Goal: Task Accomplishment & Management: Manage account settings

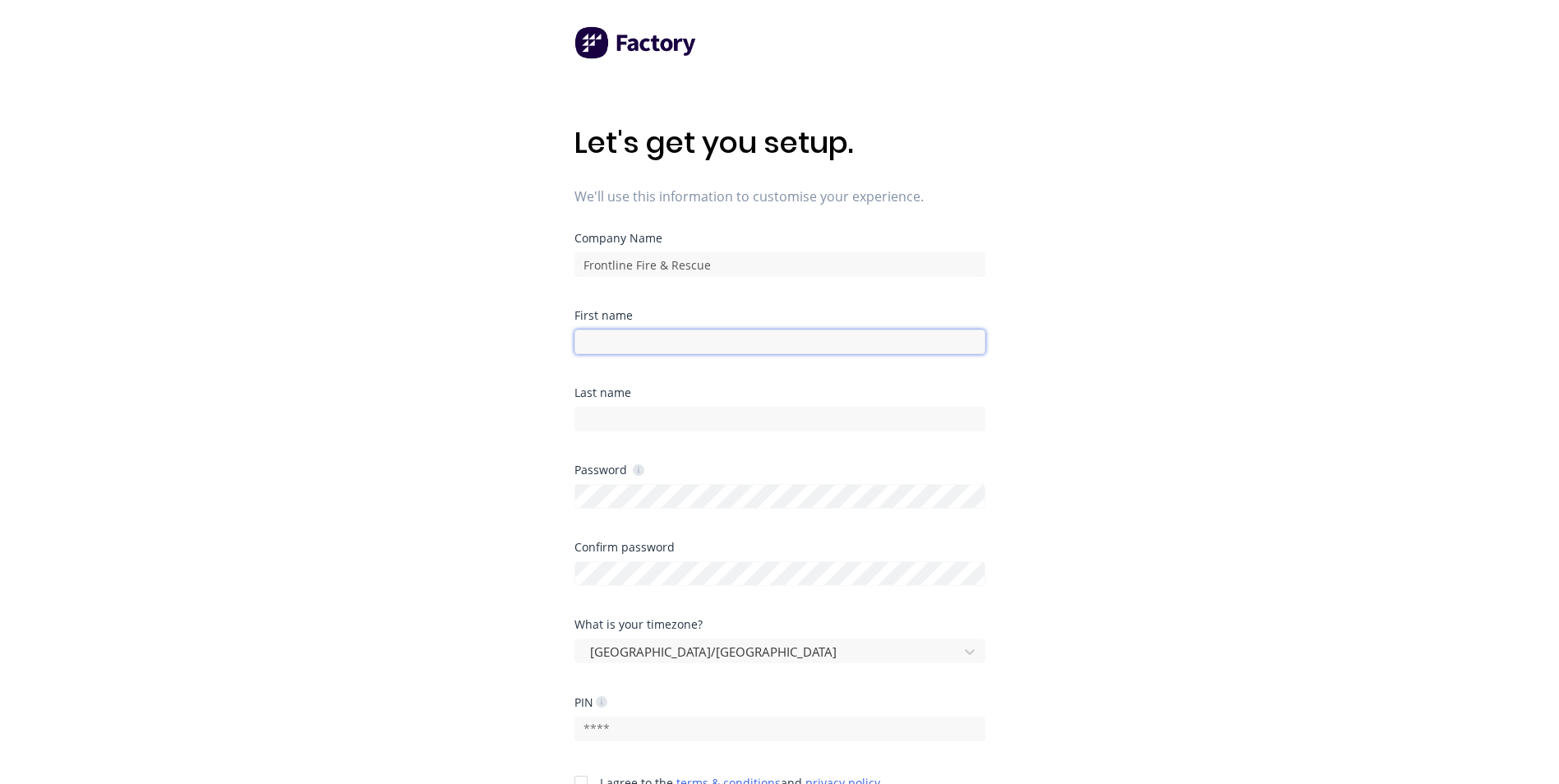
click at [760, 339] on input at bounding box center [780, 341] width 411 height 24
type input "[PERSON_NAME]"
click at [696, 511] on div "Password" at bounding box center [780, 503] width 411 height 77
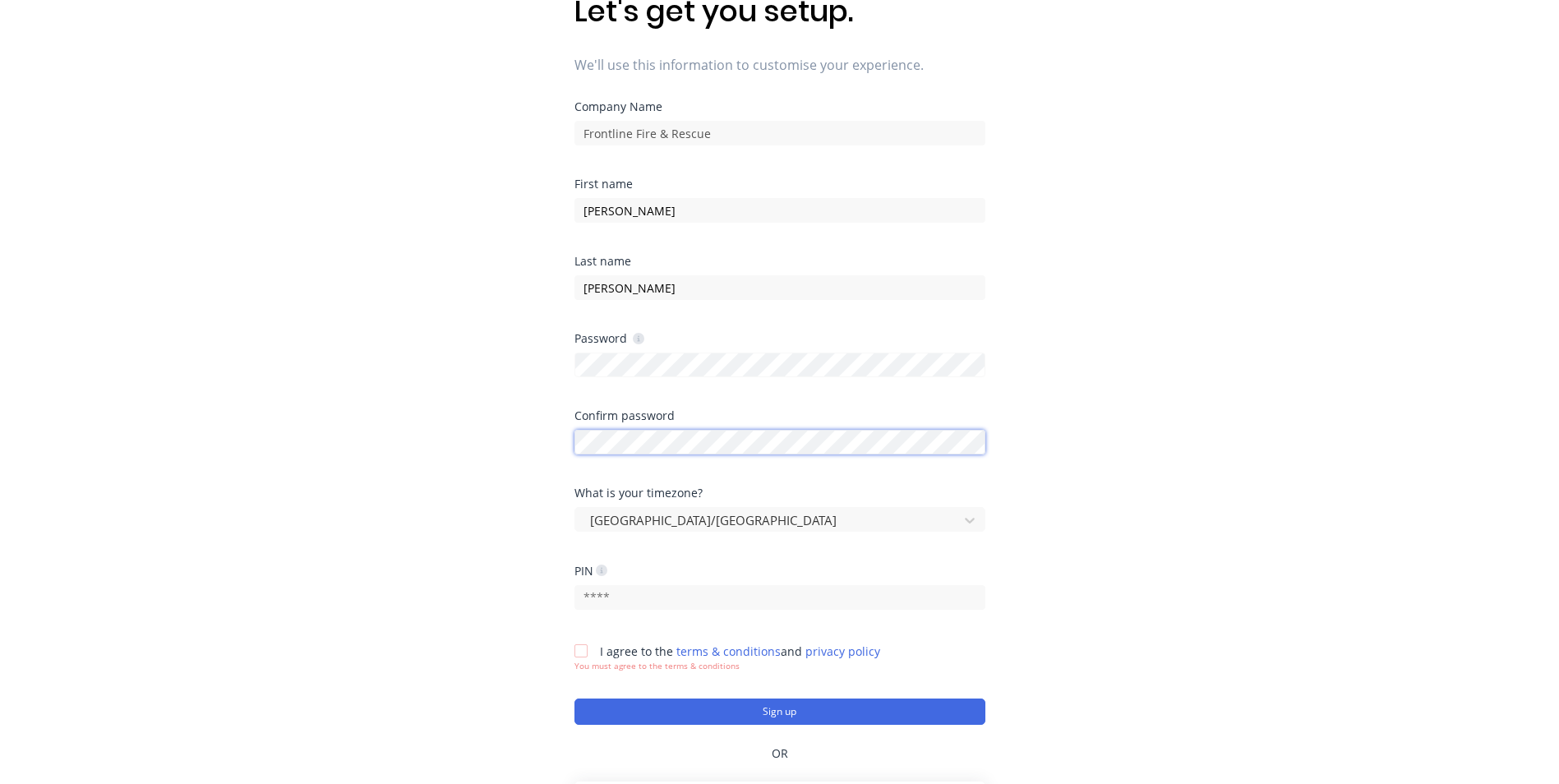
scroll to position [165, 0]
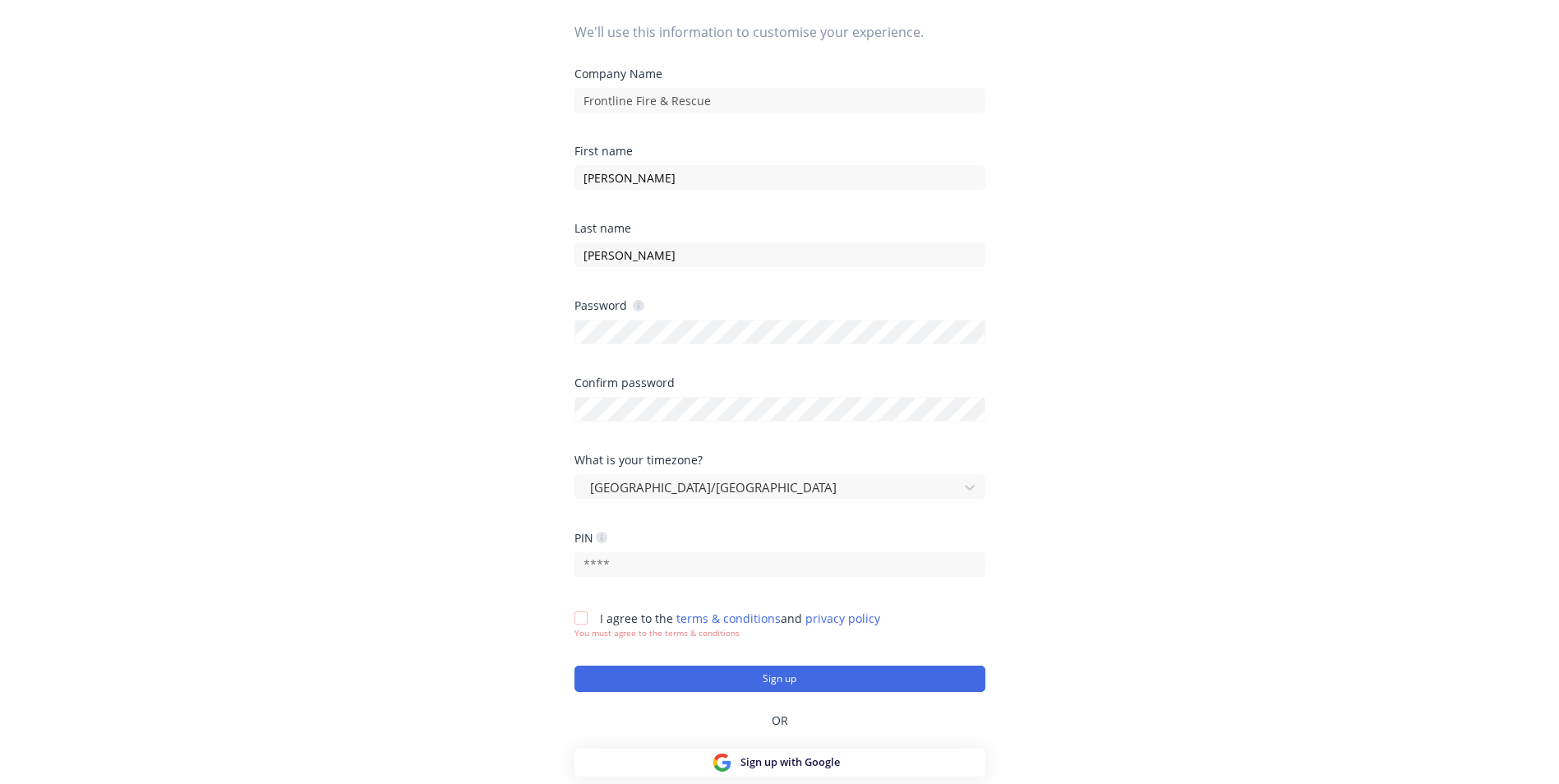
click at [444, 432] on div "Let's get you setup. We'll use this information to customise your experience. C…" at bounding box center [779, 260] width 1559 height 850
click at [618, 572] on input "text" at bounding box center [780, 564] width 411 height 24
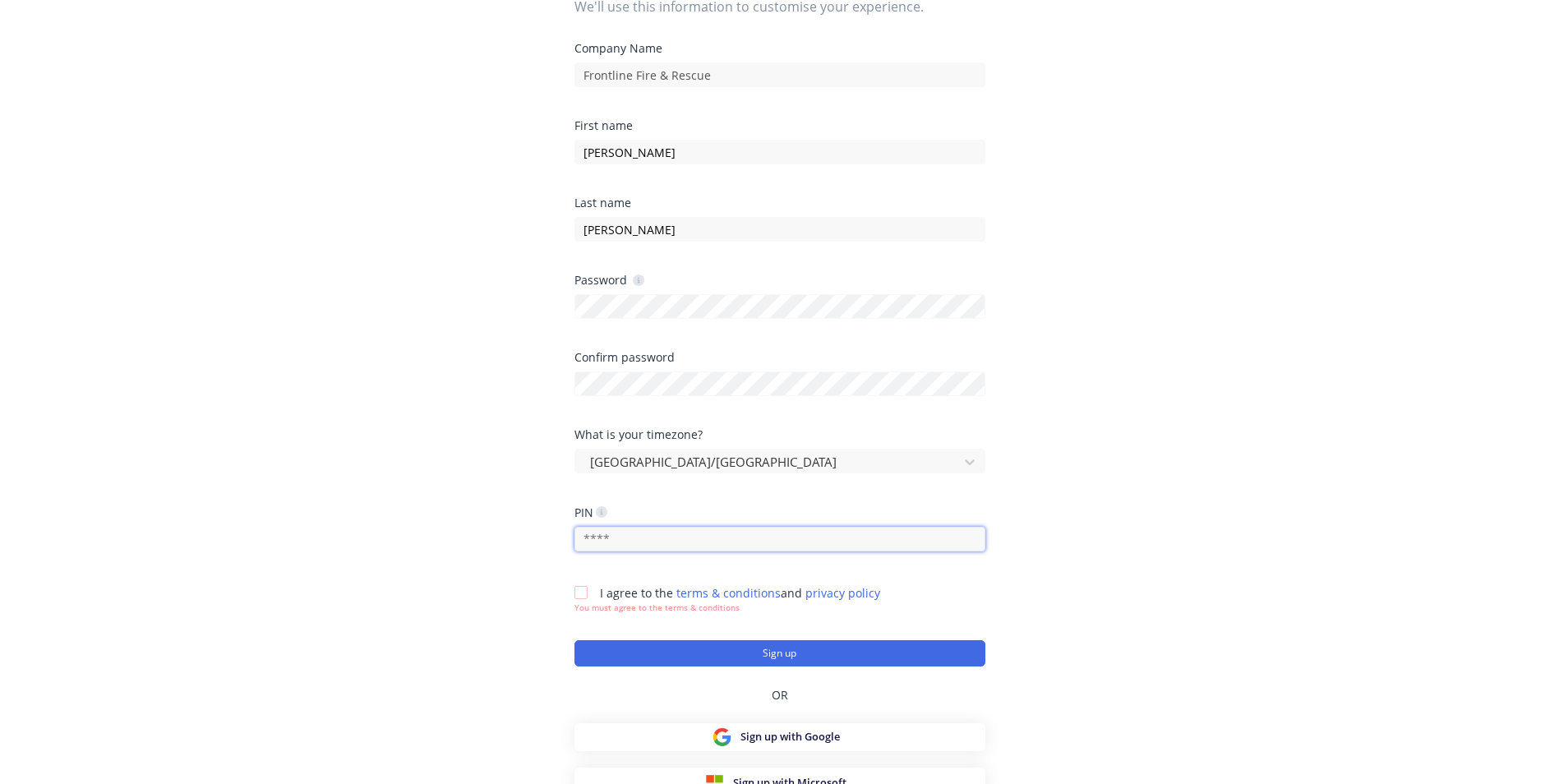
scroll to position [204, 0]
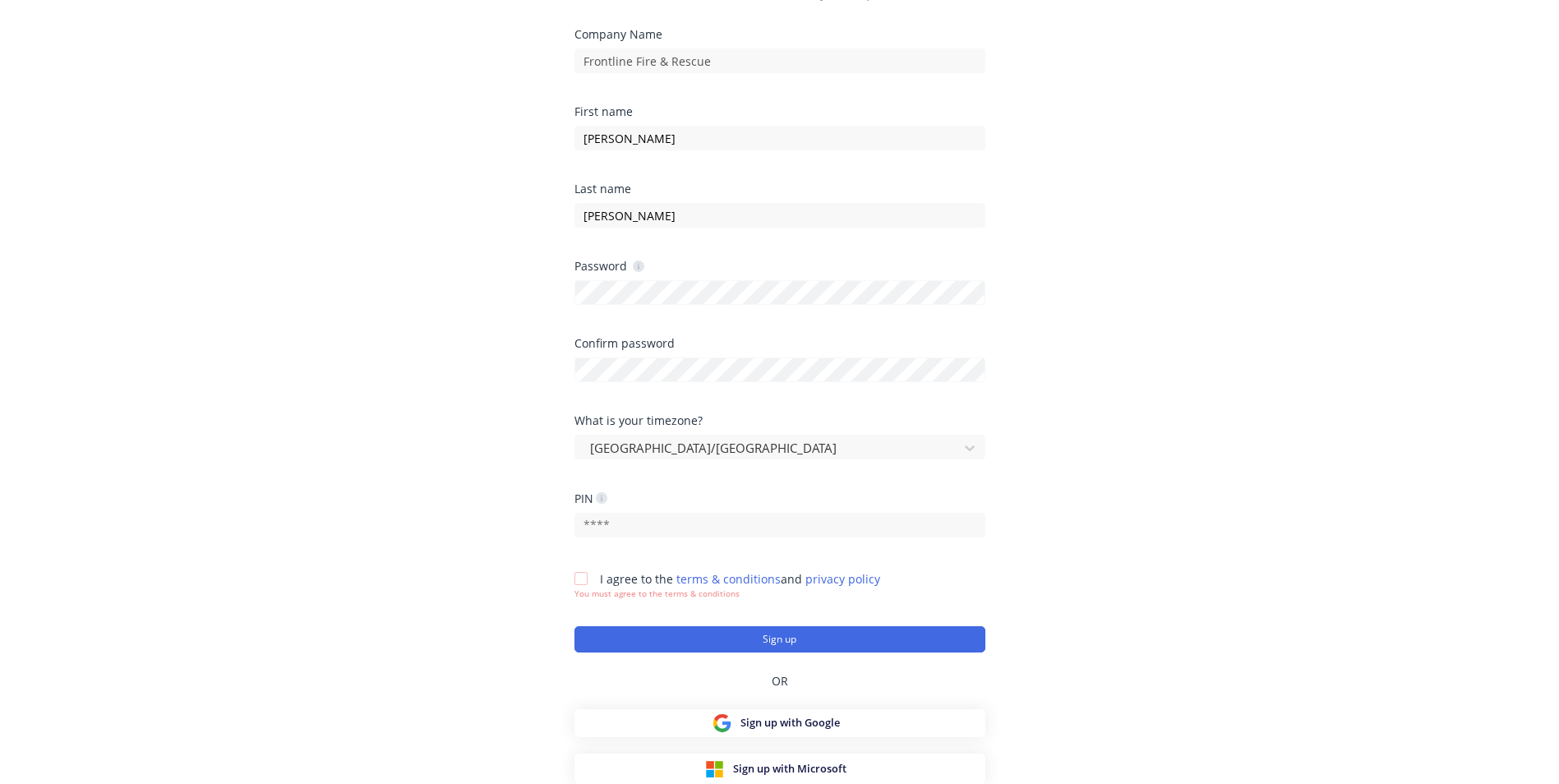
click at [607, 495] on icon at bounding box center [601, 497] width 12 height 12
click at [603, 500] on icon at bounding box center [601, 497] width 12 height 12
click at [619, 537] on input "text" at bounding box center [780, 524] width 411 height 24
type input "2020"
click at [525, 486] on div "Let's get you setup. We'll use this information to customise your experience. C…" at bounding box center [779, 220] width 1559 height 850
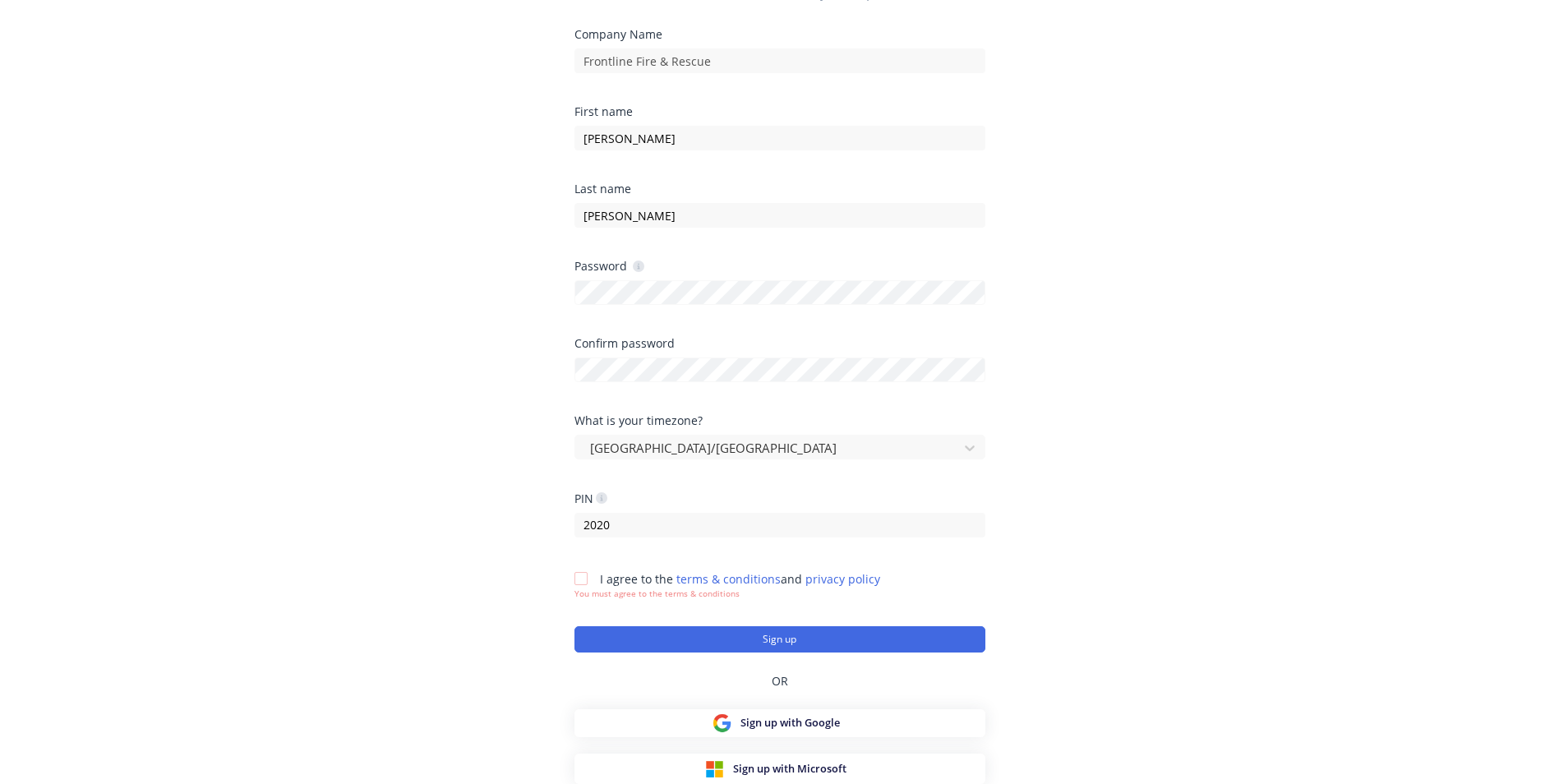
click at [577, 572] on div at bounding box center [581, 578] width 33 height 33
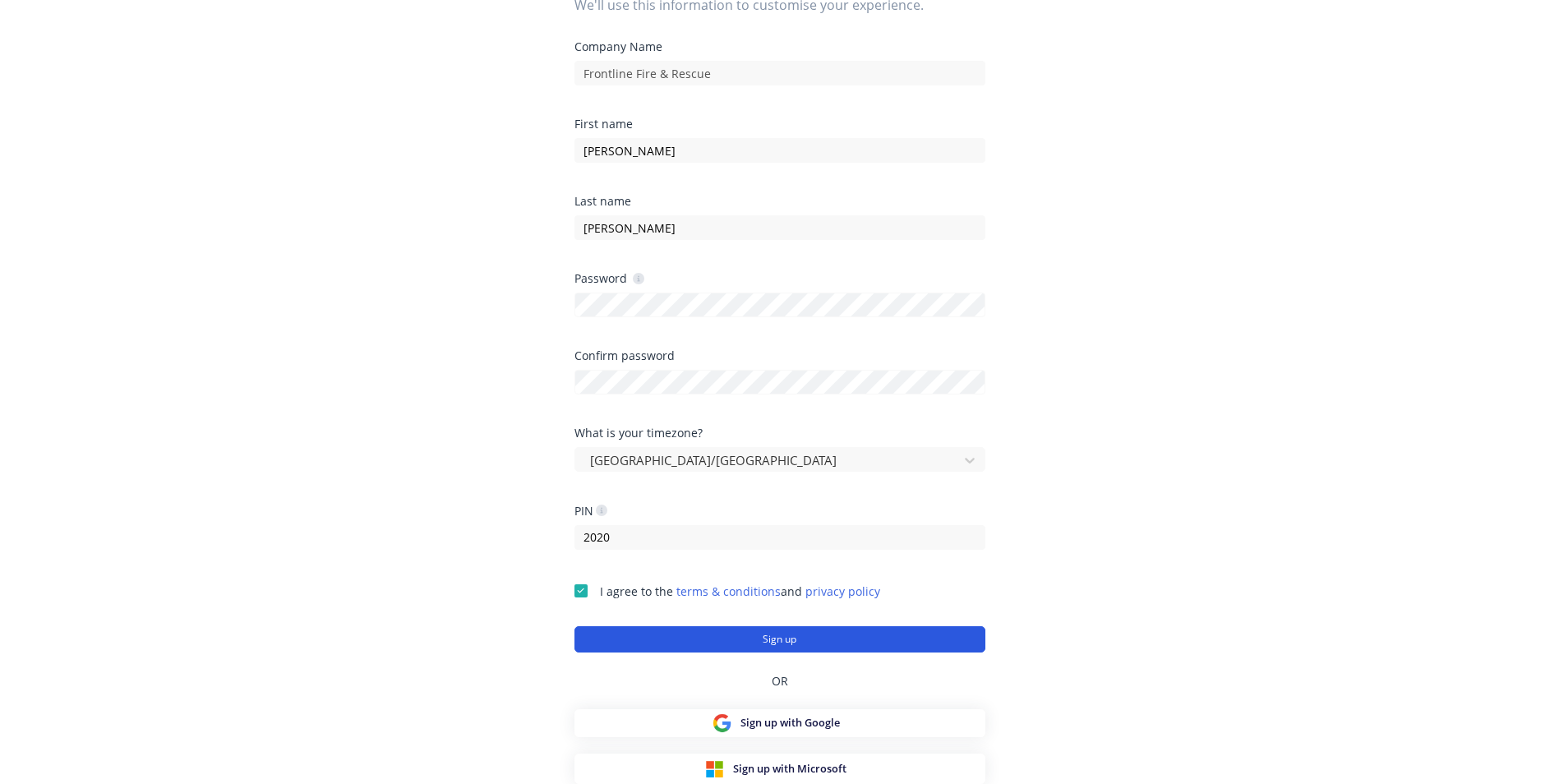
click at [701, 649] on button "Sign up" at bounding box center [780, 638] width 411 height 26
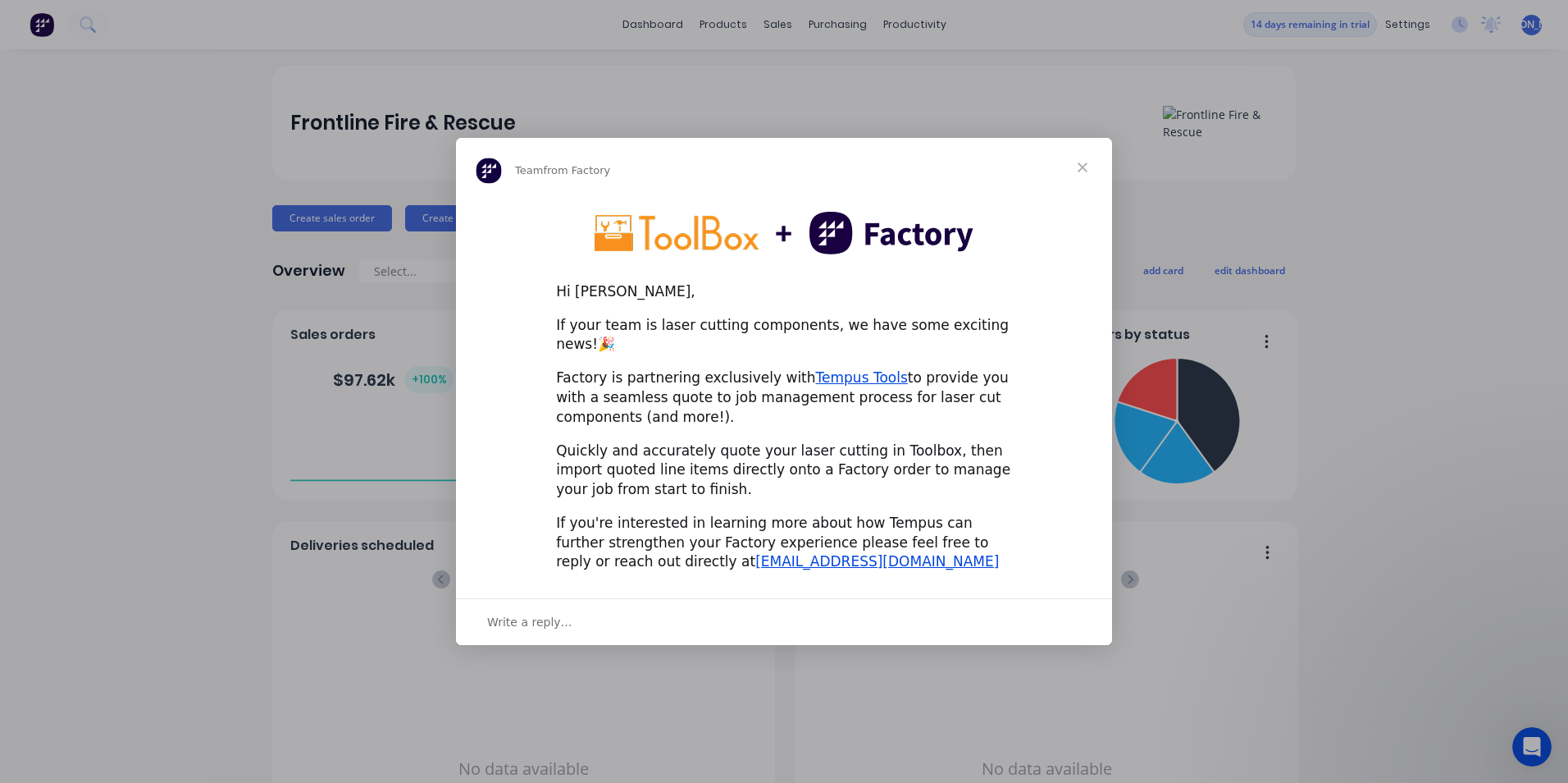
drag, startPoint x: 600, startPoint y: 334, endPoint x: 1012, endPoint y: 404, distance: 417.9
click at [1012, 404] on div "Hi Josh, If your team is laser cutting components, we have some exciting news!🎉…" at bounding box center [784, 391] width 656 height 389
drag, startPoint x: 1012, startPoint y: 404, endPoint x: 988, endPoint y: 430, distance: 35.4
click at [988, 430] on div "Hi Josh, If your team is laser cutting components, we have some exciting news!🎉…" at bounding box center [784, 391] width 656 height 389
click at [829, 369] on link "Tempus Tools" at bounding box center [862, 377] width 92 height 16
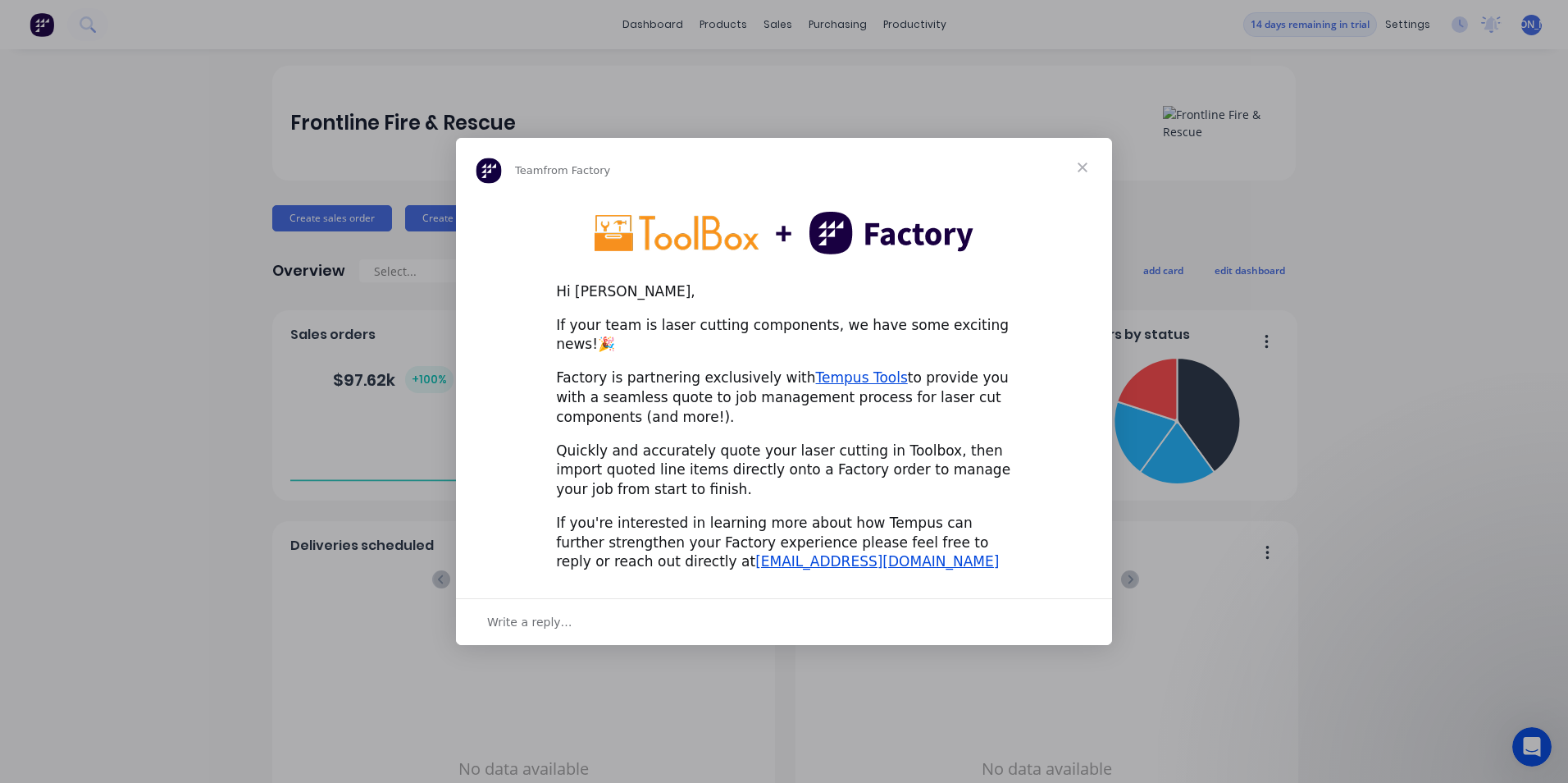
click at [1077, 179] on span "Close" at bounding box center [1082, 168] width 59 height 59
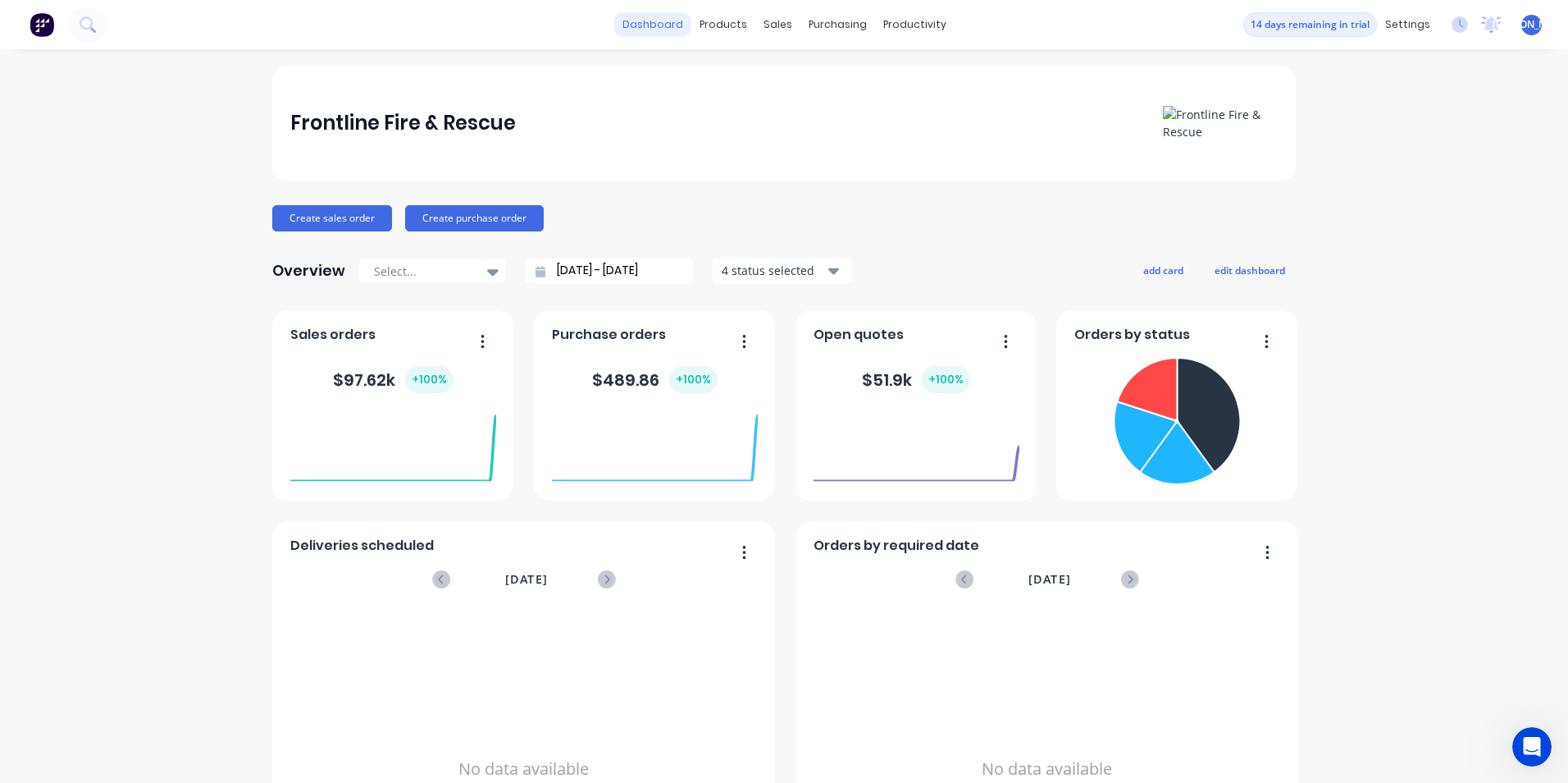
click at [653, 24] on link "dashboard" at bounding box center [653, 24] width 77 height 24
click at [814, 84] on div "Product Catalogue" at bounding box center [789, 78] width 101 height 14
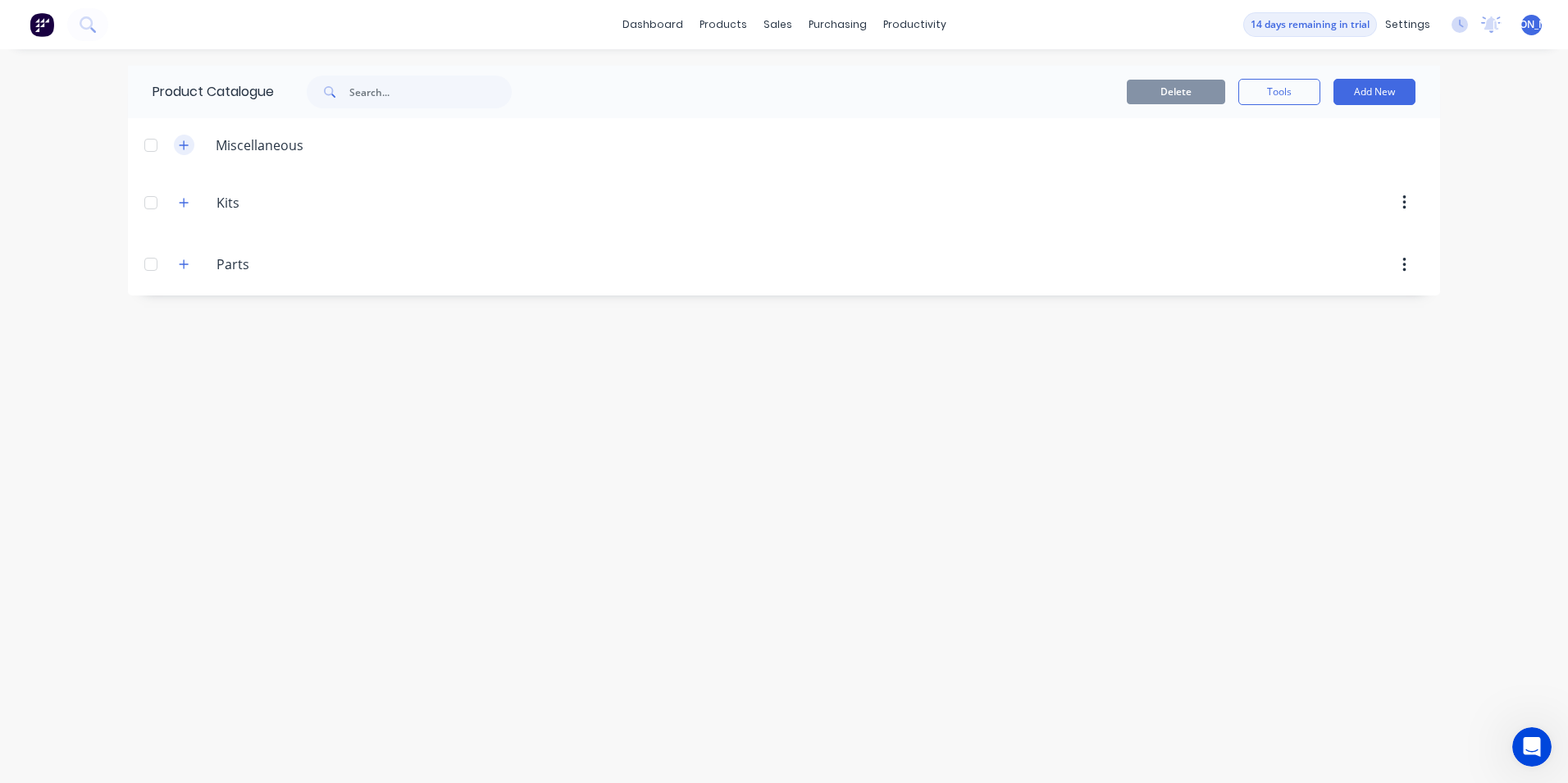
click at [186, 143] on icon "button" at bounding box center [183, 145] width 10 height 12
click at [182, 203] on icon "button" at bounding box center [184, 202] width 9 height 9
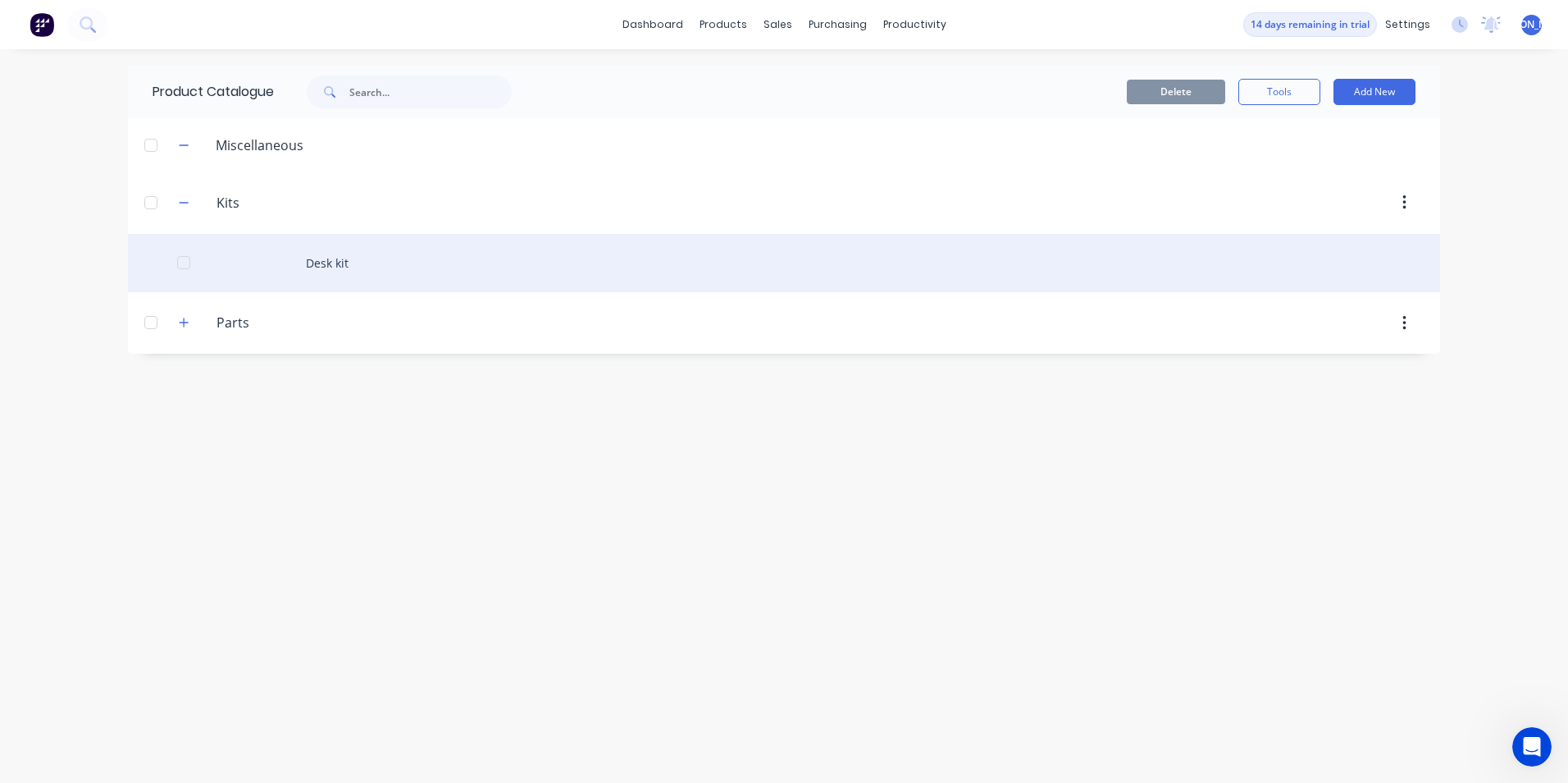
click at [313, 277] on div "Desk kit" at bounding box center [784, 262] width 1312 height 58
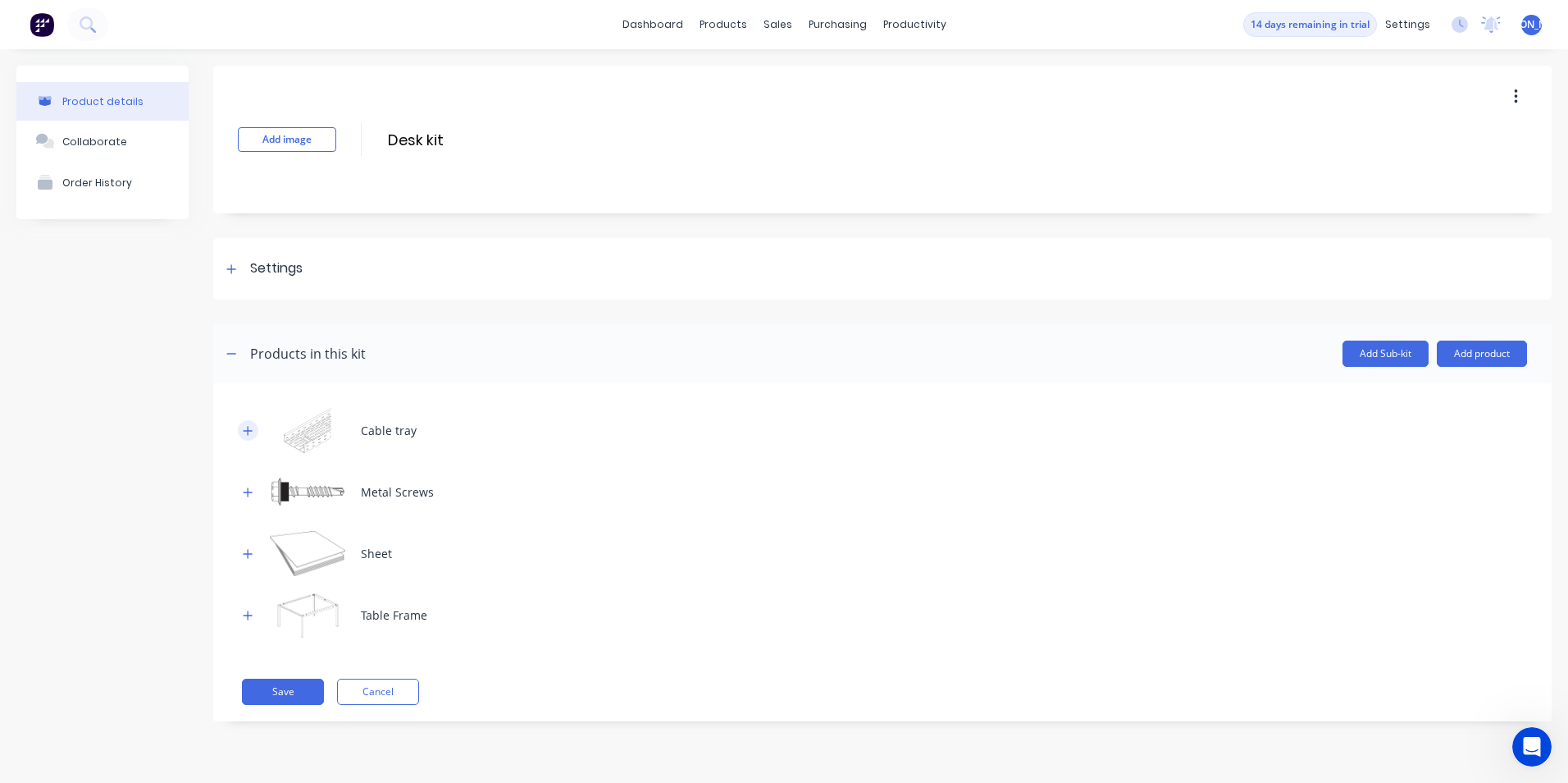
click at [250, 433] on icon "button" at bounding box center [247, 430] width 10 height 12
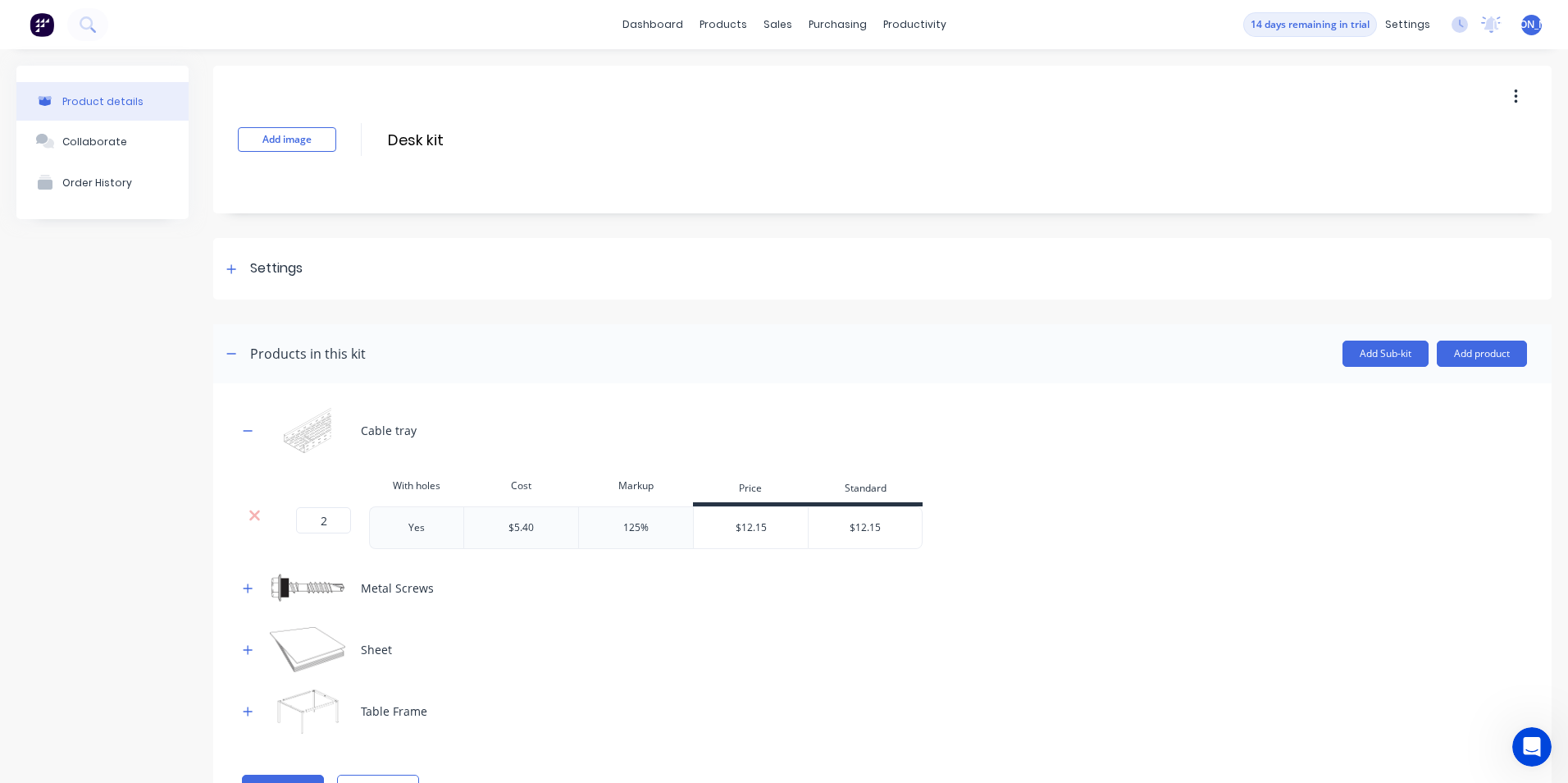
click at [633, 671] on div "Sheet" at bounding box center [882, 649] width 1289 height 45
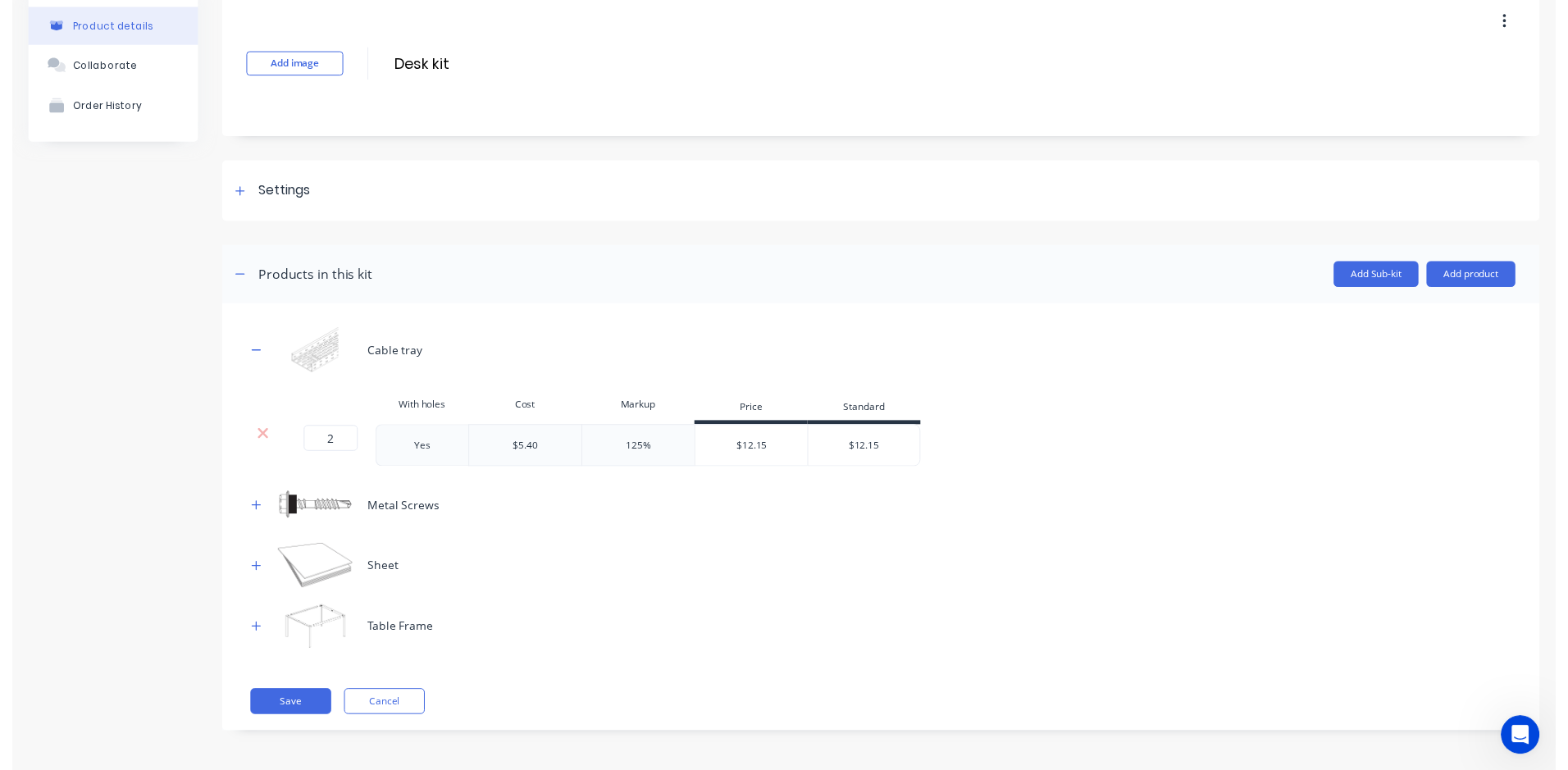
scroll to position [75, 0]
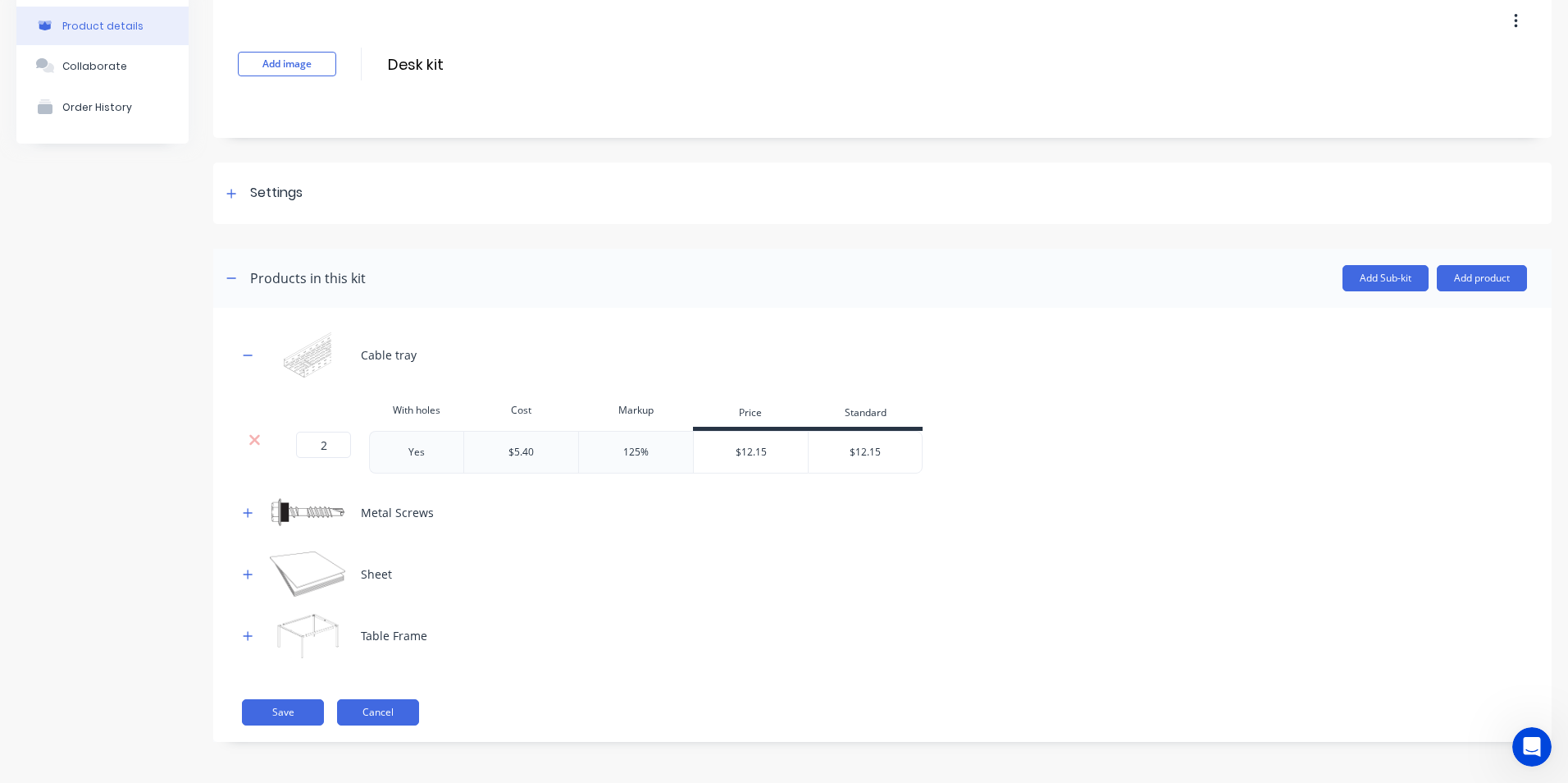
click at [366, 706] on button "Cancel" at bounding box center [378, 712] width 82 height 26
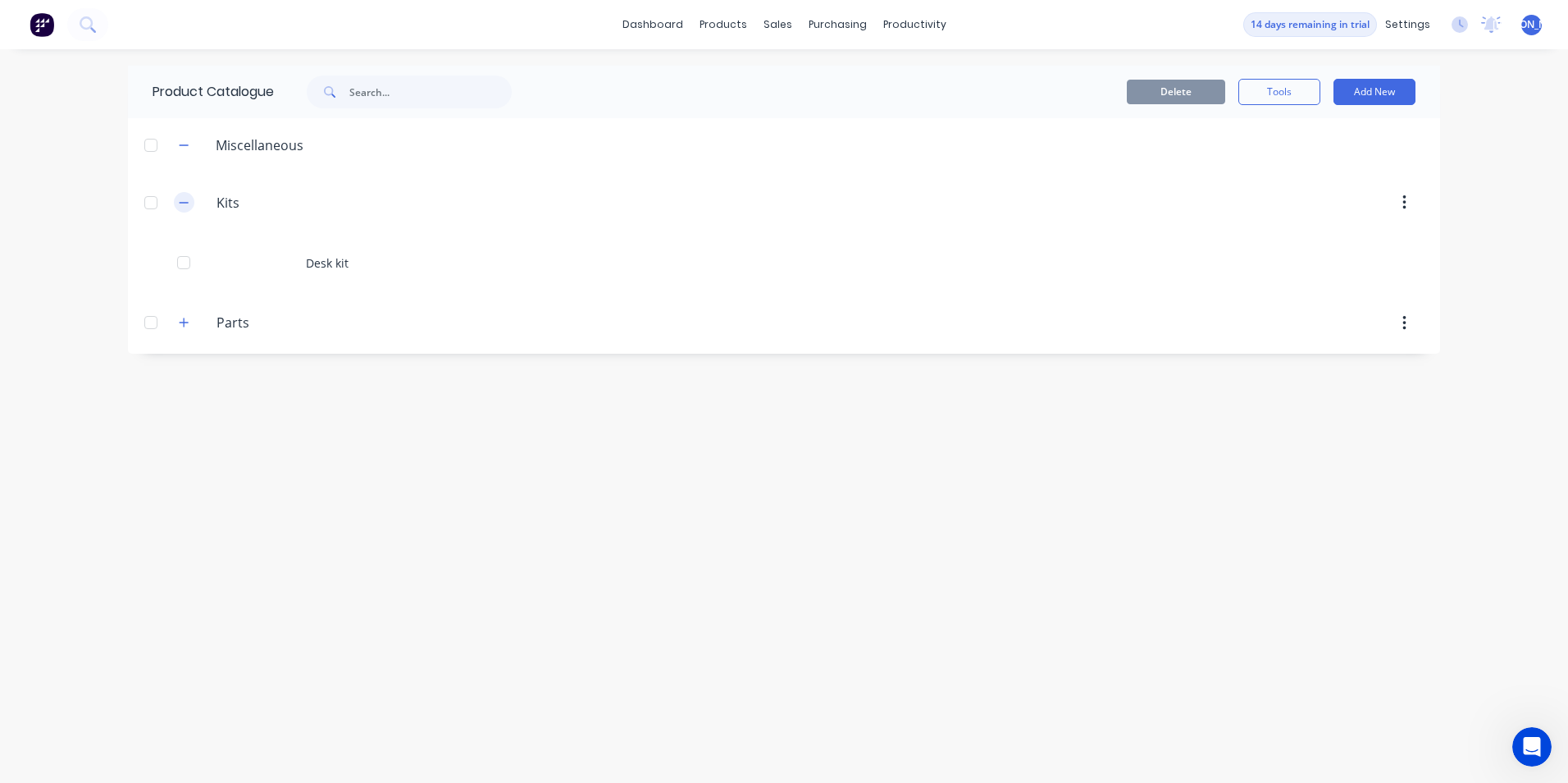
click at [180, 200] on icon "button" at bounding box center [183, 202] width 10 height 12
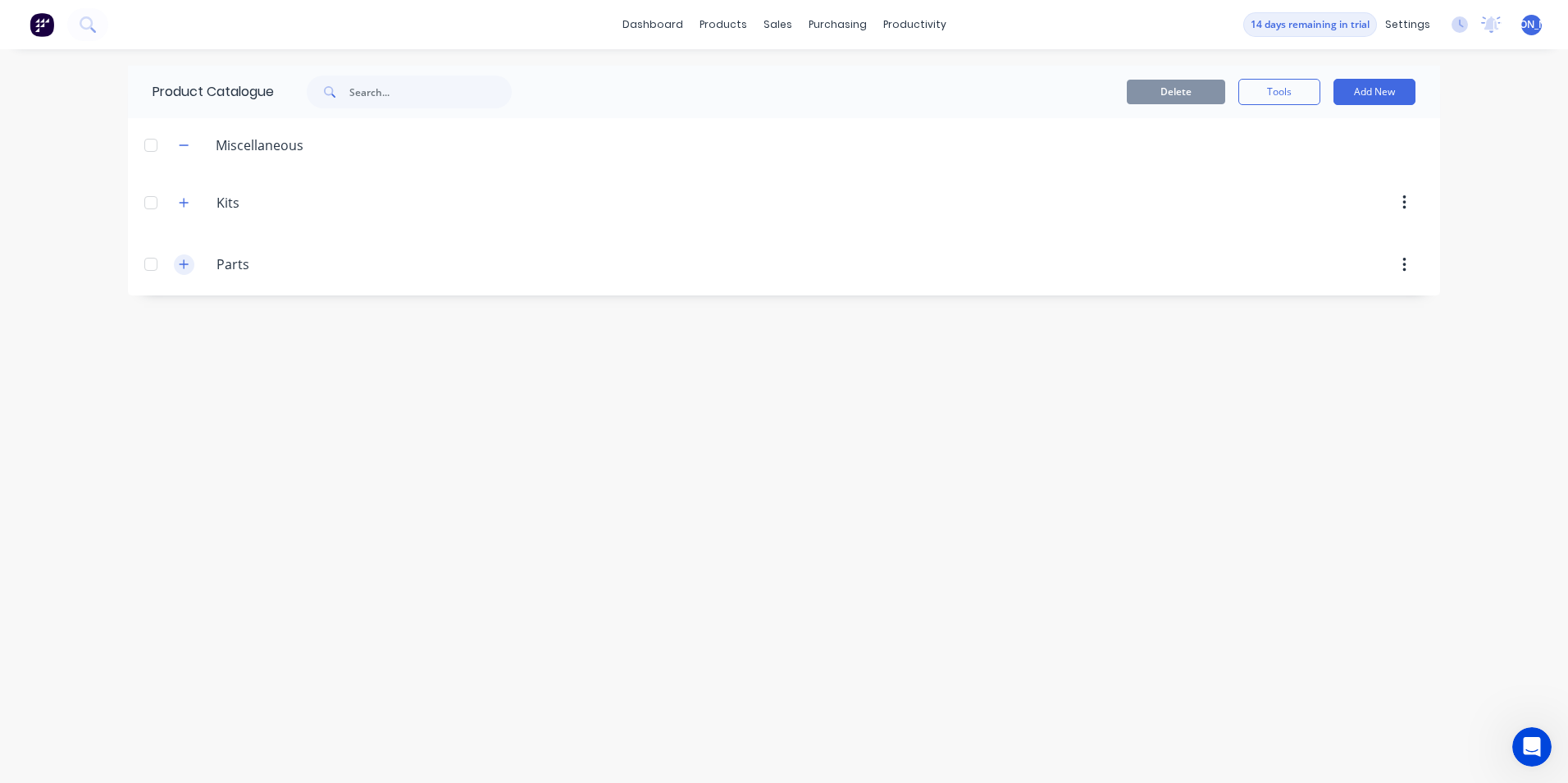
click at [185, 267] on icon "button" at bounding box center [184, 265] width 9 height 9
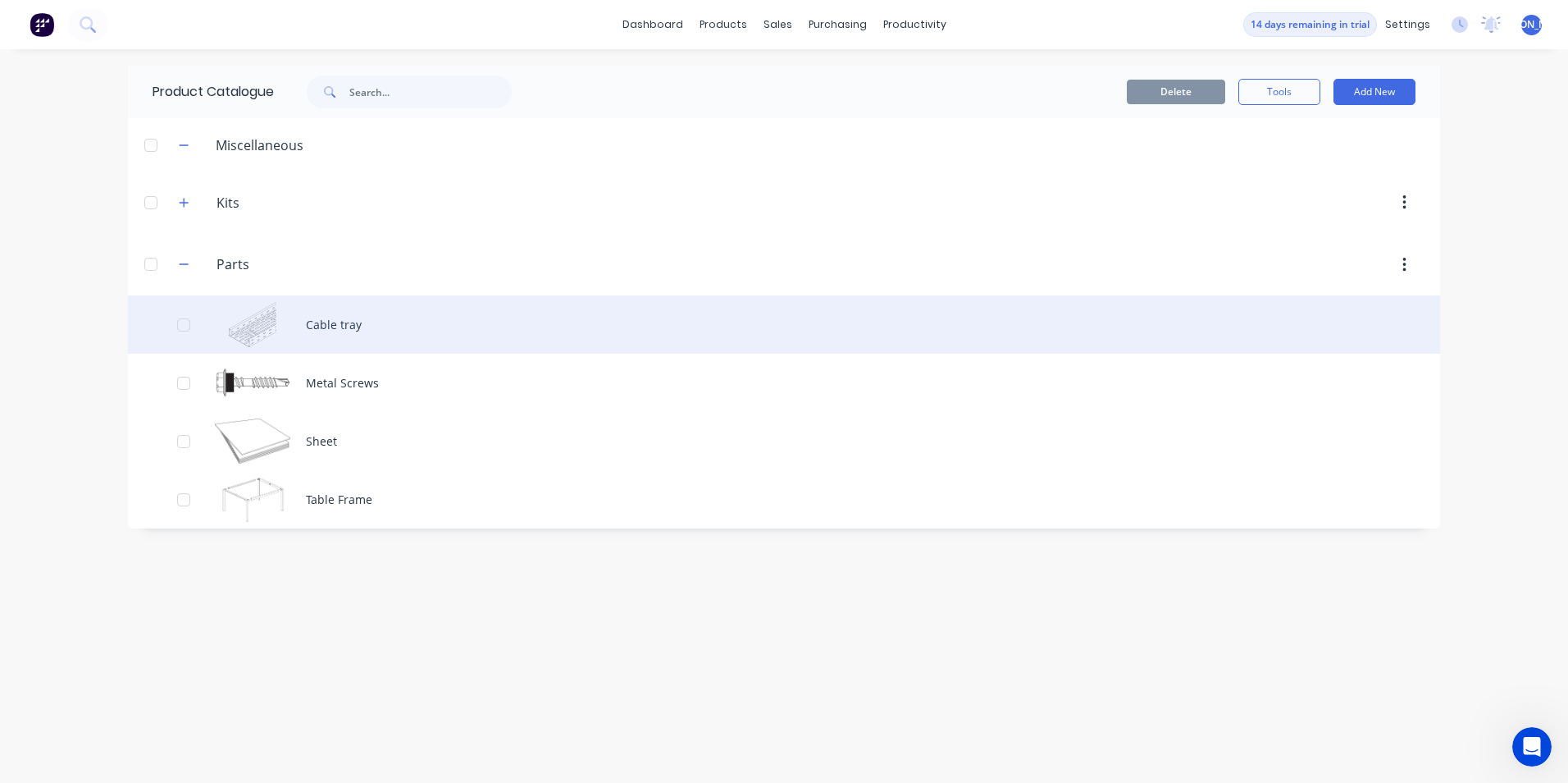
drag, startPoint x: 520, startPoint y: 318, endPoint x: 505, endPoint y: 319, distance: 15.0
click at [505, 319] on div "Cable tray" at bounding box center [784, 324] width 1312 height 58
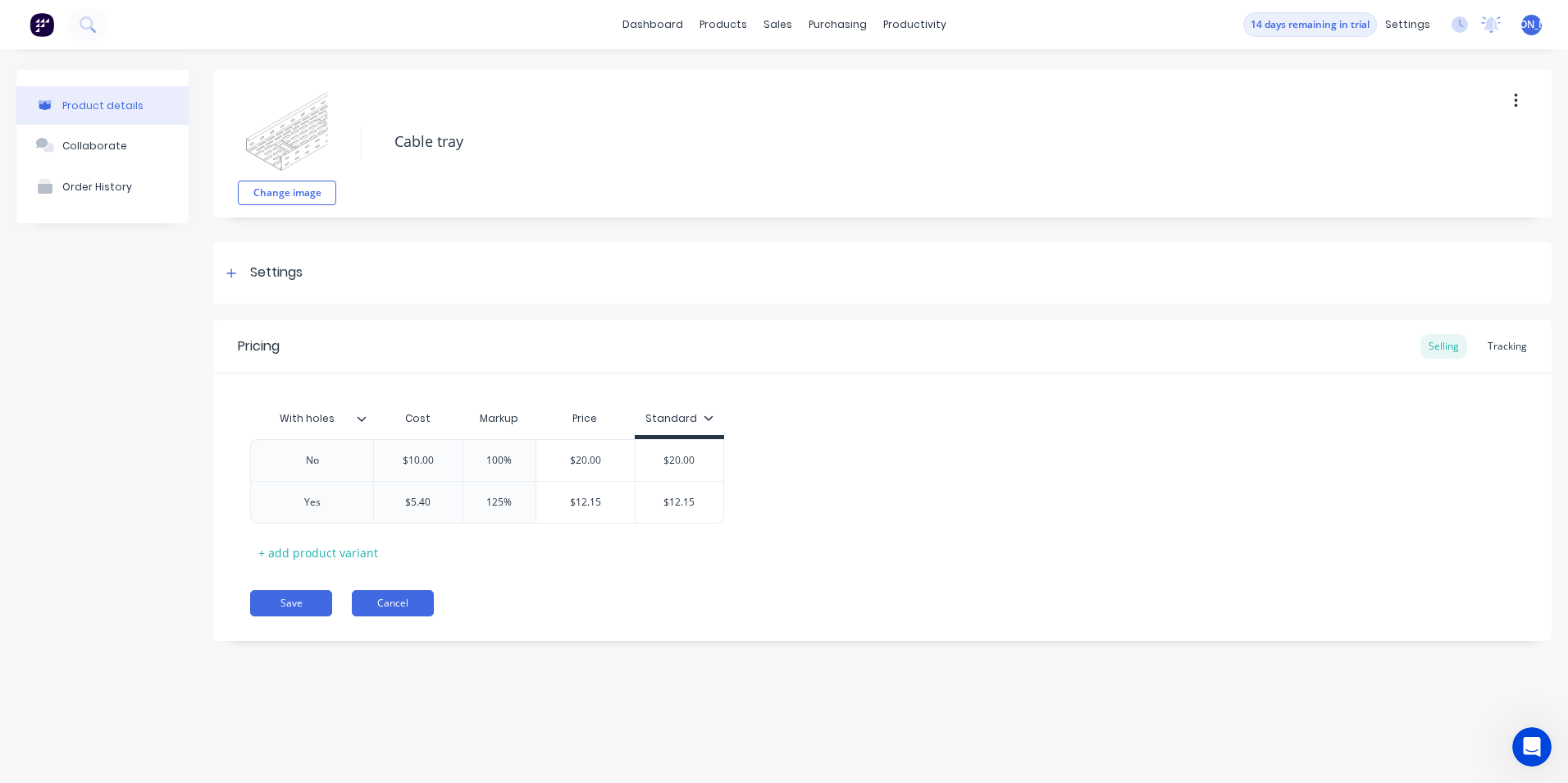
click at [381, 591] on button "Cancel" at bounding box center [392, 603] width 82 height 26
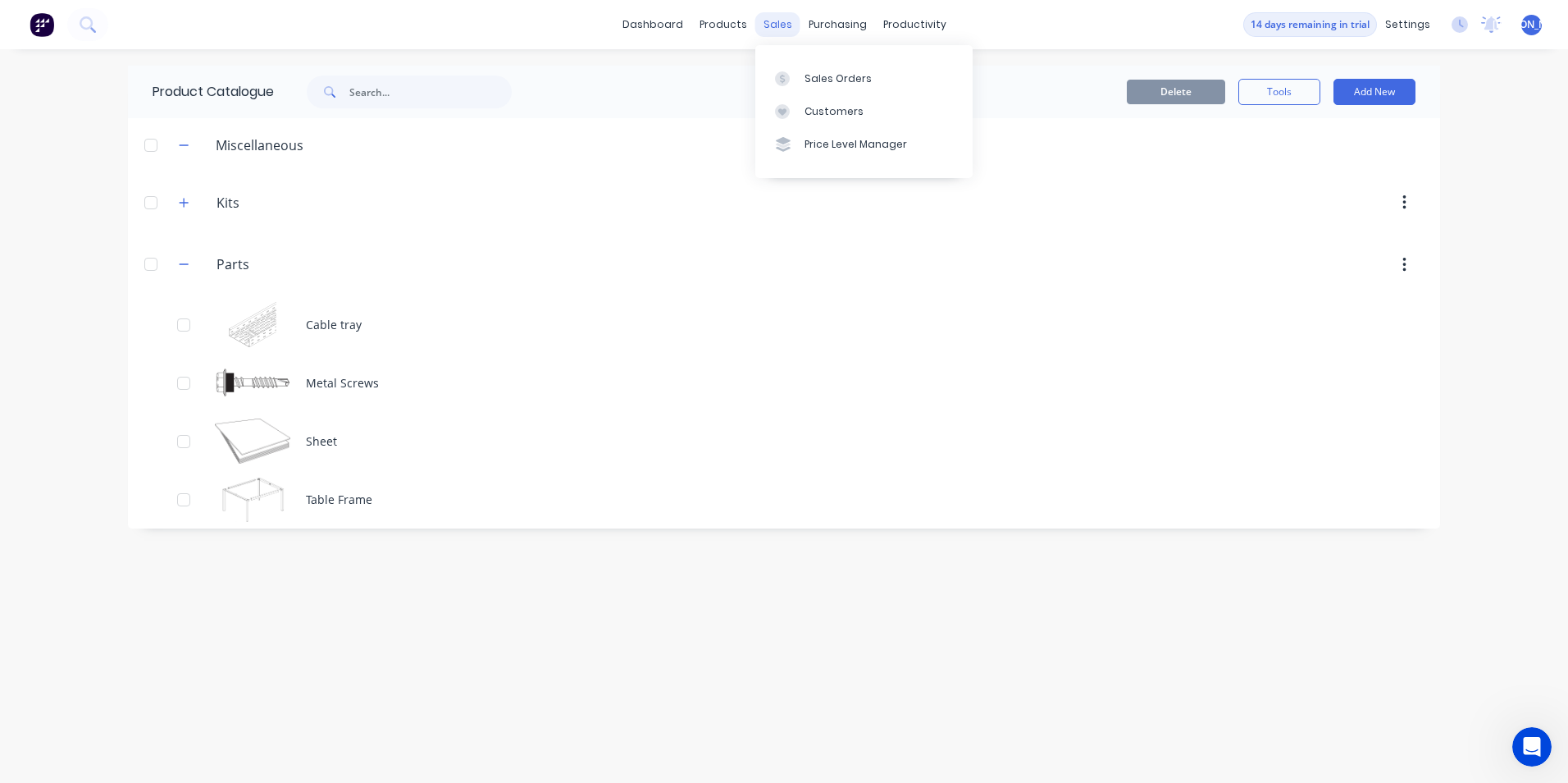
click at [778, 22] on div "sales" at bounding box center [778, 24] width 45 height 24
click at [933, 70] on link "Workflow" at bounding box center [978, 78] width 217 height 33
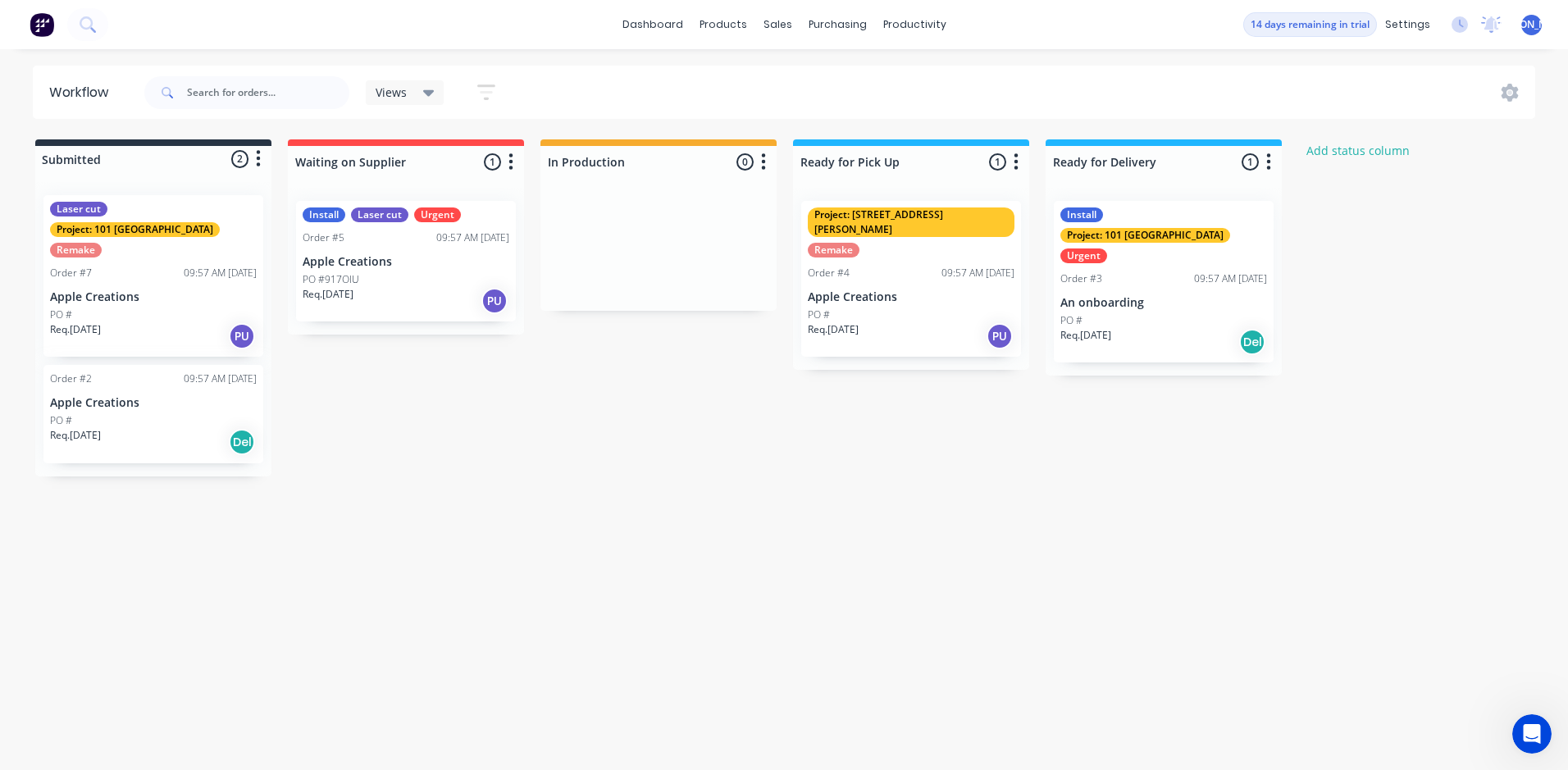
click at [539, 407] on div "Submitted 2 Status colour #273444 hex #273444 Save Cancel Summaries Total order…" at bounding box center [879, 308] width 1783 height 337
click at [237, 323] on div "PU" at bounding box center [241, 336] width 26 height 26
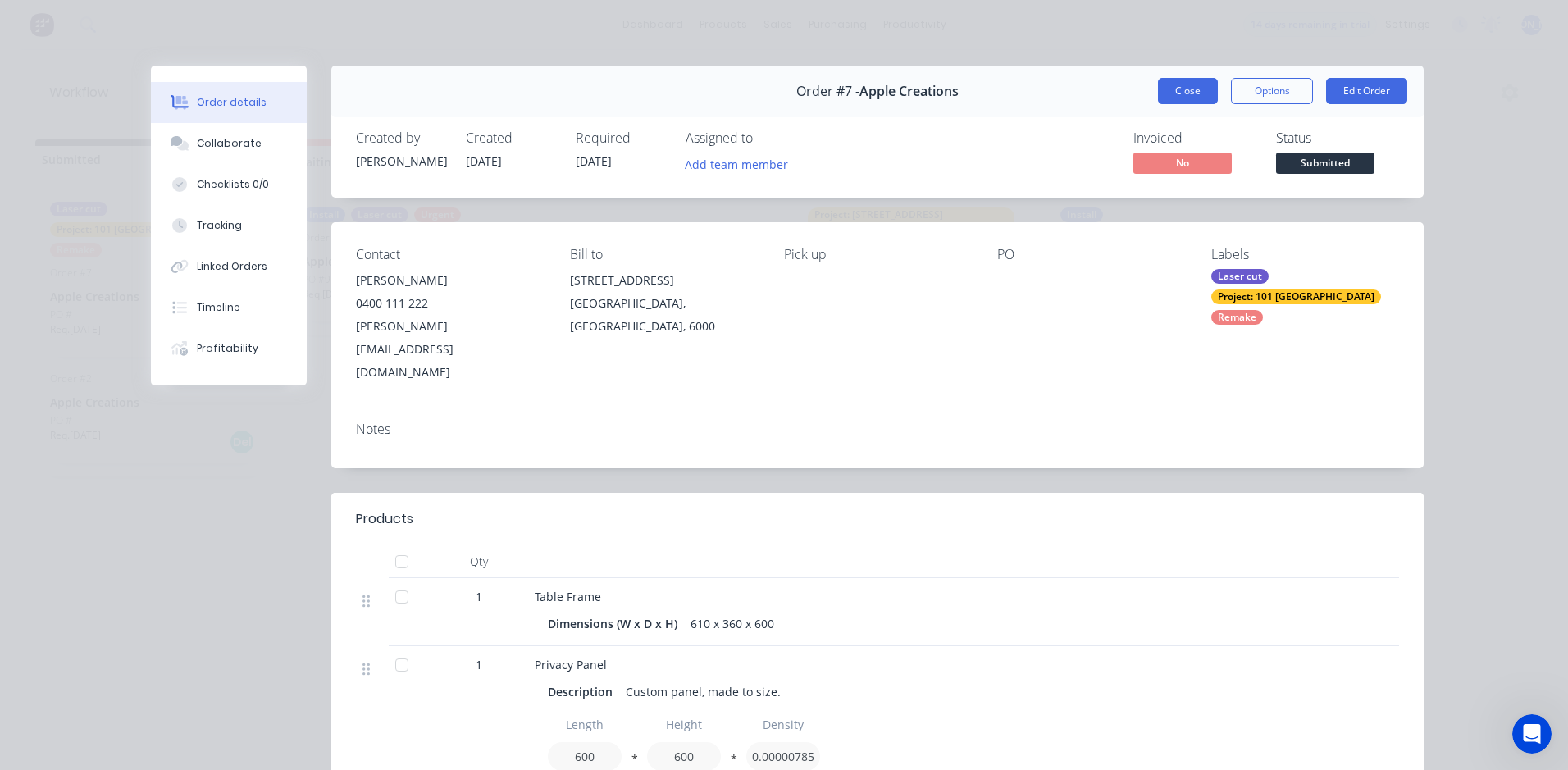
click at [1169, 83] on button "Close" at bounding box center [1187, 91] width 60 height 26
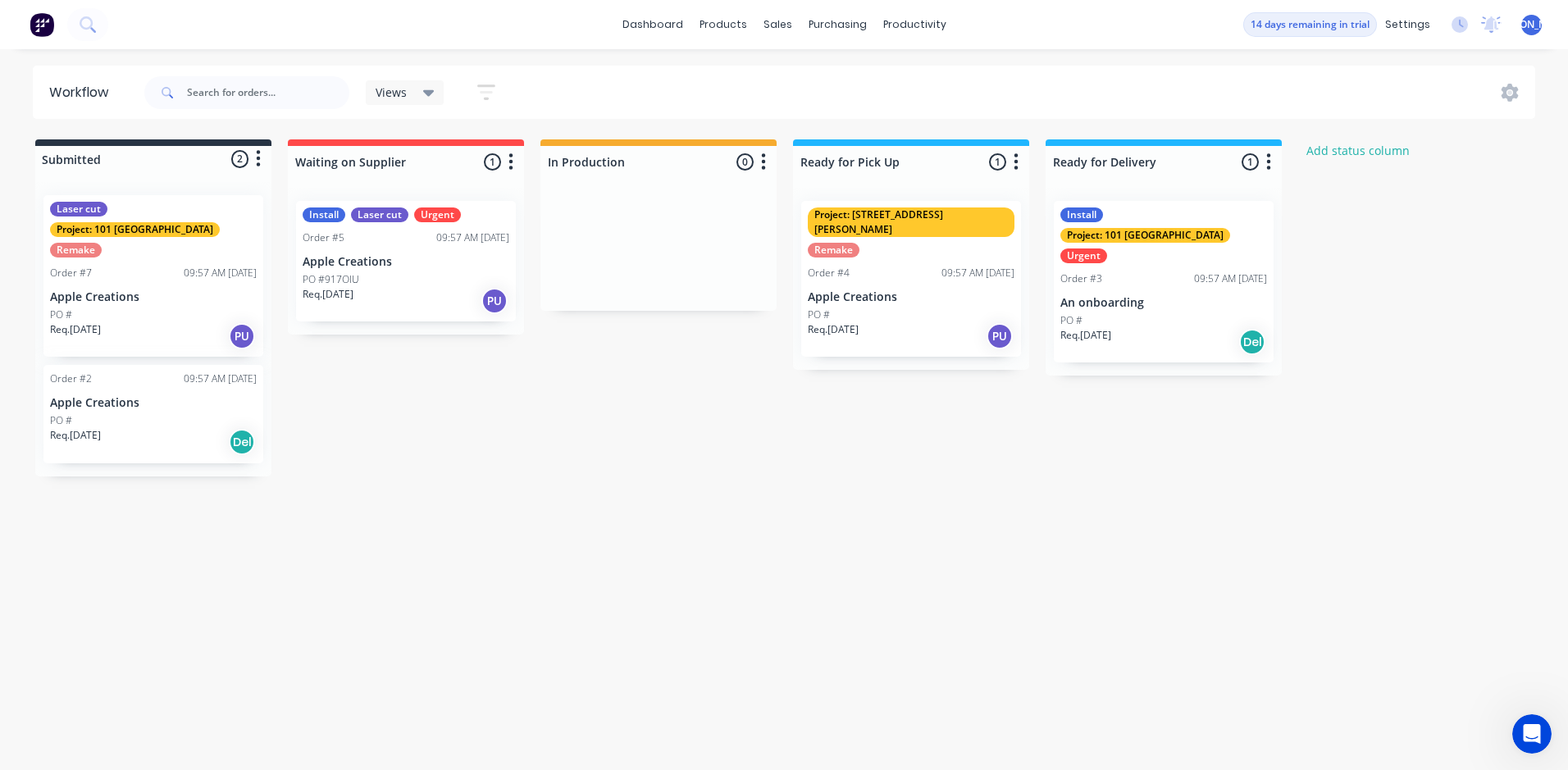
drag, startPoint x: 695, startPoint y: 474, endPoint x: 889, endPoint y: 416, distance: 202.5
click at [694, 474] on div "Workflow Views Save new view None (Default) edit Show/Hide statuses Show line i…" at bounding box center [784, 401] width 1568 height 671
click at [104, 165] on div at bounding box center [153, 159] width 236 height 26
click at [174, 290] on p "Apple Creations" at bounding box center [153, 297] width 206 height 14
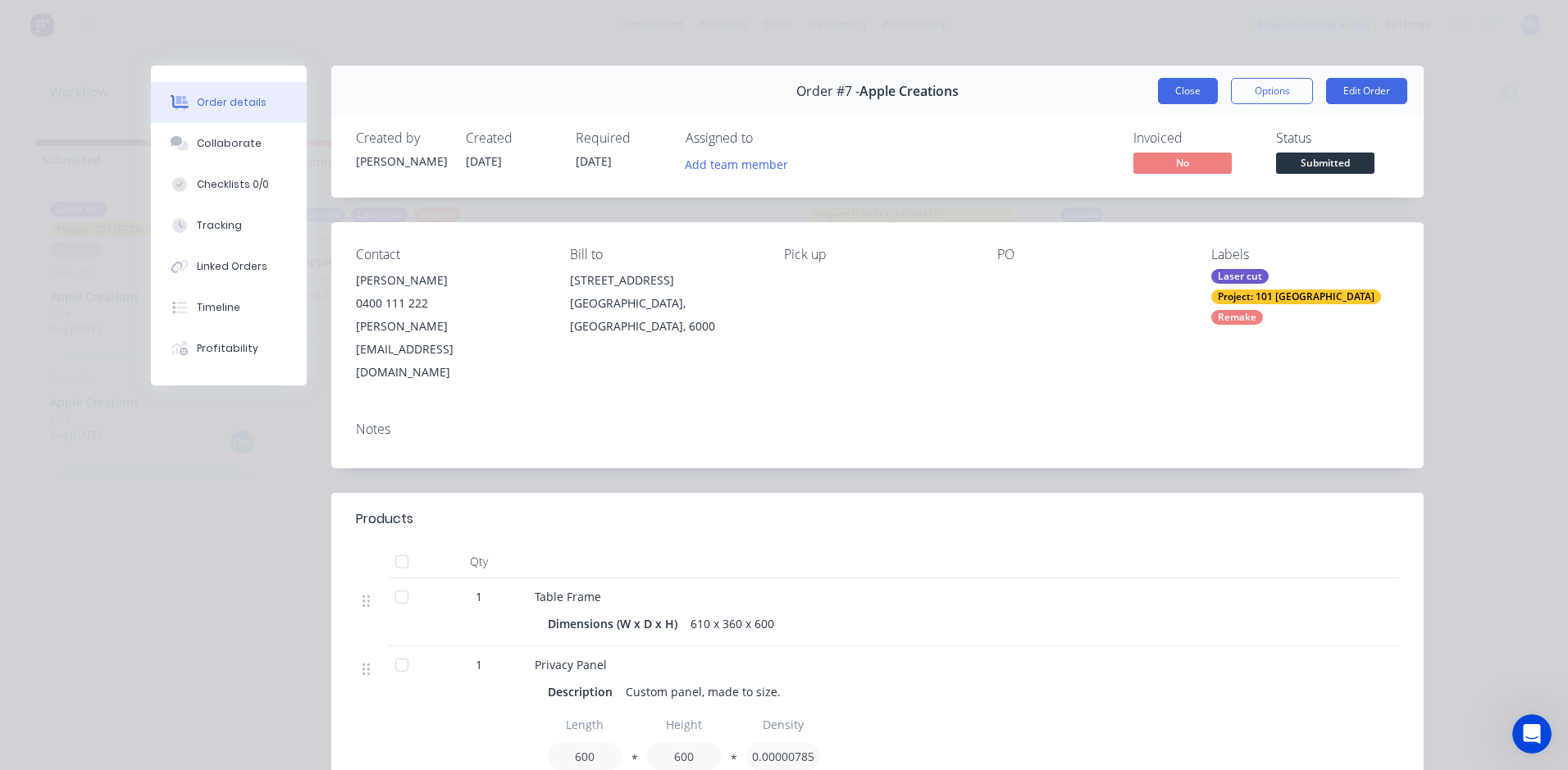
click at [1190, 88] on button "Close" at bounding box center [1187, 91] width 60 height 26
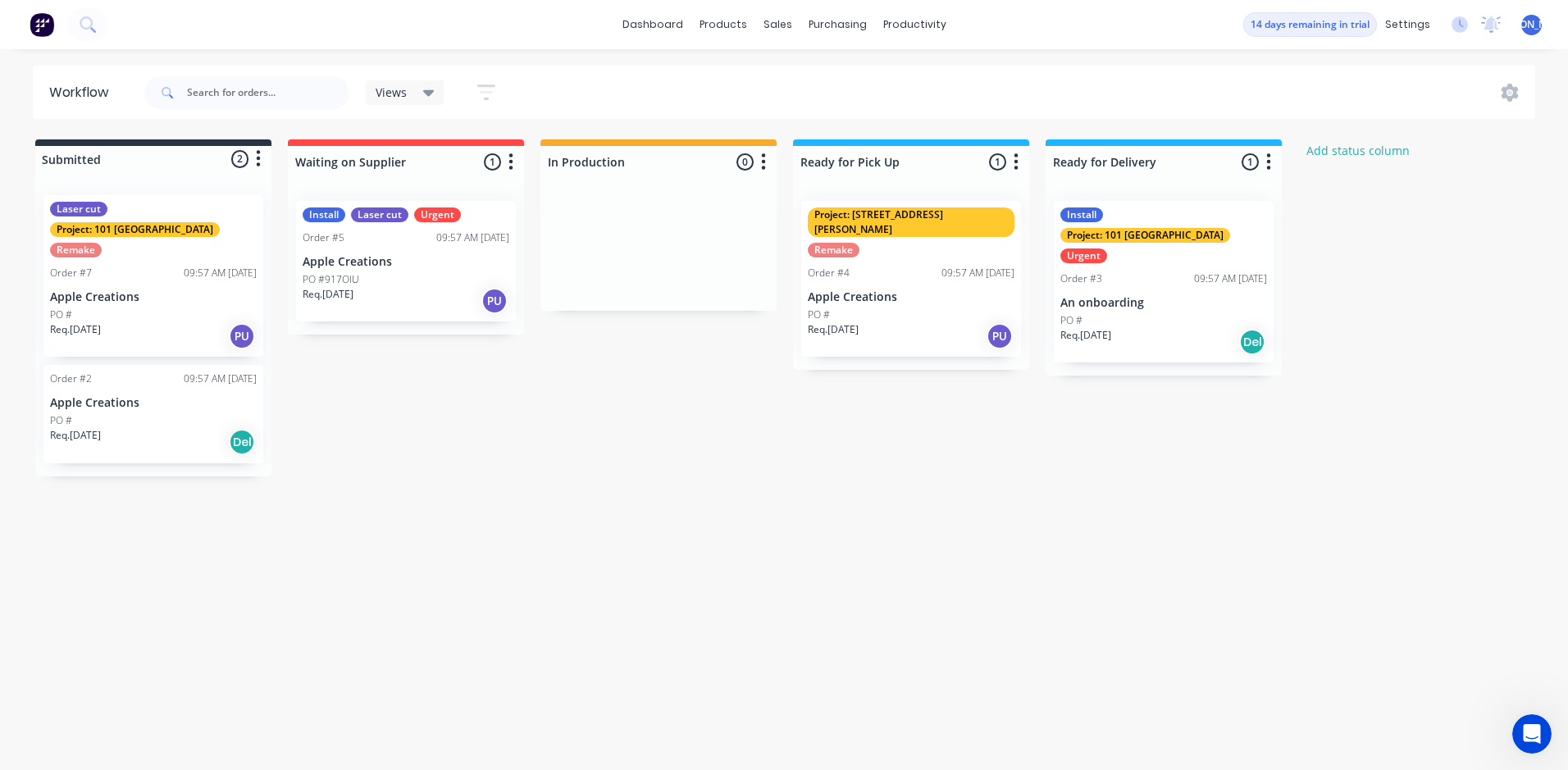
click at [926, 380] on div "Submitted 2 Status colour #273444 hex #273444 Save Cancel Summaries Total order…" at bounding box center [879, 308] width 1783 height 337
click at [259, 152] on icon "button" at bounding box center [258, 159] width 4 height 16
click at [646, 81] on div "Views Save new view None (Default) edit Show/Hide statuses Show line item cards…" at bounding box center [838, 92] width 1395 height 49
click at [918, 143] on div "Delivery Scheduling" at bounding box center [969, 144] width 102 height 14
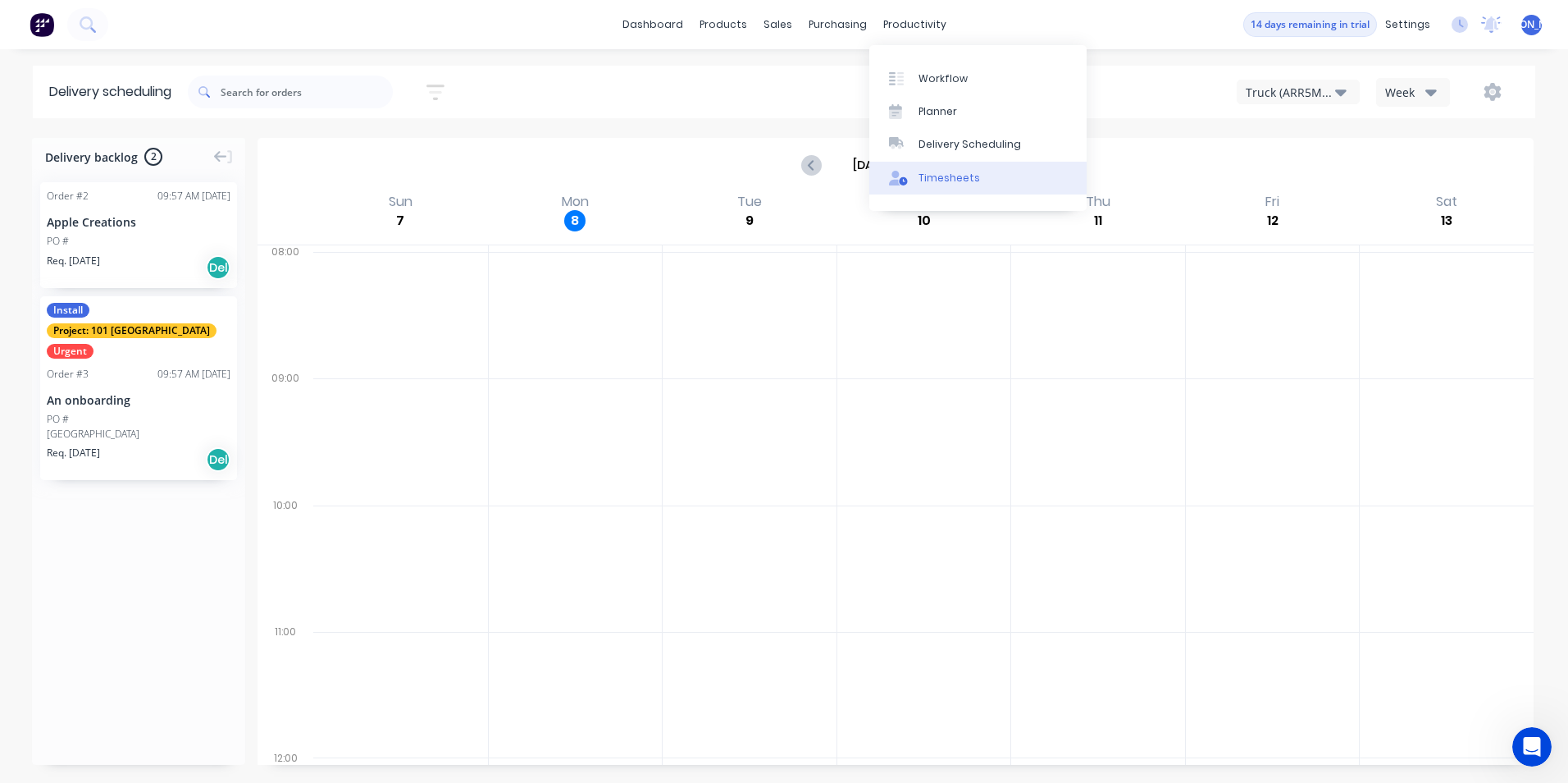
click at [927, 182] on div "Timesheets" at bounding box center [949, 178] width 62 height 14
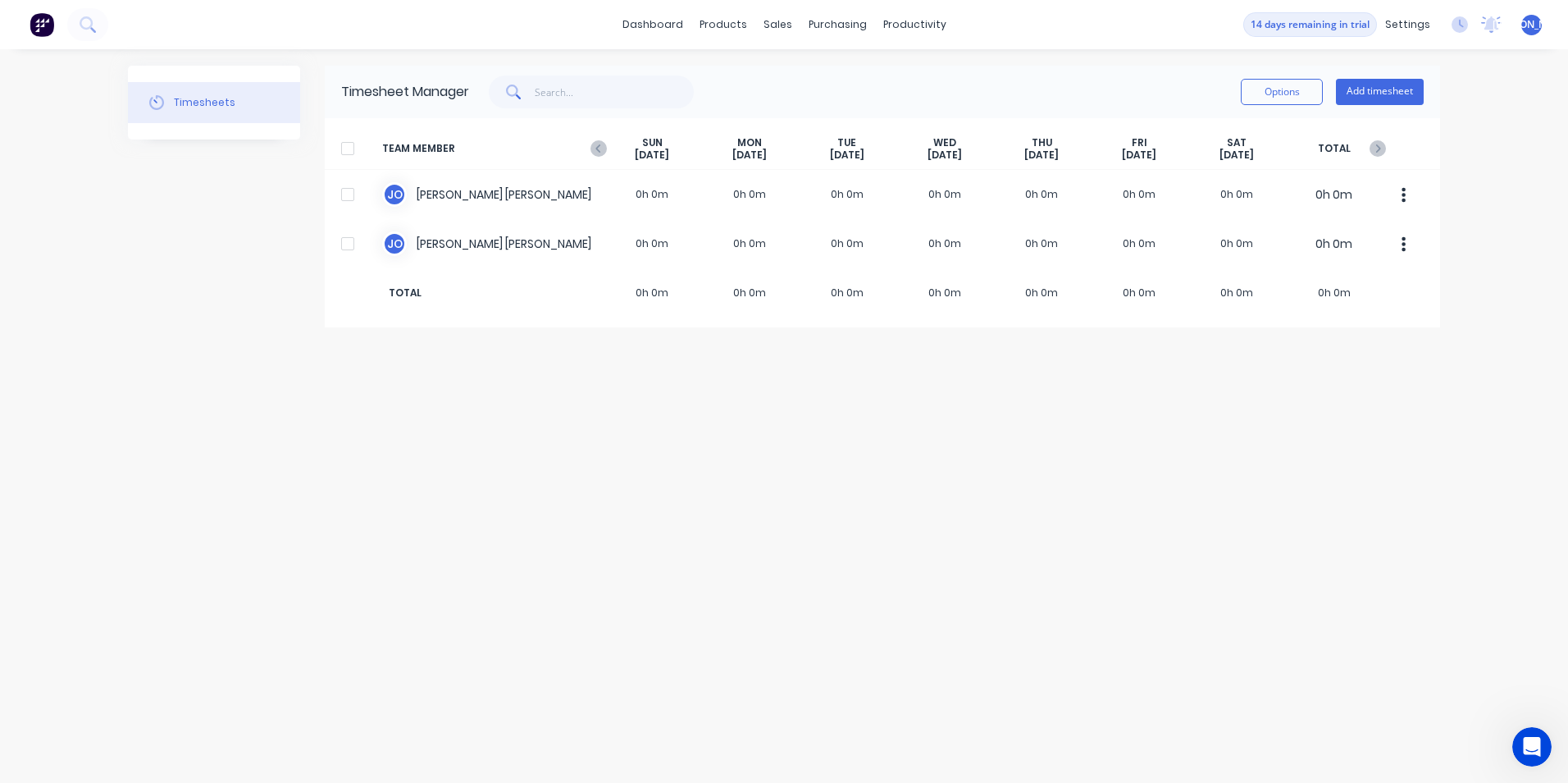
click at [566, 442] on div "Timesheets Timesheet Manager Options Add timesheet TEAM MEMBER SUN Sep 7th MON …" at bounding box center [784, 416] width 1312 height 700
click at [1389, 90] on button "Add timesheet" at bounding box center [1380, 92] width 88 height 26
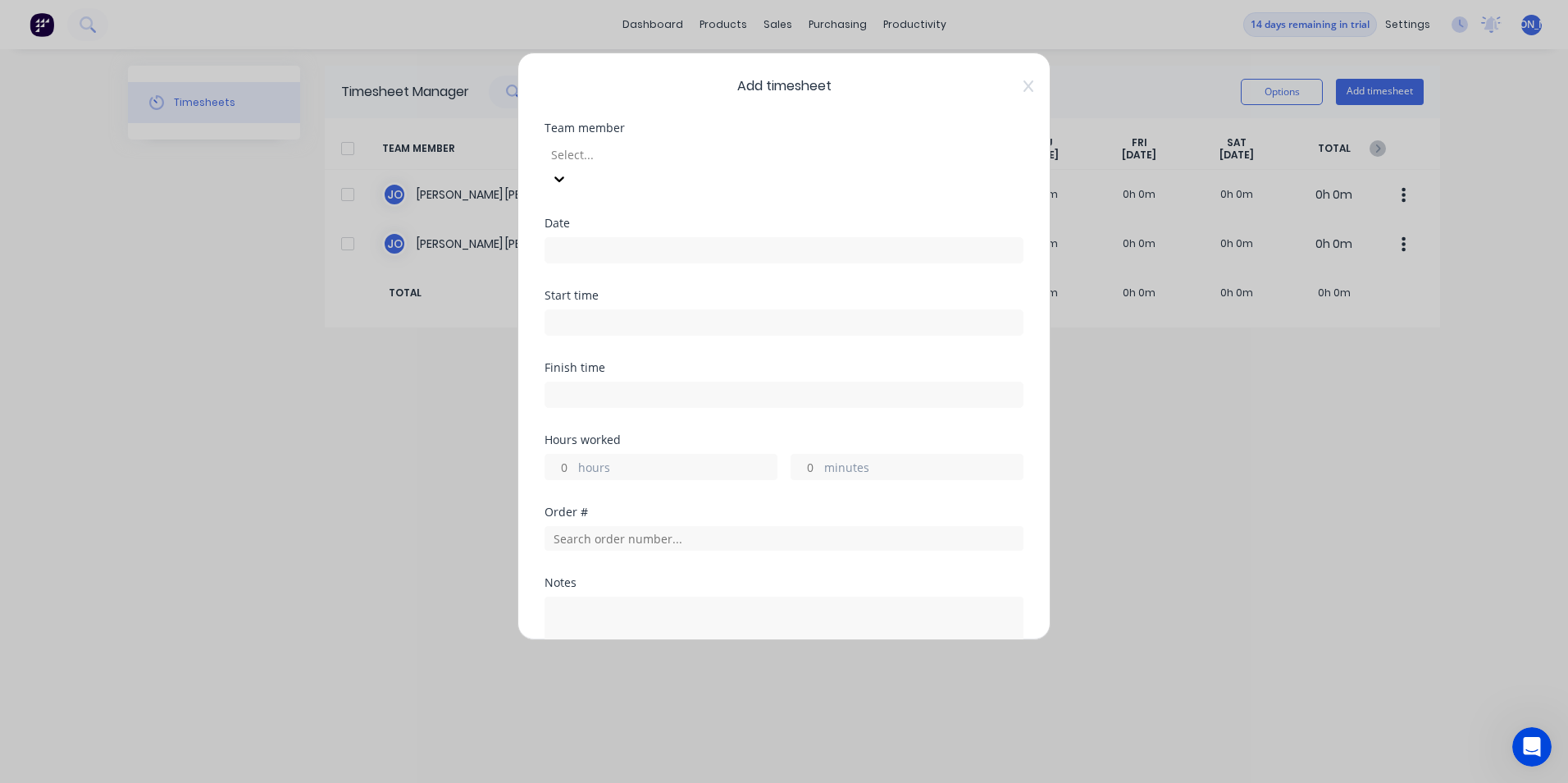
click at [1022, 88] on div "Add timesheet Team member Select... Date Start time Finish time Hours worked ho…" at bounding box center [784, 346] width 533 height 587
click at [1009, 83] on span "Add timesheet" at bounding box center [784, 86] width 479 height 20
click at [1003, 86] on span "Add timesheet" at bounding box center [784, 86] width 479 height 20
click at [1023, 89] on icon at bounding box center [1028, 86] width 10 height 13
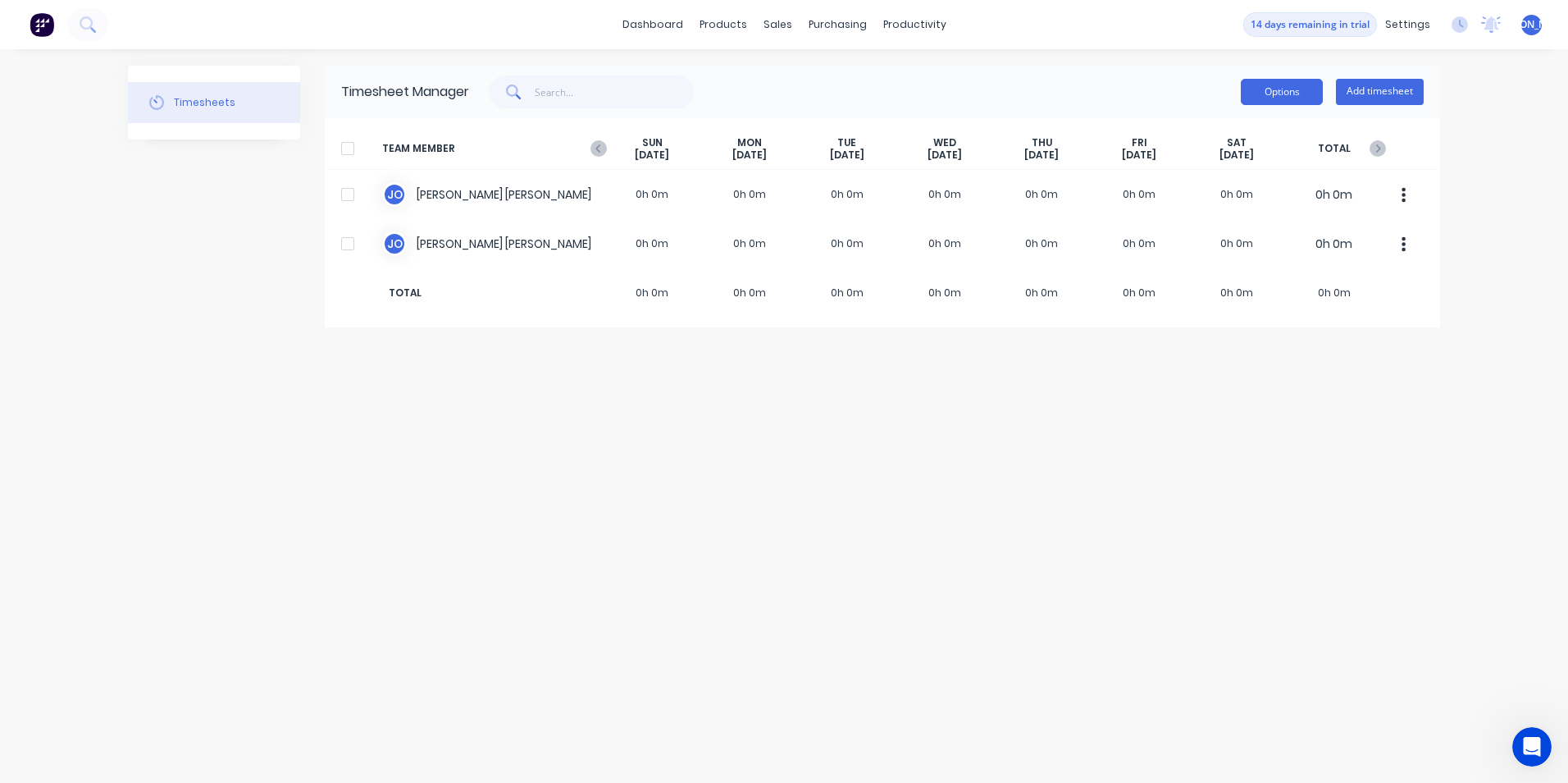
click at [1274, 89] on button "Options" at bounding box center [1282, 92] width 82 height 26
click at [1140, 80] on div "Options Add timesheet" at bounding box center [947, 92] width 955 height 33
click at [851, 101] on link "Suppliers" at bounding box center [907, 111] width 217 height 33
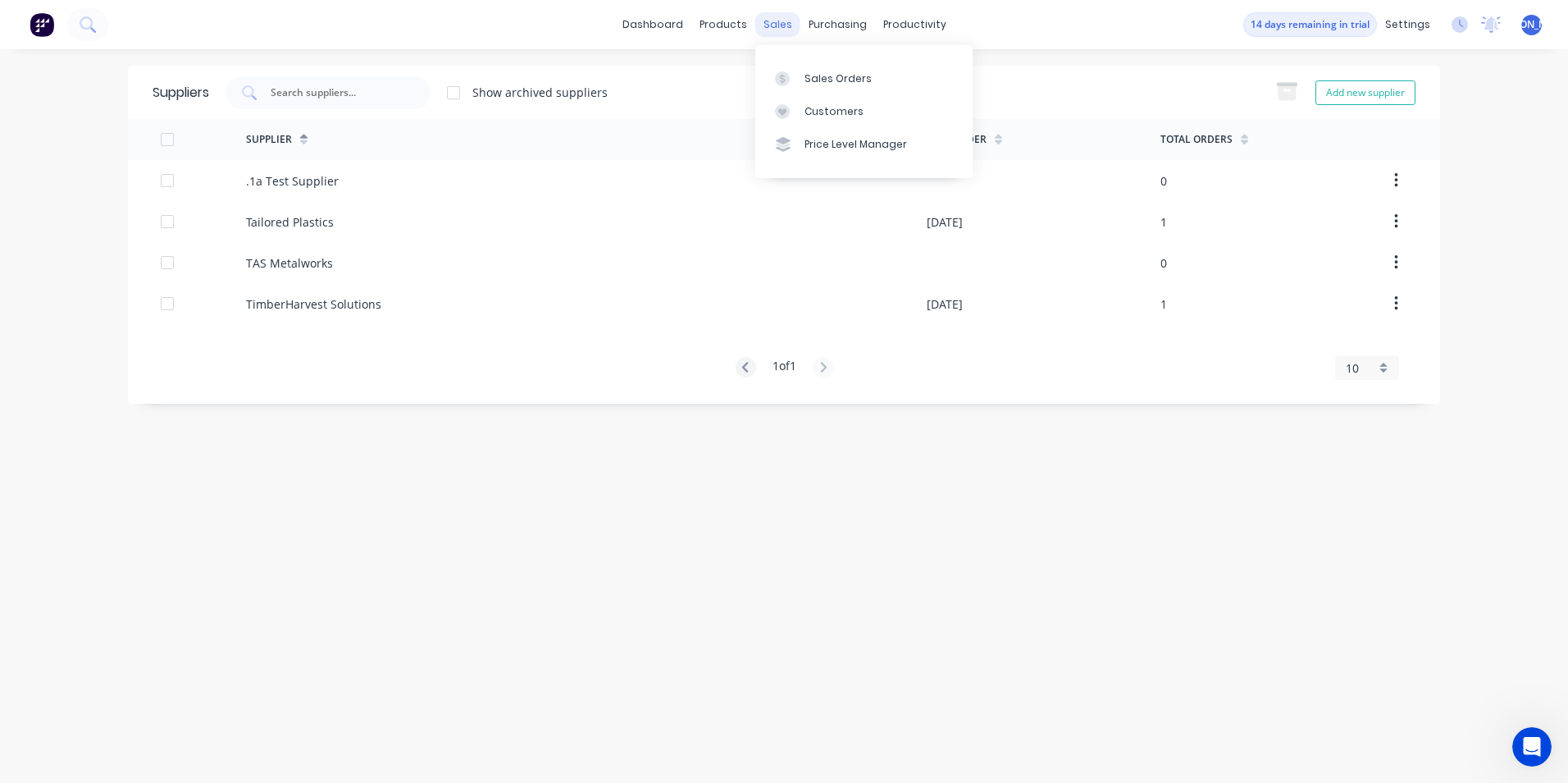
click at [771, 22] on div "sales" at bounding box center [778, 24] width 45 height 24
click at [710, 25] on div "products" at bounding box center [723, 24] width 64 height 24
click at [808, 82] on div "Product Catalogue" at bounding box center [795, 78] width 101 height 14
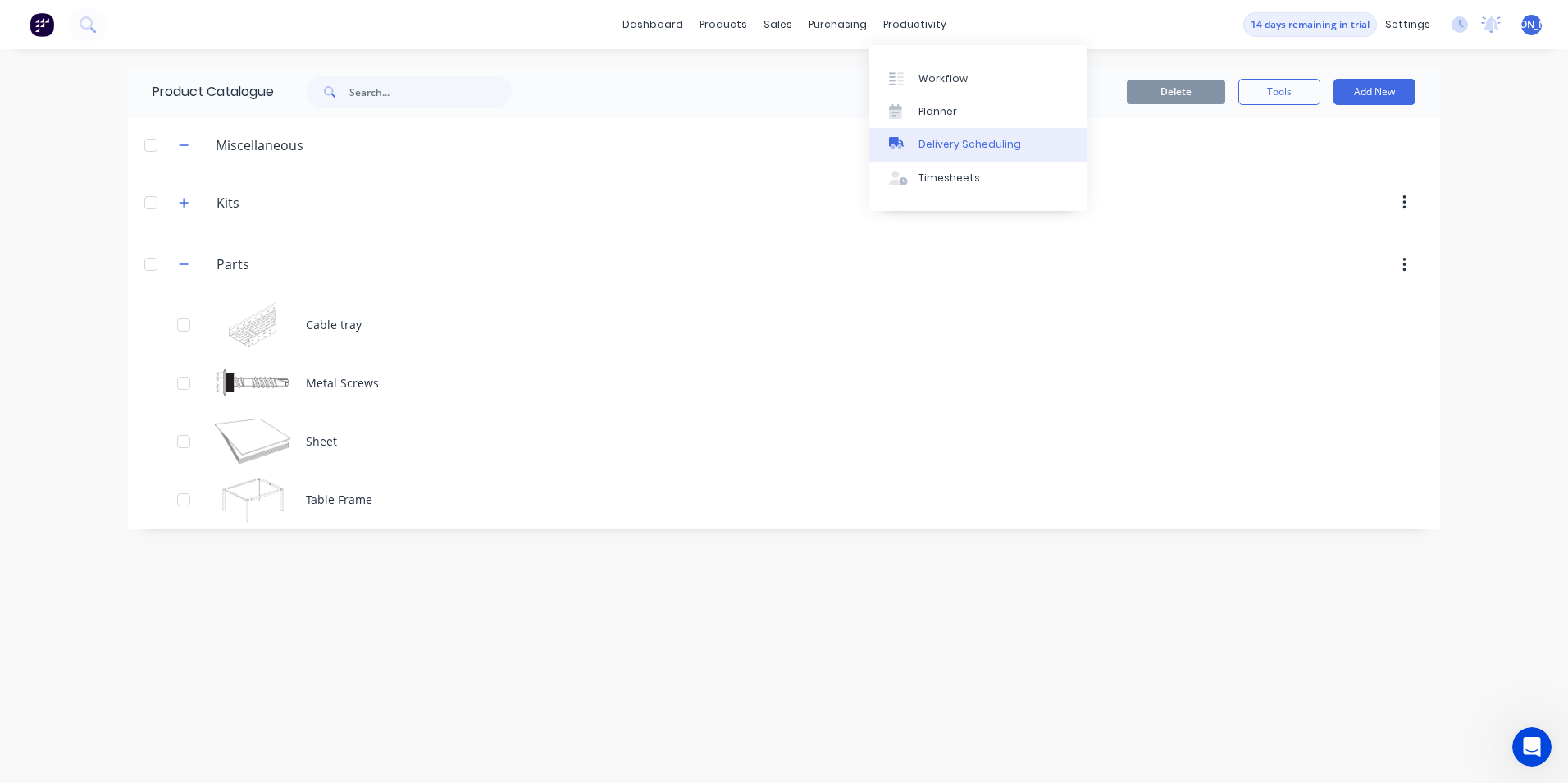
click at [938, 143] on div "Delivery Scheduling" at bounding box center [969, 145] width 102 height 14
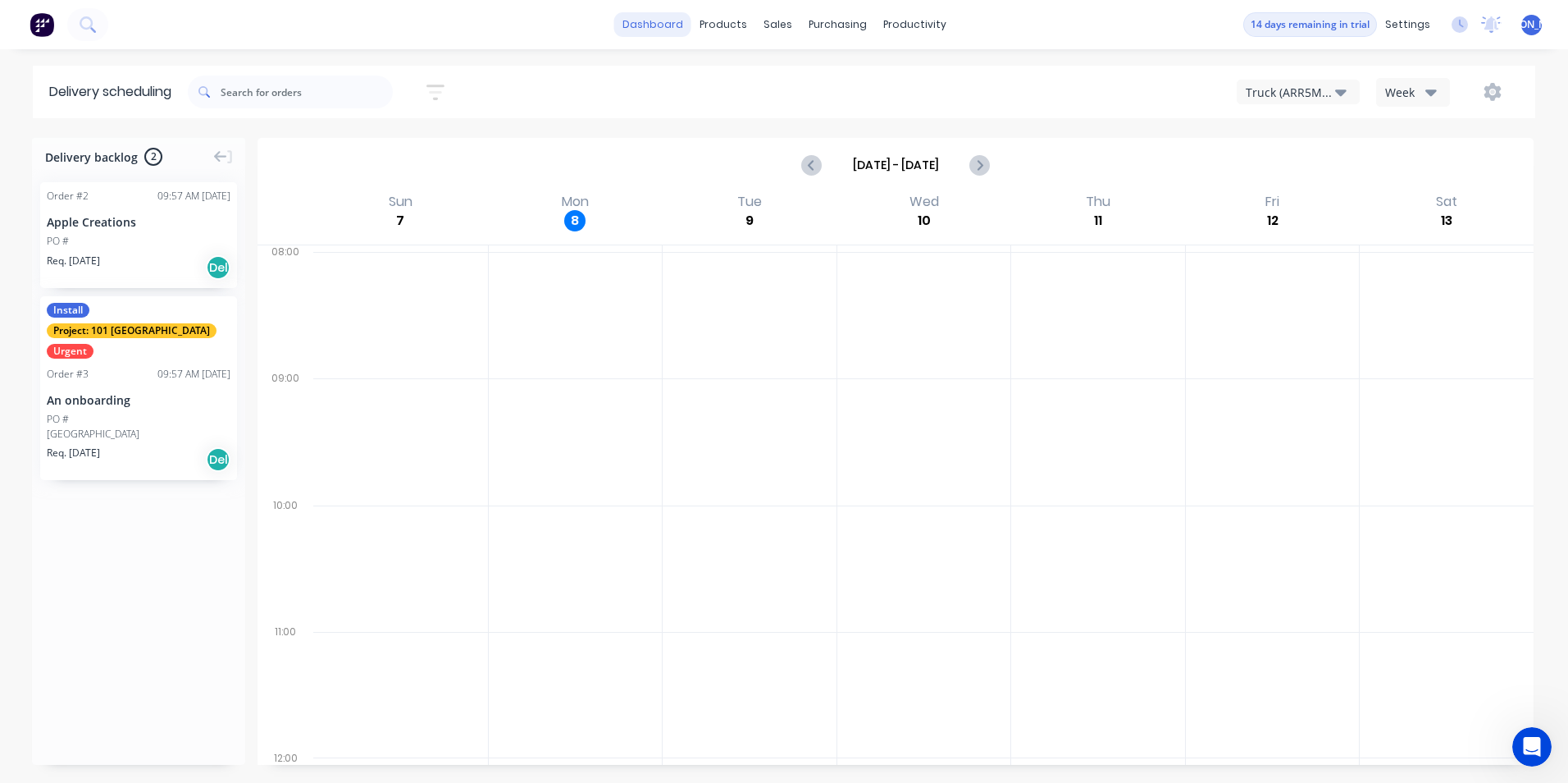
click at [668, 33] on link "dashboard" at bounding box center [653, 24] width 77 height 24
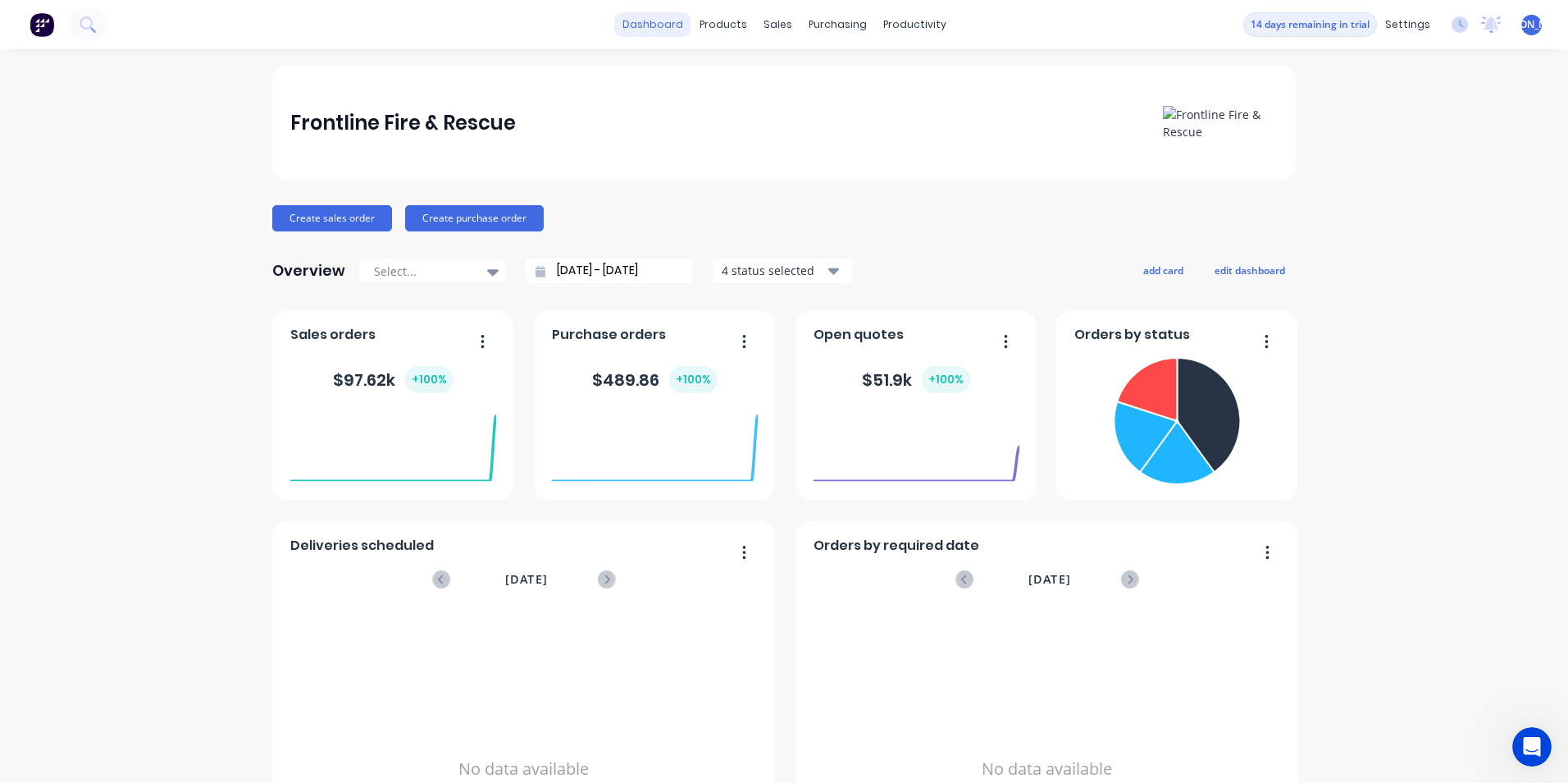
click at [659, 23] on link "dashboard" at bounding box center [653, 24] width 77 height 24
click at [748, 80] on div "Product Catalogue" at bounding box center [789, 78] width 101 height 14
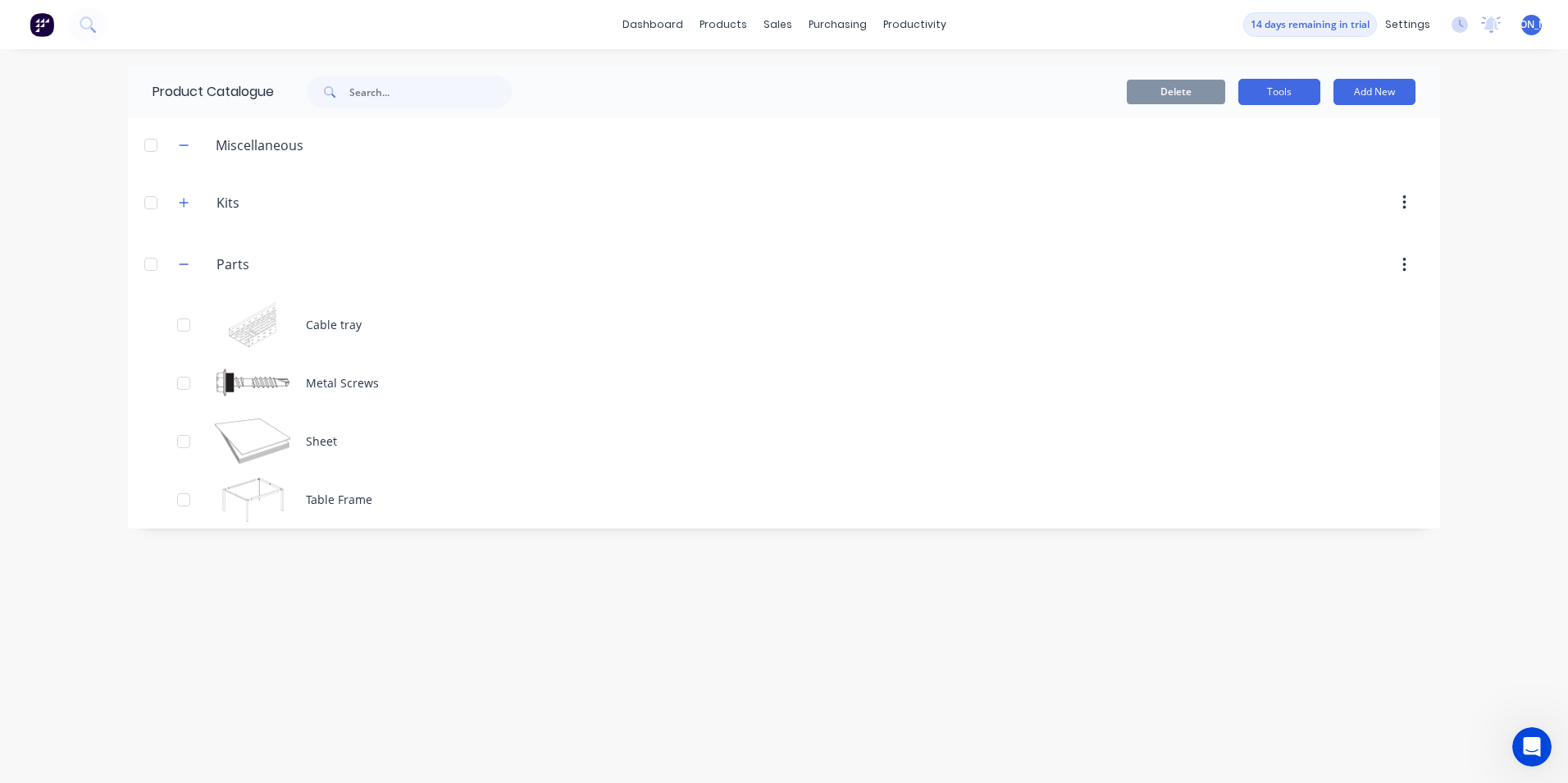
click at [1270, 90] on button "Tools" at bounding box center [1279, 92] width 82 height 26
click at [1213, 158] on div "Stocktake" at bounding box center [1242, 167] width 127 height 23
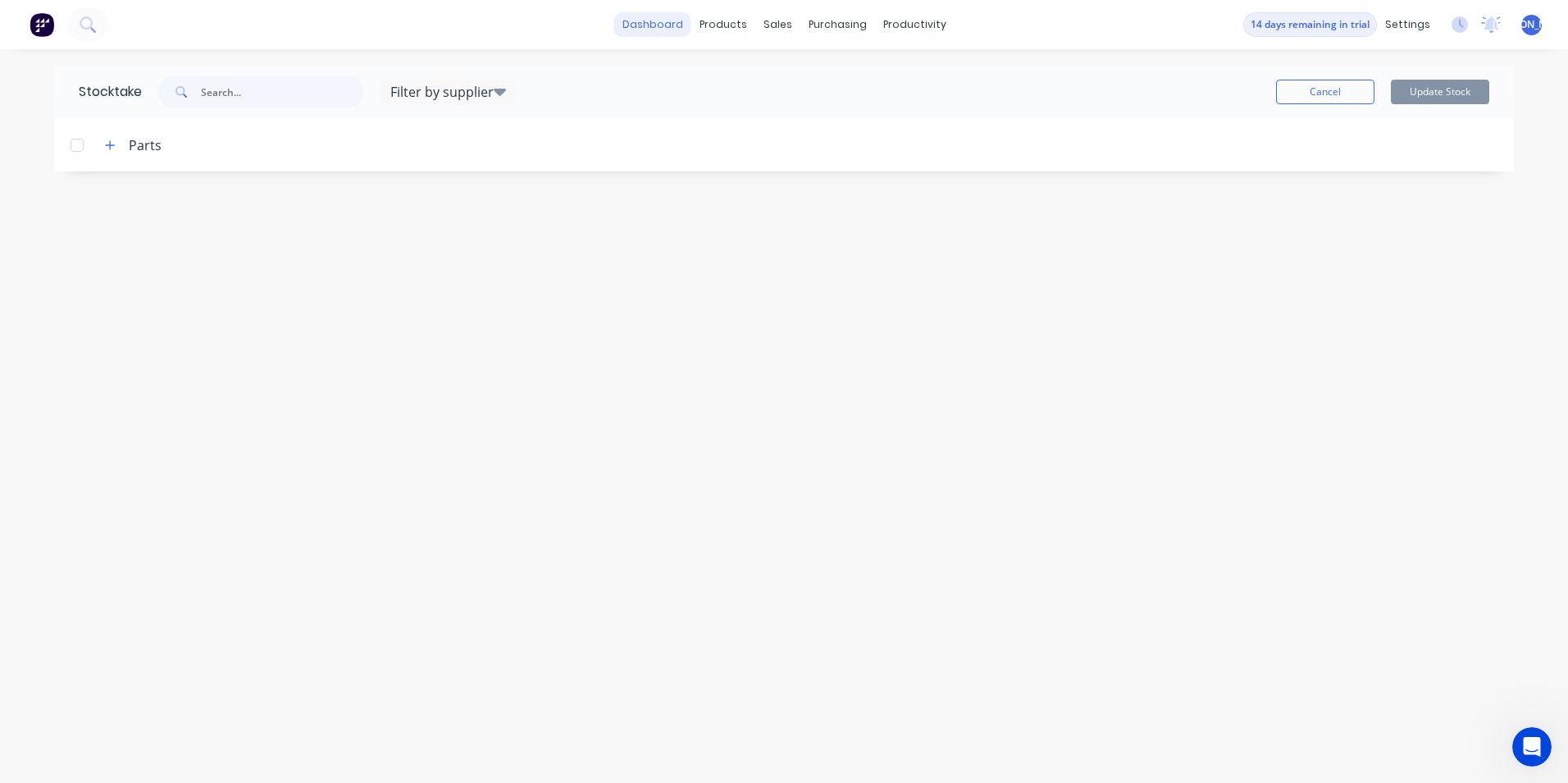
click at [644, 26] on link "dashboard" at bounding box center [653, 24] width 77 height 24
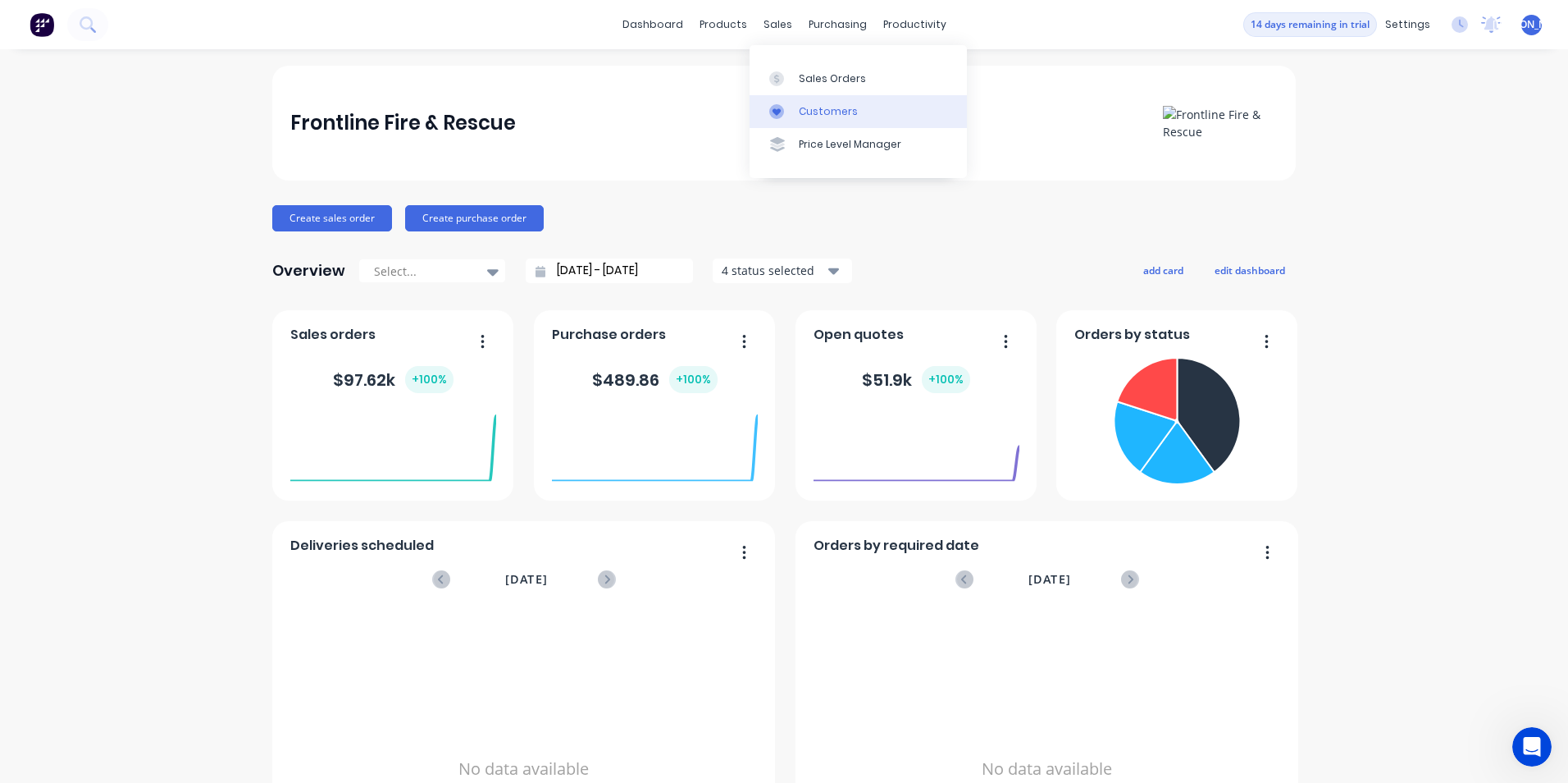
click at [843, 112] on div "Customers" at bounding box center [828, 111] width 59 height 14
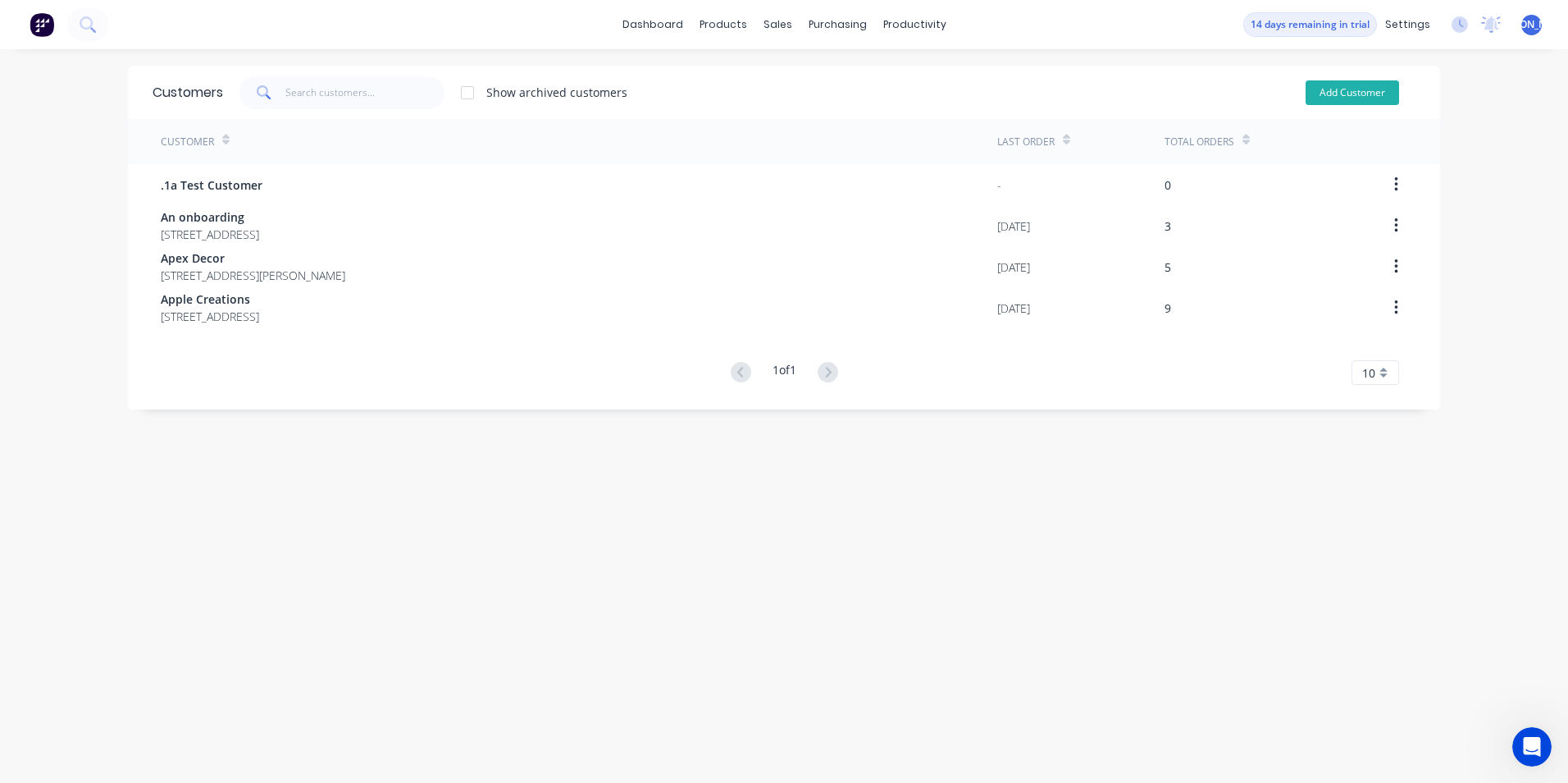
click at [1334, 86] on button "Add Customer" at bounding box center [1353, 92] width 93 height 24
select select "AU"
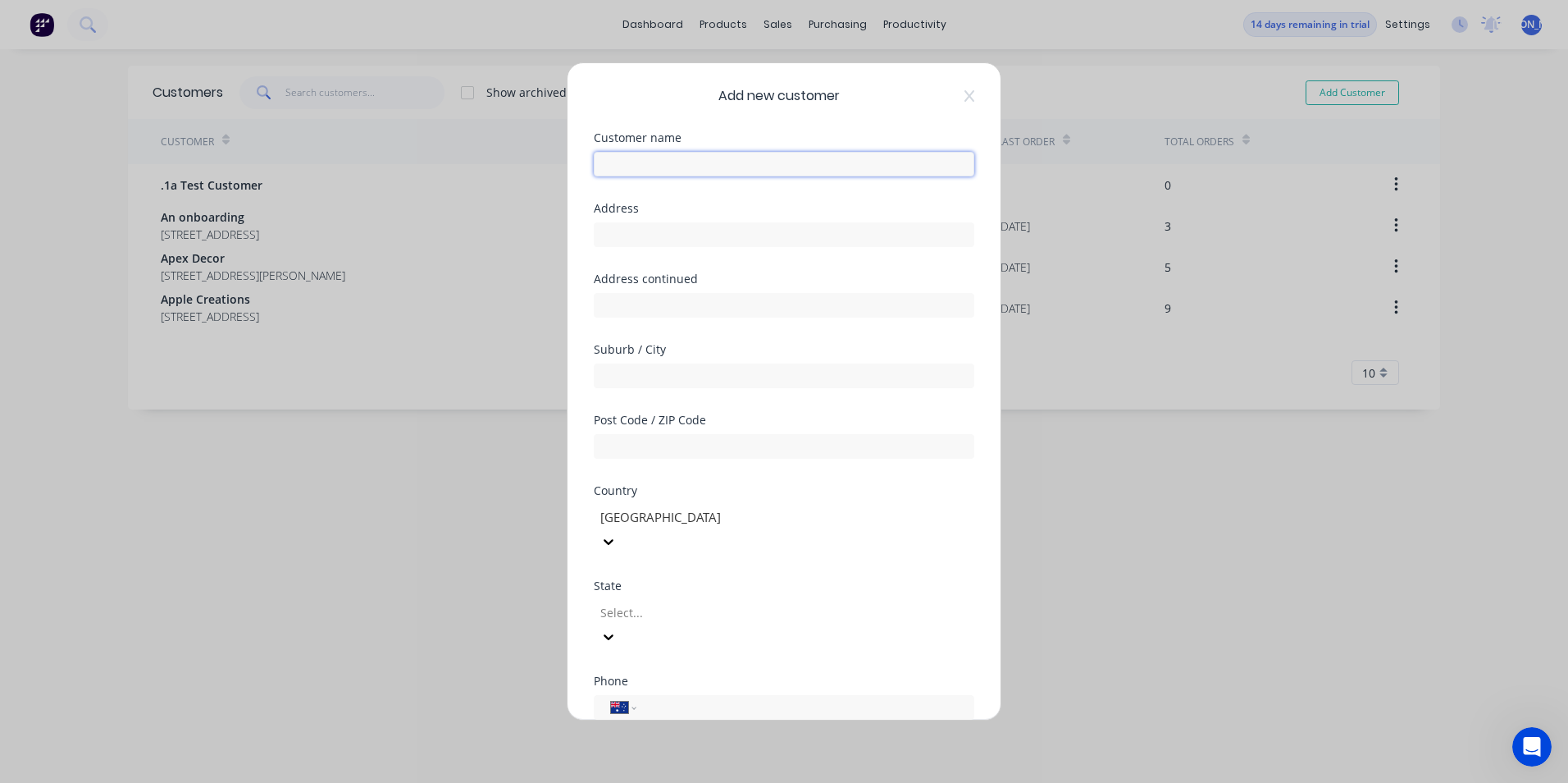
click at [691, 166] on input "text" at bounding box center [784, 163] width 381 height 24
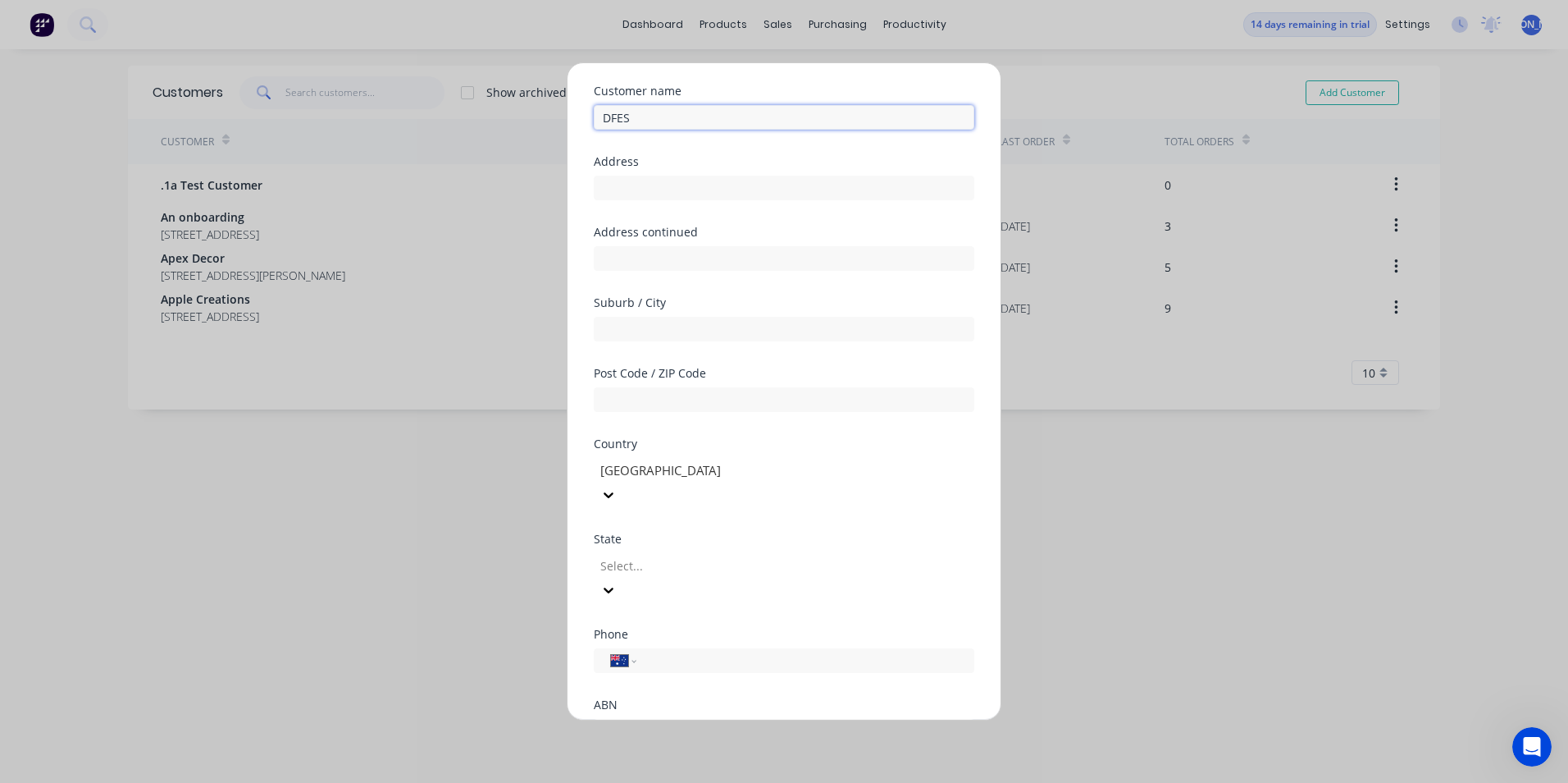
scroll to position [123, 0]
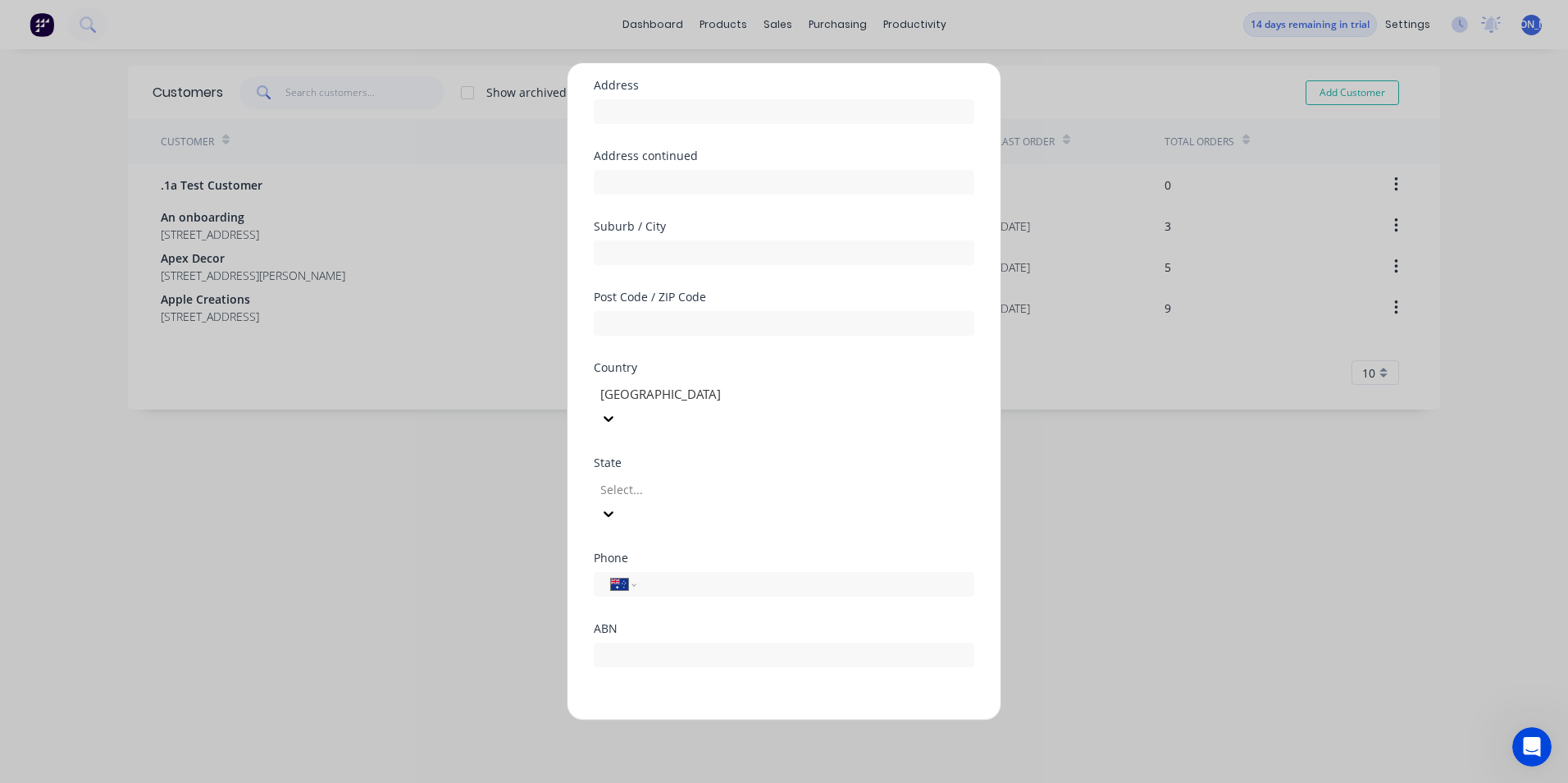
type input "DFES"
click at [740, 719] on button "Save" at bounding box center [732, 732] width 91 height 26
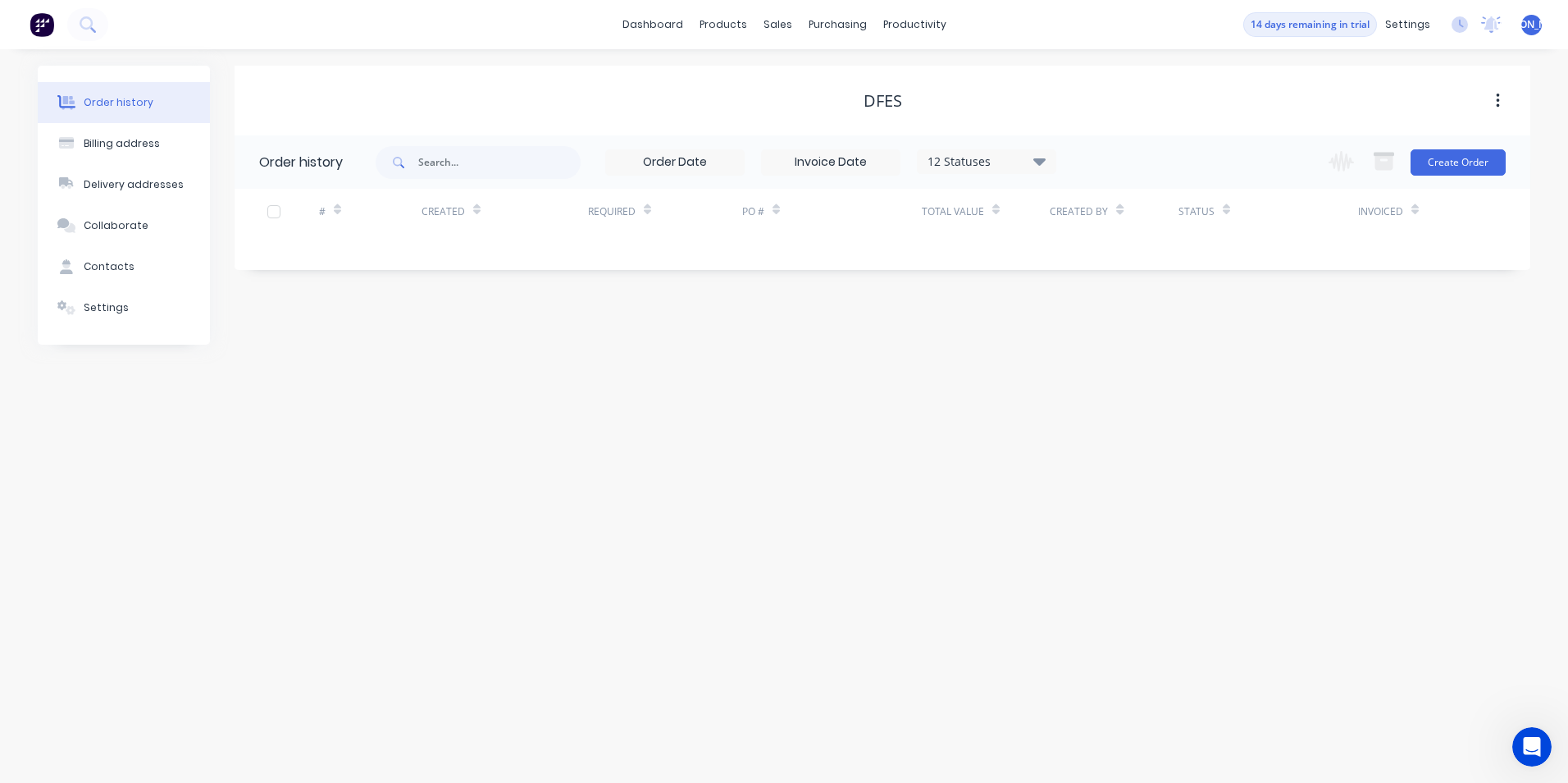
drag, startPoint x: 794, startPoint y: 345, endPoint x: 526, endPoint y: 295, distance: 272.6
click at [793, 345] on div "Order history Billing address Delivery addresses Collaborate Contacts Settings …" at bounding box center [784, 416] width 1568 height 734
click at [142, 152] on button "Billing address" at bounding box center [124, 144] width 172 height 41
select select "AU"
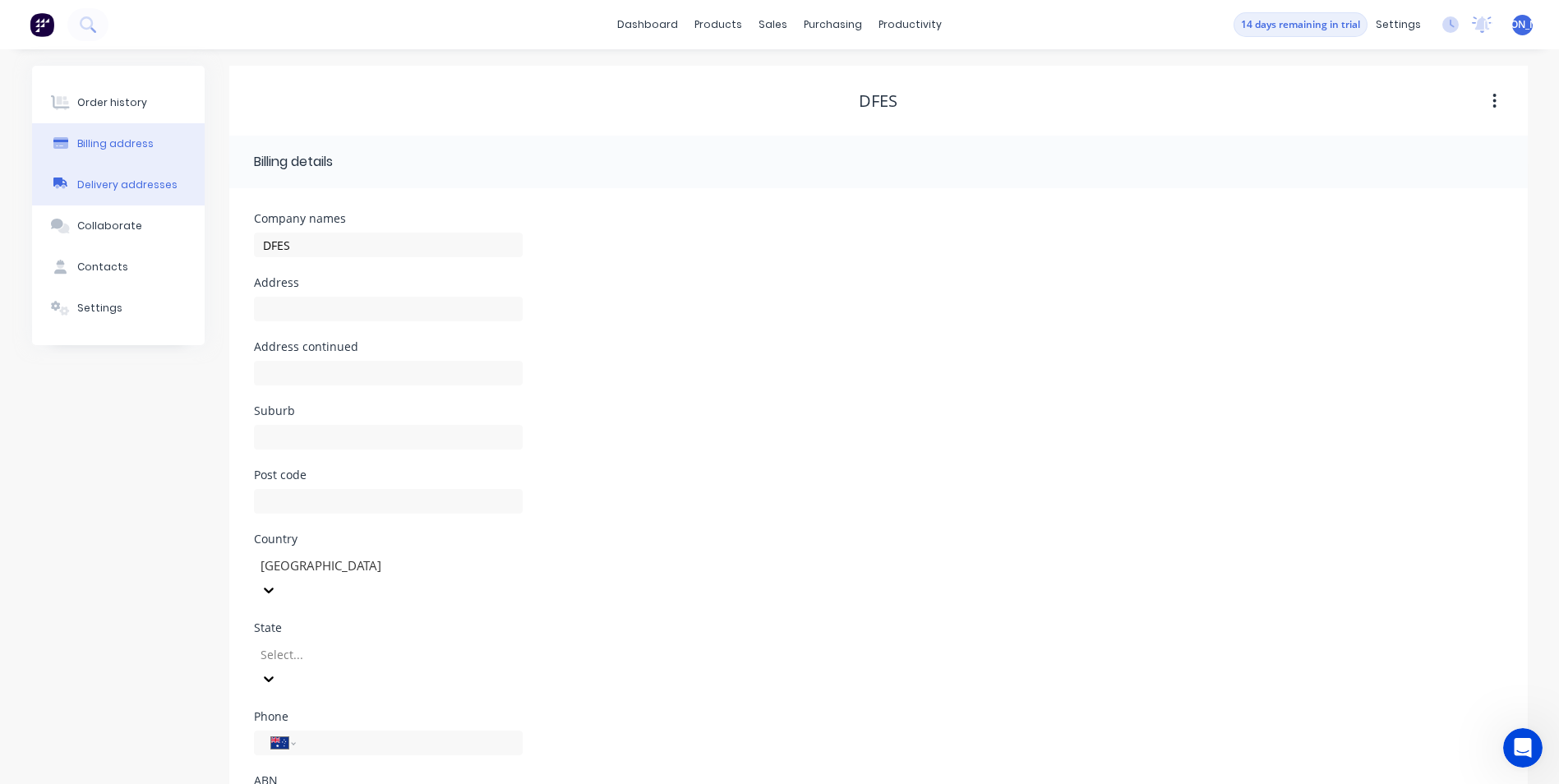
click at [139, 181] on div "Delivery addresses" at bounding box center [127, 184] width 100 height 14
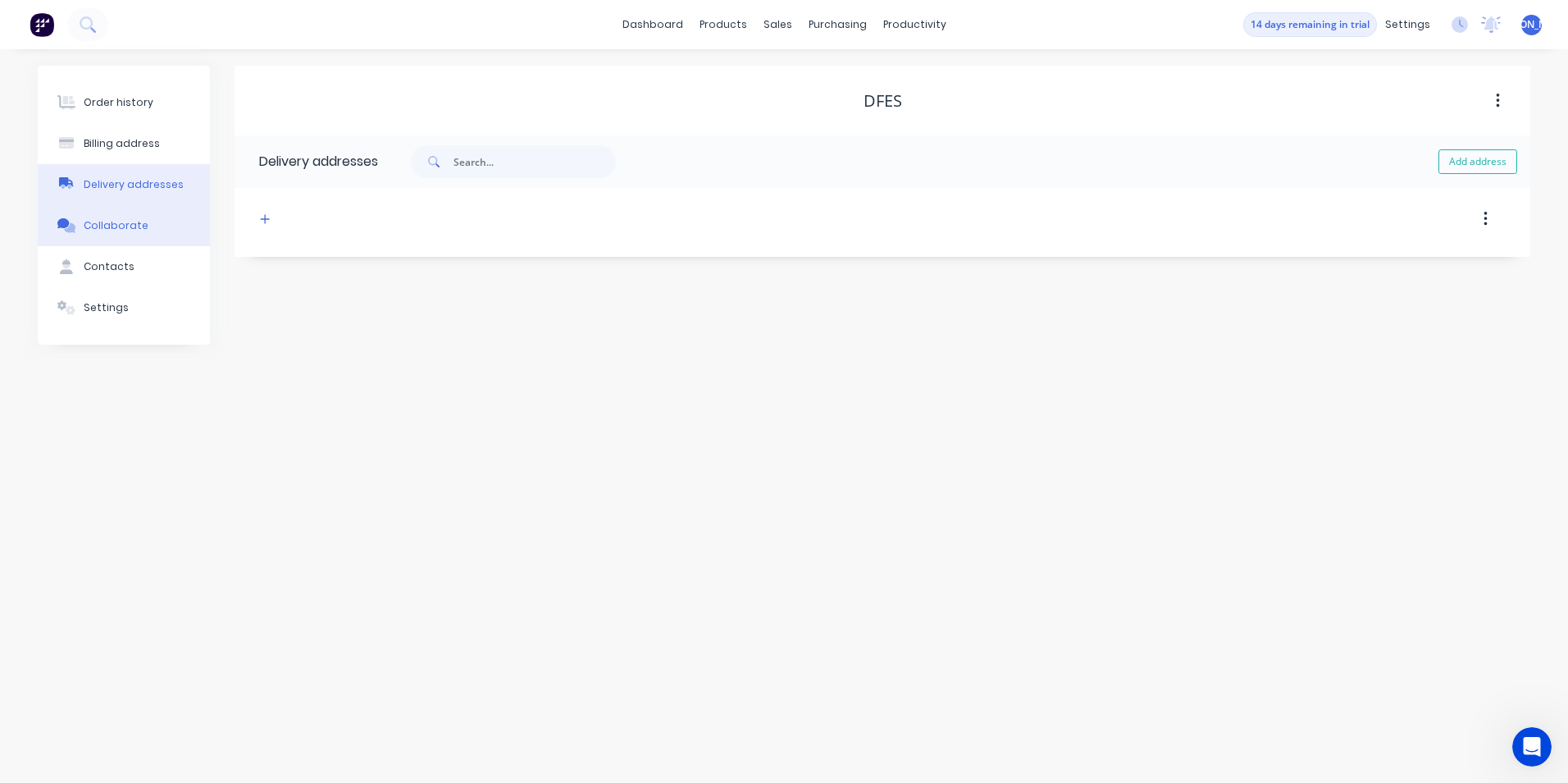
click at [130, 231] on div "Collaborate" at bounding box center [116, 225] width 65 height 14
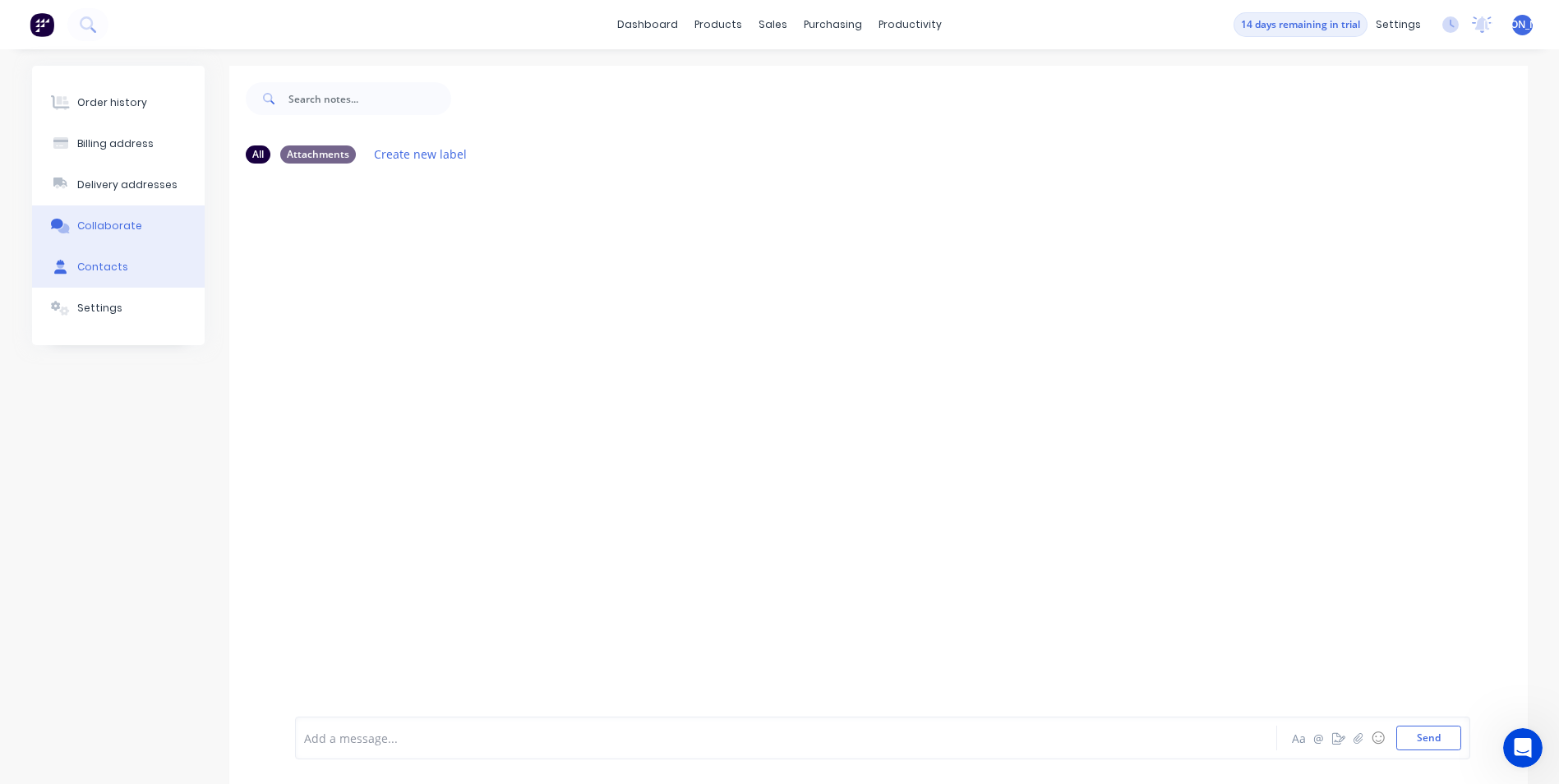
click at [121, 262] on div "Contacts" at bounding box center [103, 267] width 51 height 14
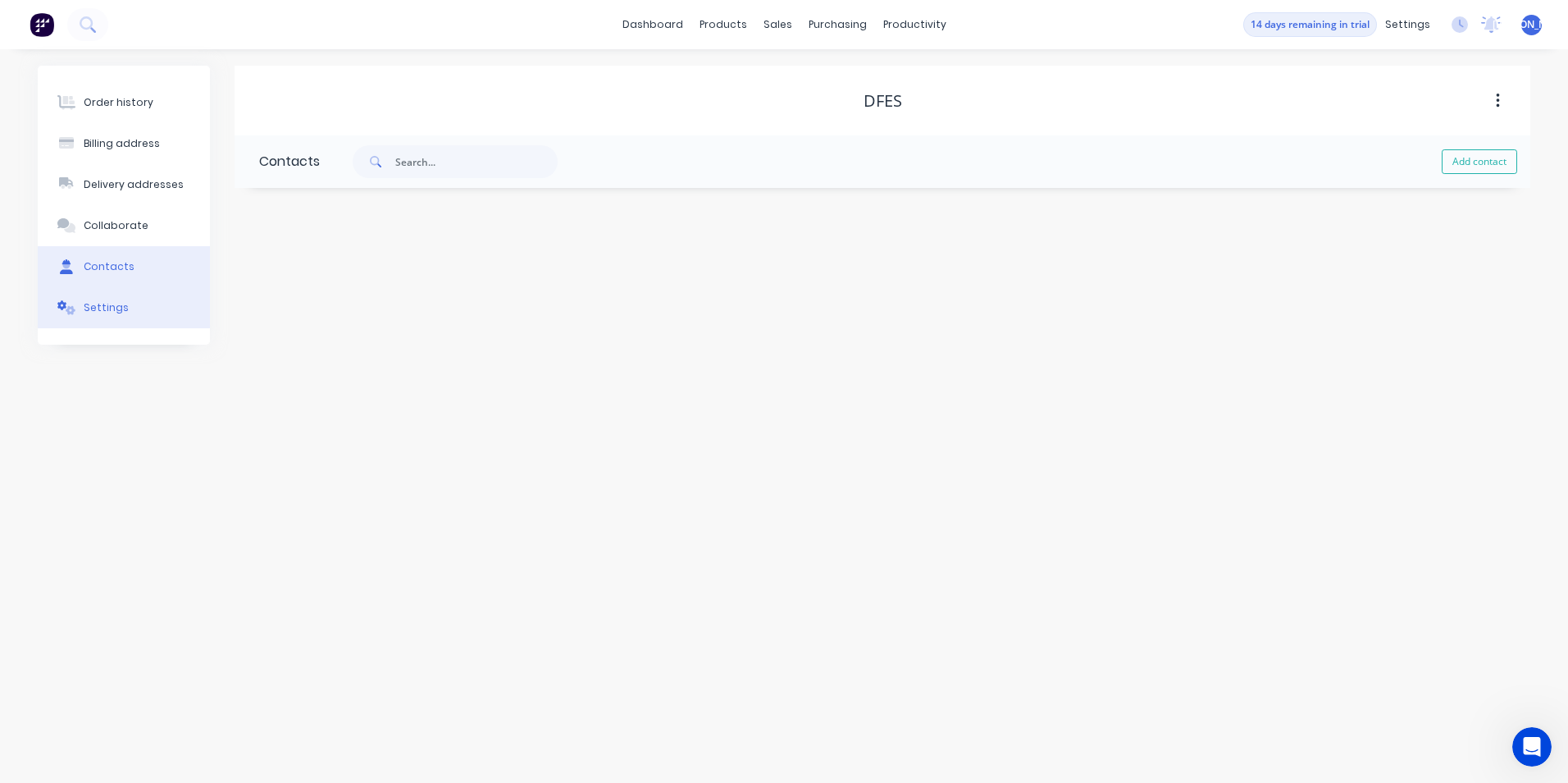
click at [119, 310] on div "Settings" at bounding box center [106, 307] width 45 height 14
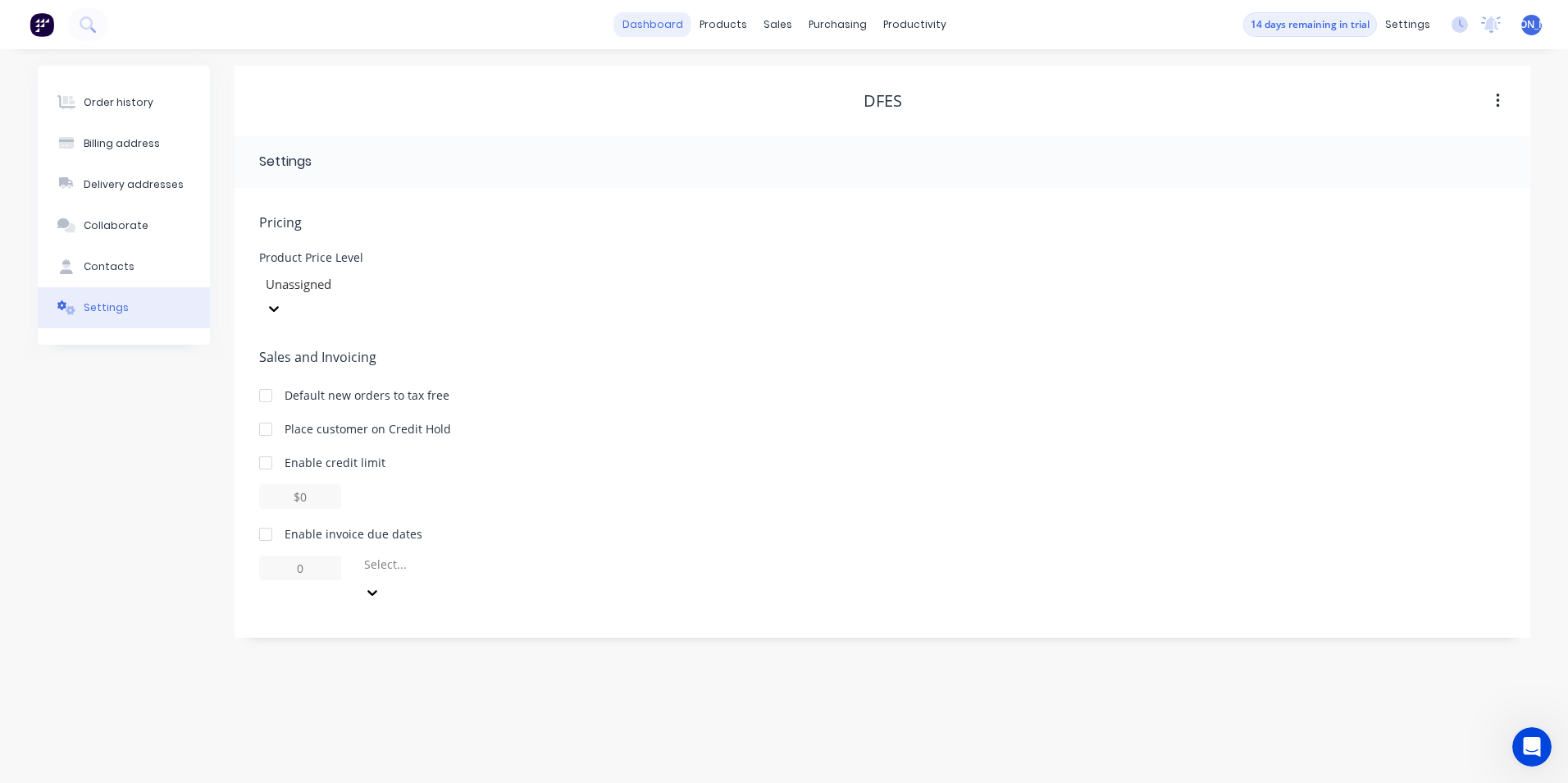
click at [670, 25] on link "dashboard" at bounding box center [653, 24] width 77 height 24
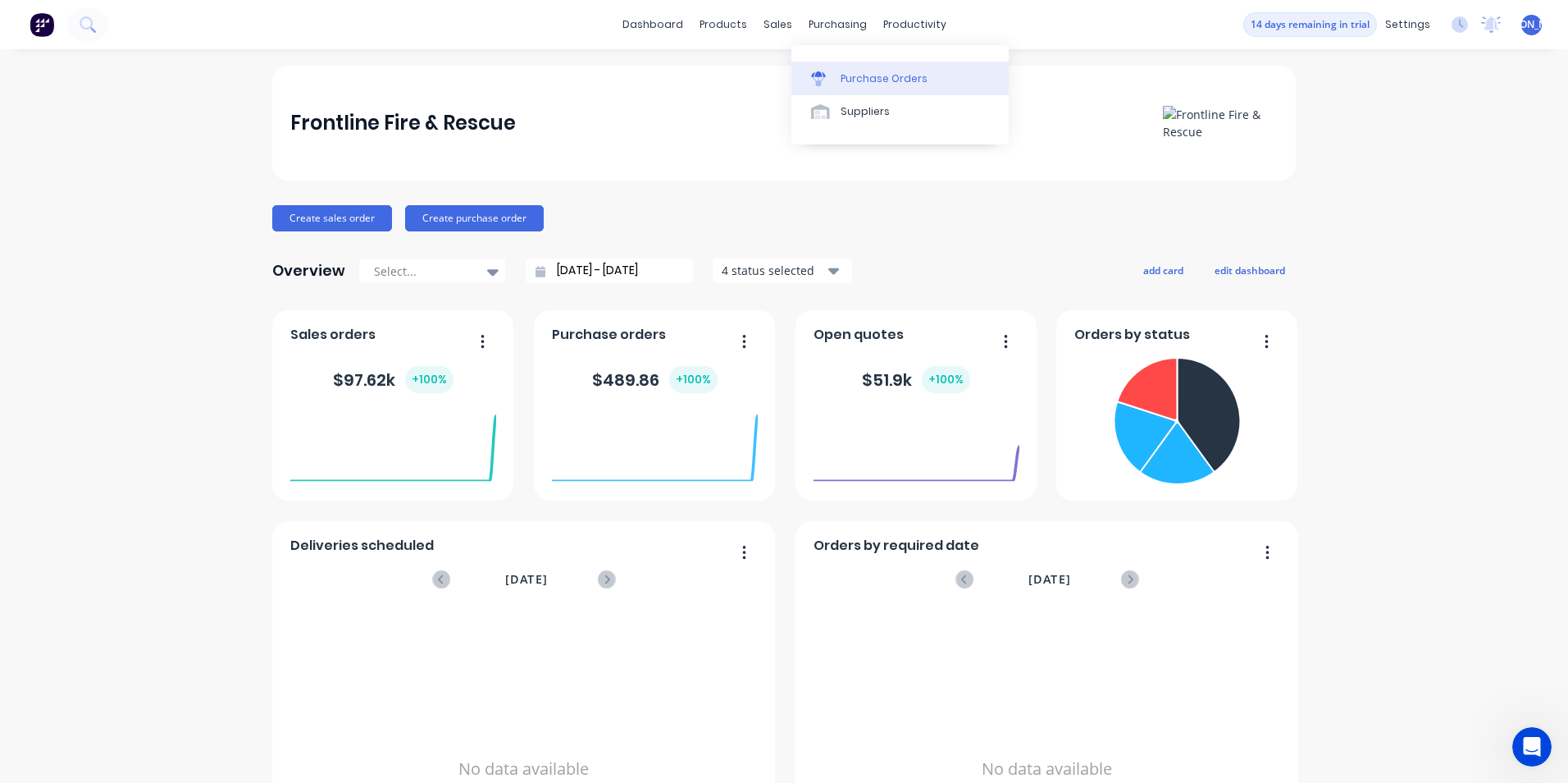
click at [852, 86] on link "Purchase Orders" at bounding box center [900, 78] width 217 height 33
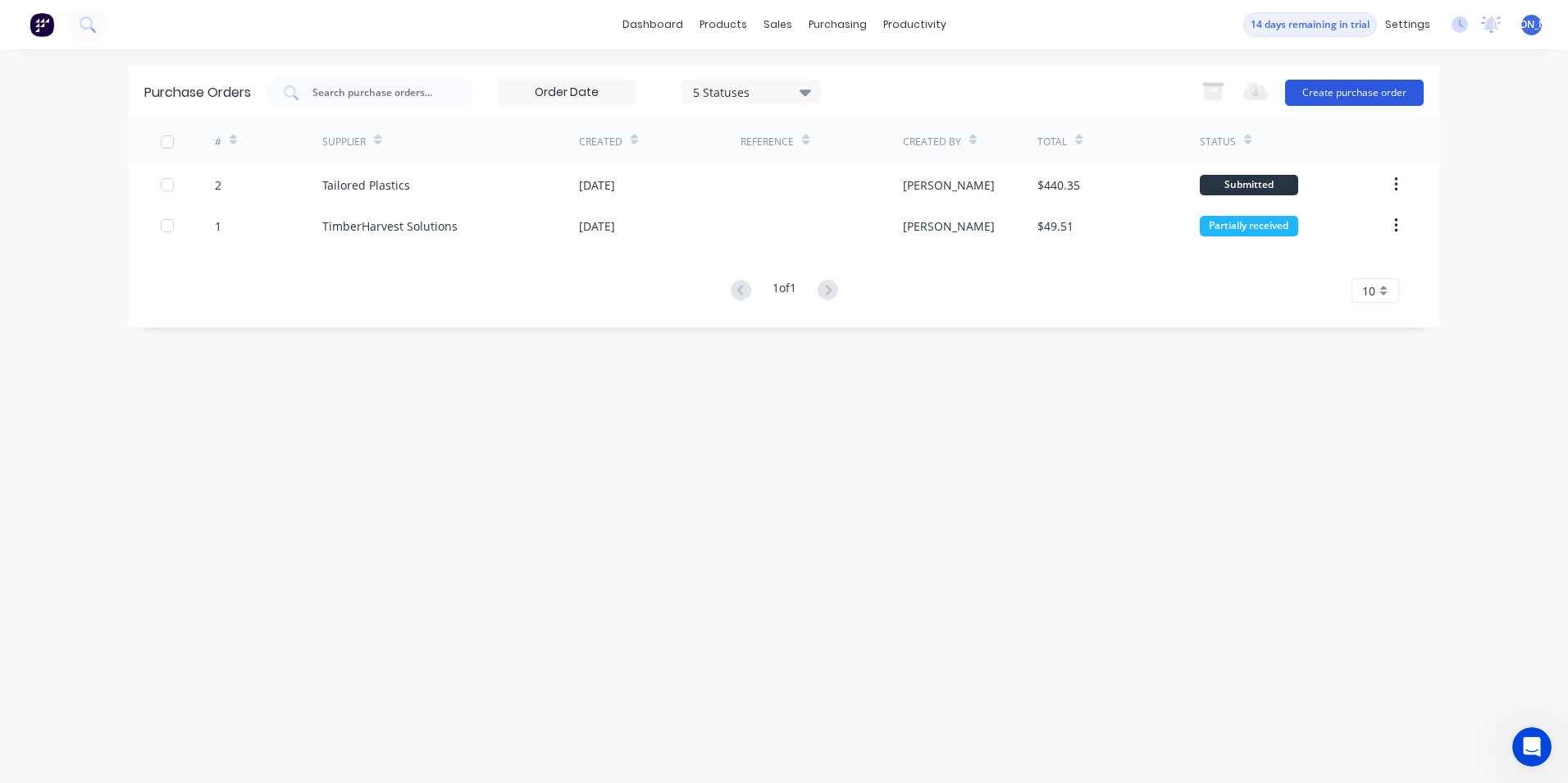
click at [1381, 100] on button "Create purchase order" at bounding box center [1354, 92] width 138 height 26
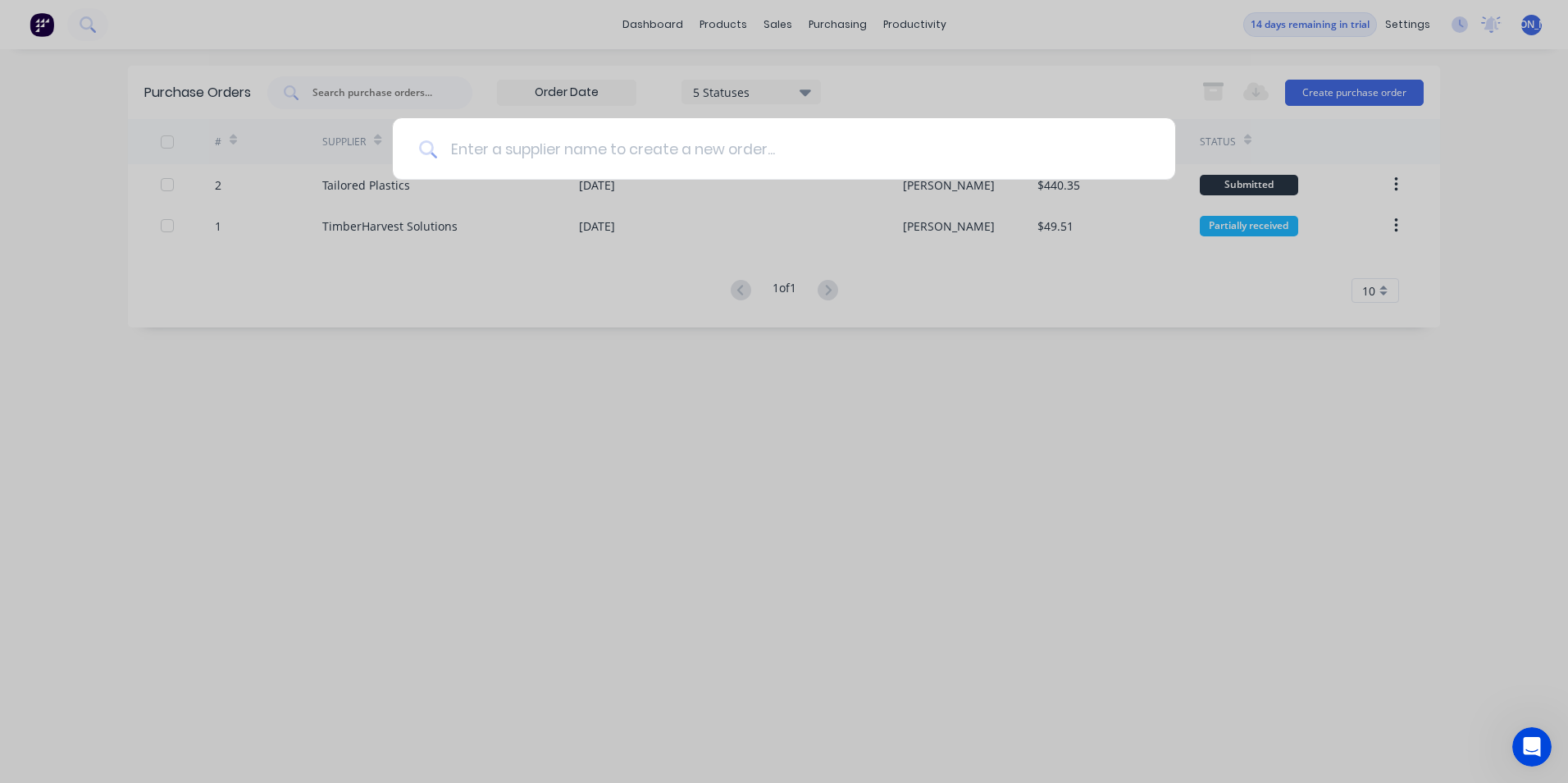
click at [822, 147] on input at bounding box center [793, 149] width 712 height 62
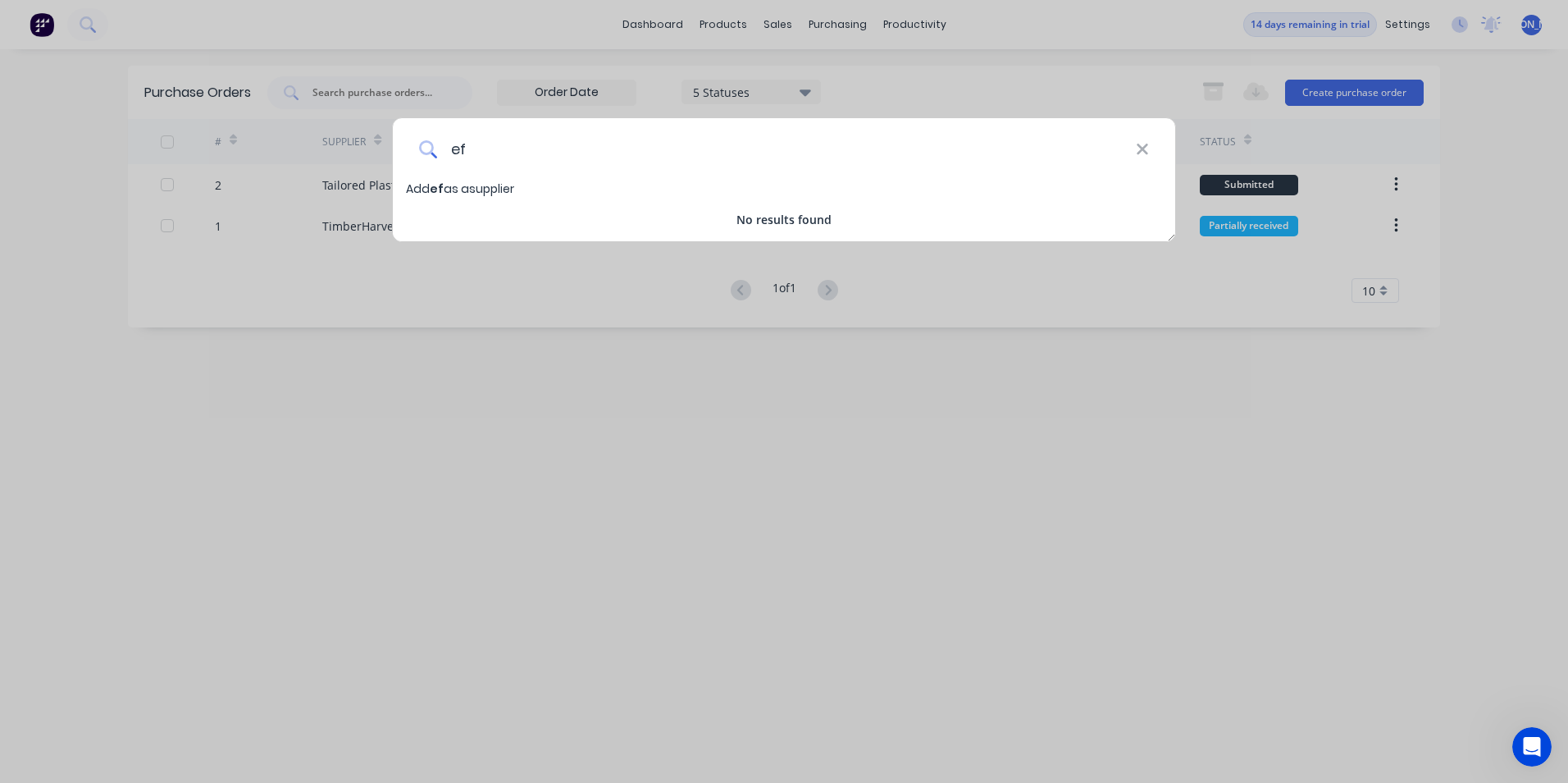
type input "f"
type input "Action"
click at [473, 179] on div "Action Add Action as a supplier No results found" at bounding box center [784, 180] width 784 height 125
click at [461, 195] on span "Action" at bounding box center [451, 189] width 41 height 16
select select "AU"
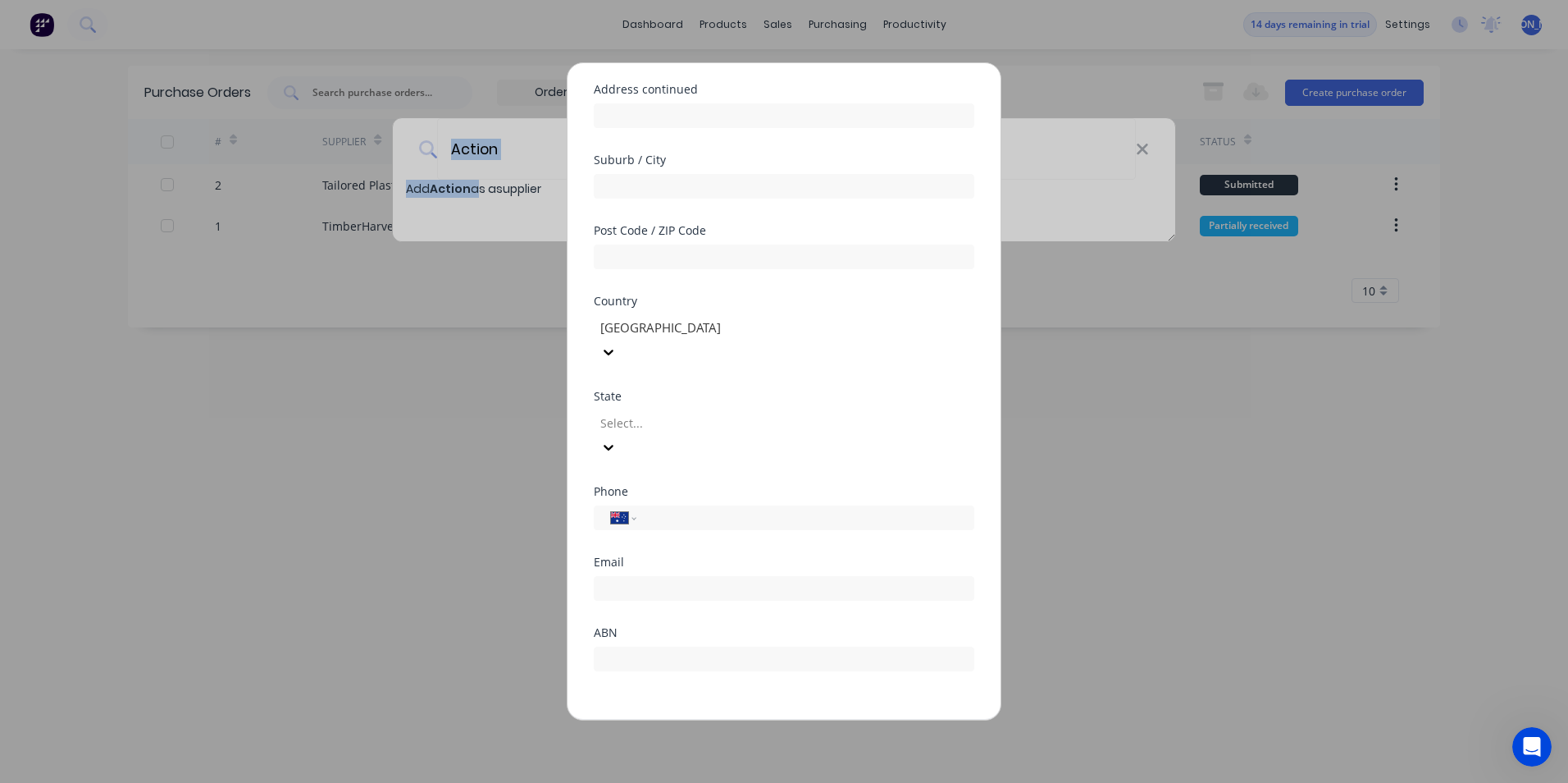
scroll to position [194, 0]
click at [735, 719] on button "Save" at bounding box center [732, 732] width 91 height 26
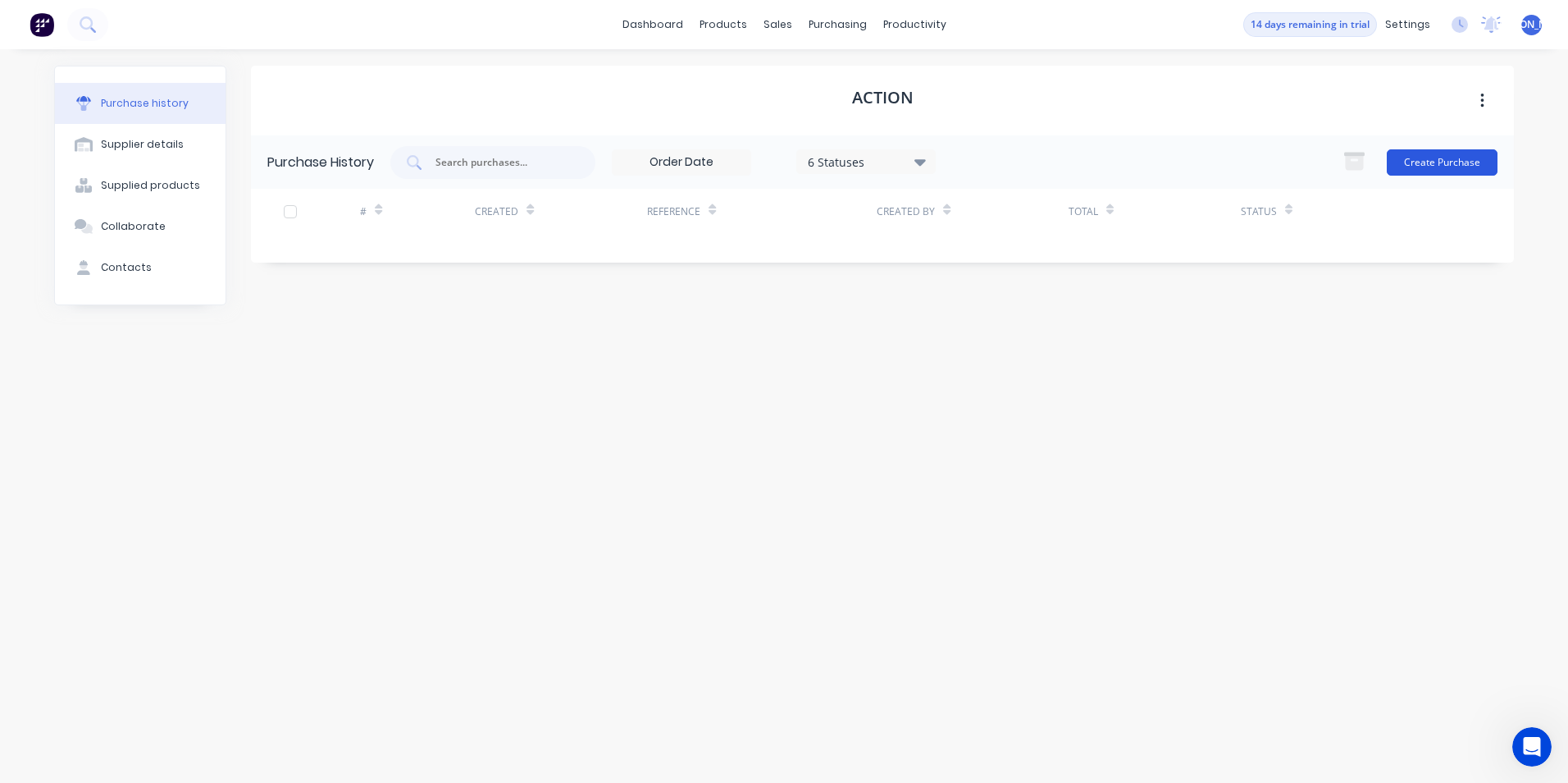
click at [1467, 152] on button "Create Purchase" at bounding box center [1441, 162] width 110 height 26
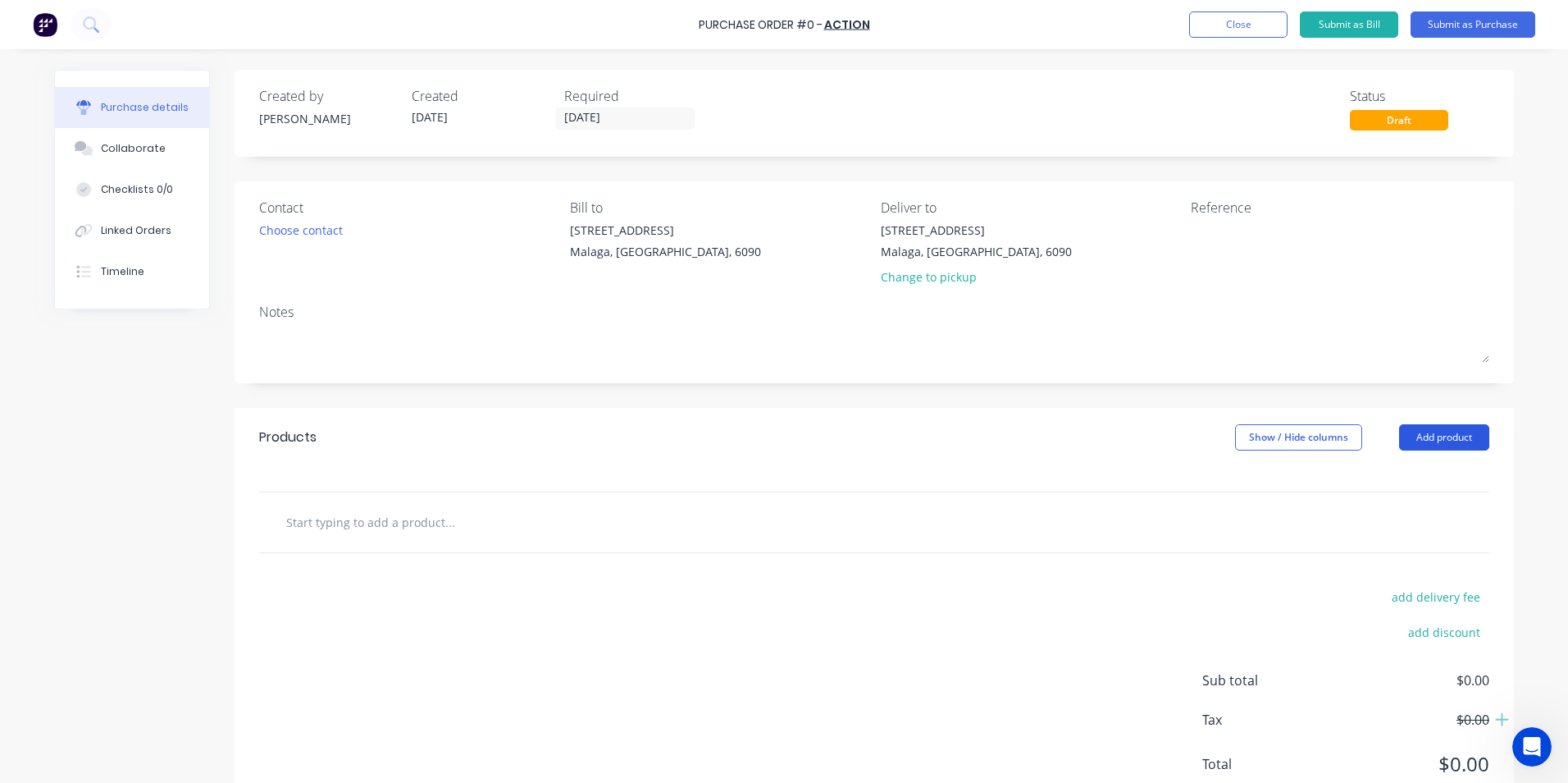
click at [1408, 427] on button "Add product" at bounding box center [1444, 436] width 91 height 26
drag, startPoint x: 1212, startPoint y: 566, endPoint x: 1035, endPoint y: 571, distance: 177.1
click at [1212, 567] on div "add delivery fee add discount Sub total $0.00 Tax $0.00 Total $0.00" at bounding box center [873, 688] width 1279 height 270
click at [1231, 303] on div "Notes" at bounding box center [874, 312] width 1231 height 20
click at [1262, 19] on button "Close" at bounding box center [1239, 24] width 99 height 26
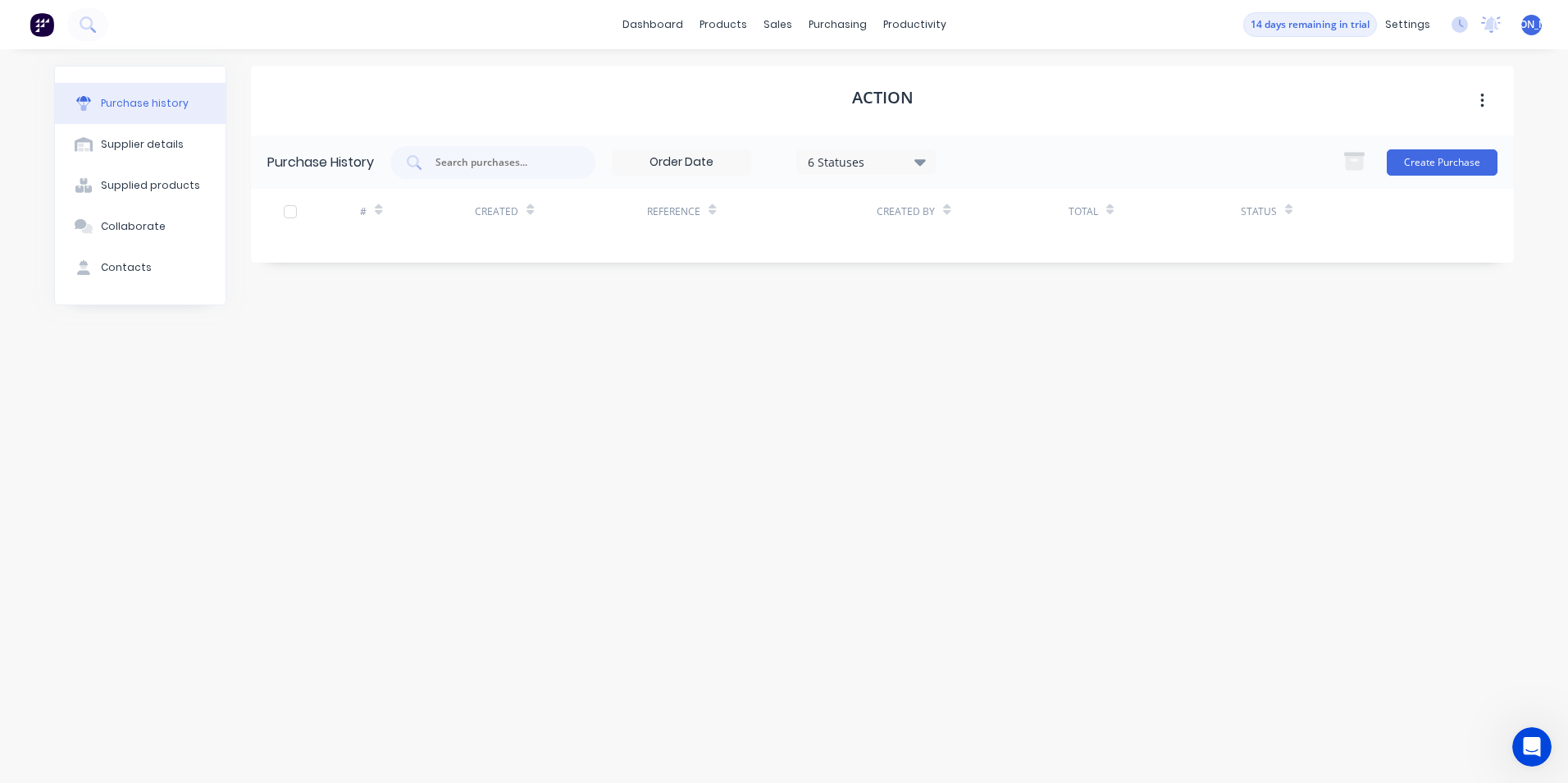
click at [1185, 92] on div "Action" at bounding box center [882, 101] width 1263 height 70
click at [919, 77] on div "Workflow" at bounding box center [942, 78] width 49 height 14
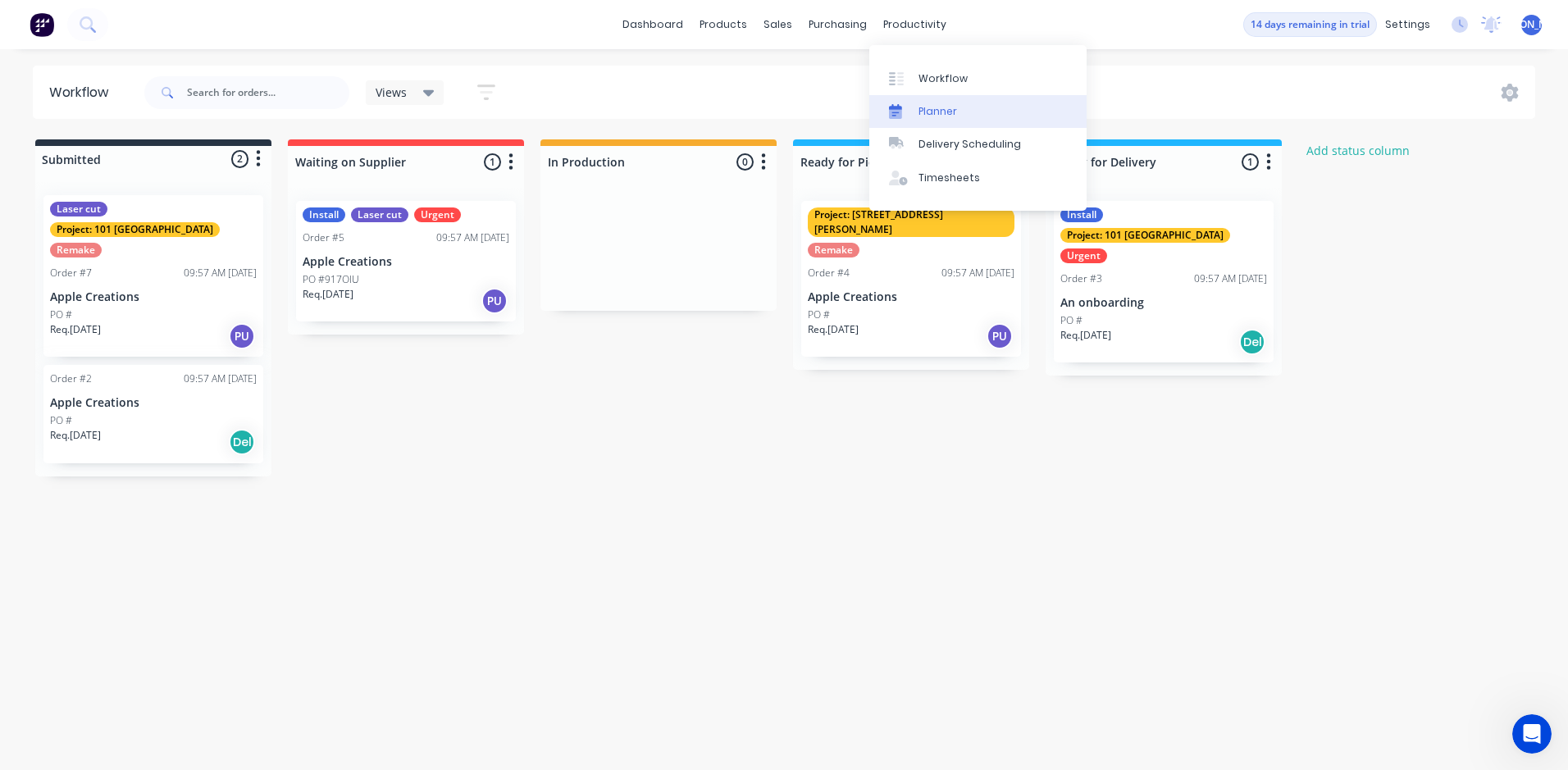
click at [927, 103] on link "Planner" at bounding box center [978, 111] width 217 height 33
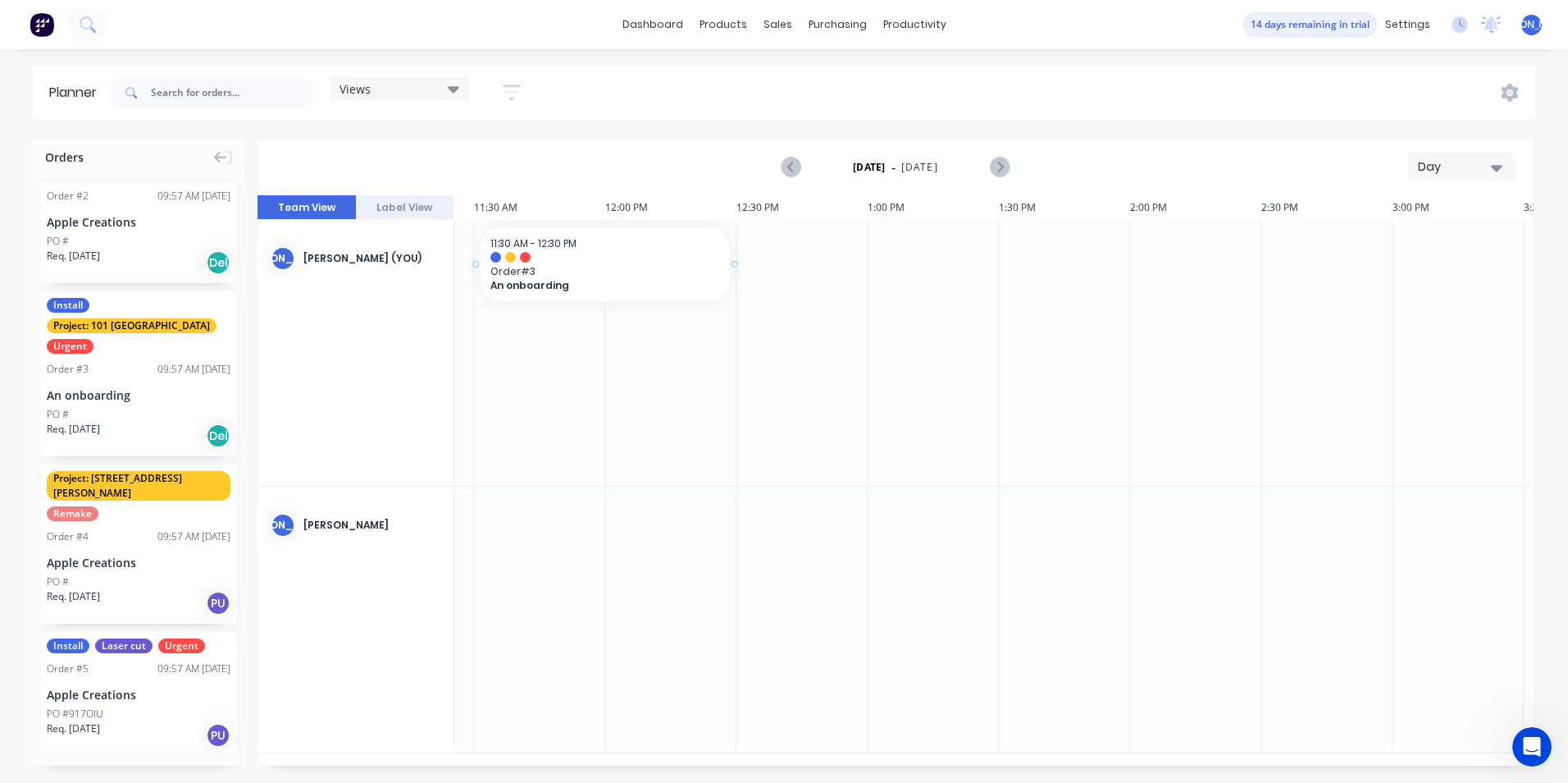
scroll to position [0, 2983]
drag, startPoint x: 137, startPoint y: 329, endPoint x: 669, endPoint y: 350, distance: 532.4
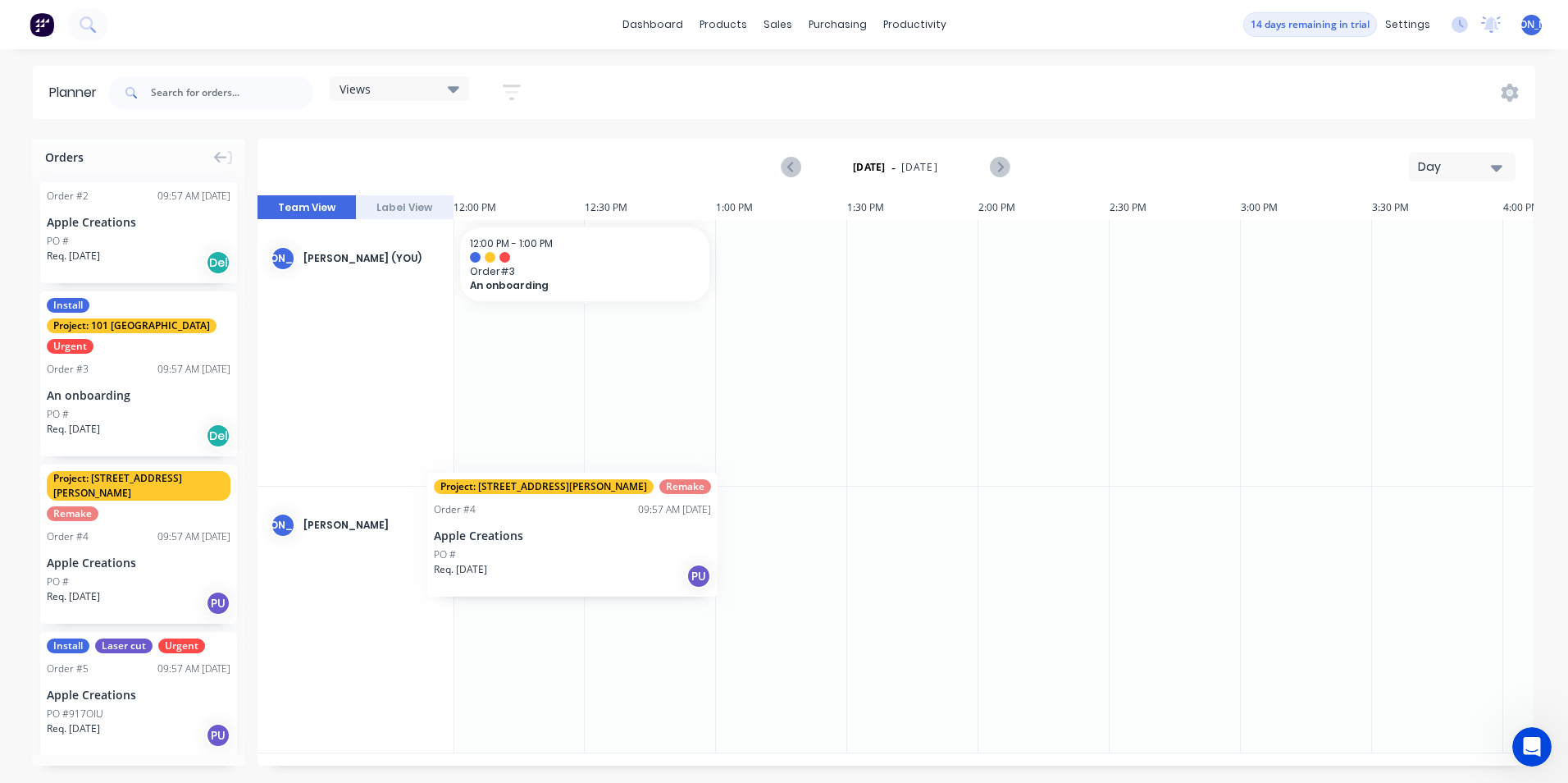
scroll to position [0, 3146]
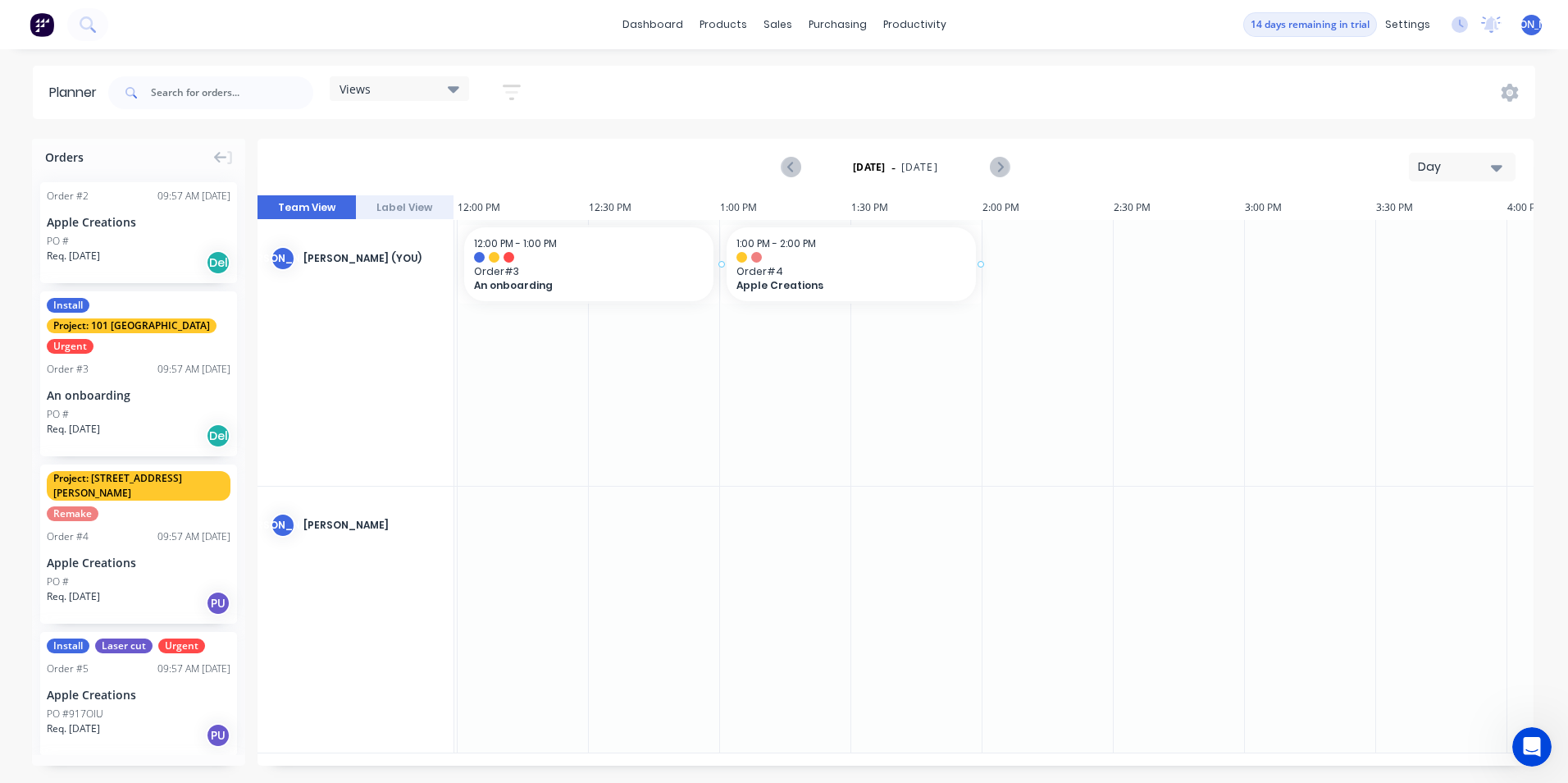
drag, startPoint x: 167, startPoint y: 523, endPoint x: 762, endPoint y: 371, distance: 614.1
click at [419, 214] on button "Label View" at bounding box center [406, 207] width 99 height 24
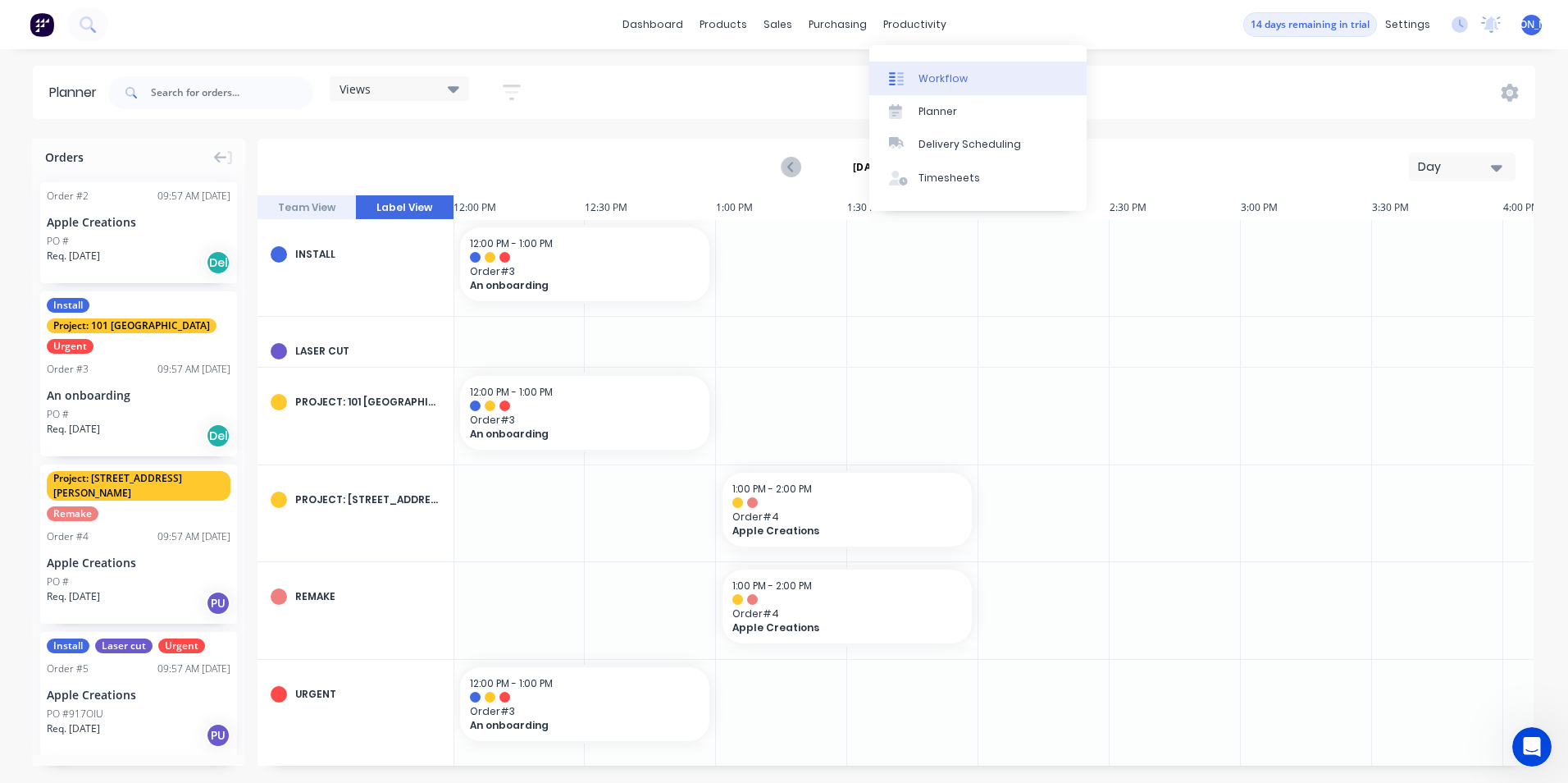
click at [915, 67] on link "Workflow" at bounding box center [978, 78] width 217 height 33
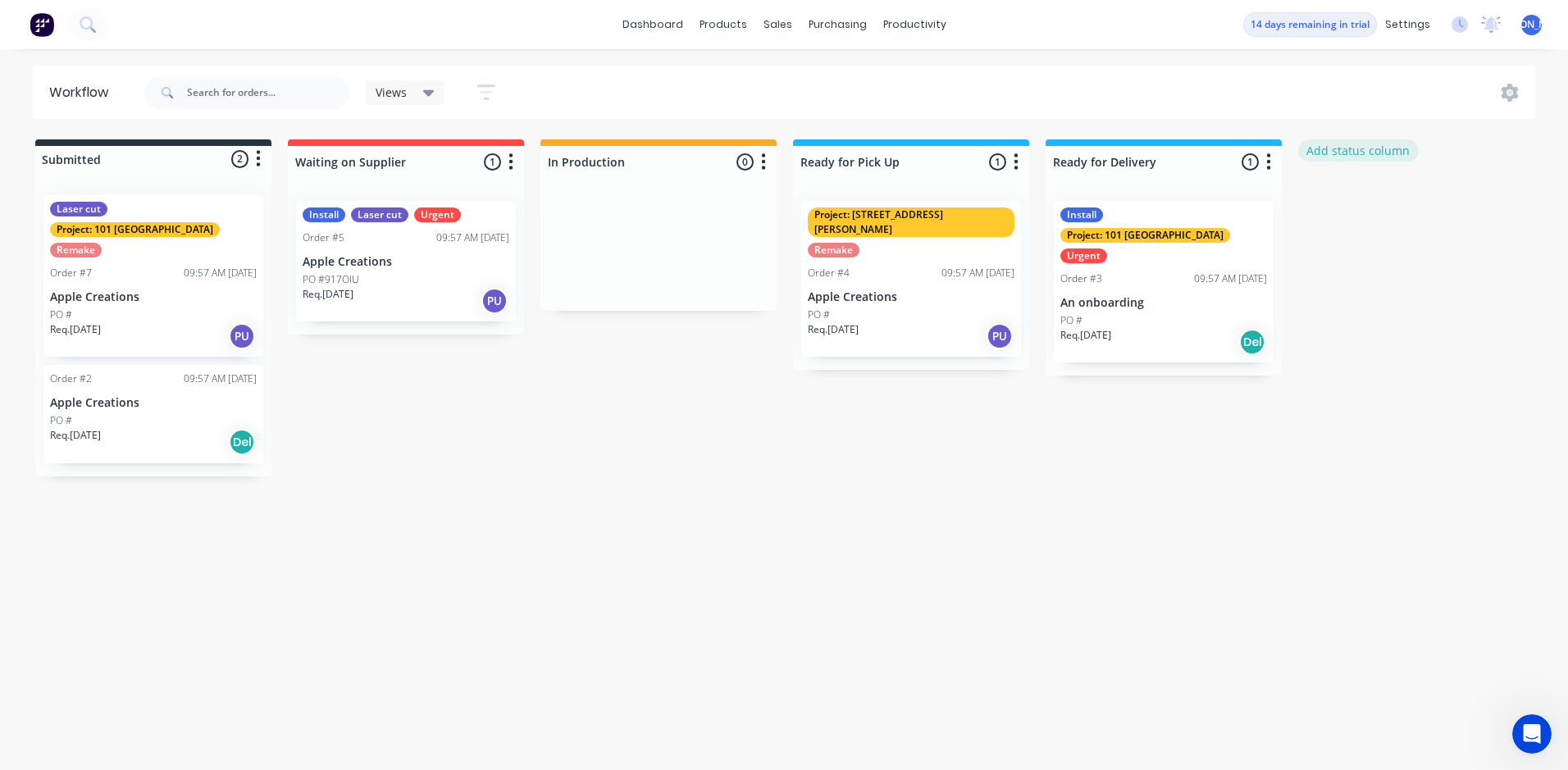
click at [1349, 150] on button "Add status column" at bounding box center [1359, 150] width 120 height 22
type input "Laser Cutting"
click at [1374, 201] on button "Add" at bounding box center [1353, 199] width 91 height 26
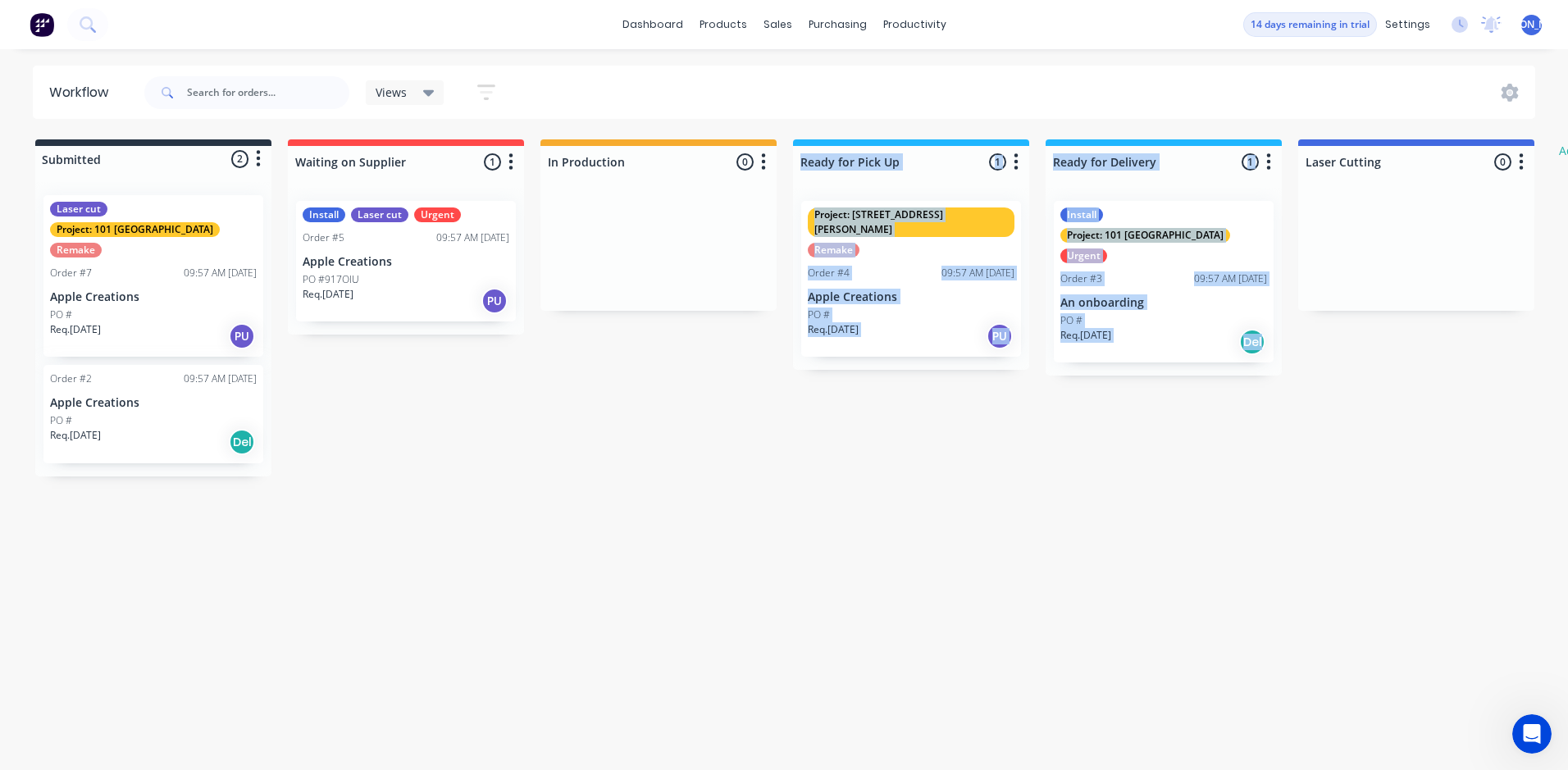
drag, startPoint x: 1472, startPoint y: 141, endPoint x: 801, endPoint y: 195, distance: 673.2
click at [801, 195] on div "Submitted 2 Status colour #273444 hex #273444 Save Cancel Summaries Total order…" at bounding box center [998, 308] width 2021 height 337
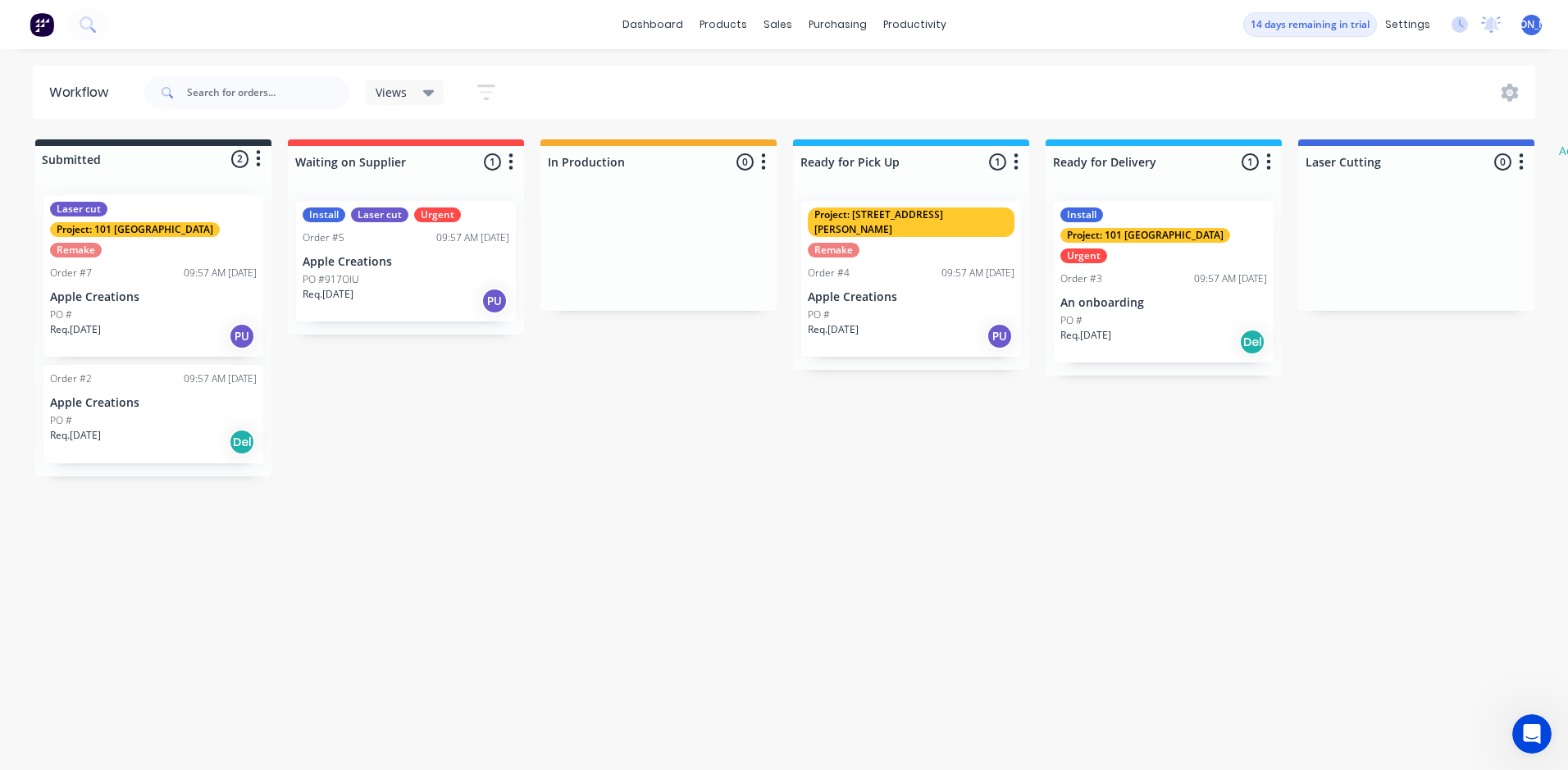
click at [1346, 257] on div at bounding box center [1416, 249] width 236 height 123
drag, startPoint x: 1417, startPoint y: 216, endPoint x: 1289, endPoint y: 285, distance: 145.4
click at [1289, 285] on div "Submitted 2 Status colour #273444 hex #273444 Save Cancel Summaries Total order…" at bounding box center [998, 308] width 2021 height 337
drag, startPoint x: 1289, startPoint y: 285, endPoint x: 1439, endPoint y: 147, distance: 203.8
click at [1439, 147] on div at bounding box center [1416, 162] width 236 height 32
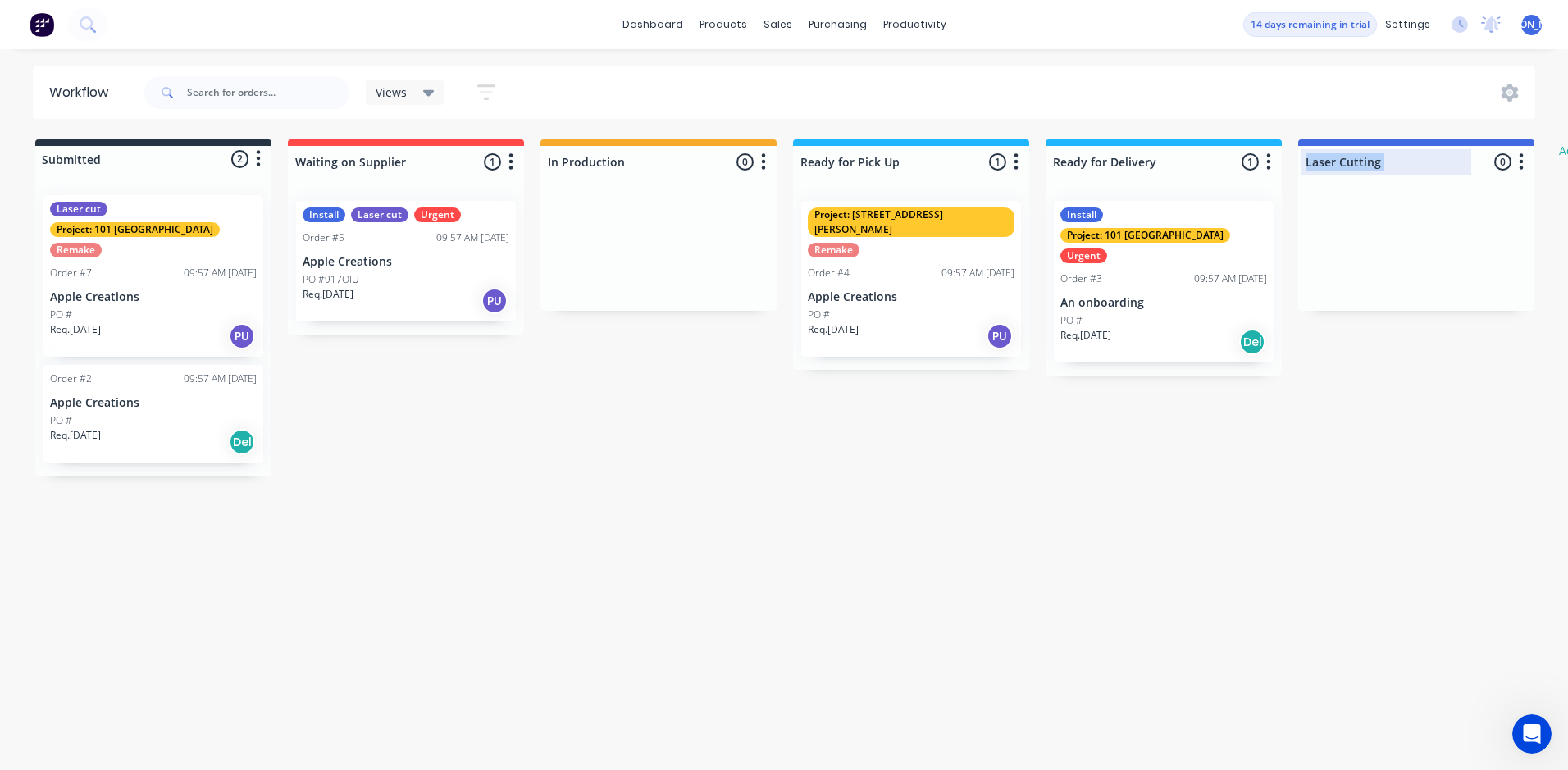
click at [1441, 147] on div "Laser Cutting 0 Status colour #4169E1 hex #4169E1 Save Cancel Notifications Ema…" at bounding box center [1416, 158] width 236 height 39
drag, startPoint x: 1459, startPoint y: 144, endPoint x: 1375, endPoint y: 173, distance: 88.9
click at [1369, 176] on div "Laser Cutting 0 Status colour #4169E1 hex #4169E1 Save Cancel Notifications Ema…" at bounding box center [1416, 158] width 236 height 39
click at [1511, 167] on div "Laser Cutting 0 Status colour #4169E1 hex #4169E1 Save Cancel Notifications Ema…" at bounding box center [1416, 158] width 236 height 39
click at [1523, 162] on icon "button" at bounding box center [1521, 162] width 4 height 16
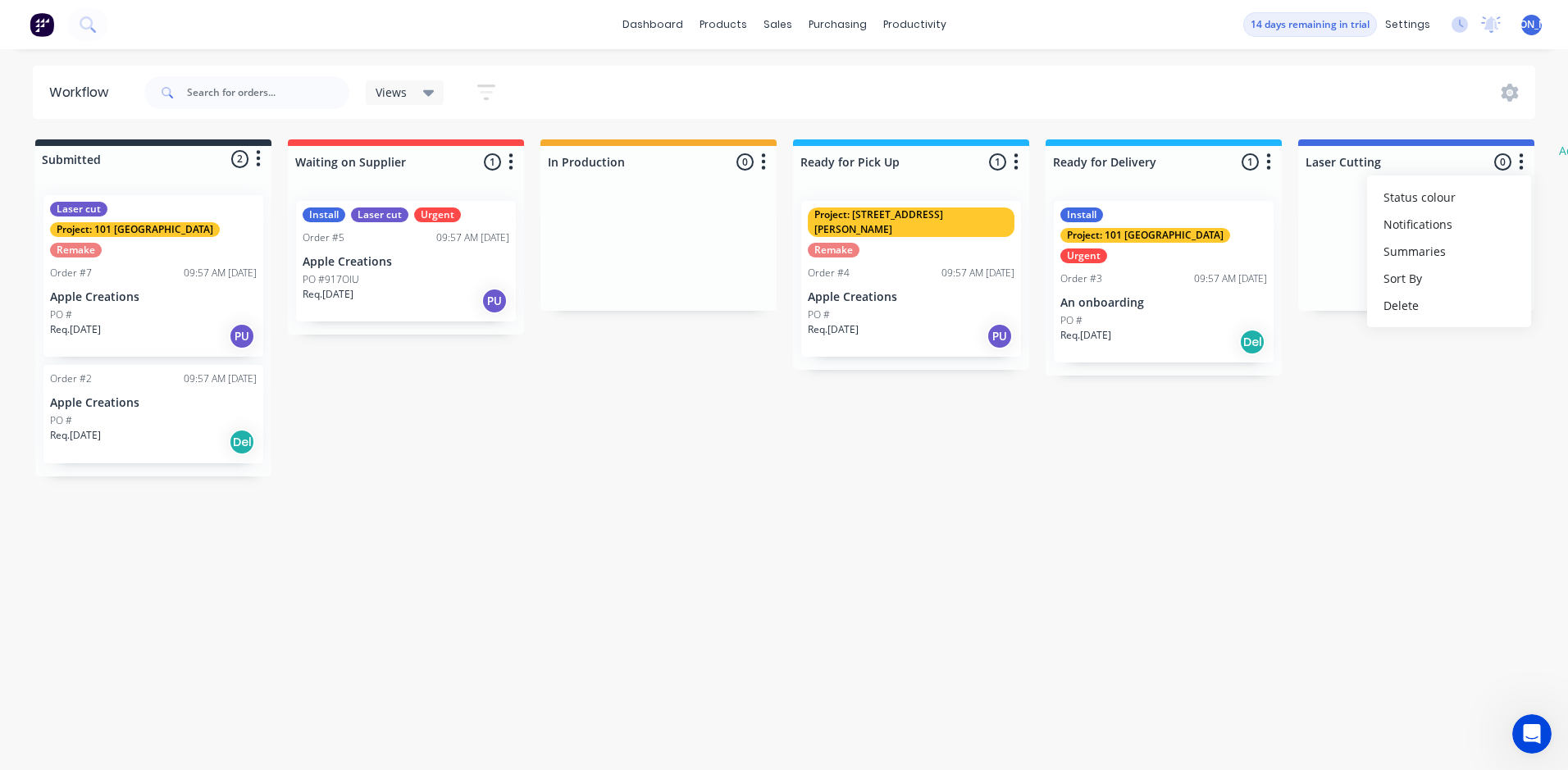
click at [1361, 394] on div "Submitted 2 Status colour #273444 hex #273444 Save Cancel Summaries Total order…" at bounding box center [998, 308] width 2021 height 337
drag, startPoint x: 1411, startPoint y: 143, endPoint x: 1391, endPoint y: 136, distance: 21.2
click at [1374, 169] on div "Laser Cutting 0 Status colour #4169E1 hex #4169E1 Save Cancel Notifications Ema…" at bounding box center [1416, 158] width 236 height 39
drag, startPoint x: 704, startPoint y: 95, endPoint x: 716, endPoint y: 95, distance: 12.0
click at [709, 95] on div "Views Save new view None (Default) edit Show/Hide statuses Show line item cards…" at bounding box center [838, 92] width 1395 height 49
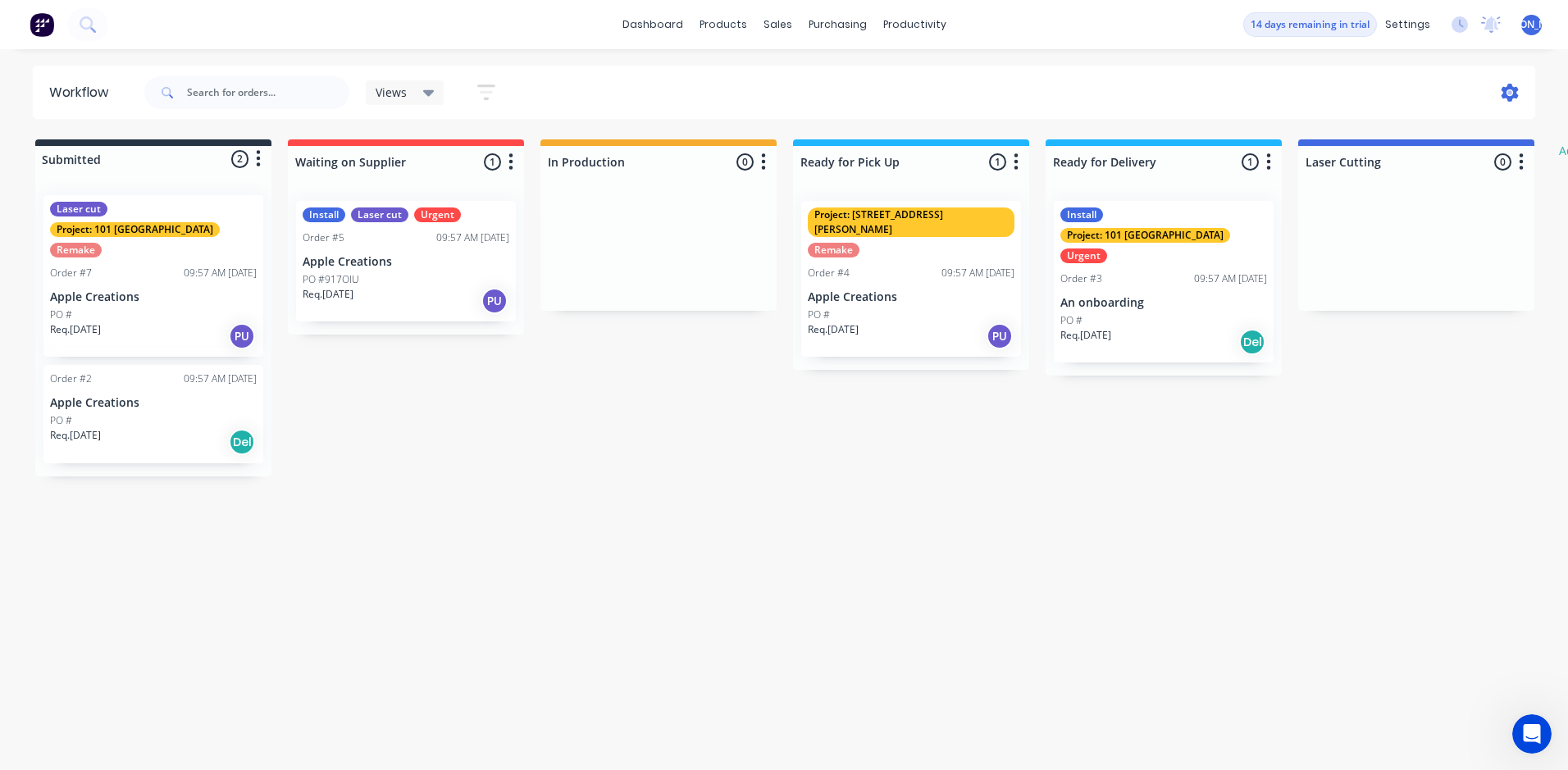
click at [1508, 94] on icon at bounding box center [1510, 92] width 17 height 18
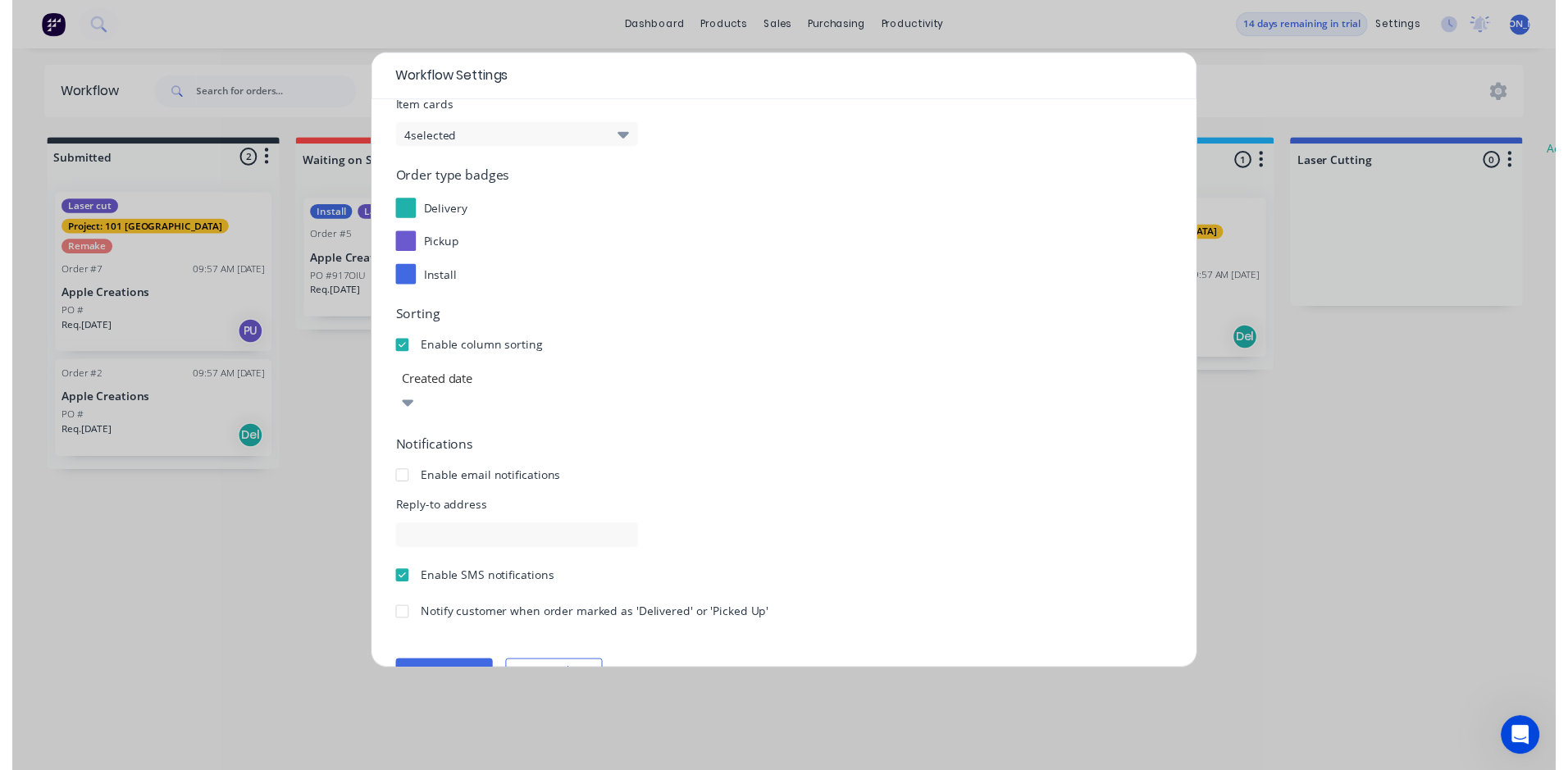
scroll to position [148, 0]
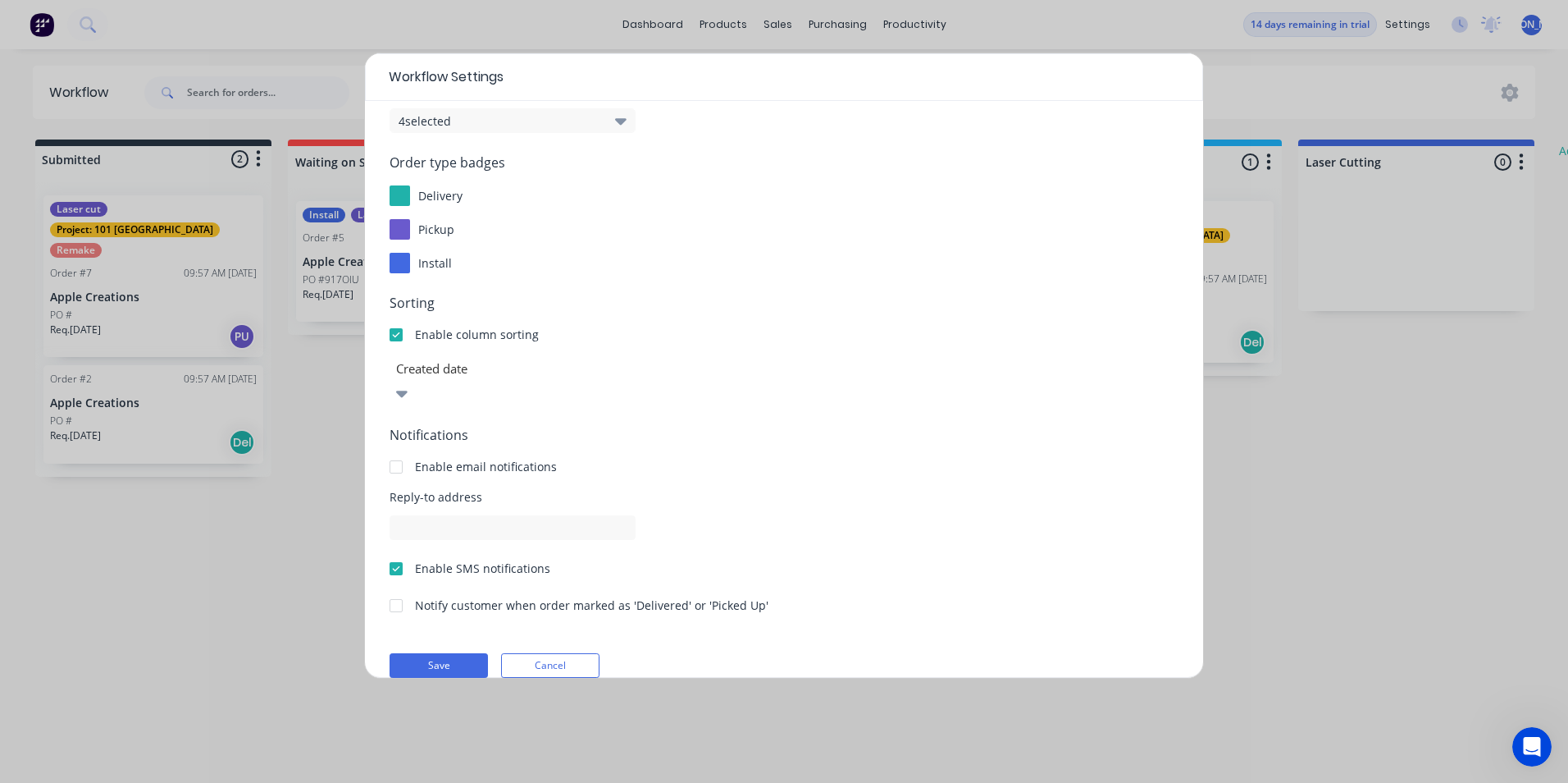
drag, startPoint x: 1095, startPoint y: 147, endPoint x: 1160, endPoint y: 111, distance: 74.3
click at [1096, 146] on form "Display options Order Cards 8 selected Item cards 4 selected Order type badges …" at bounding box center [784, 327] width 789 height 700
click at [1462, 670] on div "Workflow Settings Display options Order Cards 8 selected Item cards 4 selected …" at bounding box center [784, 392] width 1568 height 783
drag, startPoint x: 1443, startPoint y: 594, endPoint x: 1442, endPoint y: 568, distance: 26.0
click at [1443, 597] on div "Workflow Settings Display options Order Cards 8 selected Item cards 4 selected …" at bounding box center [784, 392] width 1568 height 783
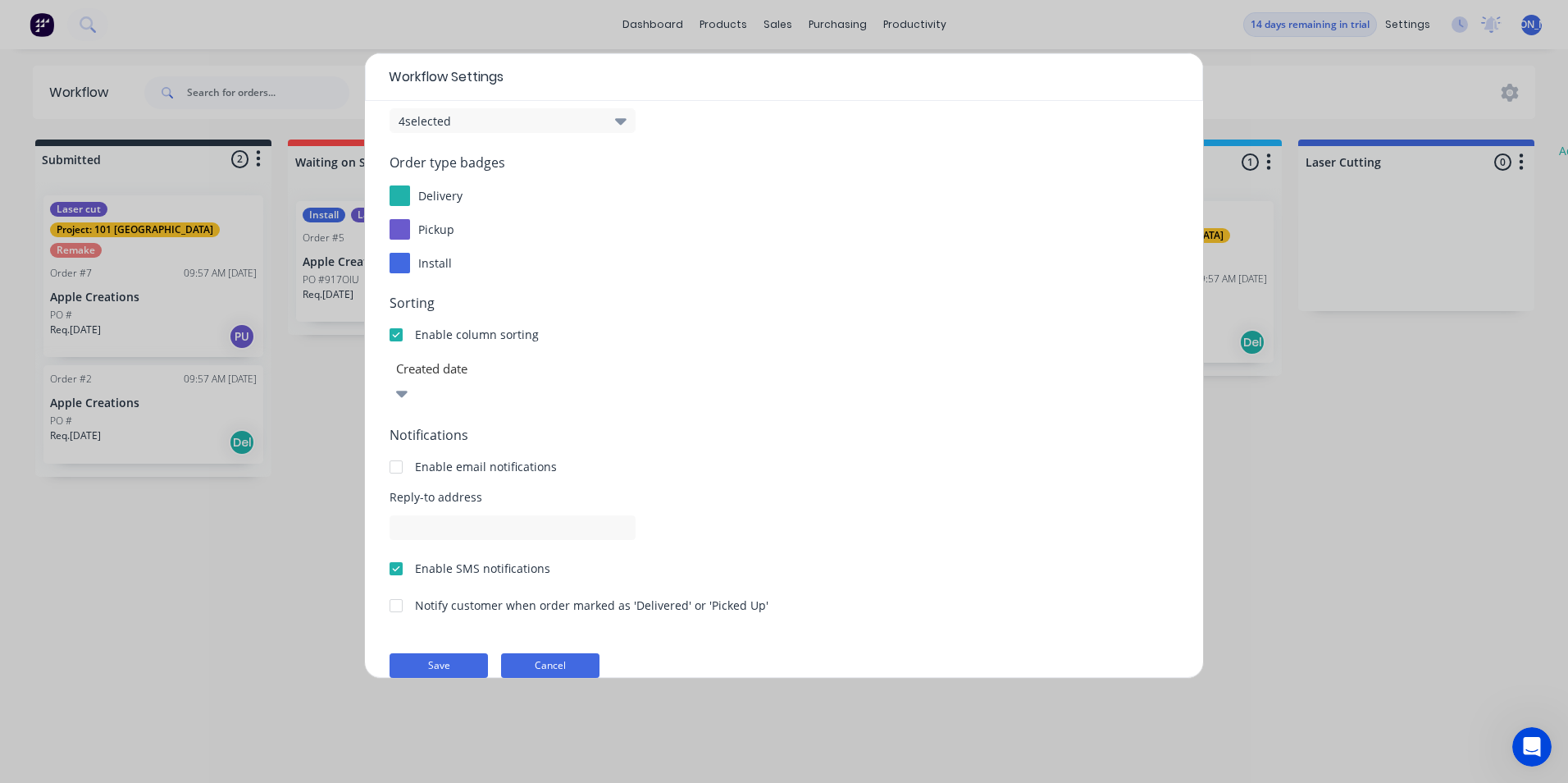
click at [591, 653] on button "Cancel" at bounding box center [550, 664] width 99 height 24
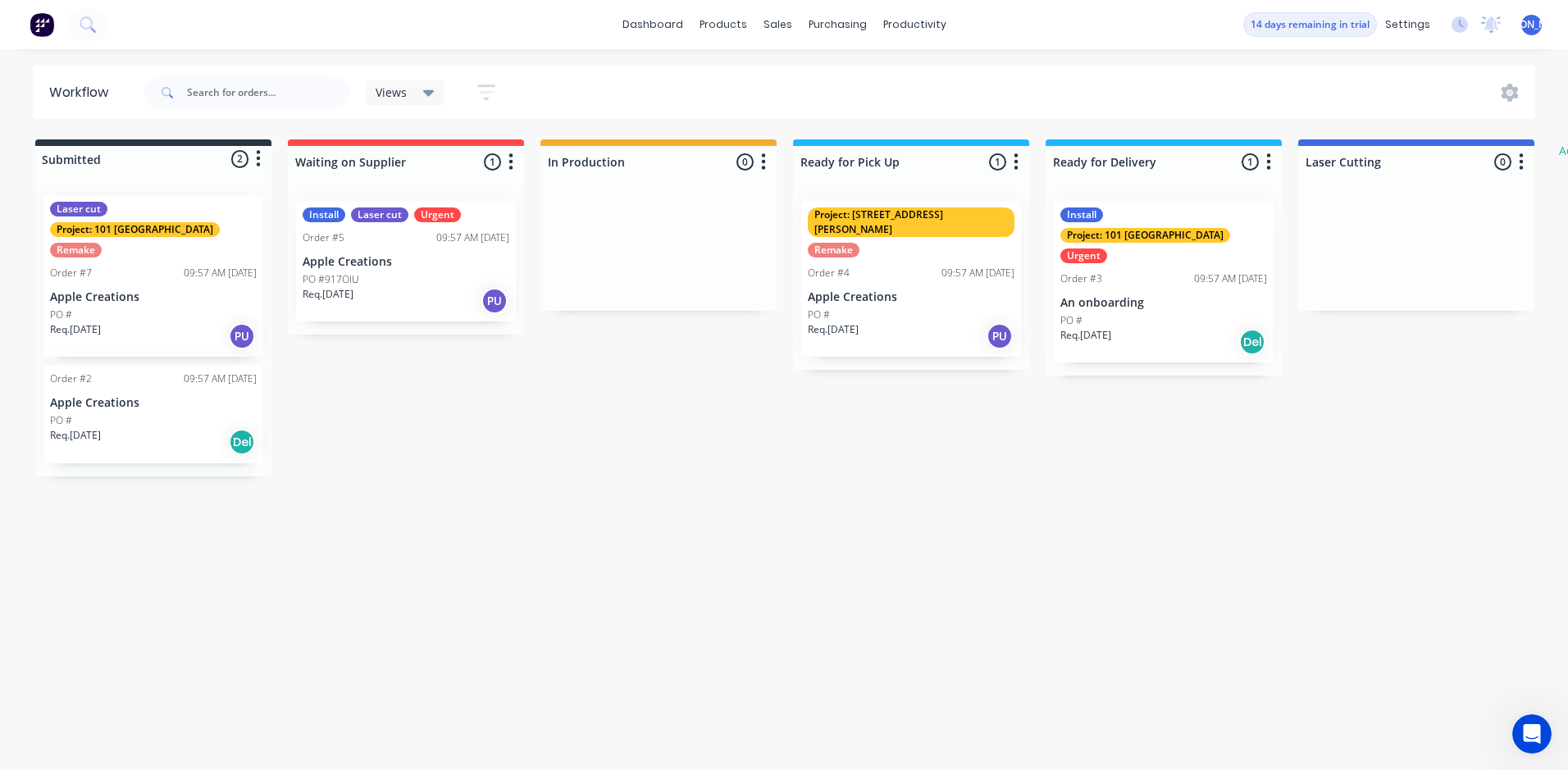
drag, startPoint x: 954, startPoint y: 494, endPoint x: 1060, endPoint y: 648, distance: 187.0
click at [1042, 658] on div "Workflow Views Save new view None (Default) edit Show/Hide statuses Show line i…" at bounding box center [784, 401] width 1568 height 671
click at [496, 96] on button "button" at bounding box center [486, 92] width 52 height 32
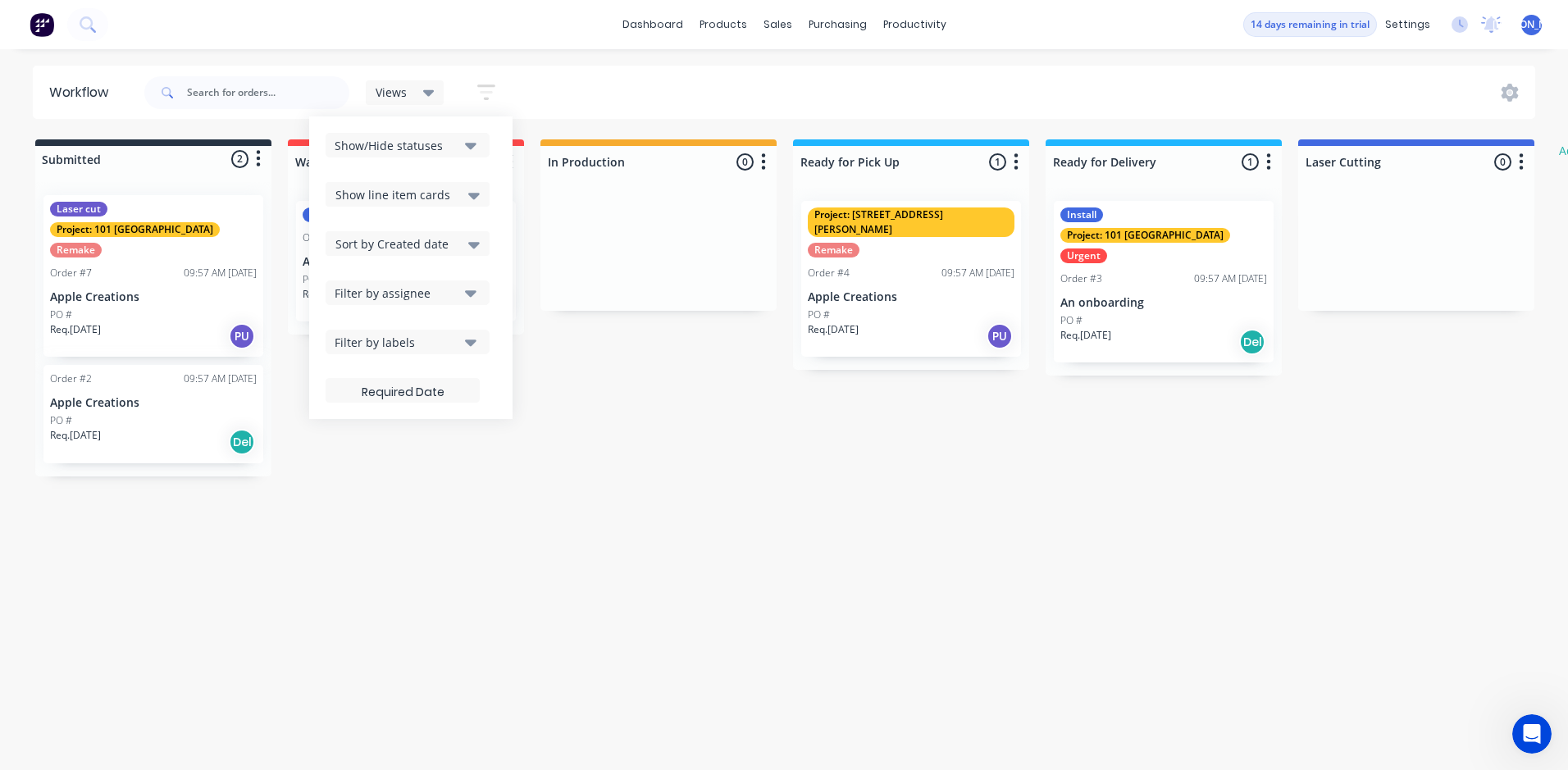
click at [604, 92] on div "Views Save new view None (Default) edit Show/Hide statuses Show line item cards…" at bounding box center [838, 92] width 1395 height 49
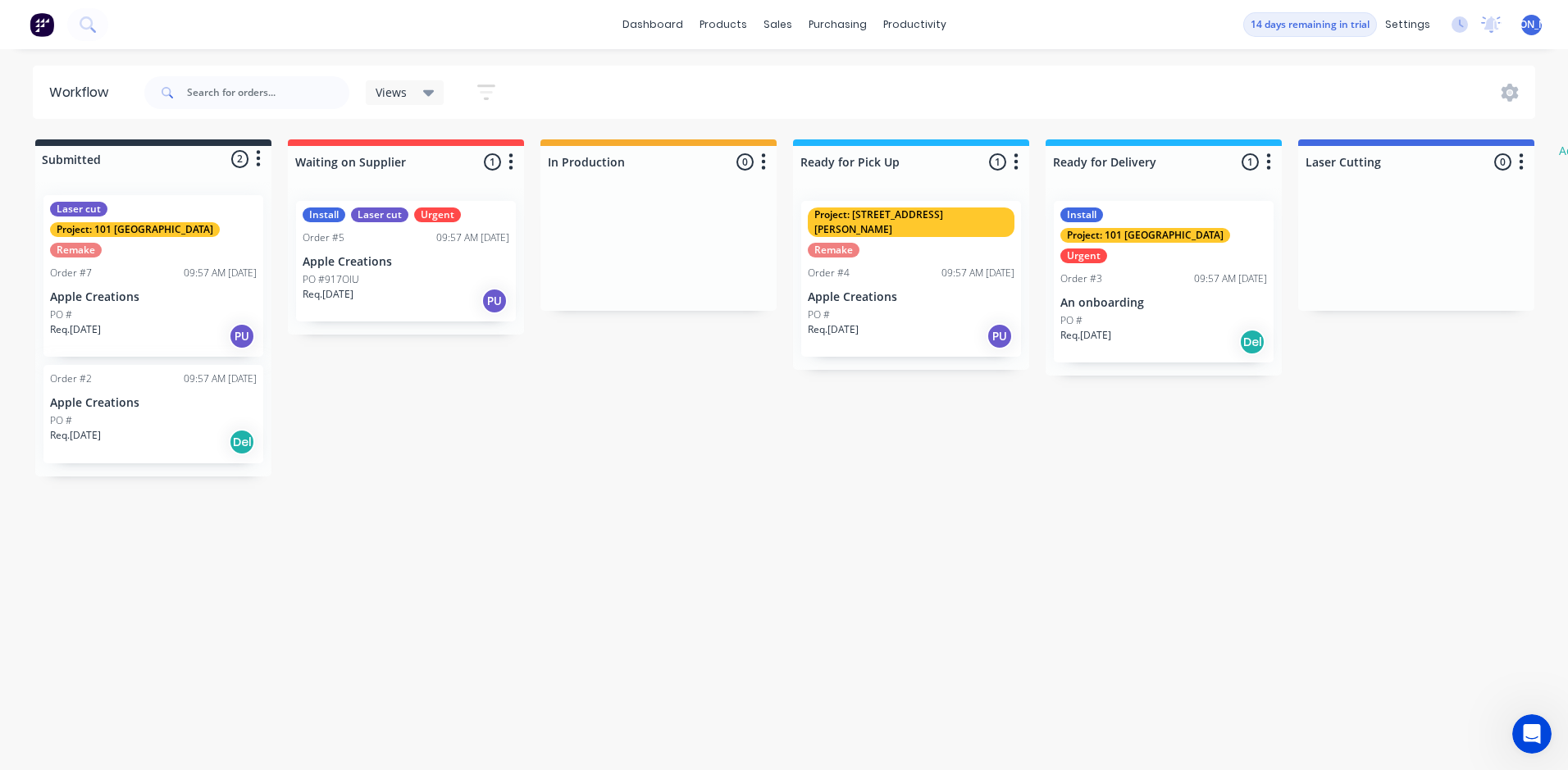
click at [421, 96] on div "Views" at bounding box center [406, 92] width 59 height 14
click at [657, 77] on div "Views Save new view None (Default) edit Show/Hide statuses Show line item cards…" at bounding box center [838, 92] width 1395 height 49
click at [456, 328] on div "Install Laser cut Urgent Order #5 09:57 AM 08/09/25 Apple Creations PO #917OIU …" at bounding box center [406, 261] width 236 height 147
click at [916, 308] on div "PO #" at bounding box center [911, 315] width 206 height 14
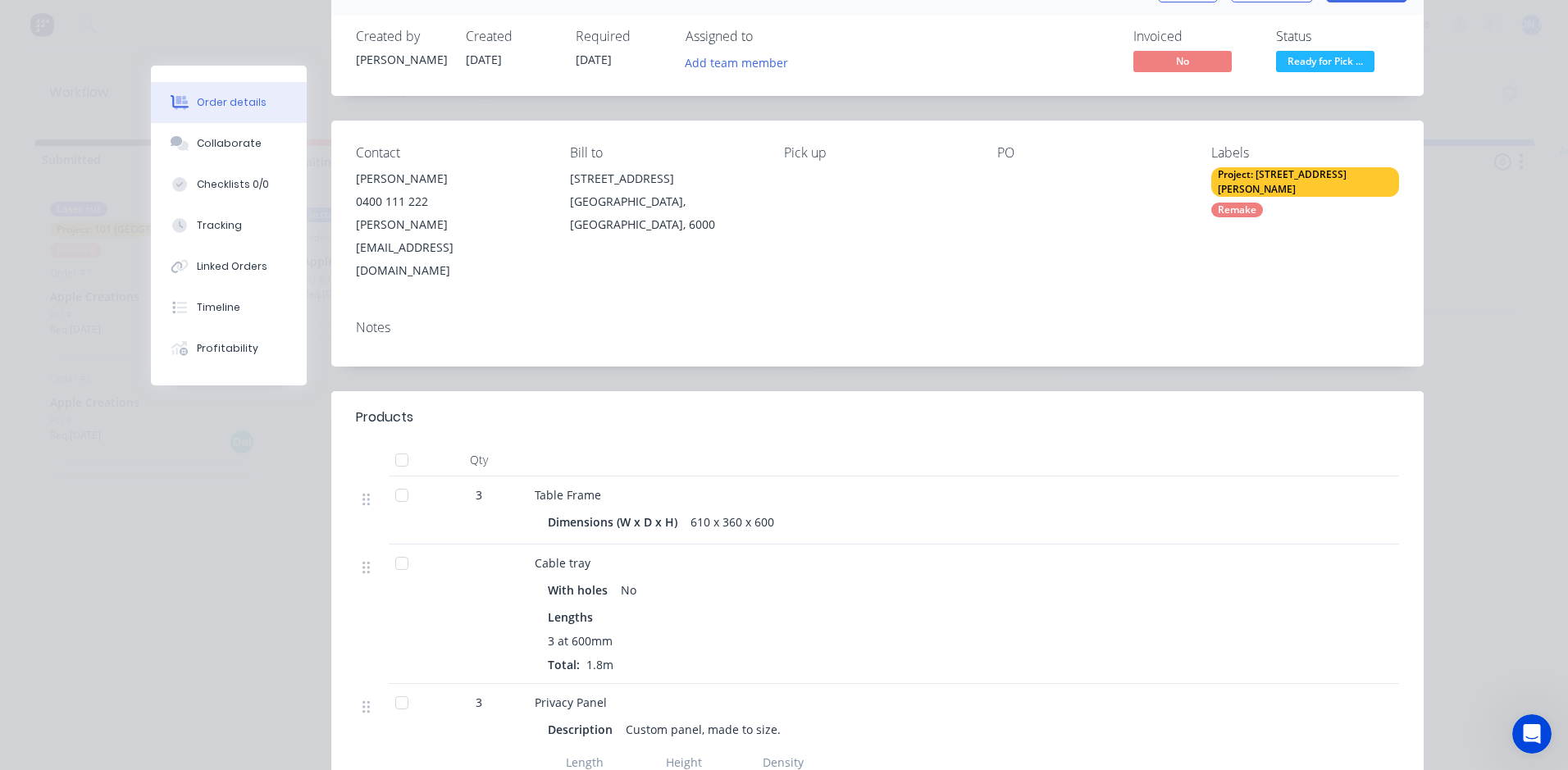
scroll to position [0, 0]
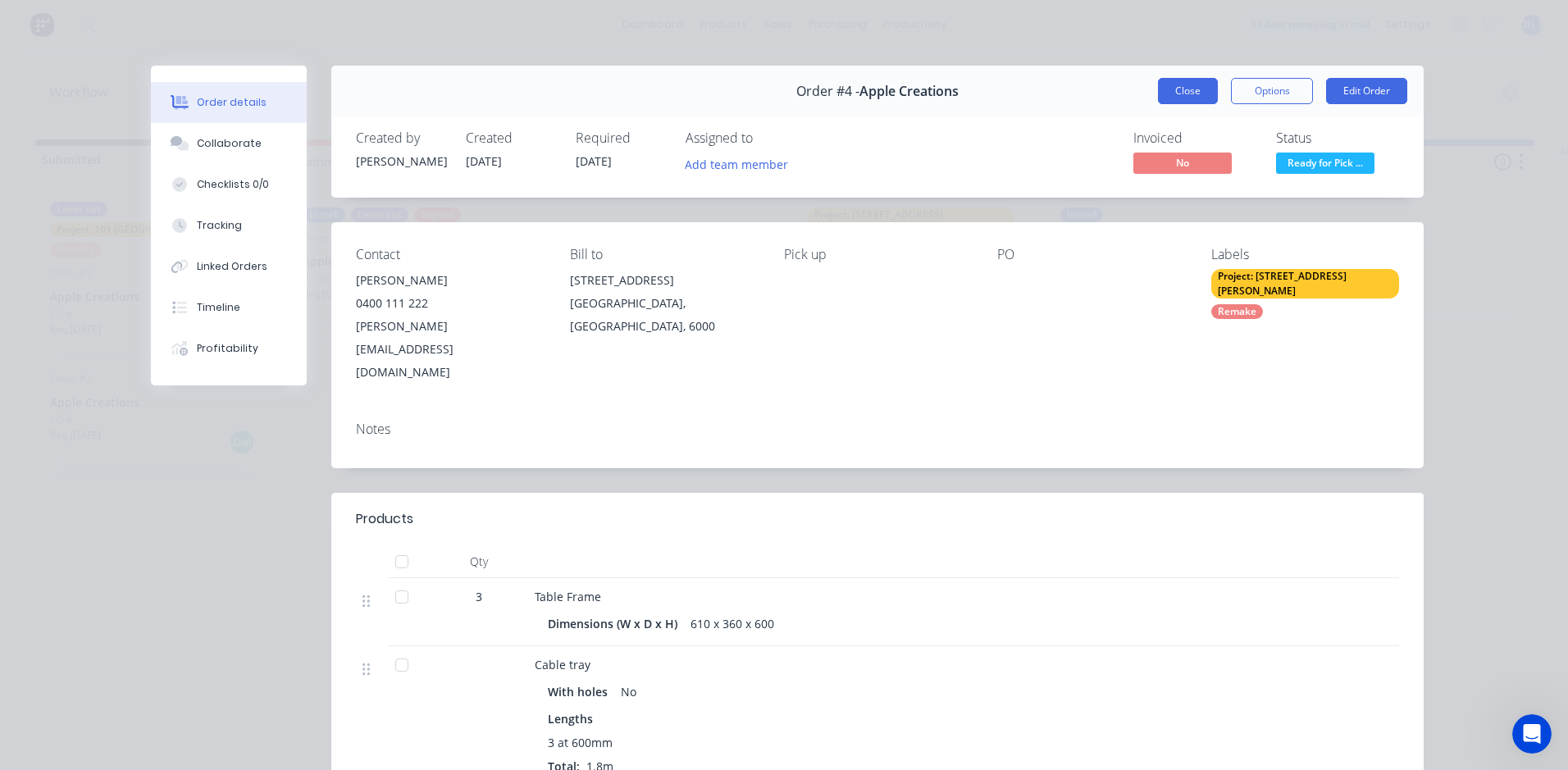
click at [1177, 94] on button "Close" at bounding box center [1187, 91] width 60 height 26
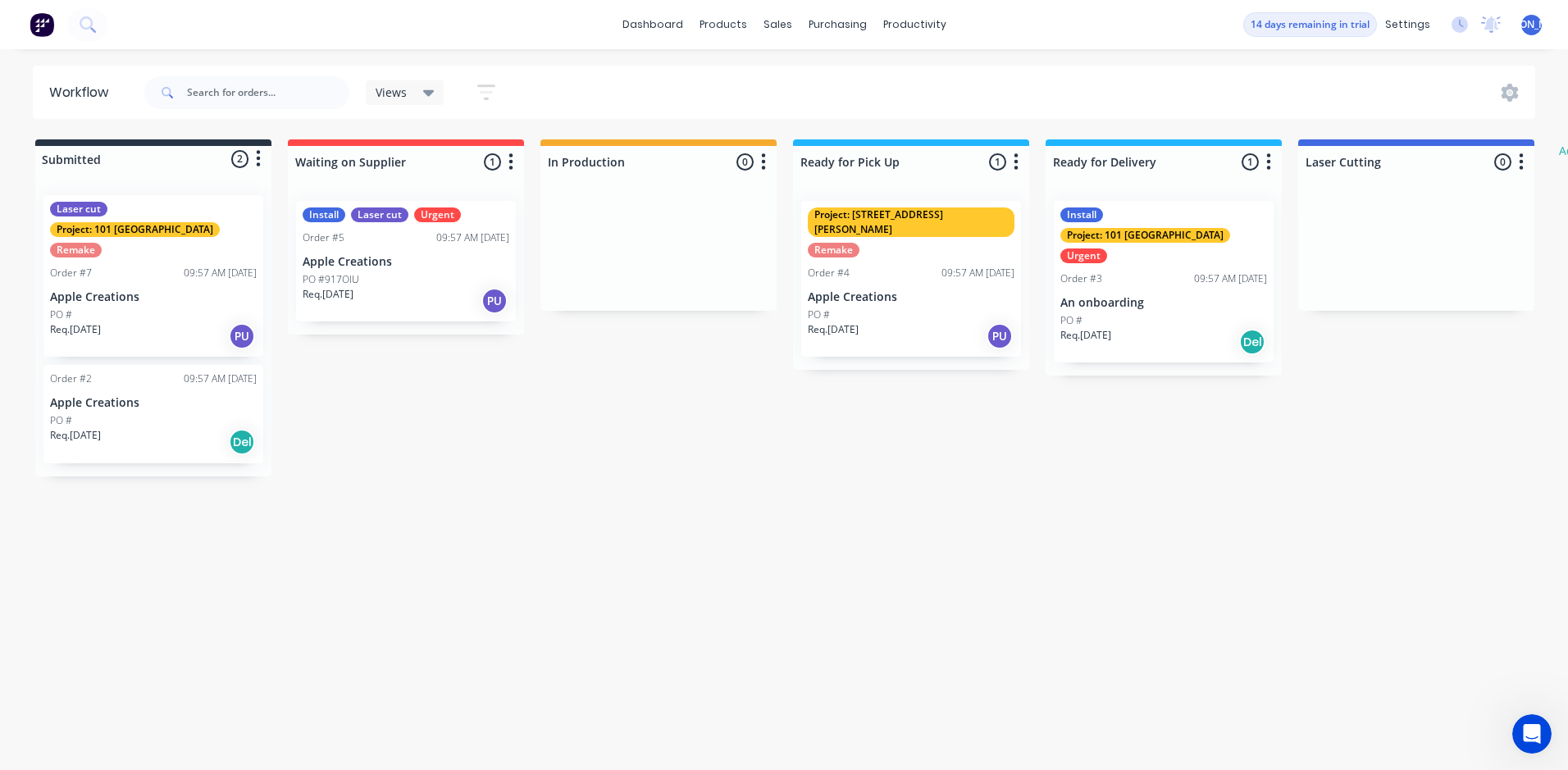
drag, startPoint x: 903, startPoint y: 387, endPoint x: 883, endPoint y: 198, distance: 190.1
drag, startPoint x: 883, startPoint y: 198, endPoint x: 1357, endPoint y: 140, distance: 477.5
click at [1358, 139] on div "Laser Cutting 0 Status colour #4169E1 hex #4169E1 Save Cancel Notifications Ema…" at bounding box center [1416, 158] width 236 height 39
click at [1014, 162] on icon "button" at bounding box center [1016, 162] width 4 height 16
click at [907, 358] on div "Submitted 2 Status colour #273444 hex #273444 Save Cancel Summaries Total order…" at bounding box center [998, 308] width 2021 height 337
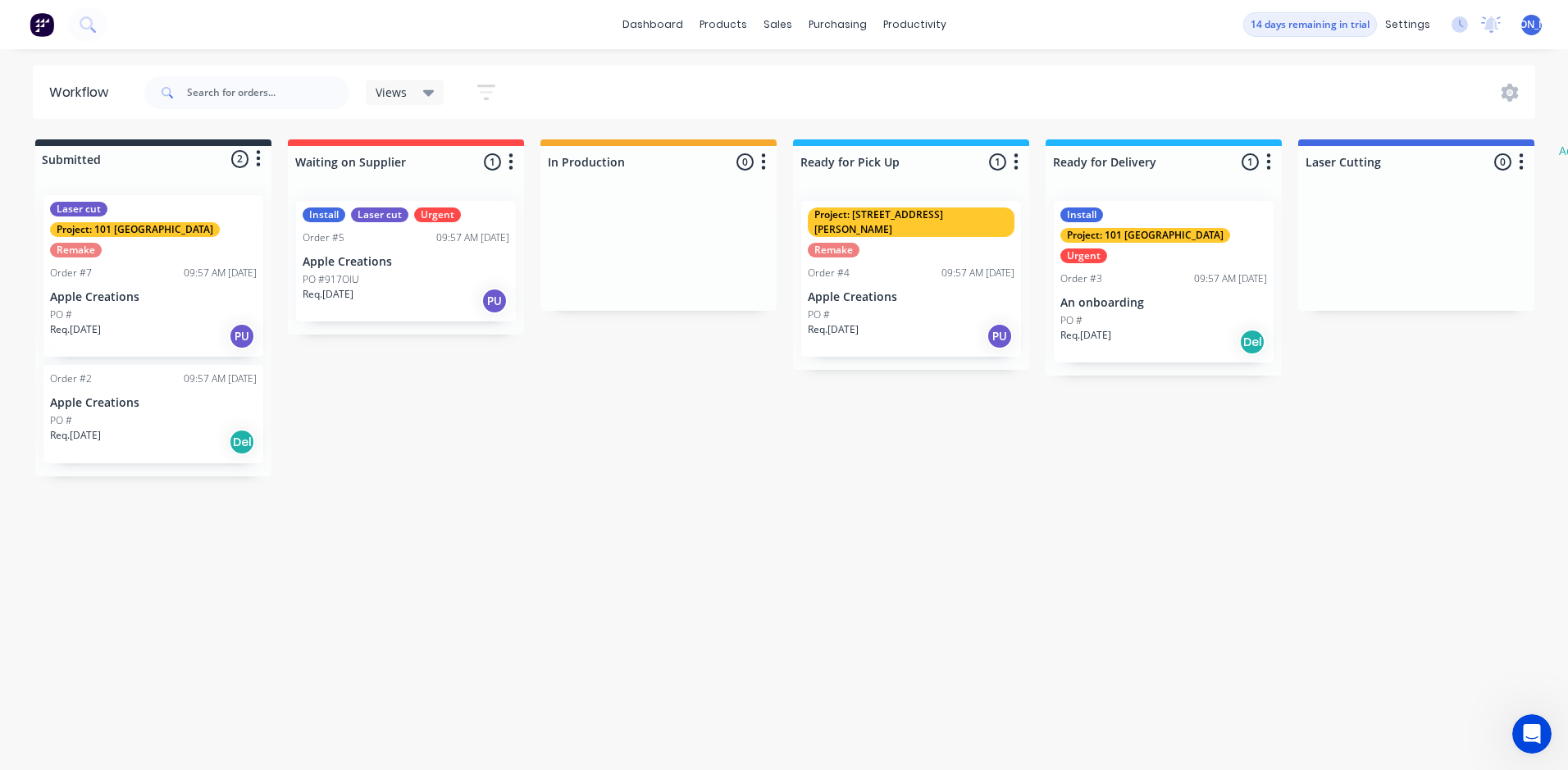
click at [906, 363] on div "Submitted 2 Status colour #273444 hex #273444 Save Cancel Summaries Total order…" at bounding box center [998, 308] width 2021 height 337
click at [1489, 427] on div "Submitted 2 Status colour #273444 hex #273444 Save Cancel Summaries Total order…" at bounding box center [998, 308] width 2021 height 337
click at [1567, 147] on html "dashboard products sales purchasing productivity dashboard products Product Cat…" at bounding box center [784, 336] width 1568 height 671
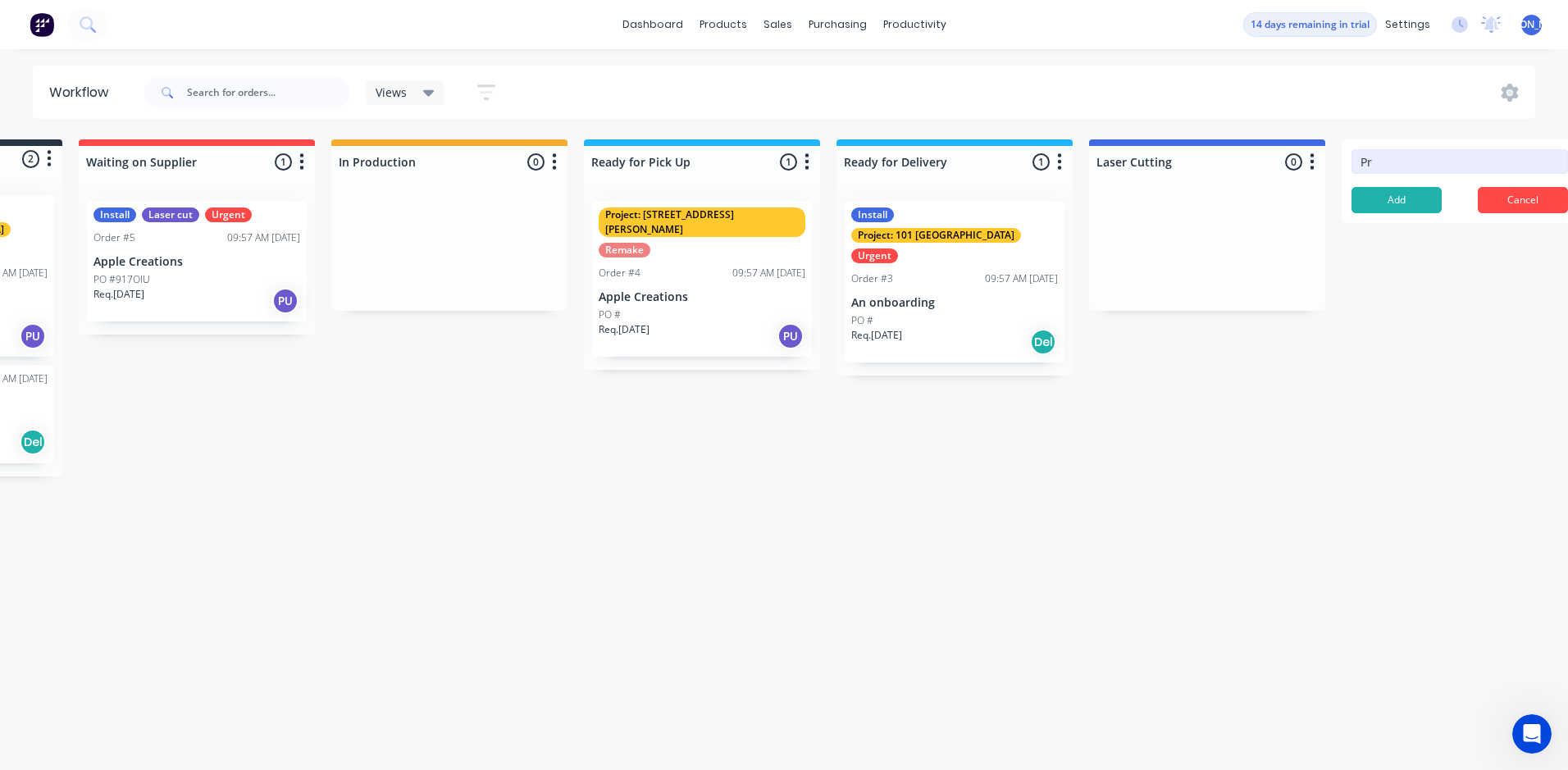
type input "P"
type input "Fabrication"
click at [1367, 209] on button "Add" at bounding box center [1397, 199] width 91 height 26
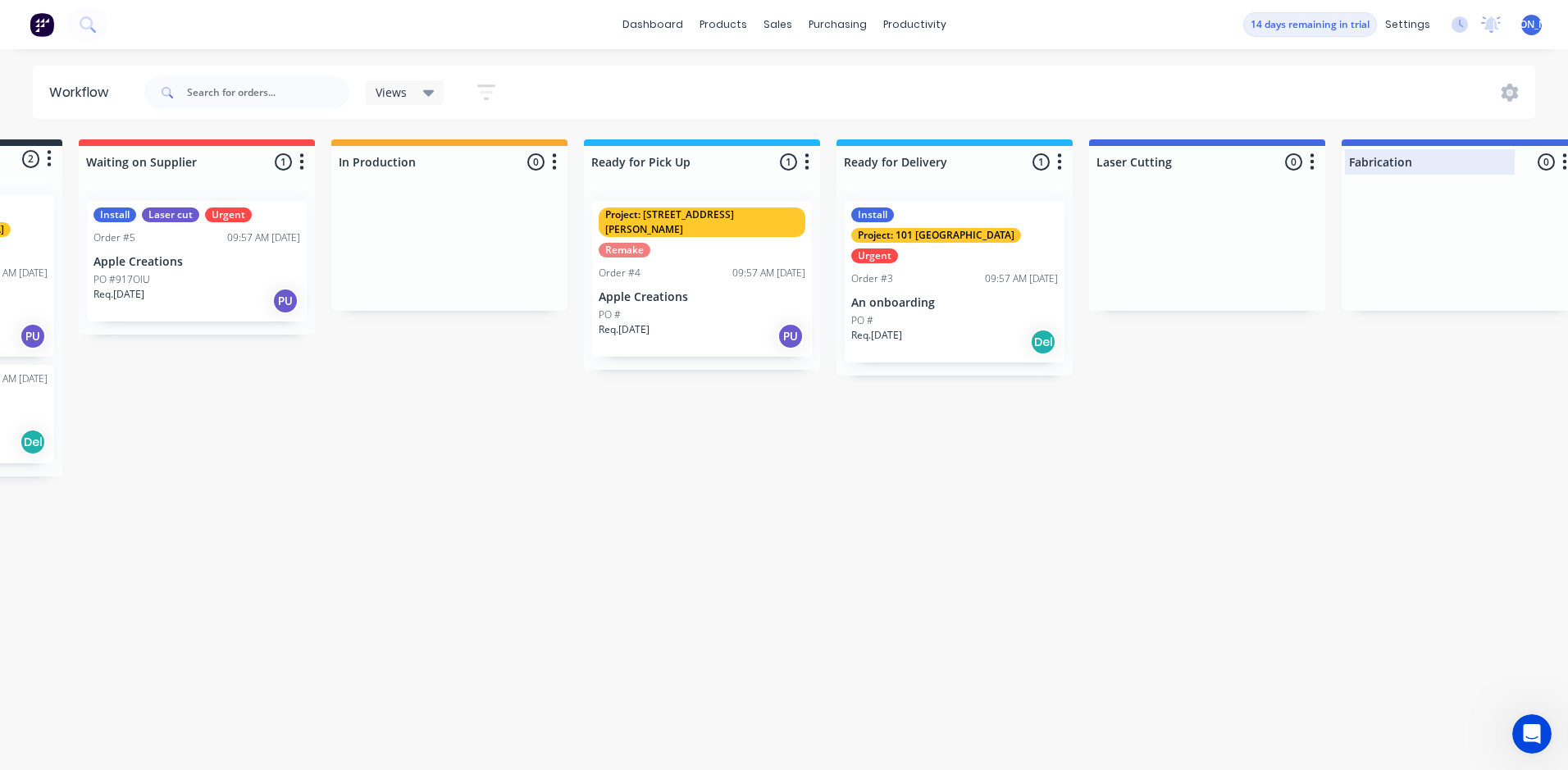
drag, startPoint x: 1477, startPoint y: 143, endPoint x: 1469, endPoint y: 170, distance: 28.2
click at [1469, 171] on div "Fabrication 0 Status colour #4169E1 hex #4169E1 Save Cancel Notifications Email…" at bounding box center [1459, 158] width 236 height 39
click at [1484, 214] on div at bounding box center [1459, 249] width 236 height 123
drag, startPoint x: 1400, startPoint y: 291, endPoint x: 1367, endPoint y: 320, distance: 43.9
click at [1367, 320] on div "Submitted 2 Status colour #273444 hex #273444 Save Cancel Summaries Total order…" at bounding box center [907, 308] width 2259 height 337
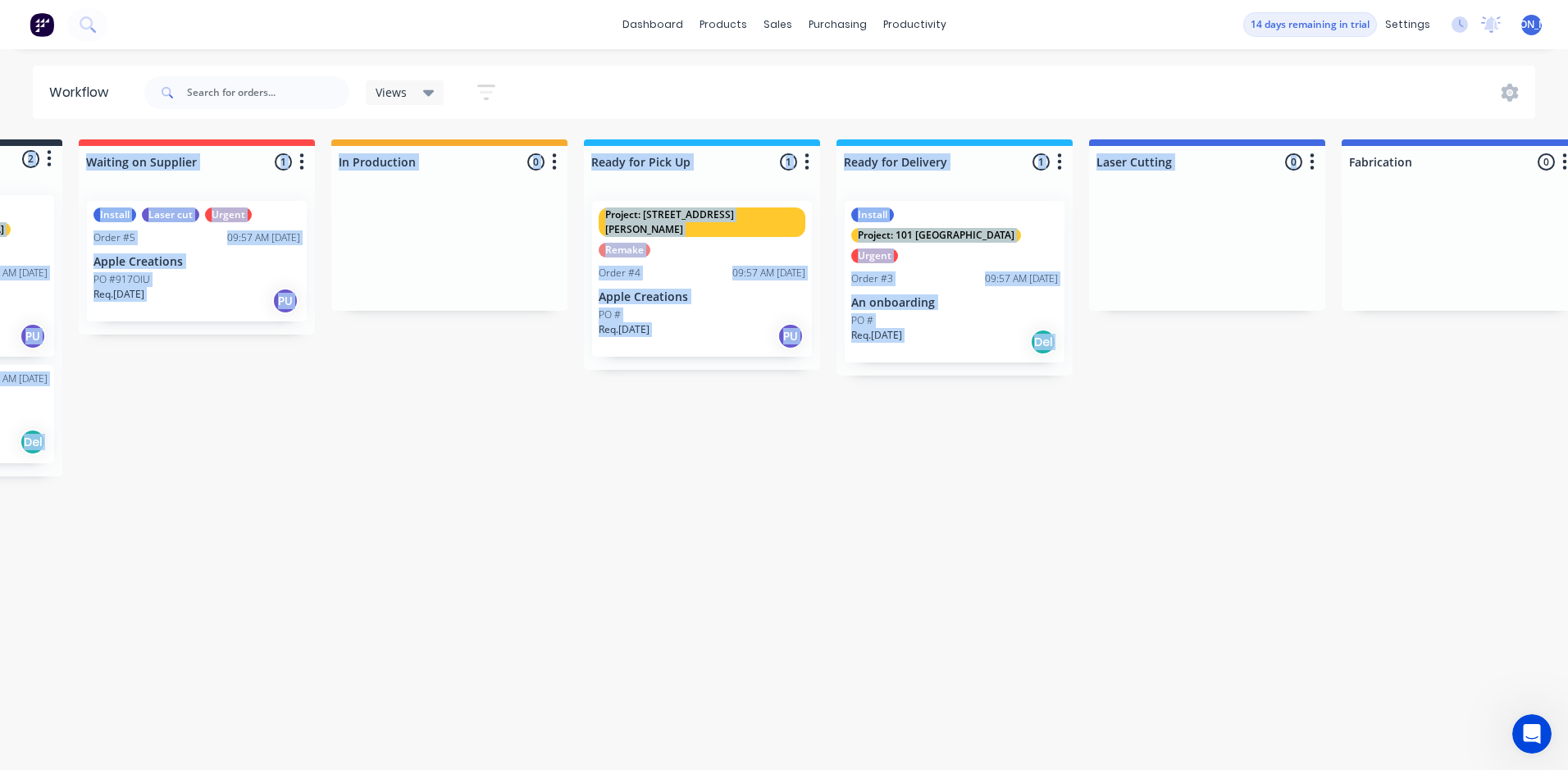
scroll to position [0, 219]
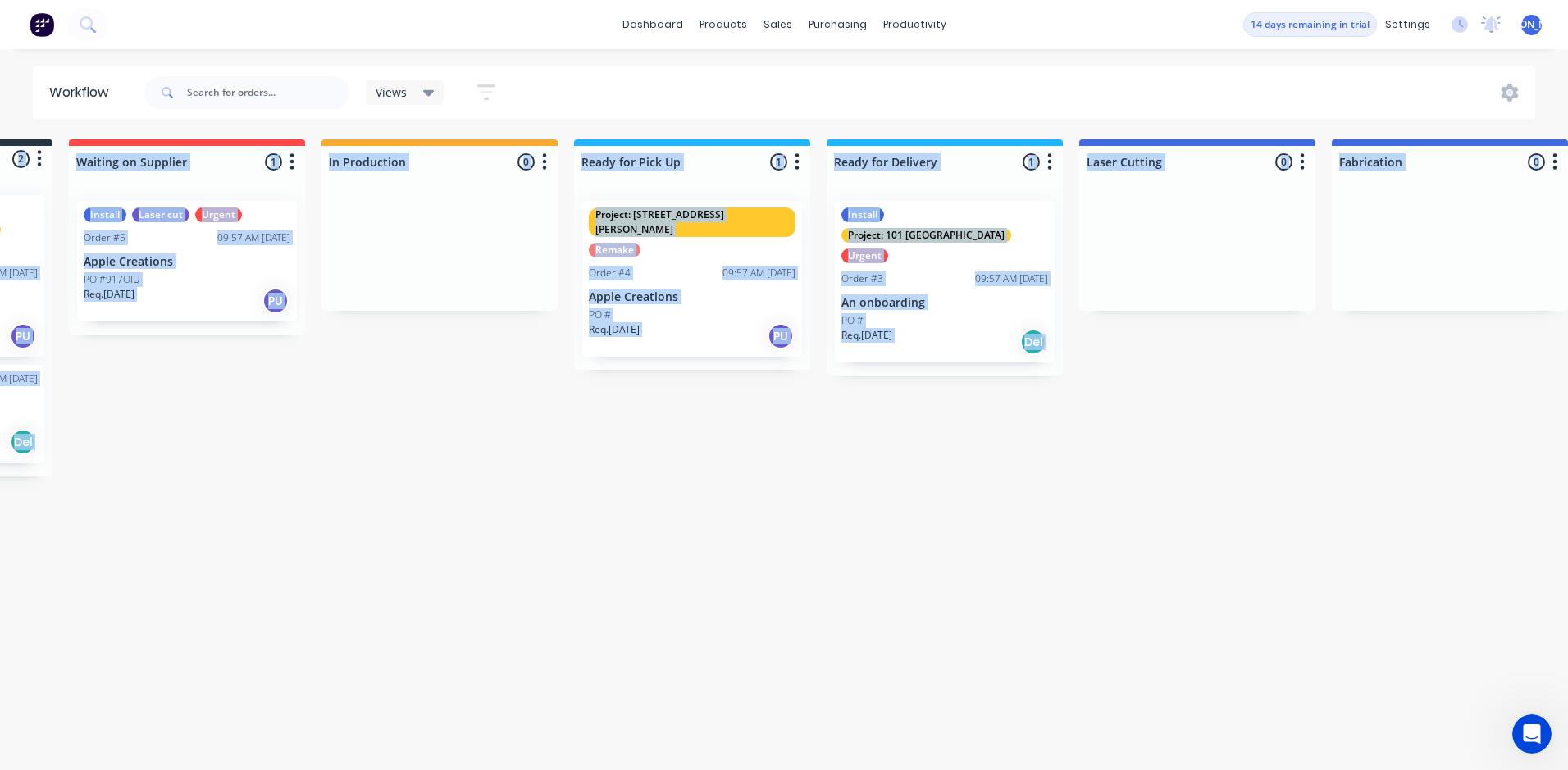
drag, startPoint x: 1553, startPoint y: 138, endPoint x: 1546, endPoint y: 160, distance: 23.1
click at [1349, 161] on html "dashboard products sales purchasing productivity dashboard products Product Cat…" at bounding box center [565, 336] width 1568 height 671
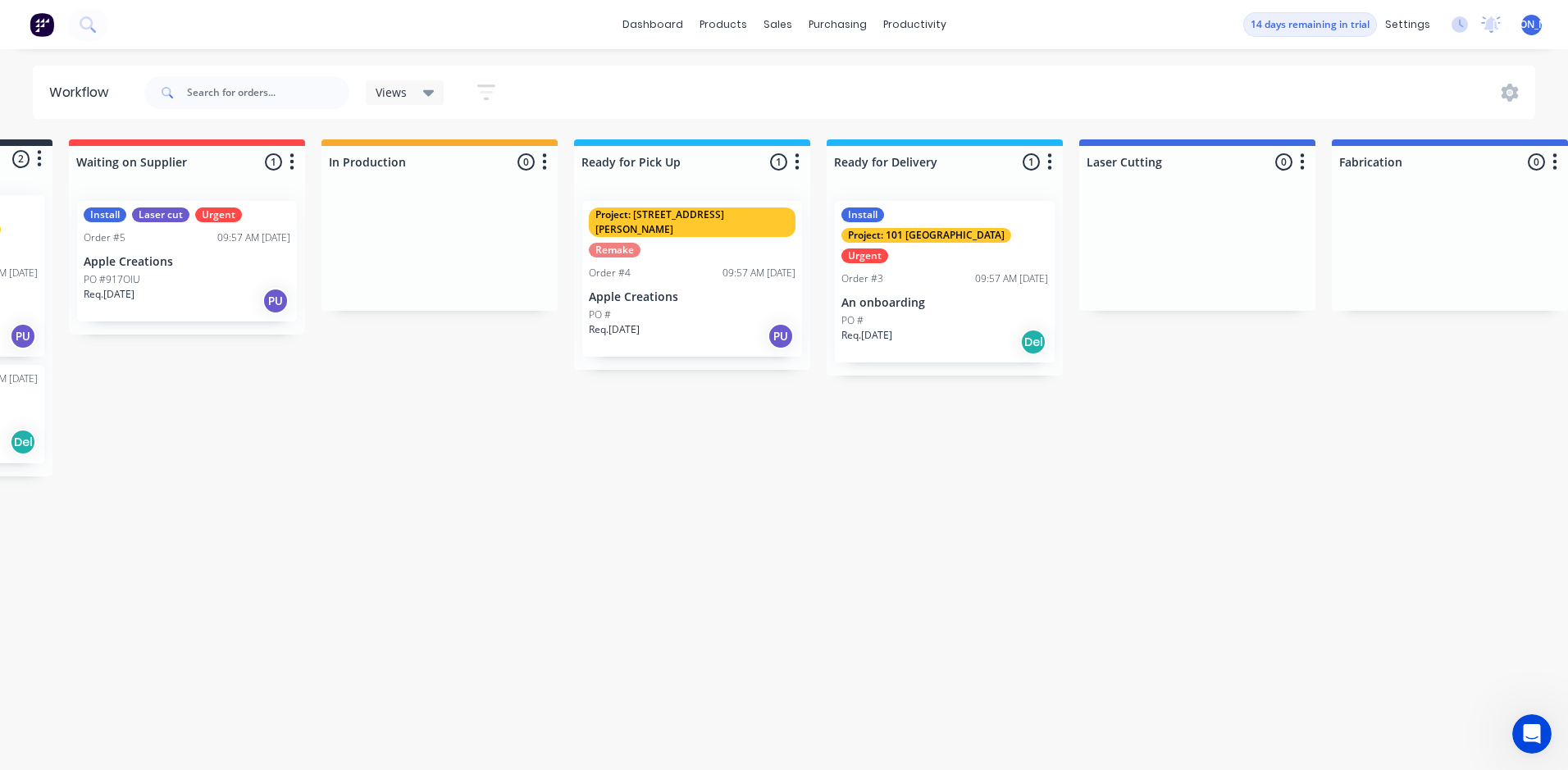
drag, startPoint x: 1546, startPoint y: 160, endPoint x: 1394, endPoint y: 257, distance: 180.3
click at [1450, 253] on div at bounding box center [1450, 249] width 236 height 123
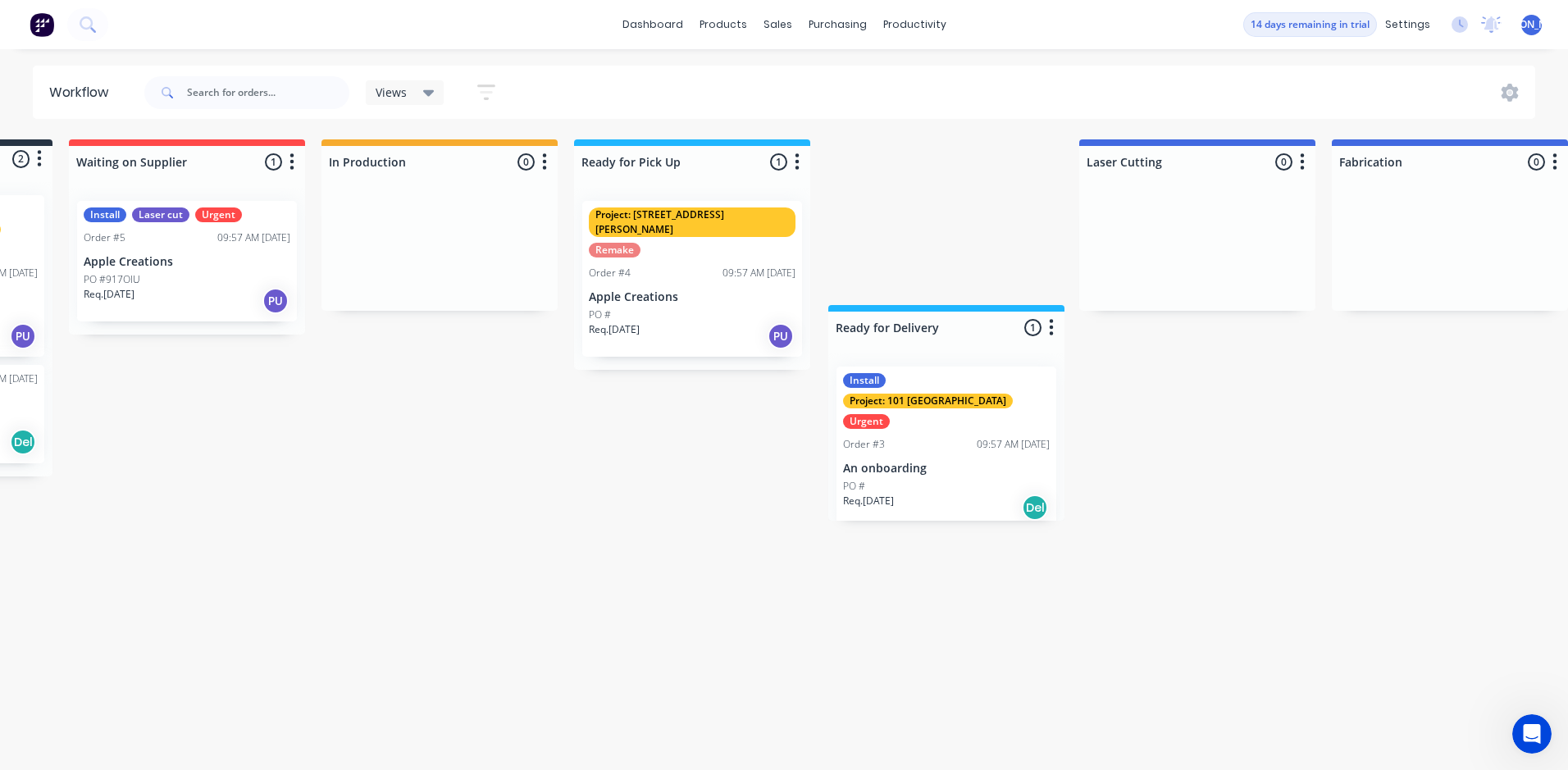
drag, startPoint x: 905, startPoint y: 153, endPoint x: 898, endPoint y: 296, distance: 143.2
click at [898, 297] on div "Submitted 2 Status colour #273444 hex #273444 Save Cancel Summaries Total order…" at bounding box center [898, 308] width 2259 height 337
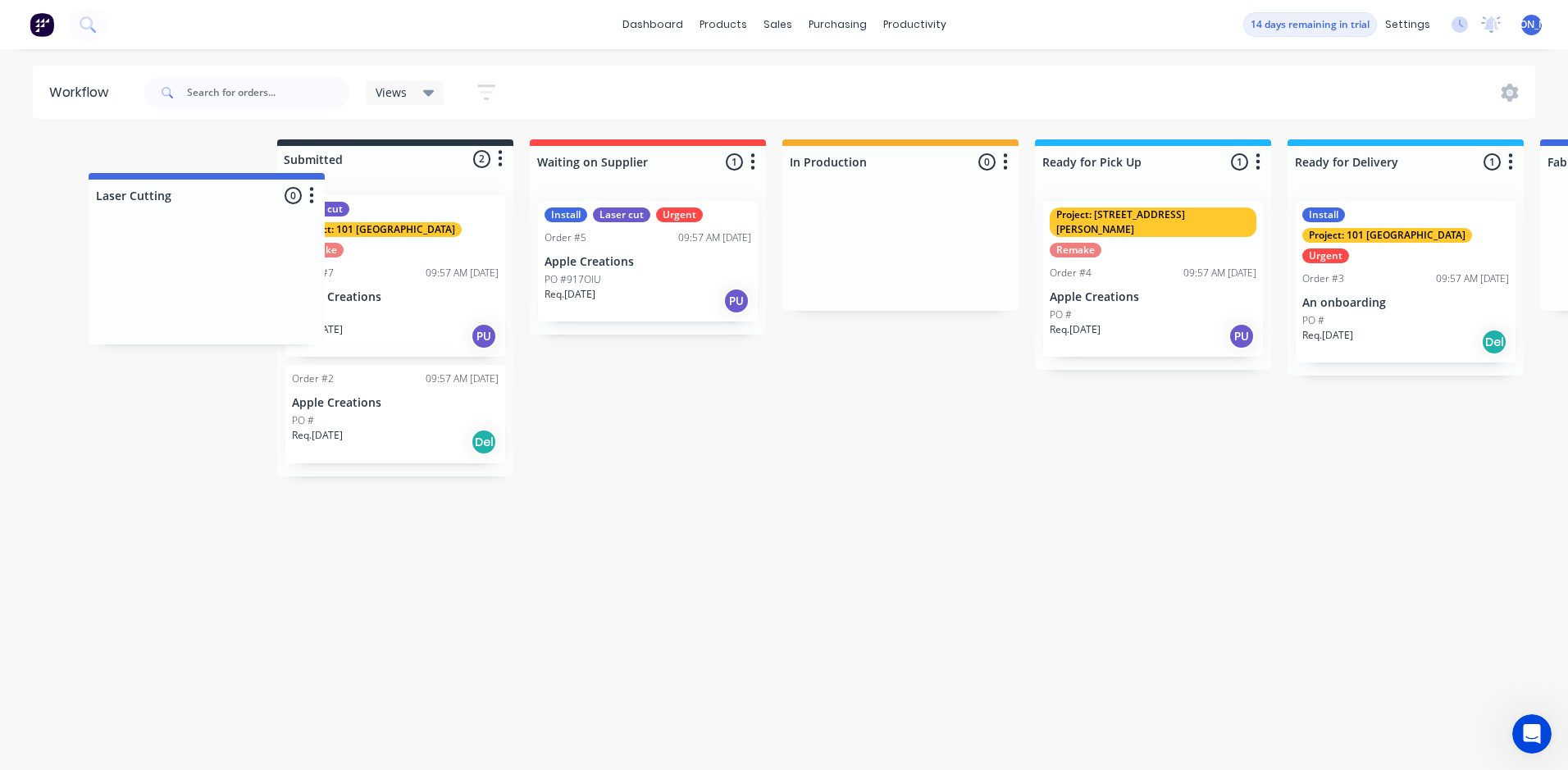
scroll to position [0, 0]
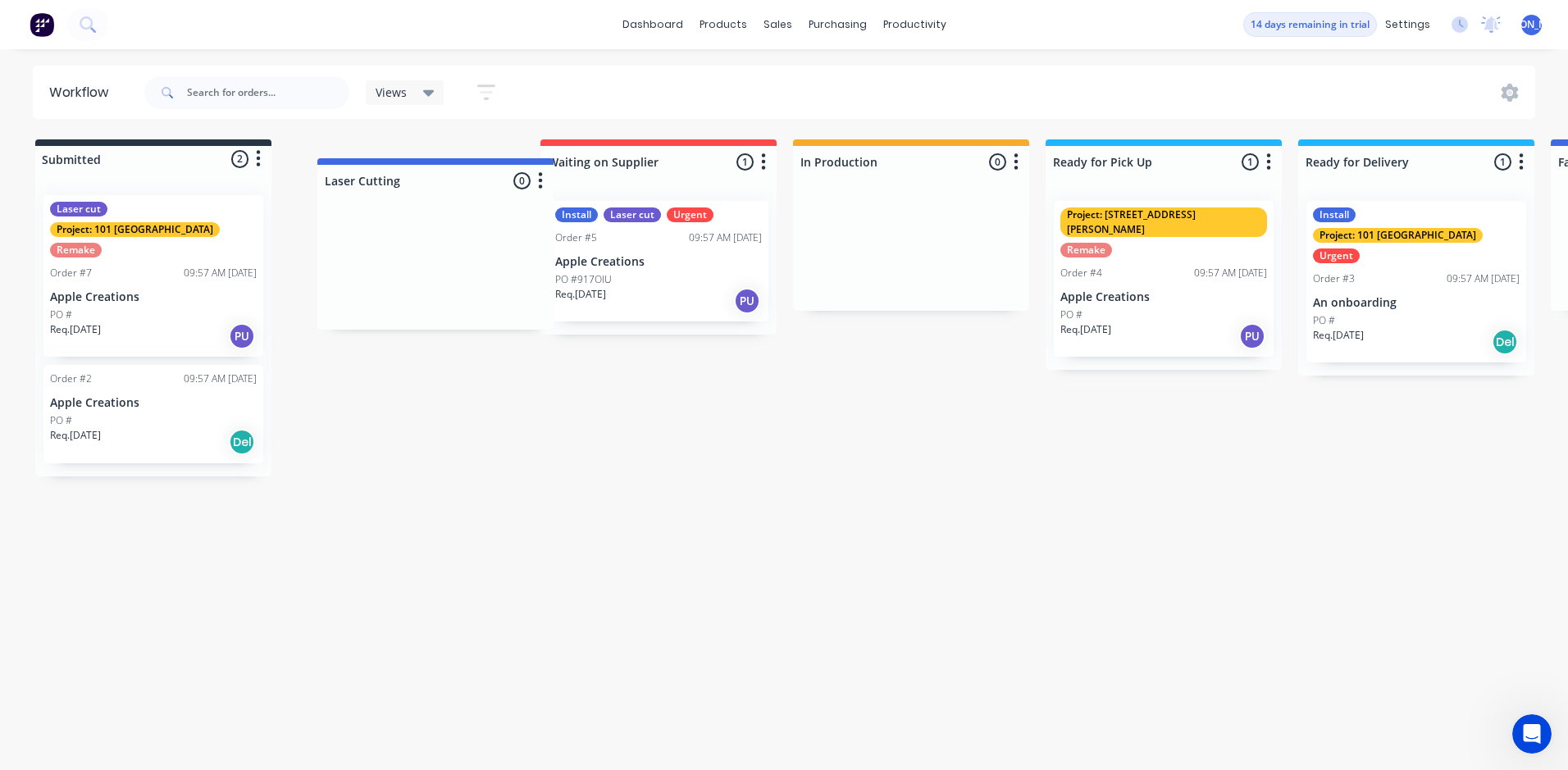
drag, startPoint x: 1136, startPoint y: 165, endPoint x: 436, endPoint y: 191, distance: 700.5
click at [369, 190] on div "Submitted 2 Status colour #273444 hex #273444 Save Cancel Summaries Total order…" at bounding box center [1117, 308] width 2259 height 337
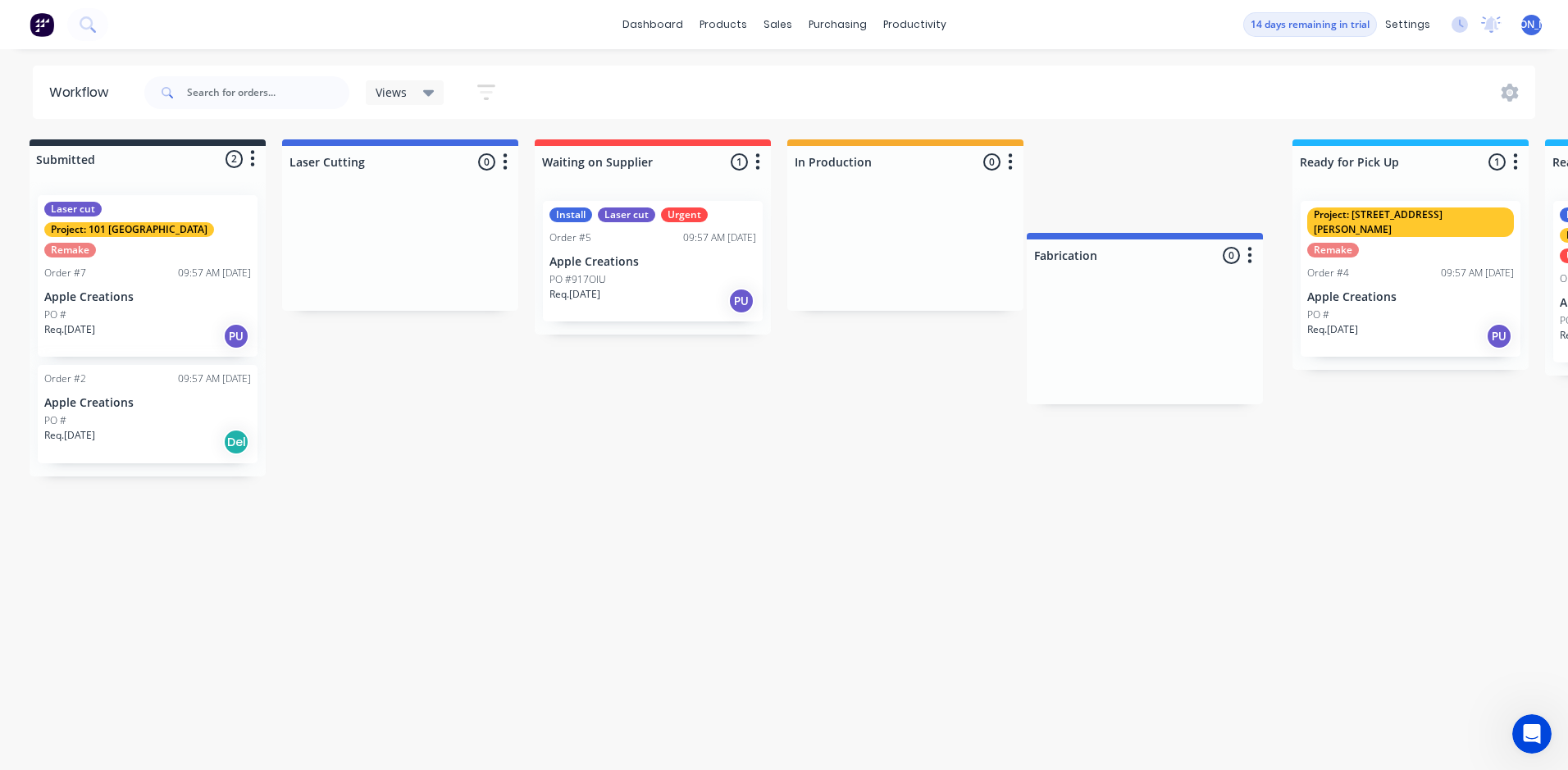
scroll to position [0, 6]
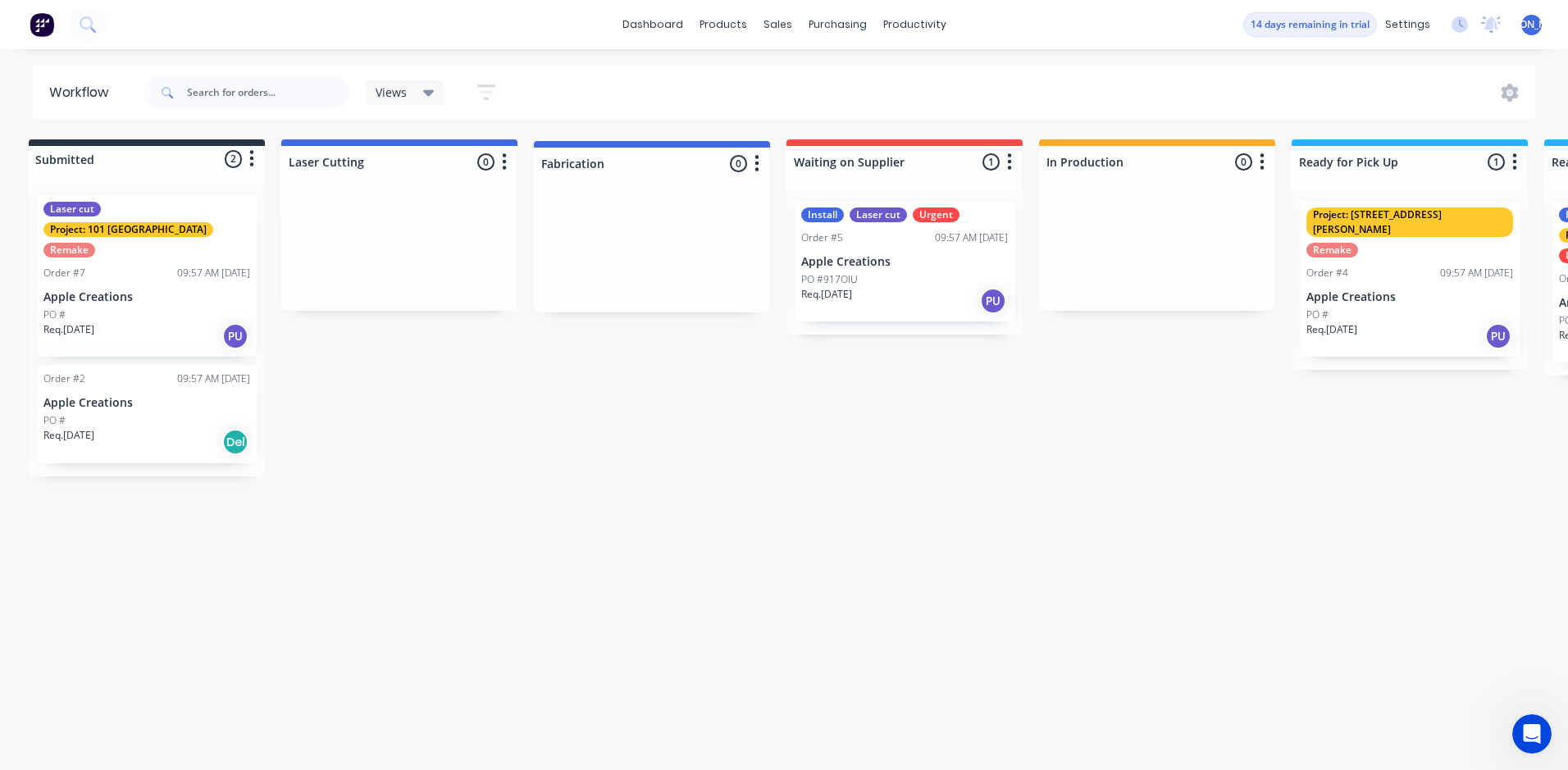
drag, startPoint x: 1564, startPoint y: 160, endPoint x: 532, endPoint y: 166, distance: 1032.0
click at [544, 166] on div "Submitted 2 Status colour #273444 hex #273444 Save Cancel Summaries Total order…" at bounding box center [1110, 308] width 2259 height 337
click at [374, 162] on div at bounding box center [399, 162] width 236 height 32
type input "Laser Cutting & Press"
click at [528, 344] on div "Submitted 2 Status colour #273444 hex #273444 Save Cancel Summaries Total order…" at bounding box center [1110, 308] width 2259 height 337
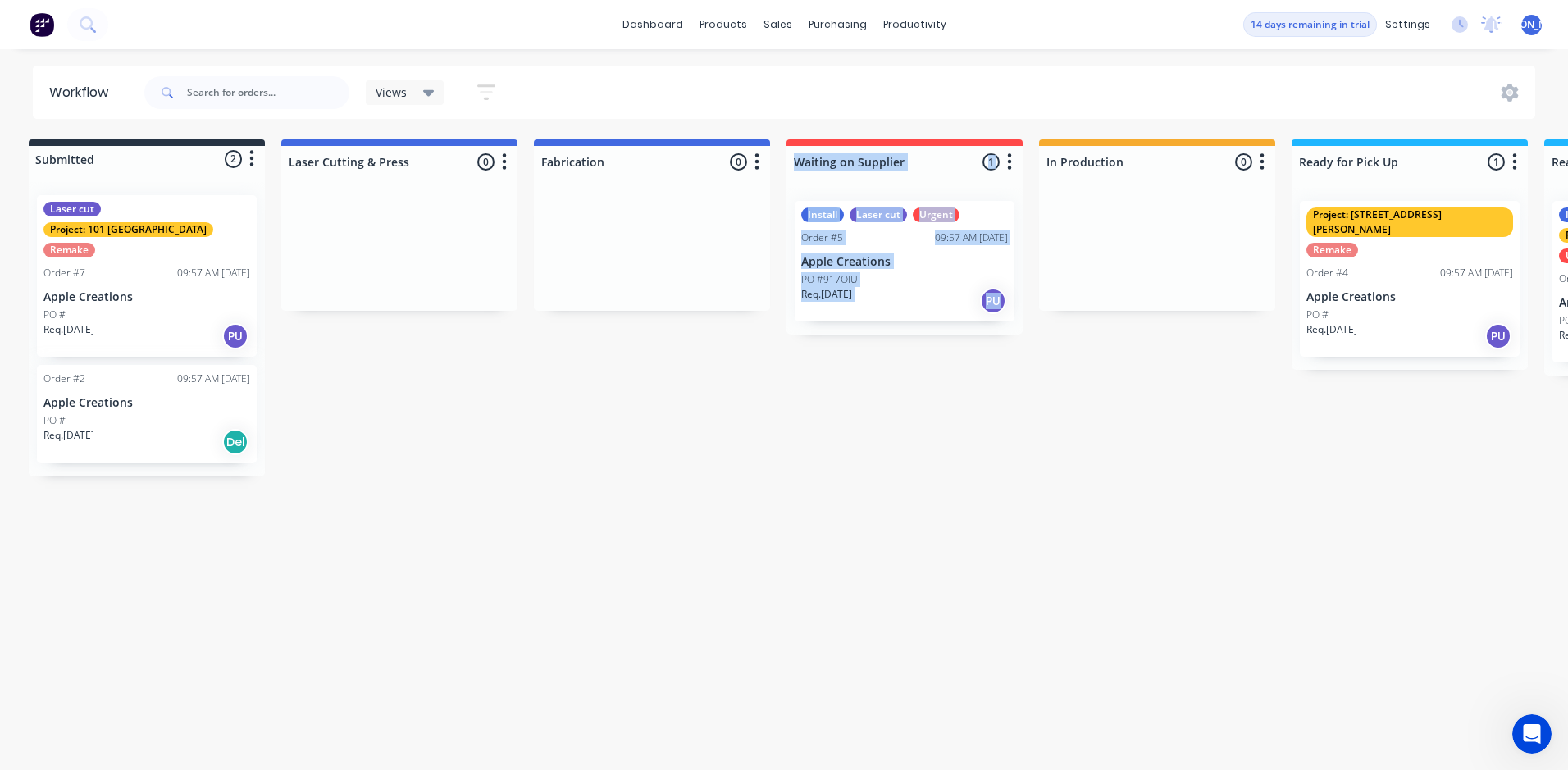
drag, startPoint x: 1187, startPoint y: 142, endPoint x: 714, endPoint y: 187, distance: 475.1
click at [714, 187] on div "Submitted 2 Status colour #273444 hex #273444 Save Cancel Summaries Total order…" at bounding box center [1110, 308] width 2259 height 337
drag, startPoint x: 714, startPoint y: 187, endPoint x: 1358, endPoint y: 527, distance: 728.2
click at [1394, 546] on div "Workflow Views Save new view None (Default) edit Show/Hide statuses Show line i…" at bounding box center [777, 401] width 1568 height 671
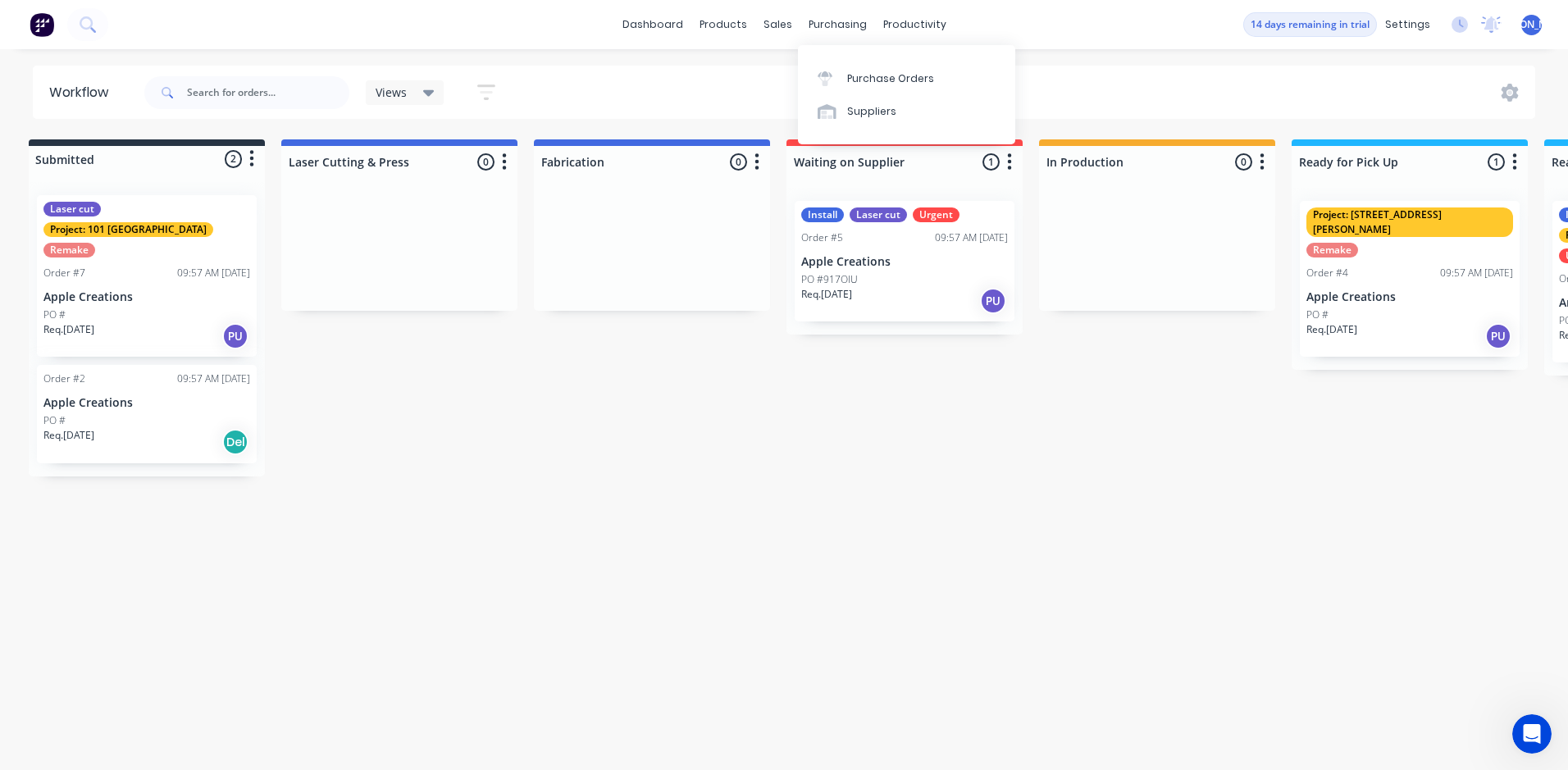
click at [749, 430] on div "Submitted 2 Status colour #273444 hex #273444 Save Cancel Summaries Total order…" at bounding box center [1110, 308] width 2259 height 337
click at [956, 376] on div "Submitted 2 Status colour #273444 hex #273444 Save Cancel Summaries Total order…" at bounding box center [1110, 308] width 2259 height 337
click at [1126, 408] on div "Submitted 2 Status colour #273444 hex #273444 Save Cancel Summaries Total order…" at bounding box center [1110, 308] width 2259 height 337
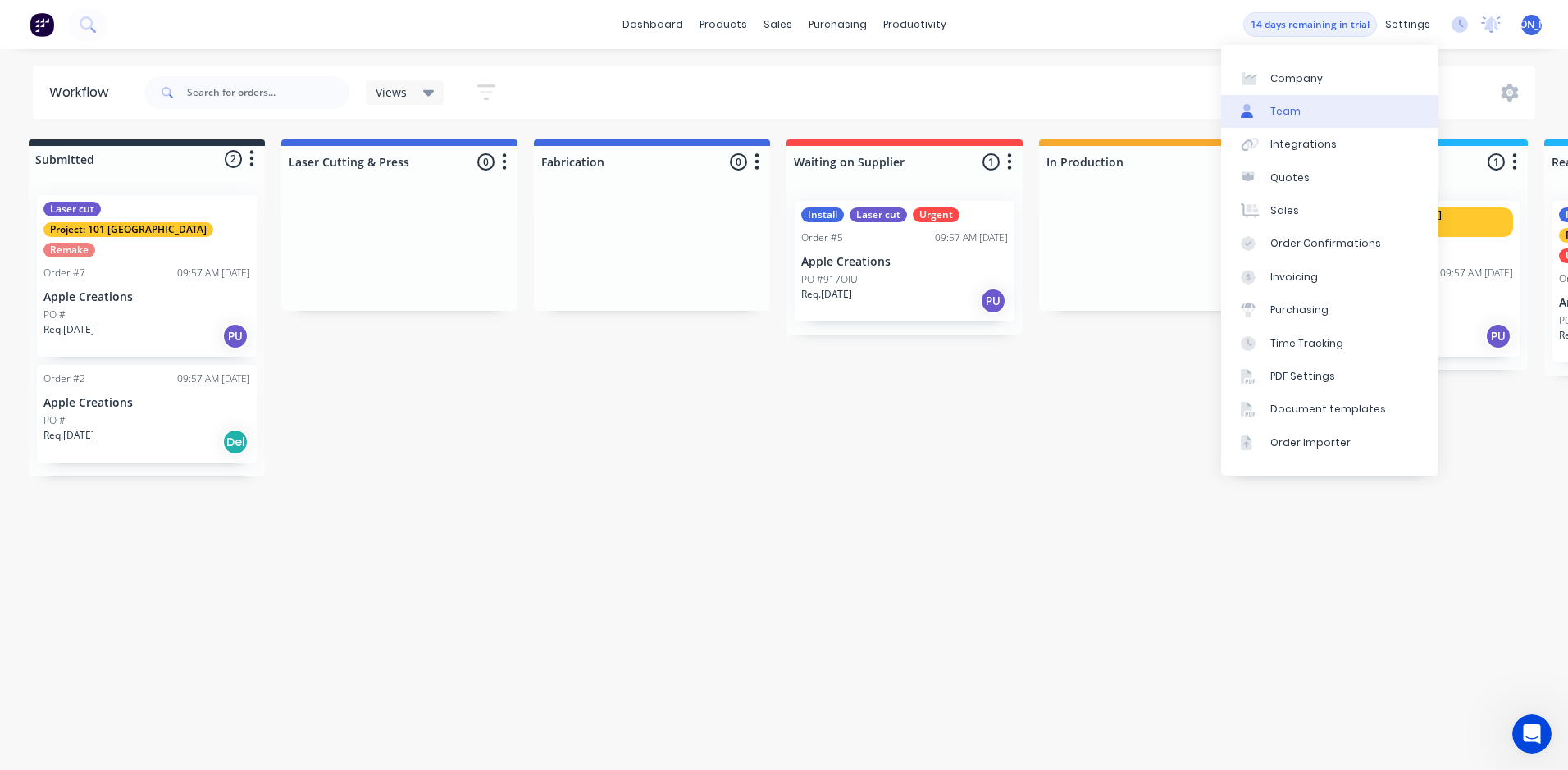
click at [1291, 104] on div "Team" at bounding box center [1285, 111] width 31 height 14
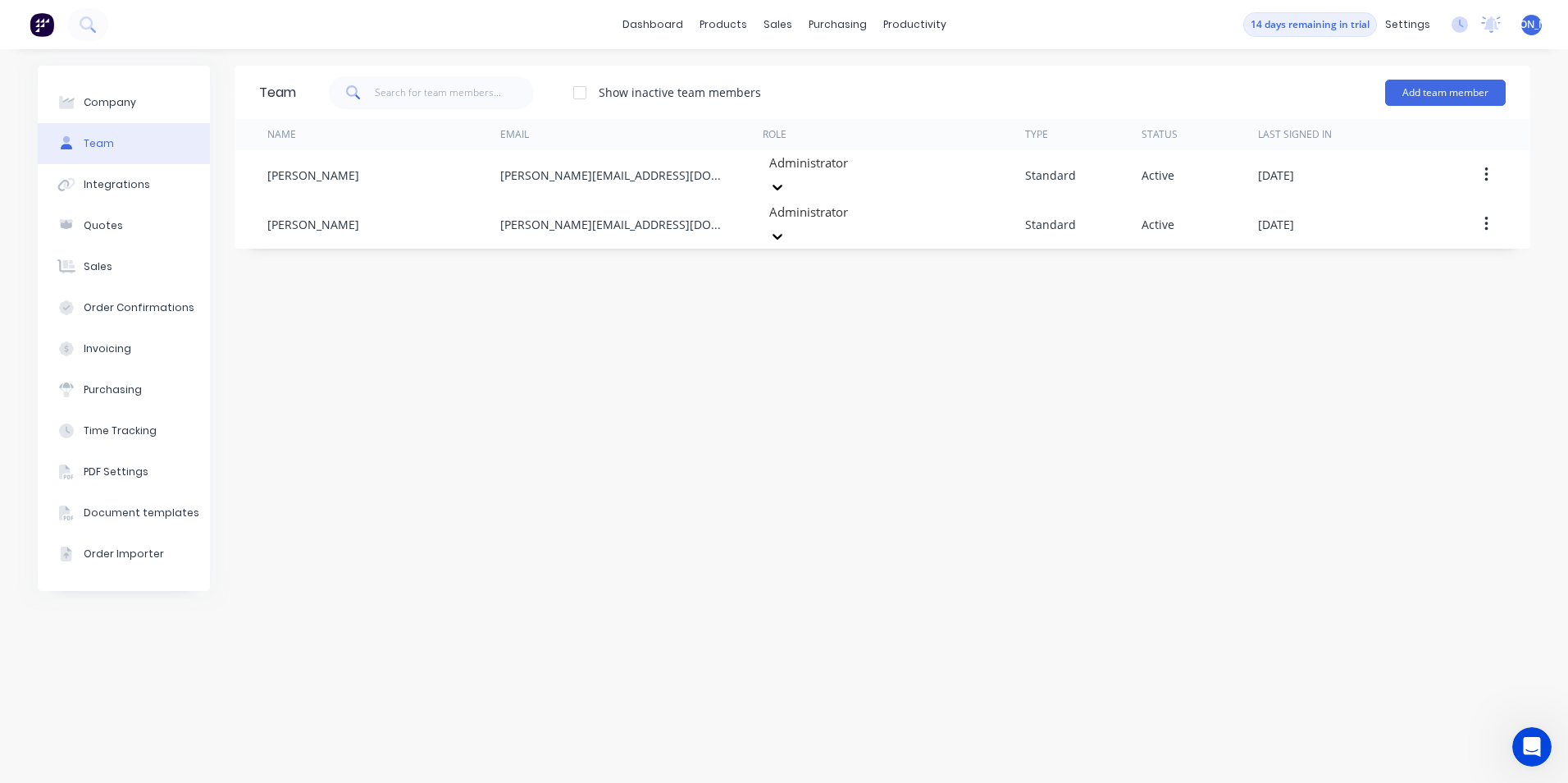
click at [705, 378] on div "Team Show inactive team members Add team member Name Email Role Type Status Las…" at bounding box center [882, 416] width 1296 height 700
click at [1445, 91] on button "Add team member" at bounding box center [1445, 92] width 120 height 26
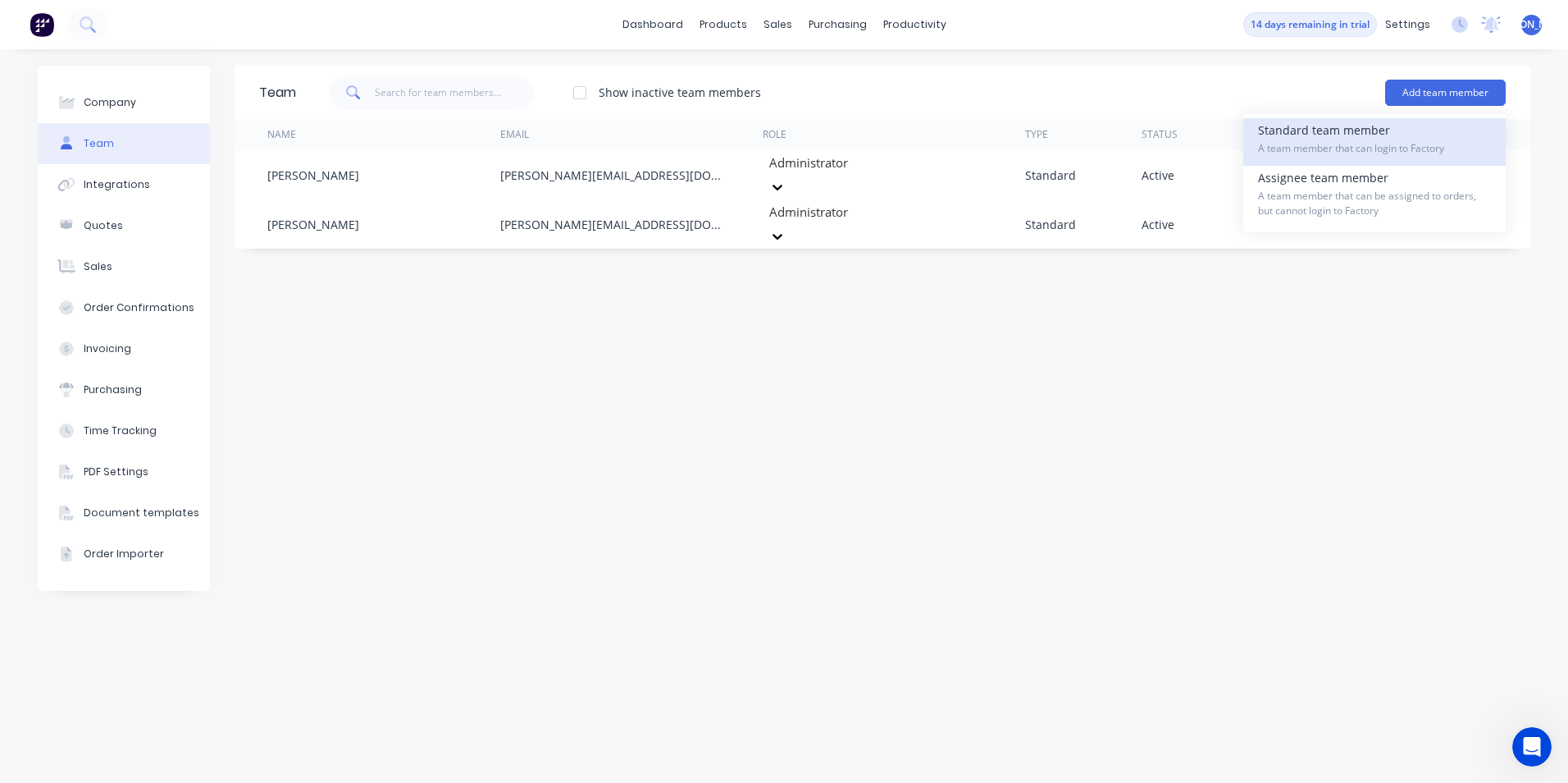
click at [1430, 141] on span "A team member that can login to Factory" at bounding box center [1375, 148] width 233 height 14
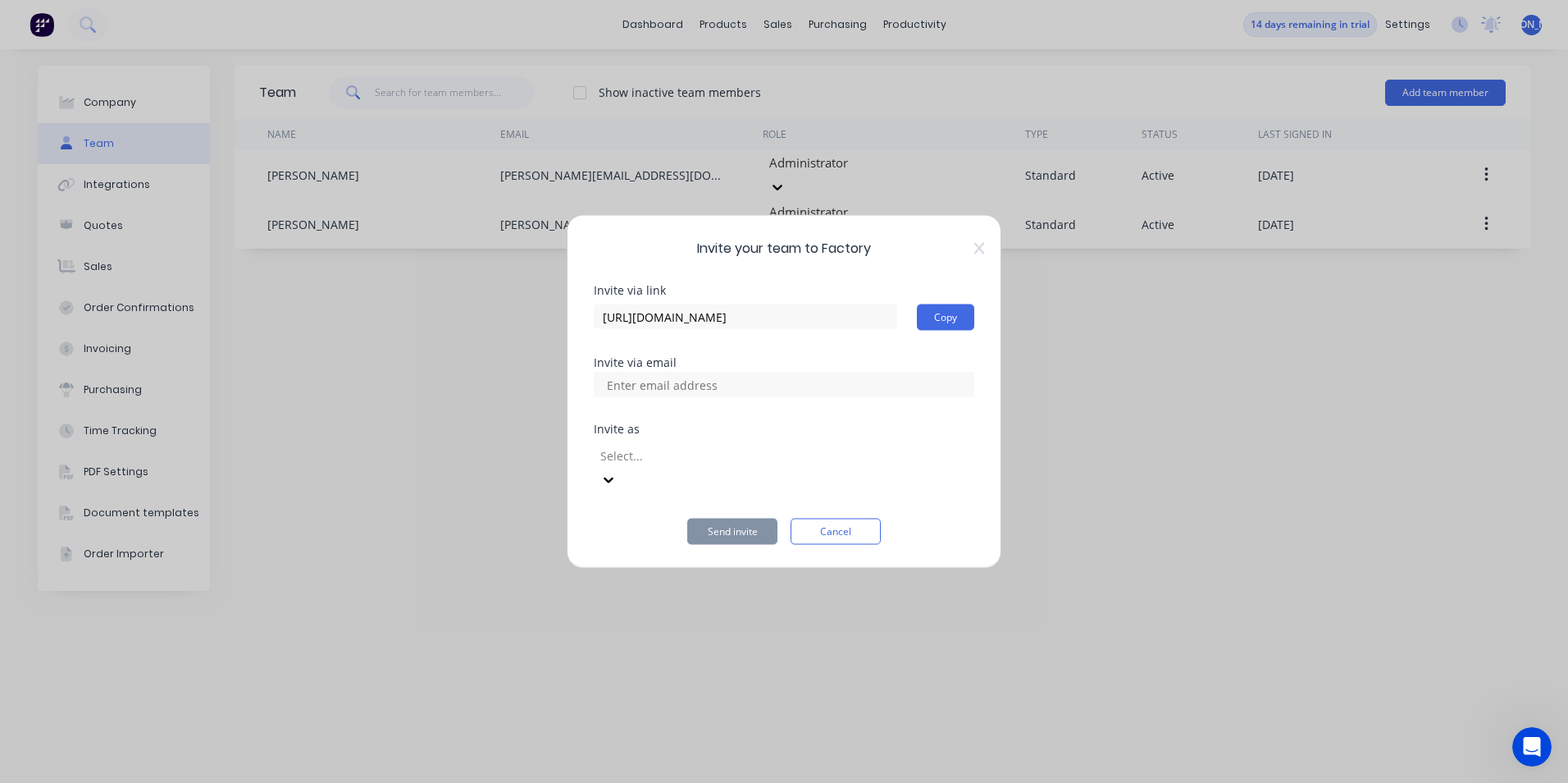
click at [822, 397] on div at bounding box center [784, 384] width 381 height 24
click at [811, 397] on div at bounding box center [784, 384] width 381 height 24
click at [659, 460] on div at bounding box center [716, 454] width 236 height 21
click at [661, 519] on div "Send invite Cancel" at bounding box center [784, 532] width 381 height 26
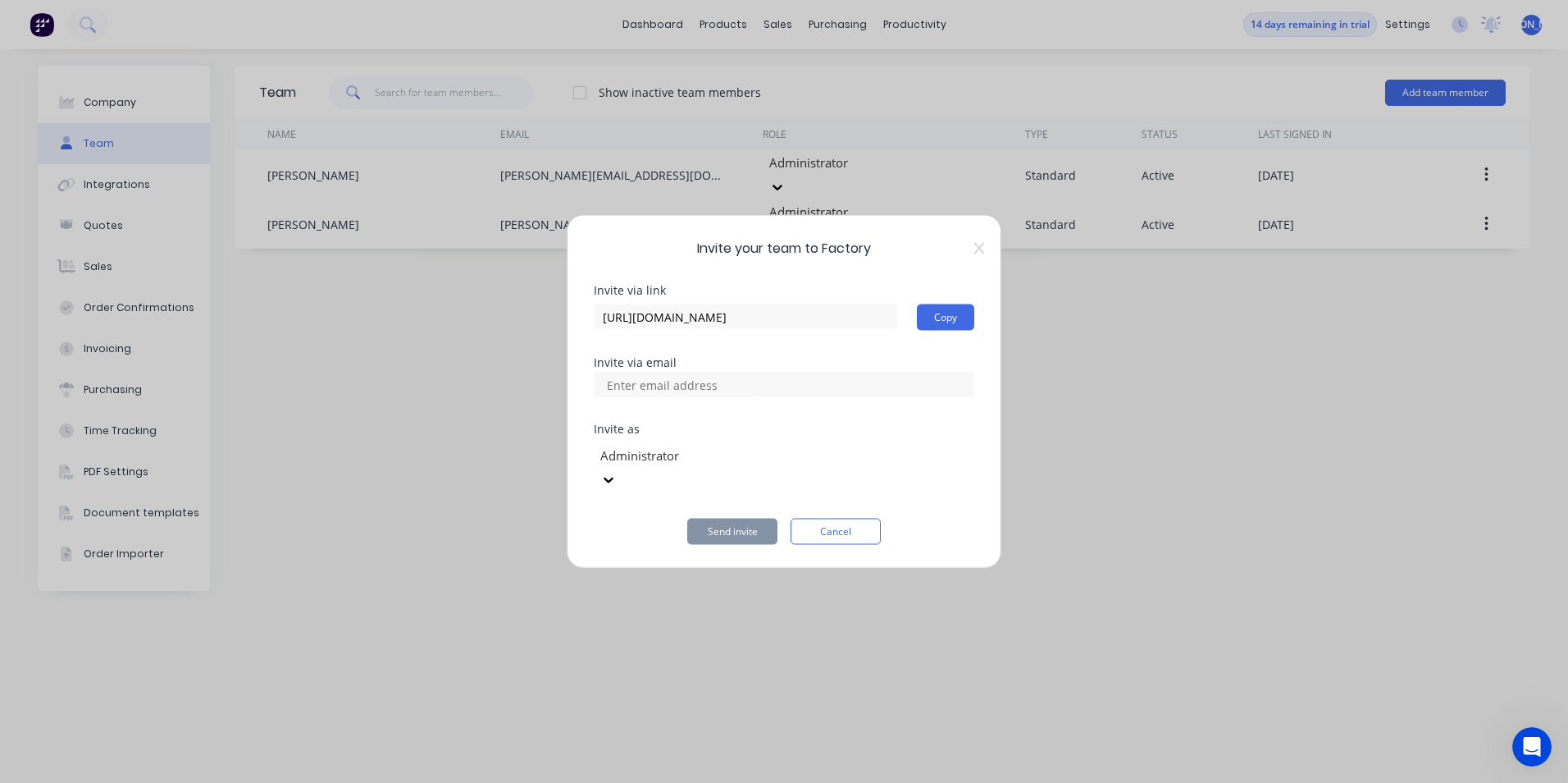
click at [979, 255] on icon at bounding box center [979, 249] width 10 height 13
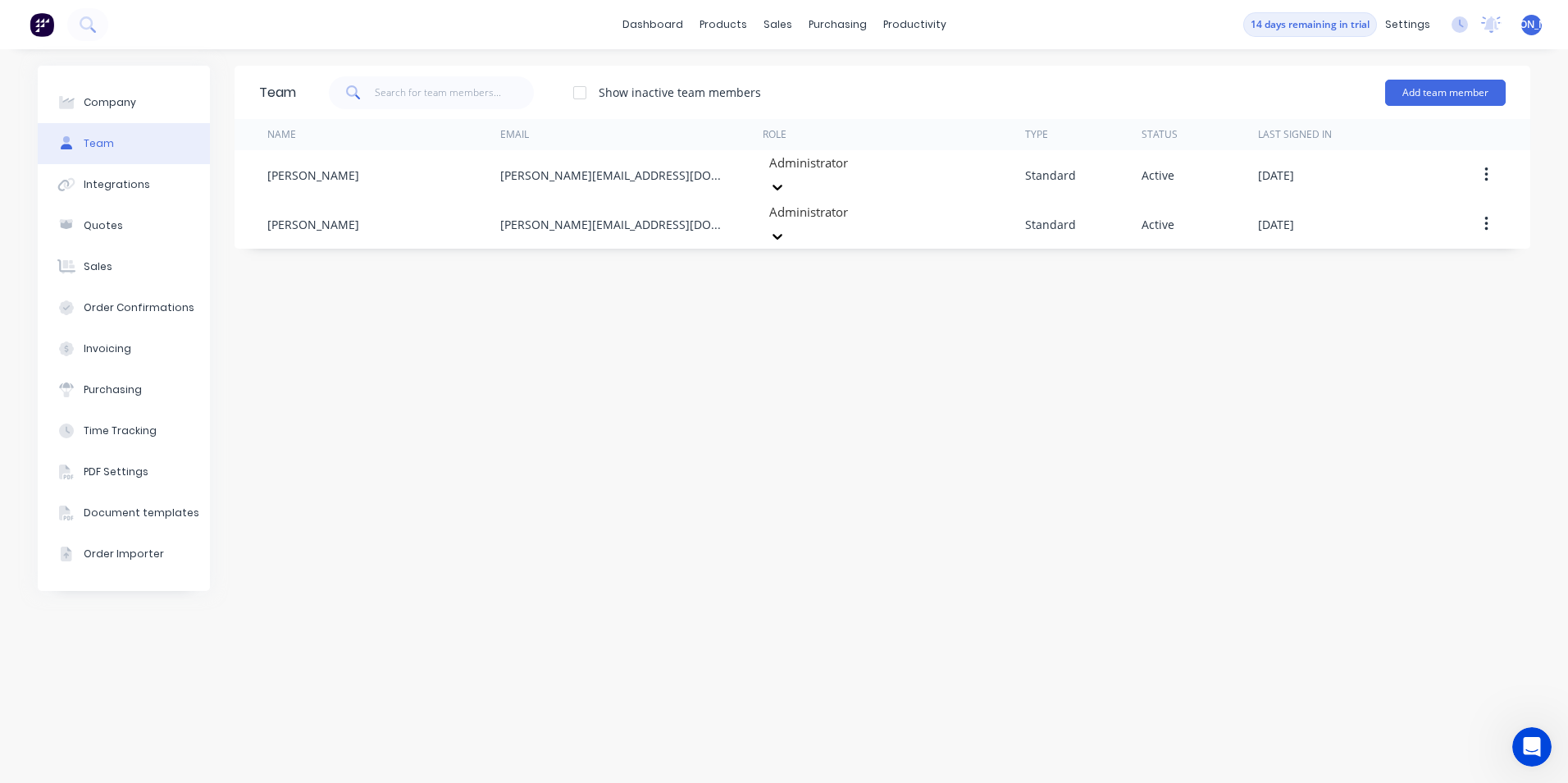
drag, startPoint x: 728, startPoint y: 377, endPoint x: 720, endPoint y: 383, distance: 10.0
click at [720, 383] on div "Team Show inactive team members Add team member Name Email Role Type Status Las…" at bounding box center [882, 416] width 1296 height 700
drag, startPoint x: 147, startPoint y: 186, endPoint x: 160, endPoint y: 176, distance: 16.4
click at [154, 178] on button "Integrations" at bounding box center [124, 185] width 172 height 41
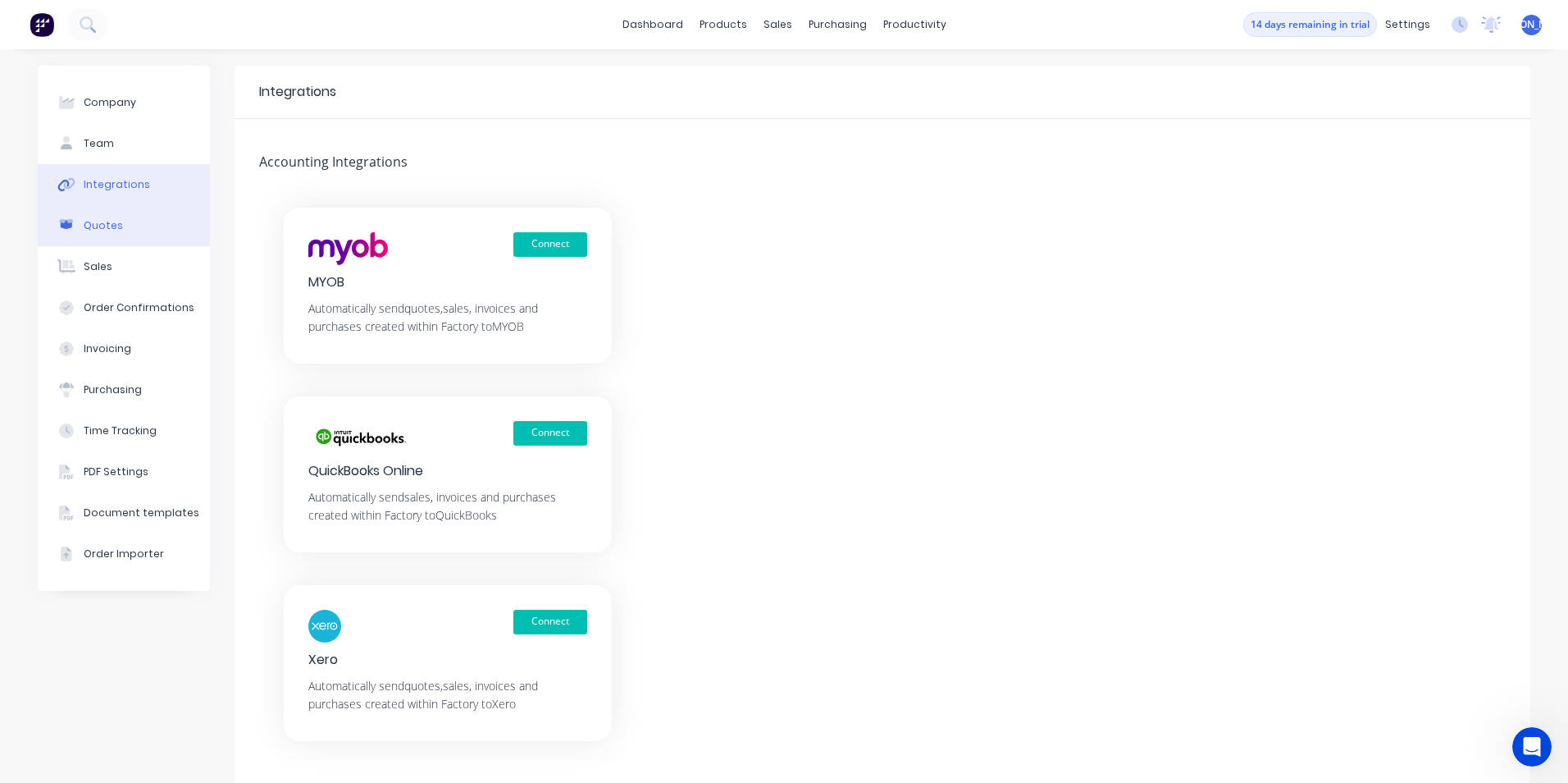
click at [135, 229] on button "Quotes" at bounding box center [124, 225] width 172 height 41
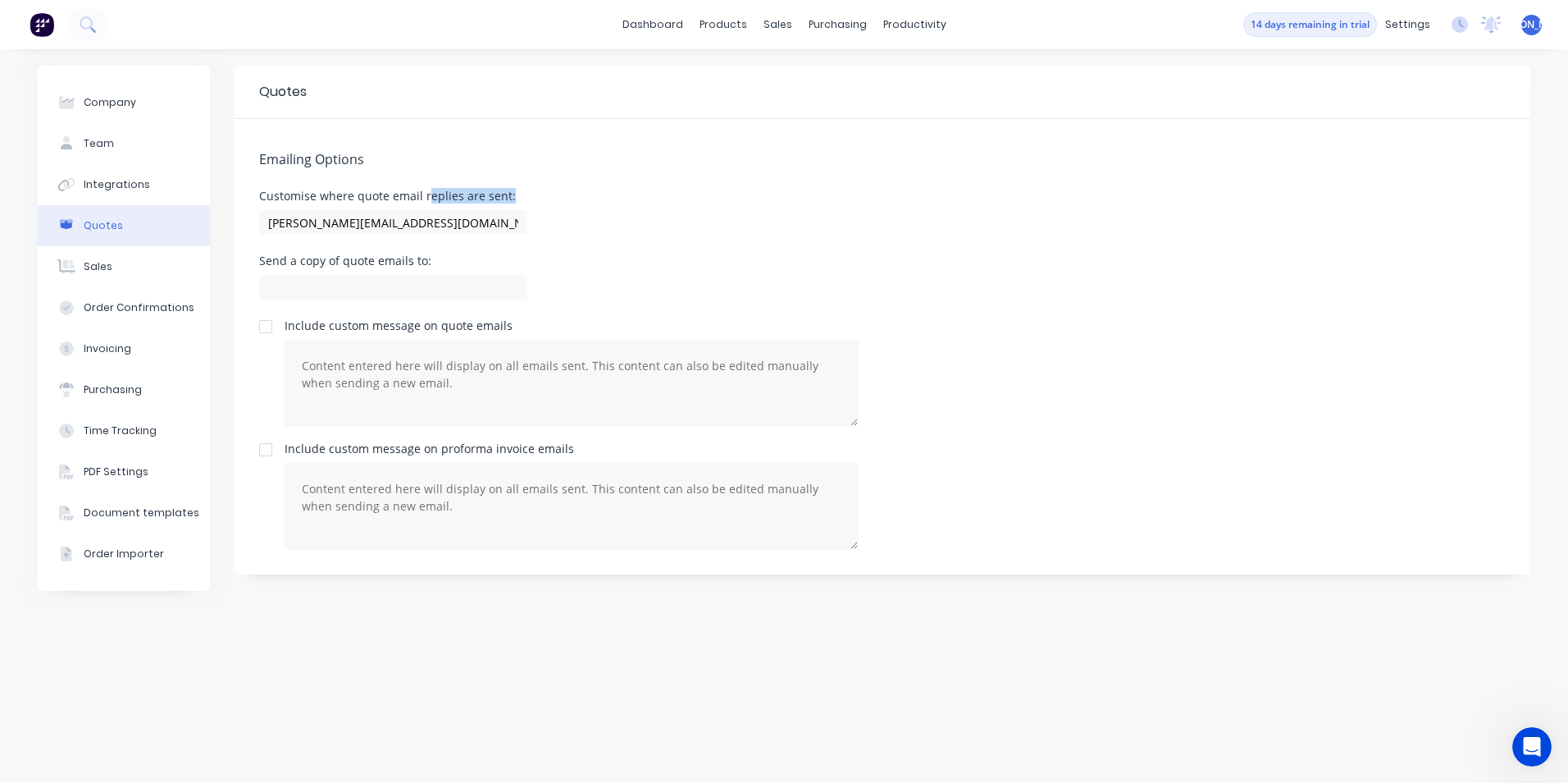
drag, startPoint x: 328, startPoint y: 206, endPoint x: 424, endPoint y: 200, distance: 96.2
click at [424, 200] on div "Customise where quote email replies are sent: david+ffre@factory.app" at bounding box center [393, 215] width 268 height 48
drag, startPoint x: 424, startPoint y: 200, endPoint x: 565, endPoint y: 233, distance: 144.8
click at [579, 232] on div "Customise where quote email replies are sent: david+ffre@factory.app" at bounding box center [882, 215] width 1247 height 48
drag, startPoint x: 279, startPoint y: 268, endPoint x: 349, endPoint y: 274, distance: 70.3
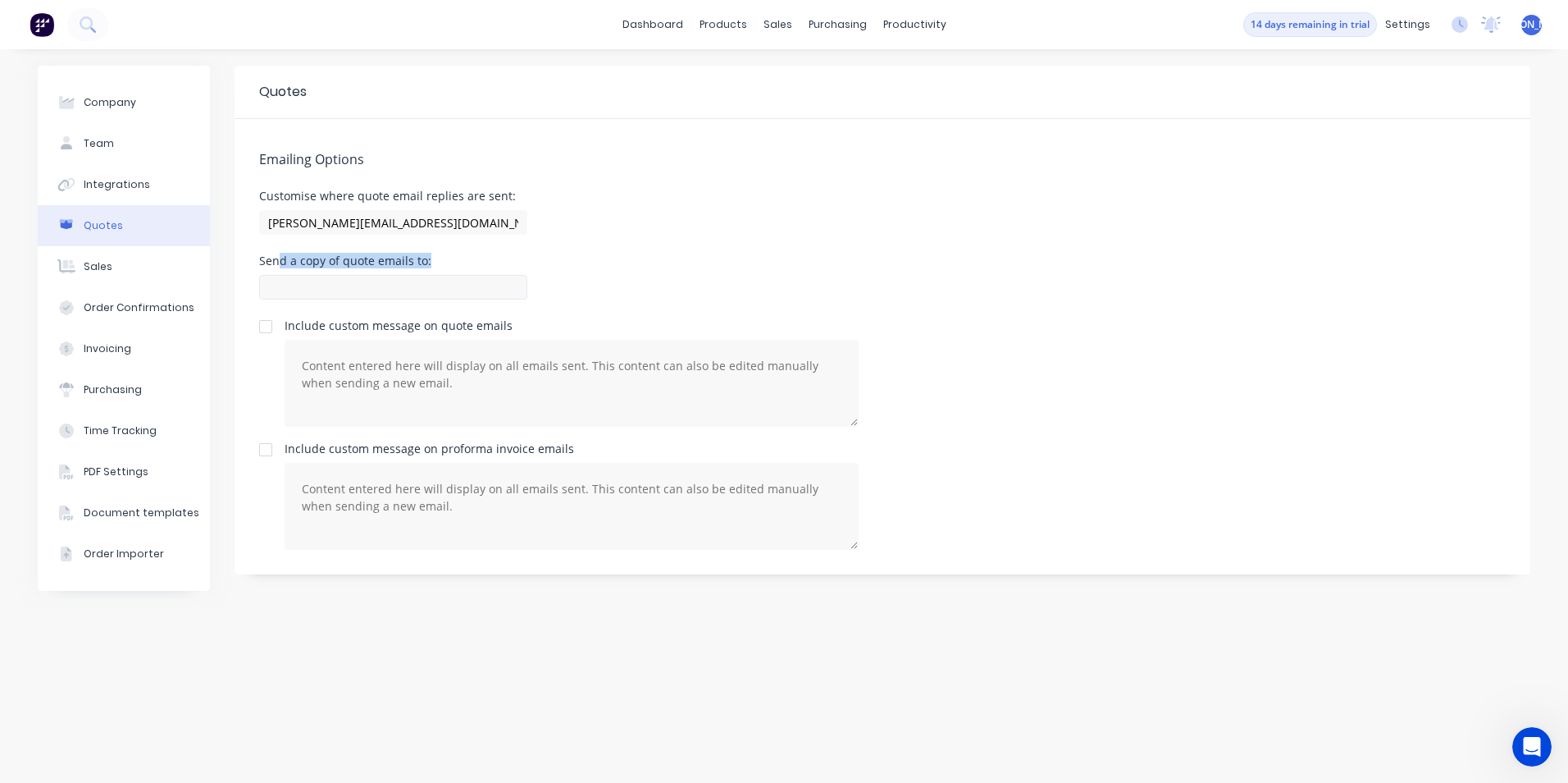
click at [349, 274] on div "Send a copy of quote emails to:" at bounding box center [393, 279] width 268 height 48
click at [72, 266] on icon at bounding box center [68, 268] width 13 height 14
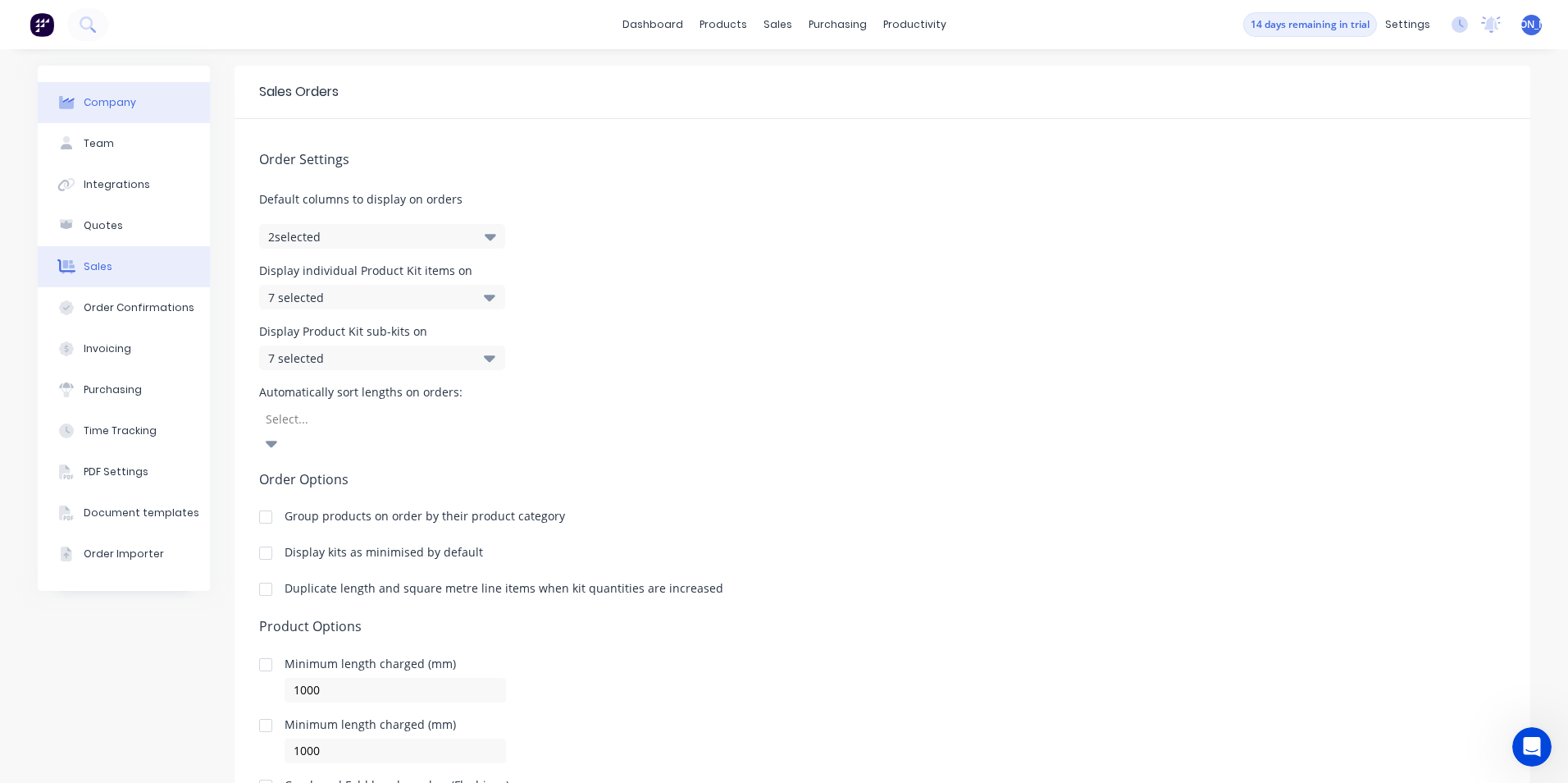
click at [89, 96] on div "Company" at bounding box center [109, 102] width 52 height 14
select select "AU"
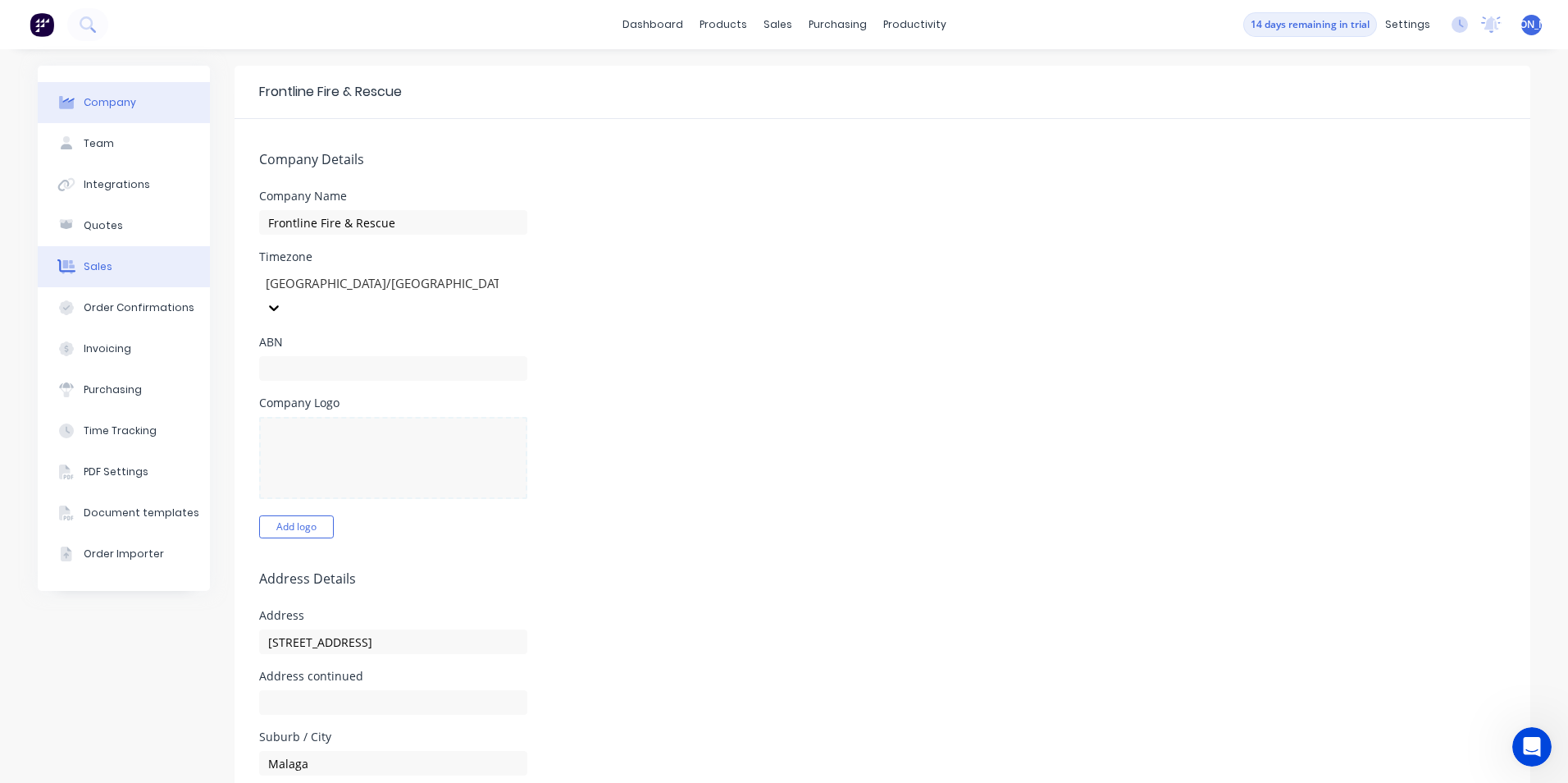
click at [83, 265] on div "Sales" at bounding box center [98, 267] width 29 height 14
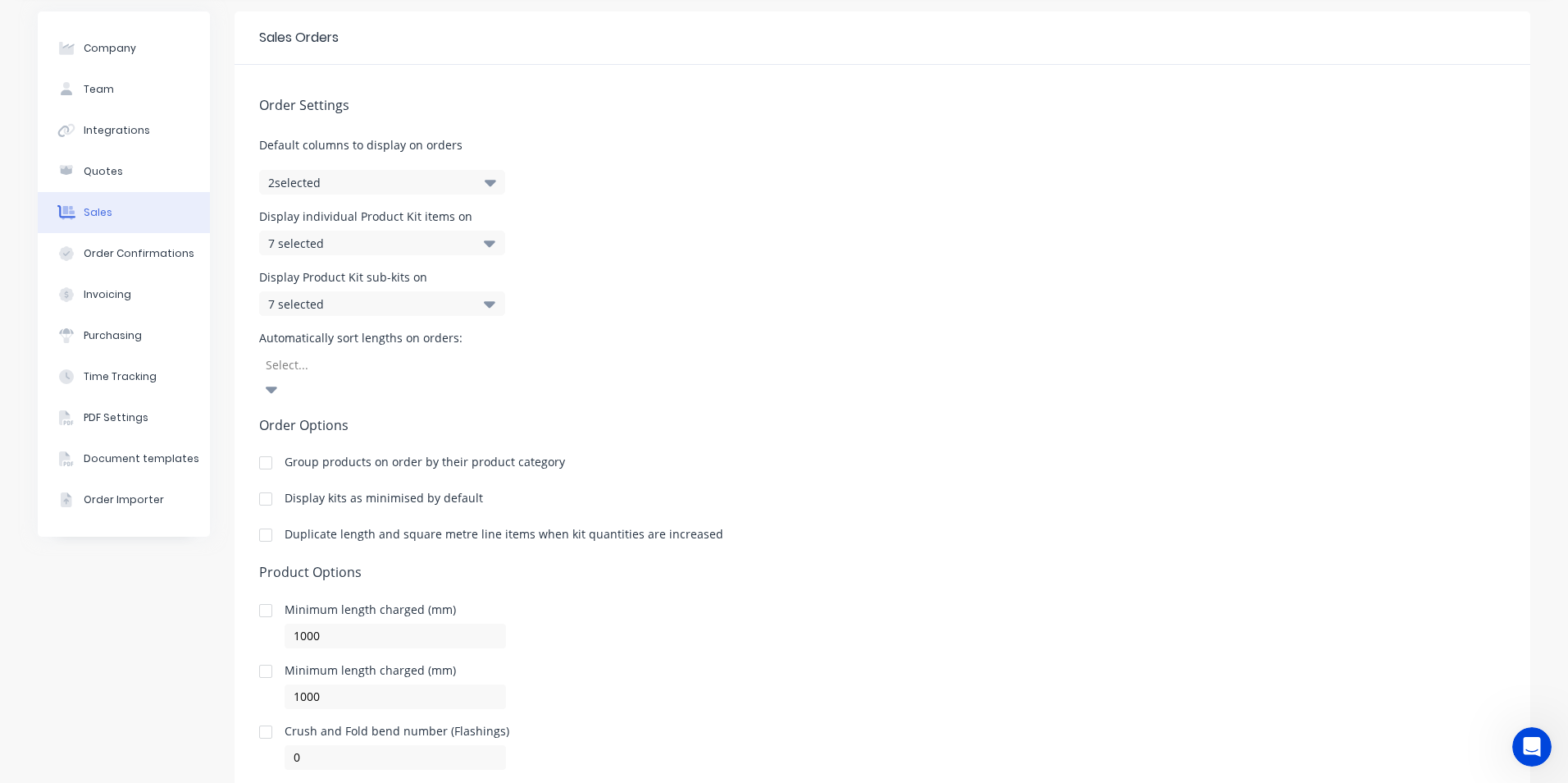
scroll to position [82, 0]
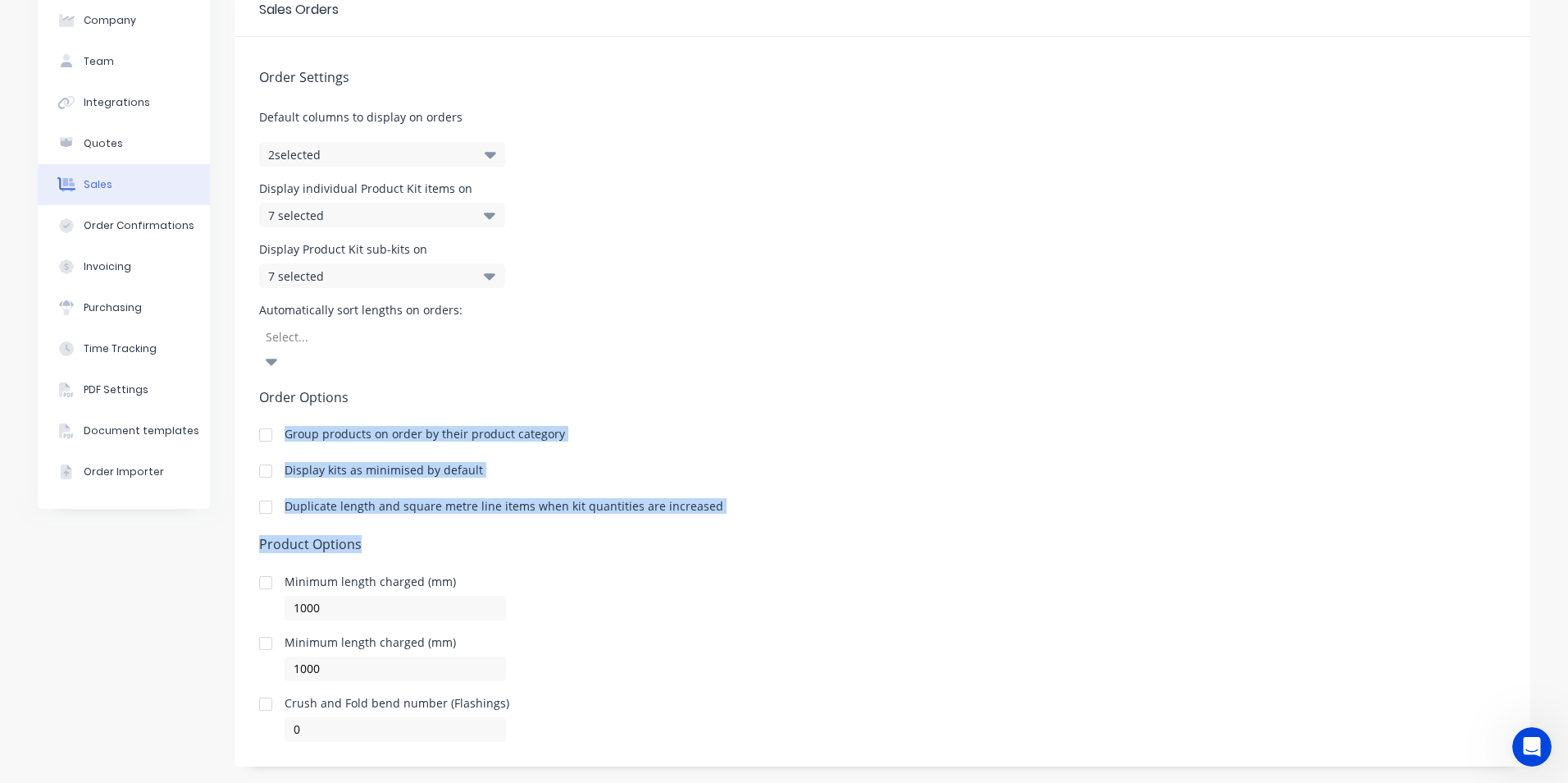
drag, startPoint x: 281, startPoint y: 414, endPoint x: 594, endPoint y: 515, distance: 328.9
click at [594, 515] on div "Order Settings Default columns to display on orders 2 selected Display individu…" at bounding box center [882, 389] width 1296 height 705
click at [75, 232] on button "Order Confirmations" at bounding box center [124, 225] width 172 height 41
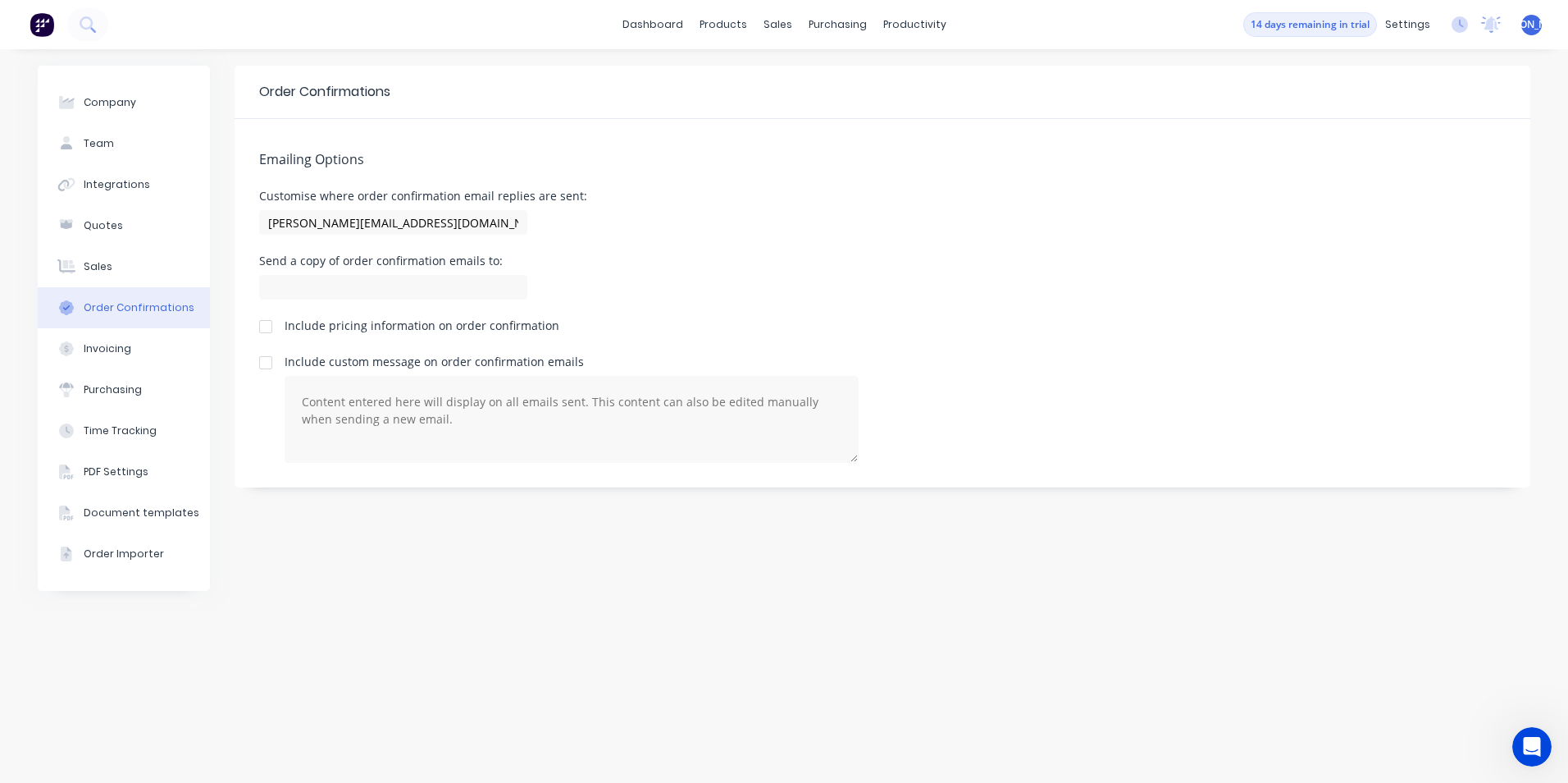
click at [662, 255] on div "Send a copy of order confirmation emails to:" at bounding box center [882, 279] width 1247 height 48
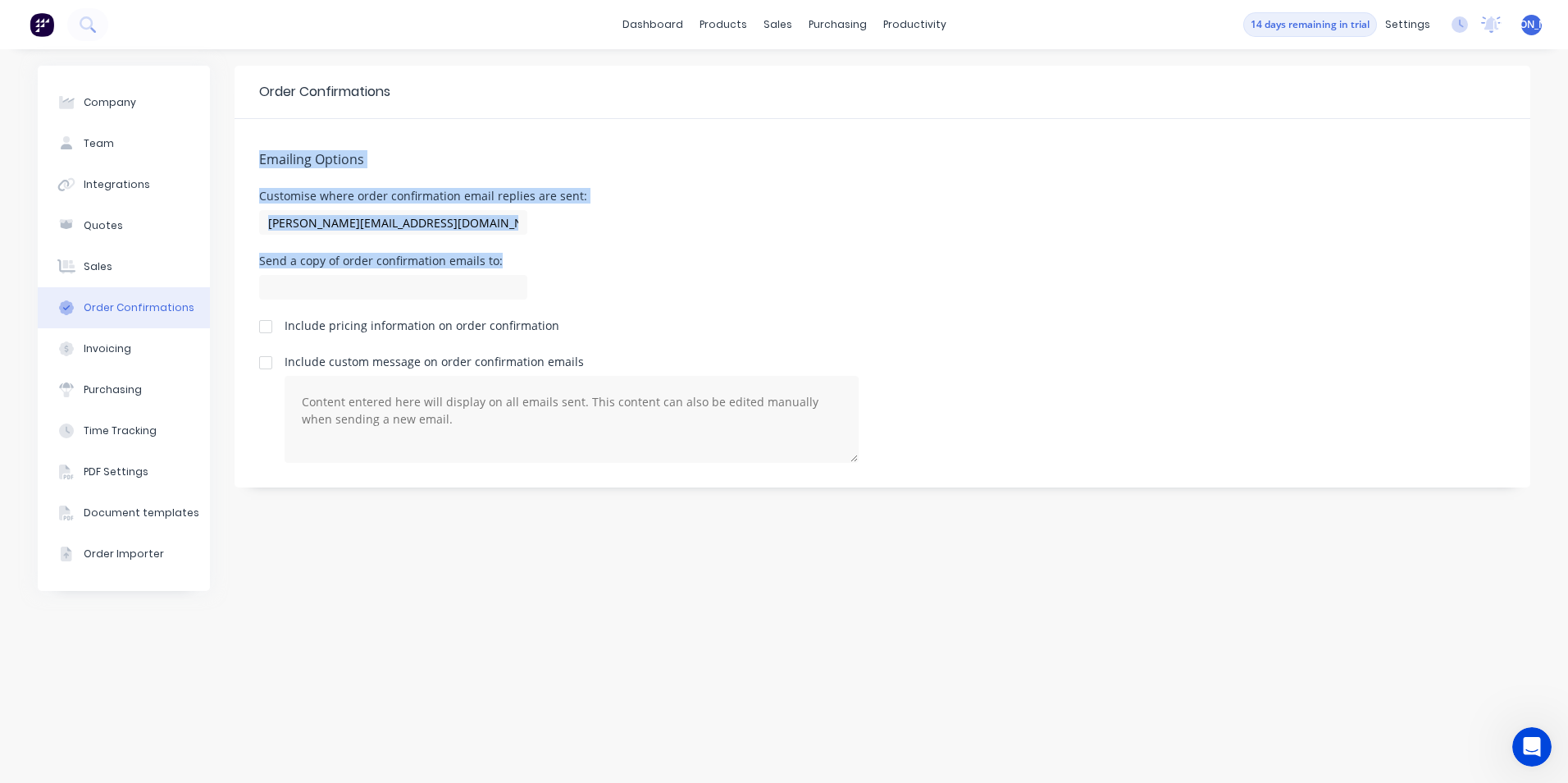
drag, startPoint x: 271, startPoint y: 141, endPoint x: 627, endPoint y: 280, distance: 382.2
click at [627, 280] on div "Emailing Options Customise where order confirmation email replies are sent: dav…" at bounding box center [882, 303] width 1296 height 368
click at [626, 281] on div "Send a copy of order confirmation emails to:" at bounding box center [882, 279] width 1247 height 48
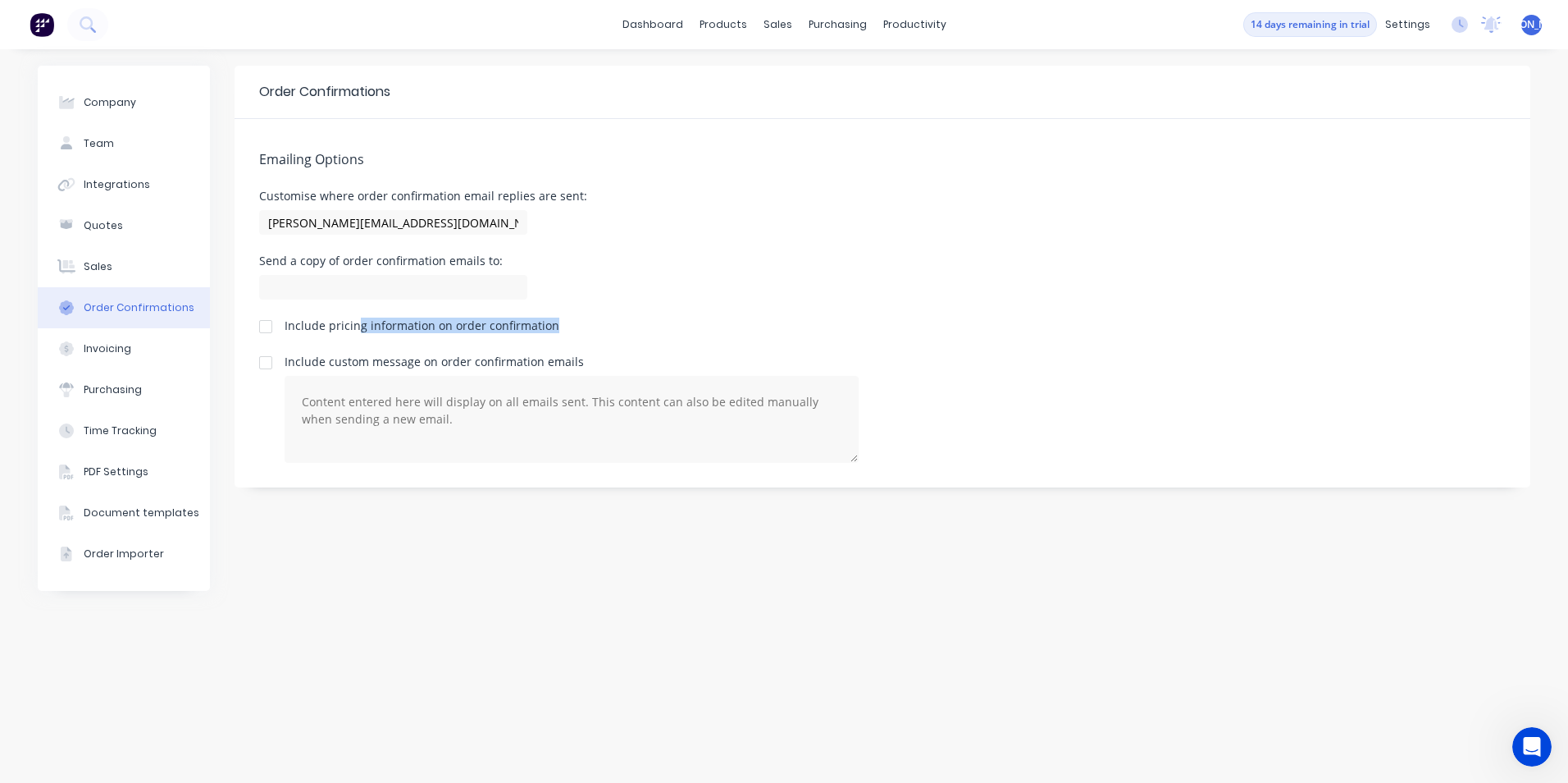
drag, startPoint x: 355, startPoint y: 327, endPoint x: 529, endPoint y: 333, distance: 174.1
click at [529, 333] on div "Include pricing information on order confirmation" at bounding box center [422, 330] width 275 height 20
click at [574, 319] on div "Emailing Options Customise where order confirmation email replies are sent: dav…" at bounding box center [882, 303] width 1296 height 368
click at [109, 345] on div "Invoicing" at bounding box center [107, 348] width 48 height 14
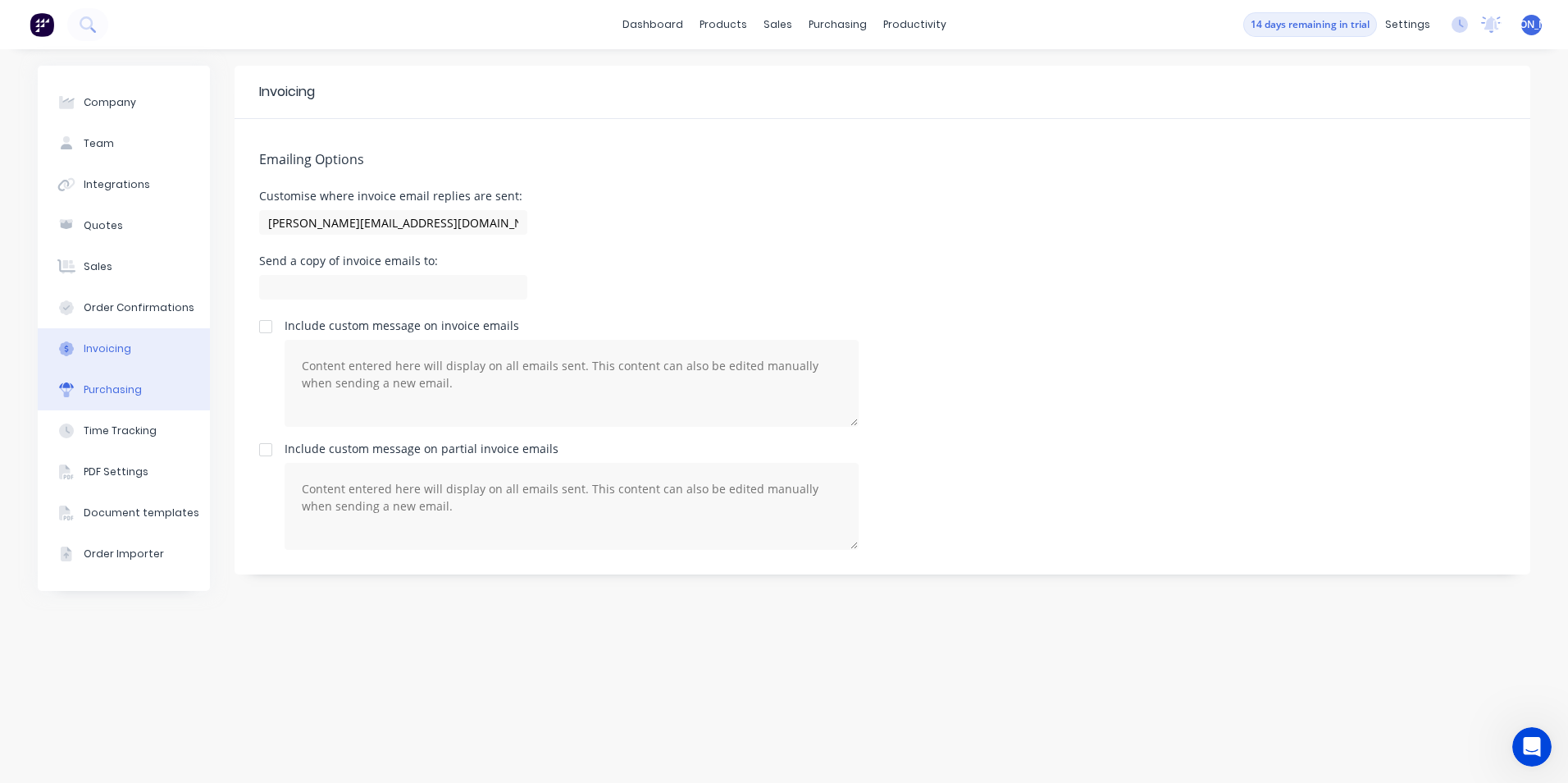
click at [100, 393] on div "Purchasing" at bounding box center [112, 390] width 58 height 14
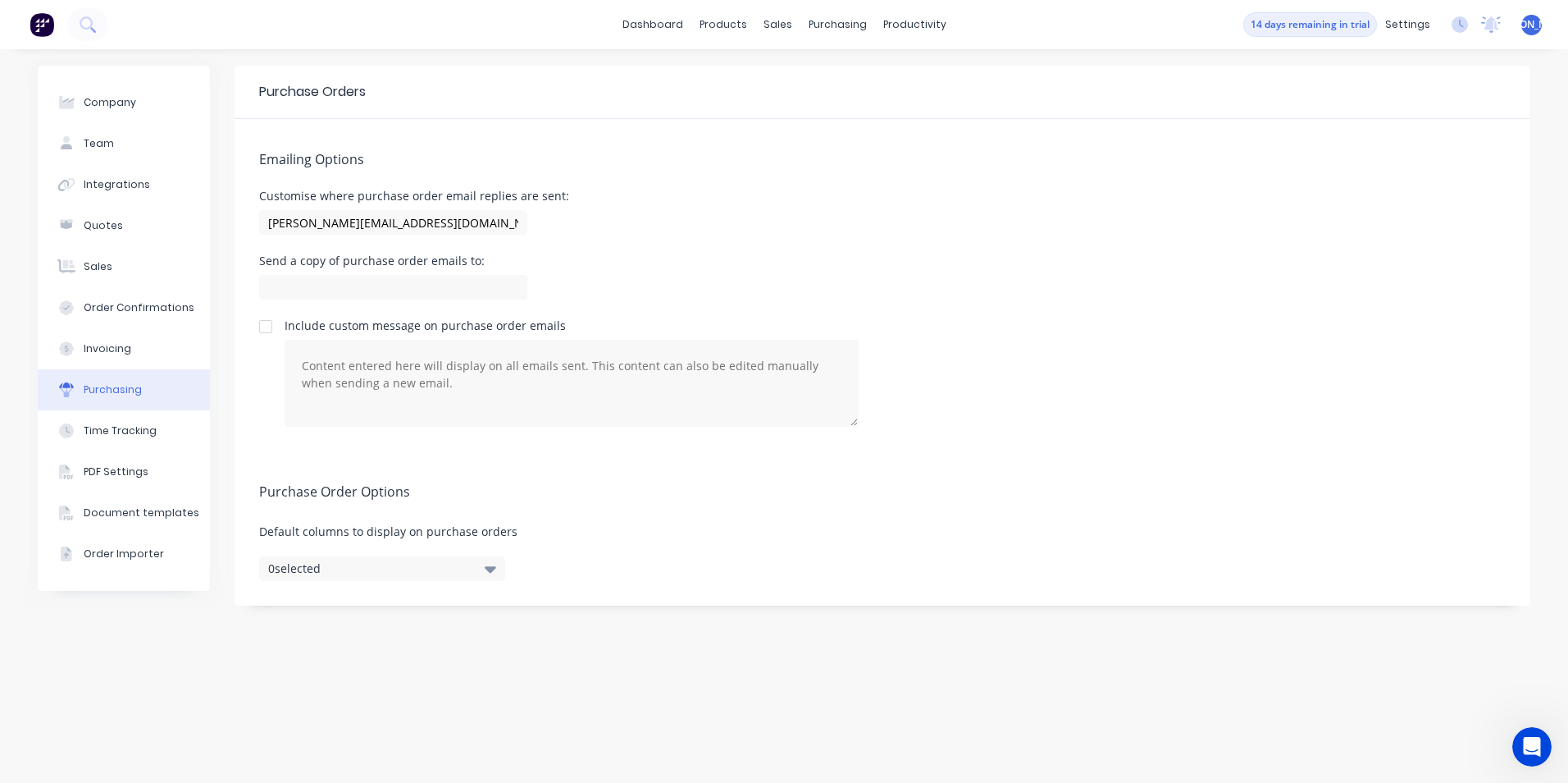
click at [735, 275] on div "Send a copy of purchase order emails to:" at bounding box center [882, 279] width 1247 height 48
drag, startPoint x: 294, startPoint y: 258, endPoint x: 500, endPoint y: 261, distance: 206.0
click at [500, 261] on div "Send a copy of purchase order emails to:" at bounding box center [393, 260] width 268 height 12
drag, startPoint x: 500, startPoint y: 261, endPoint x: 688, endPoint y: 306, distance: 193.3
click at [696, 305] on div "Emailing Options Customise where purchase order email replies are sent: david+f…" at bounding box center [882, 285] width 1296 height 332
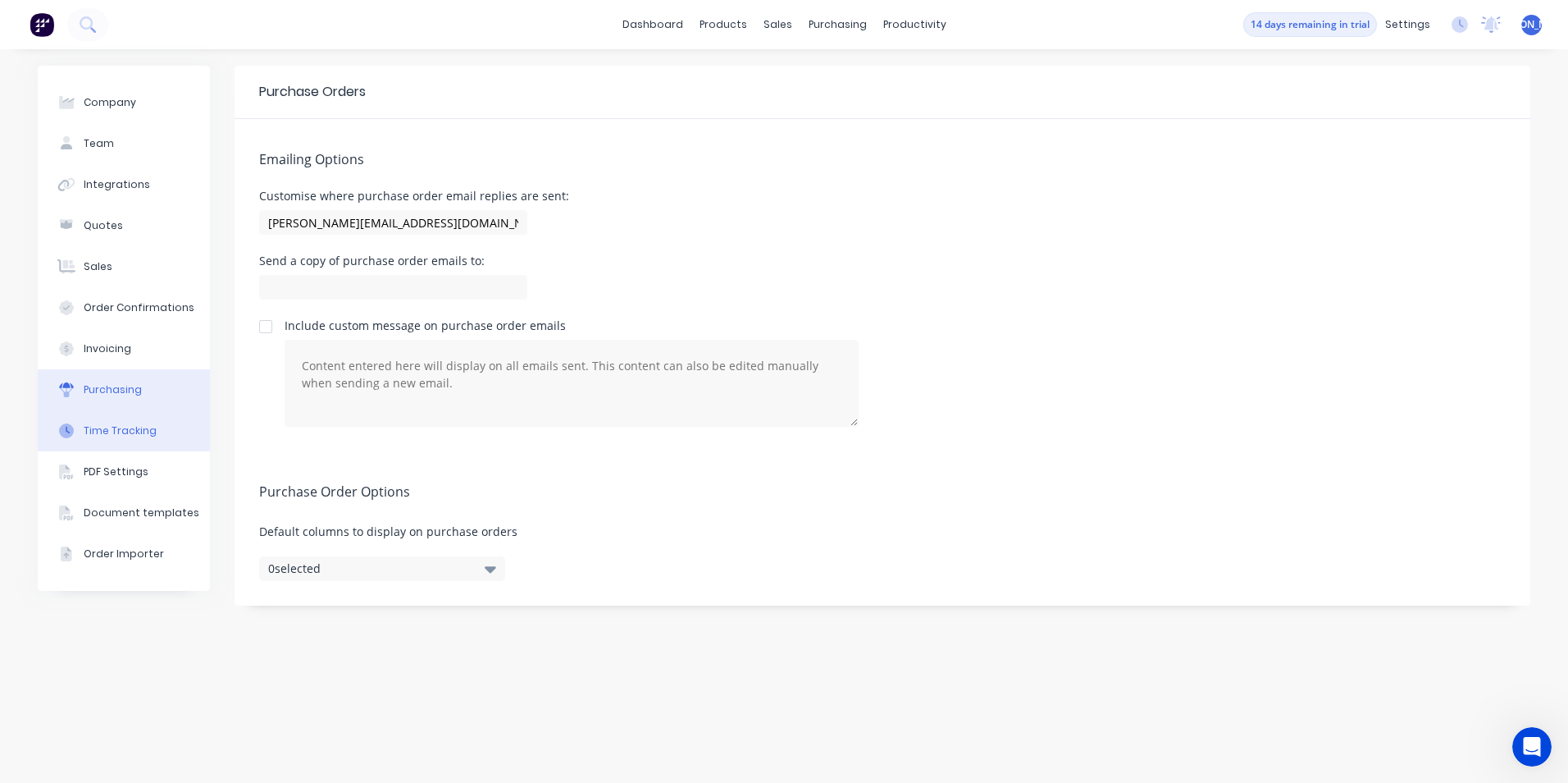
click at [126, 429] on div "Time Tracking" at bounding box center [119, 431] width 73 height 14
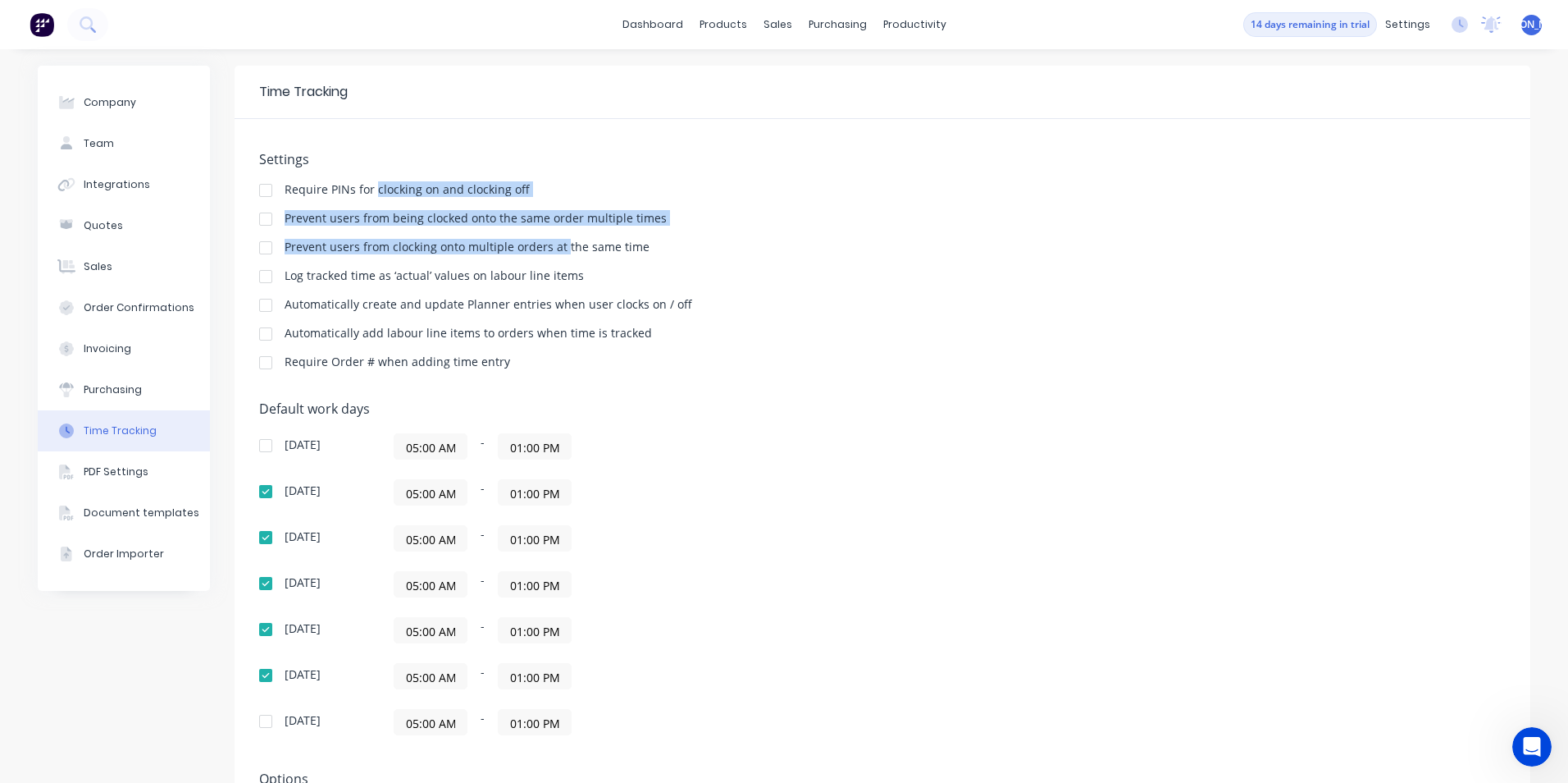
drag, startPoint x: 369, startPoint y: 190, endPoint x: 556, endPoint y: 230, distance: 191.2
click at [556, 230] on div "Settings Require PINs for clocking on and clocking off Prevent users from being…" at bounding box center [882, 268] width 1247 height 233
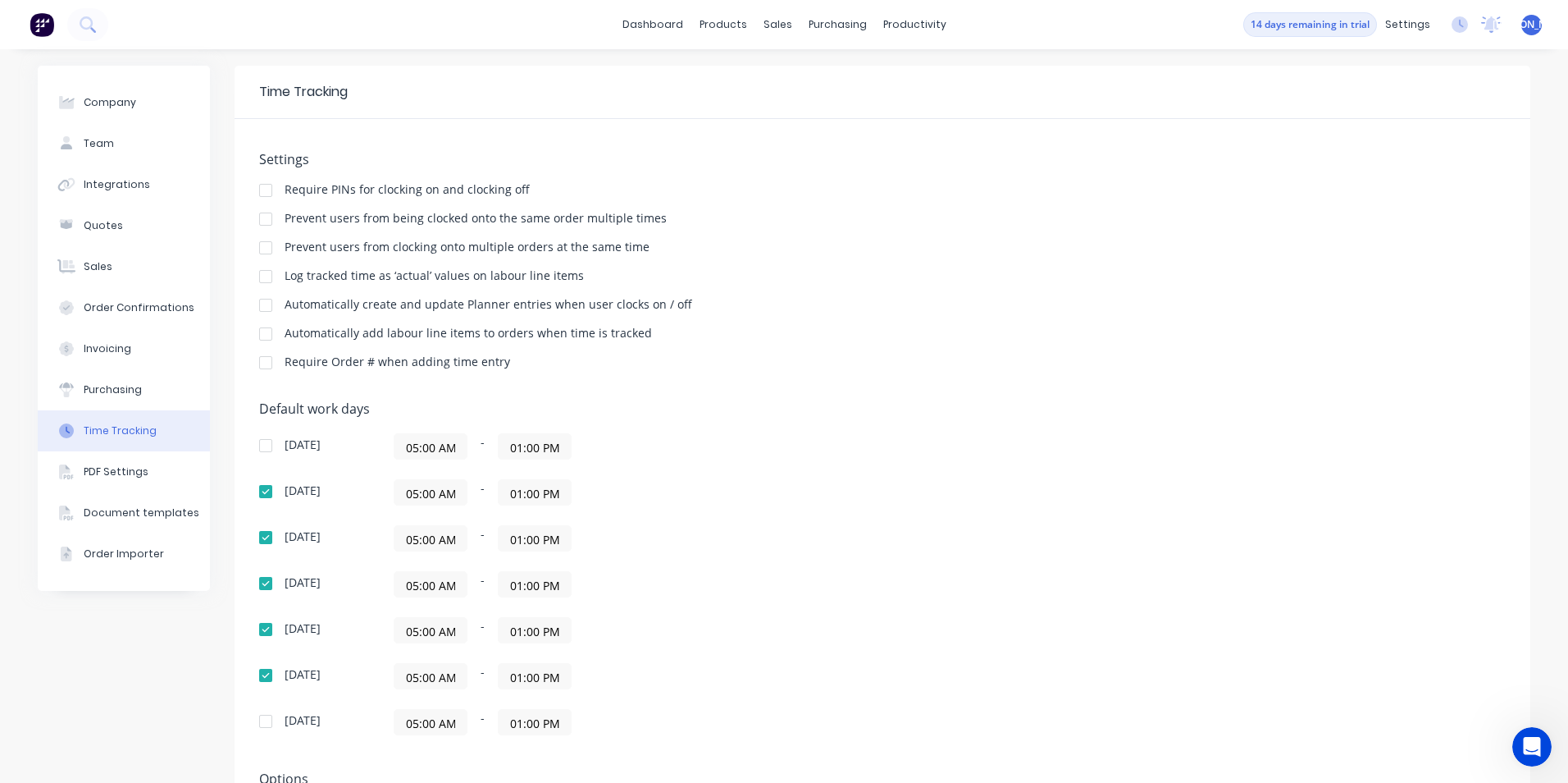
drag, startPoint x: 556, startPoint y: 230, endPoint x: 615, endPoint y: 244, distance: 60.6
click at [618, 247] on div "Prevent users from clocking onto multiple orders at the same time" at bounding box center [467, 247] width 365 height 12
drag, startPoint x: 635, startPoint y: 251, endPoint x: 322, endPoint y: 250, distance: 313.0
click at [322, 250] on div "Prevent users from clocking onto multiple orders at the same time" at bounding box center [882, 249] width 1247 height 15
drag, startPoint x: 322, startPoint y: 250, endPoint x: 331, endPoint y: 300, distance: 50.8
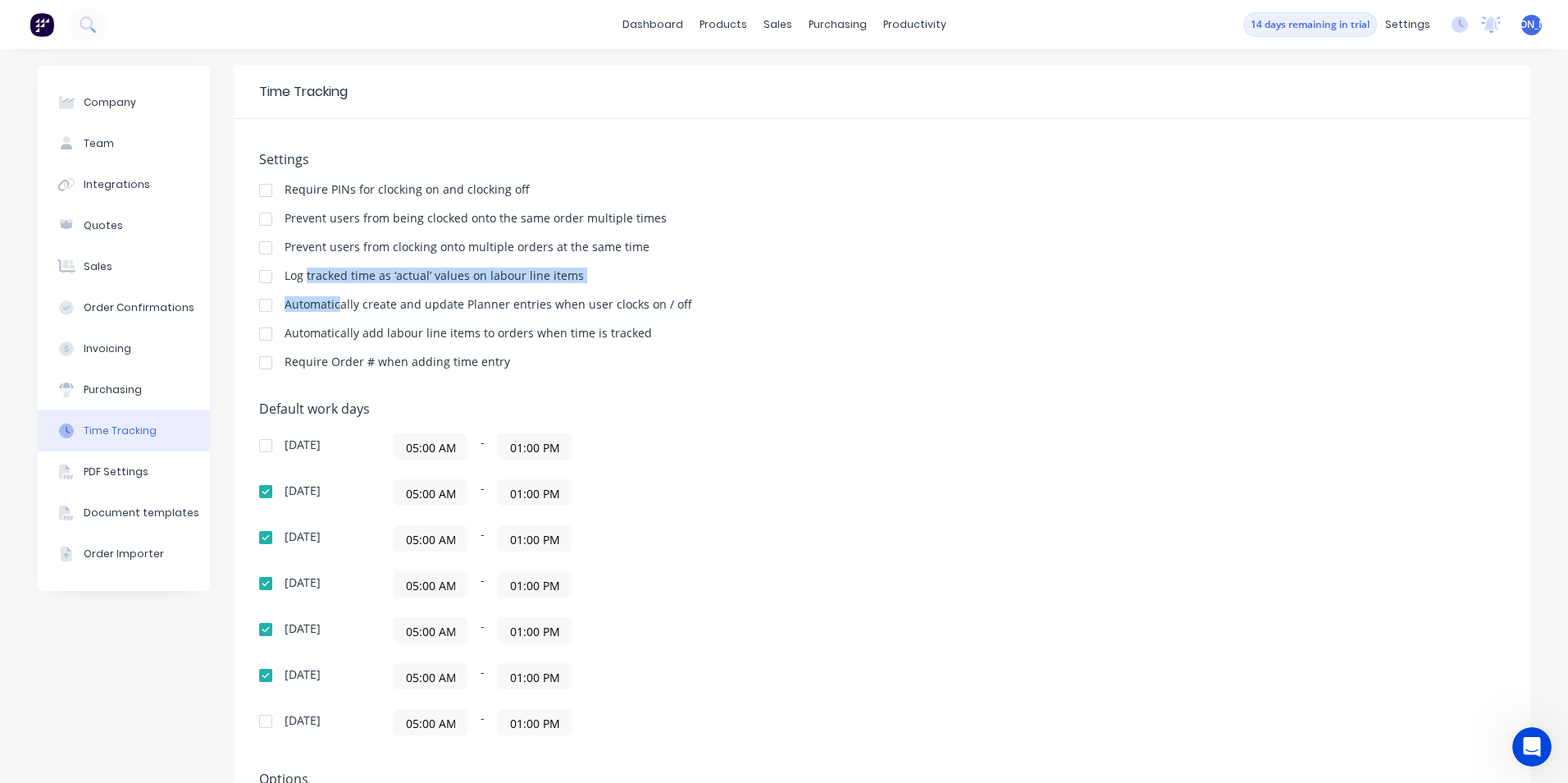
click at [331, 300] on div "Settings Require PINs for clocking on and clocking off Prevent users from being…" at bounding box center [882, 268] width 1247 height 233
drag, startPoint x: 331, startPoint y: 300, endPoint x: 638, endPoint y: 366, distance: 314.0
click at [644, 374] on div "Settings Require PINs for clocking on and clocking off Prevent users from being…" at bounding box center [882, 268] width 1247 height 233
drag, startPoint x: 575, startPoint y: 282, endPoint x: 381, endPoint y: 287, distance: 194.1
click at [381, 287] on div "Settings Require PINs for clocking on and clocking off Prevent users from being…" at bounding box center [882, 268] width 1247 height 233
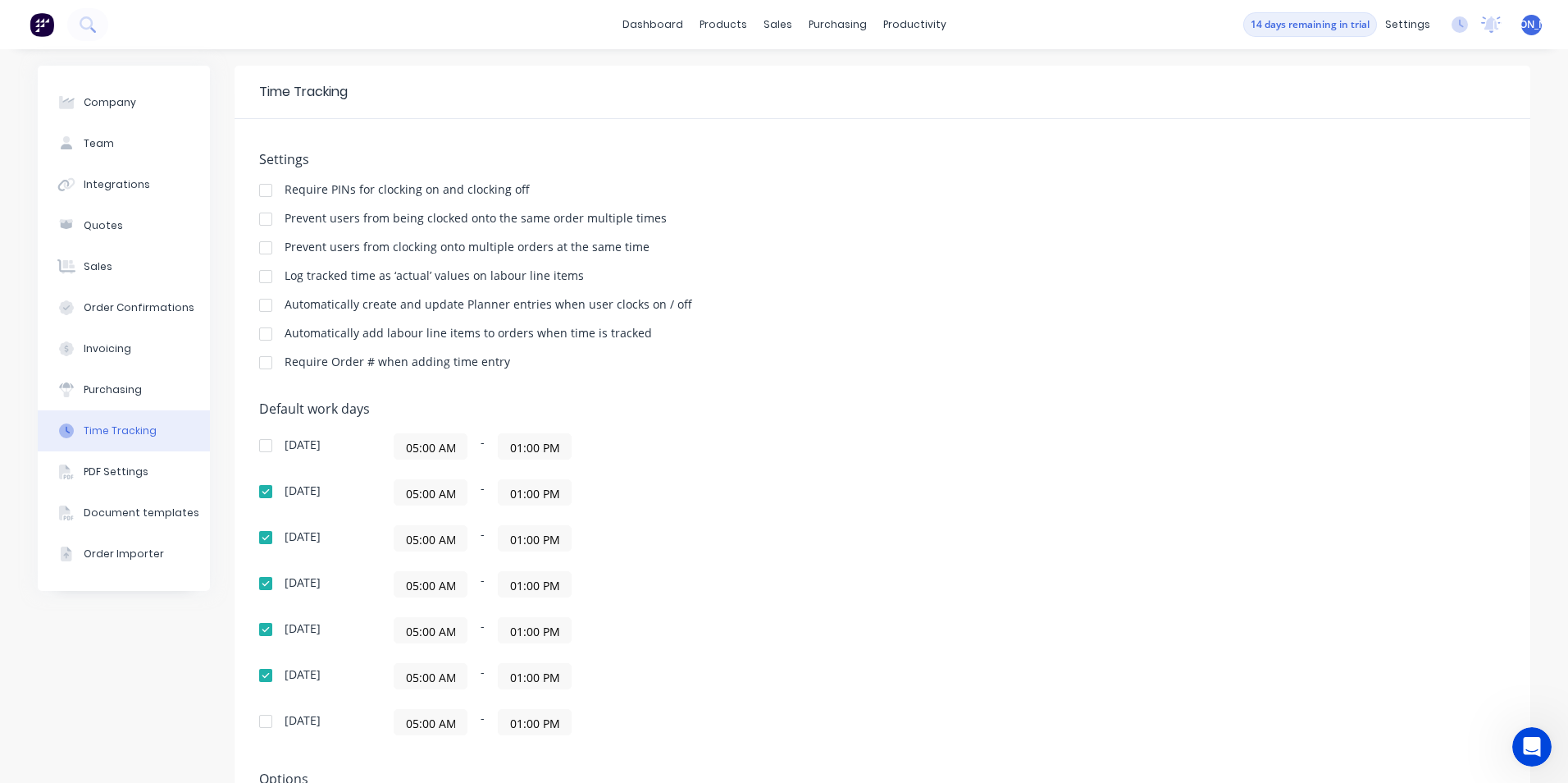
drag, startPoint x: 381, startPoint y: 287, endPoint x: 731, endPoint y: 360, distance: 357.5
click at [735, 360] on div "Require Order # when adding time entry" at bounding box center [882, 364] width 1247 height 15
drag, startPoint x: 424, startPoint y: 299, endPoint x: 687, endPoint y: 312, distance: 263.3
click at [687, 312] on div "Automatically create and update Planner entries when user clocks on / off" at bounding box center [882, 306] width 1247 height 15
click at [395, 320] on div "Settings Require PINs for clocking on and clocking off Prevent users from being…" at bounding box center [882, 268] width 1247 height 233
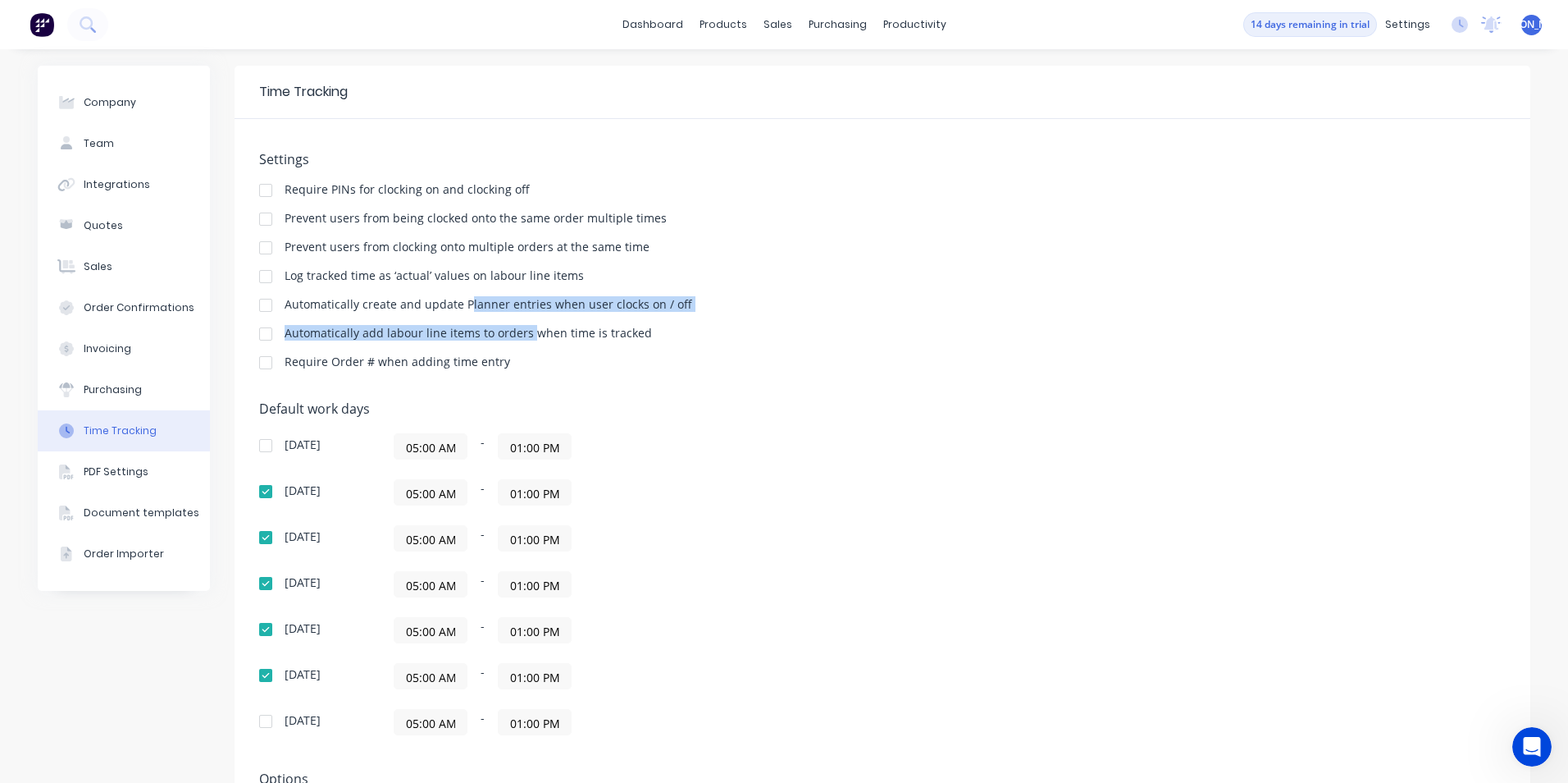
drag, startPoint x: 461, startPoint y: 310, endPoint x: 525, endPoint y: 322, distance: 65.1
click at [525, 322] on div "Settings Require PINs for clocking on and clocking off Prevent users from being…" at bounding box center [882, 268] width 1247 height 233
drag, startPoint x: 525, startPoint y: 322, endPoint x: 599, endPoint y: 351, distance: 79.5
click at [606, 355] on div "Settings Require PINs for clocking on and clocking off Prevent users from being…" at bounding box center [882, 268] width 1247 height 233
drag, startPoint x: 555, startPoint y: 305, endPoint x: 630, endPoint y: 329, distance: 78.7
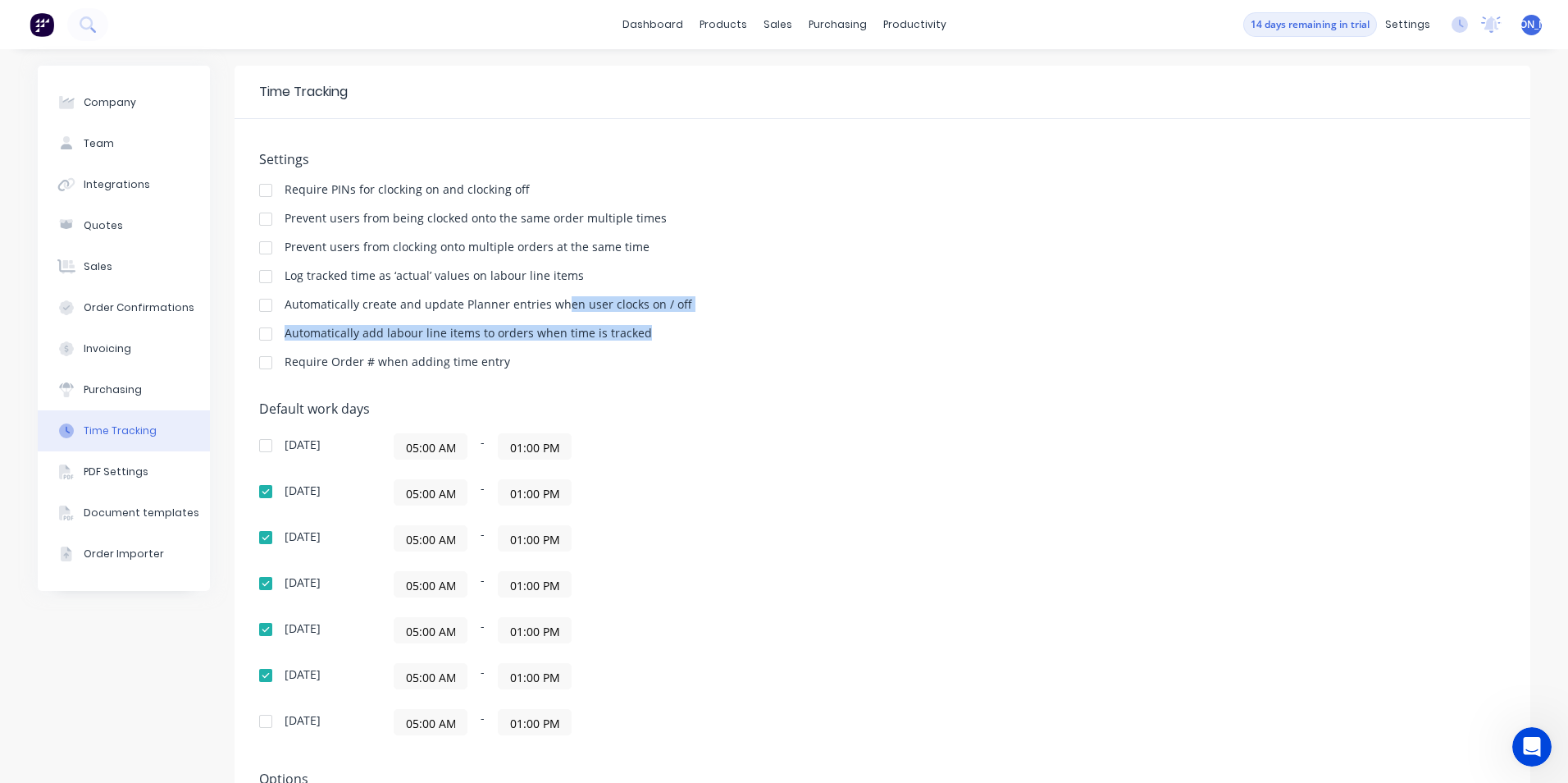
click at [630, 329] on div "Settings Require PINs for clocking on and clocking off Prevent users from being…" at bounding box center [882, 268] width 1247 height 233
drag, startPoint x: 630, startPoint y: 329, endPoint x: 585, endPoint y: 371, distance: 61.6
click at [586, 371] on div "Require Order # when adding time entry" at bounding box center [882, 364] width 1247 height 15
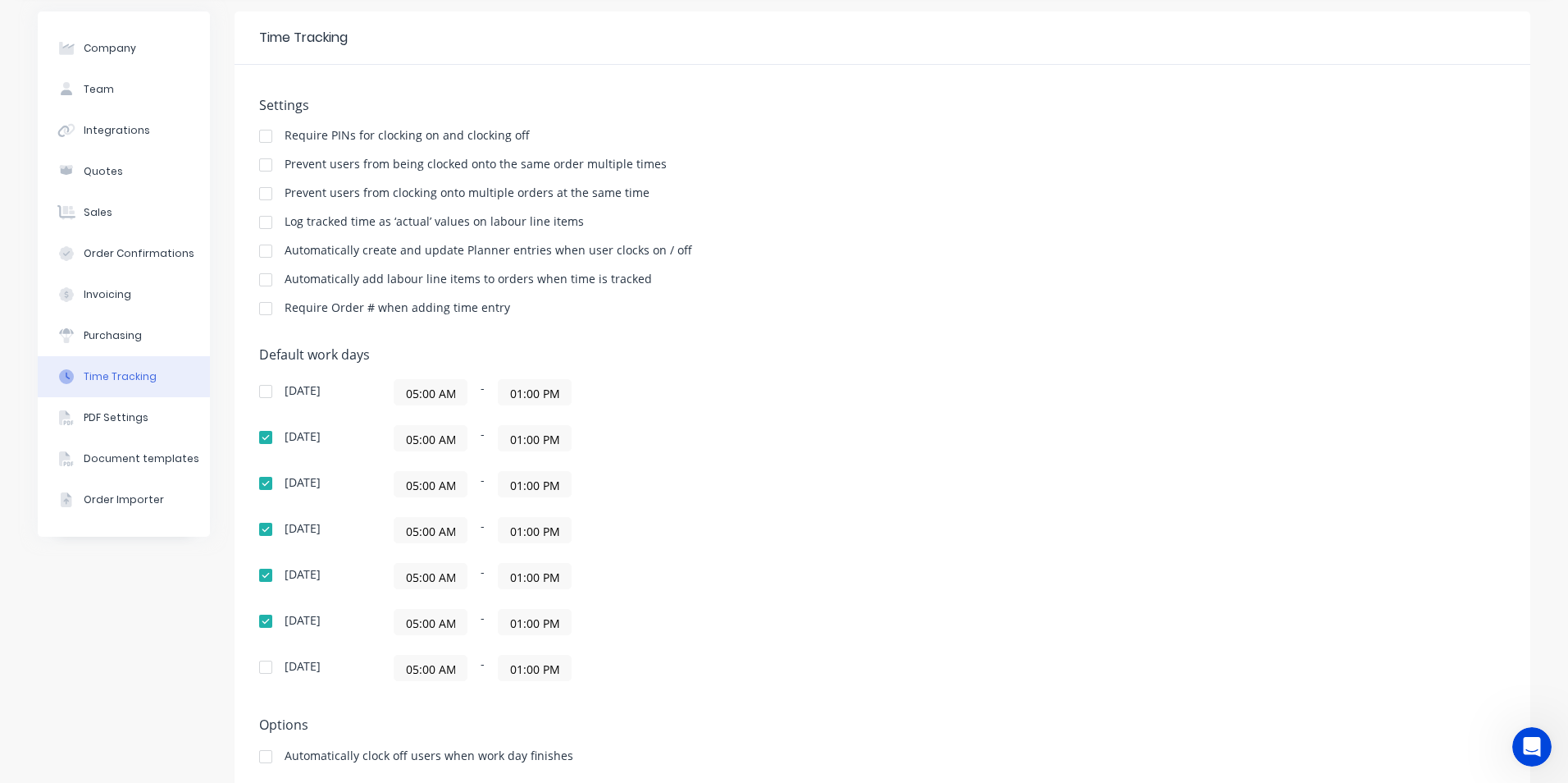
scroll to position [91, 0]
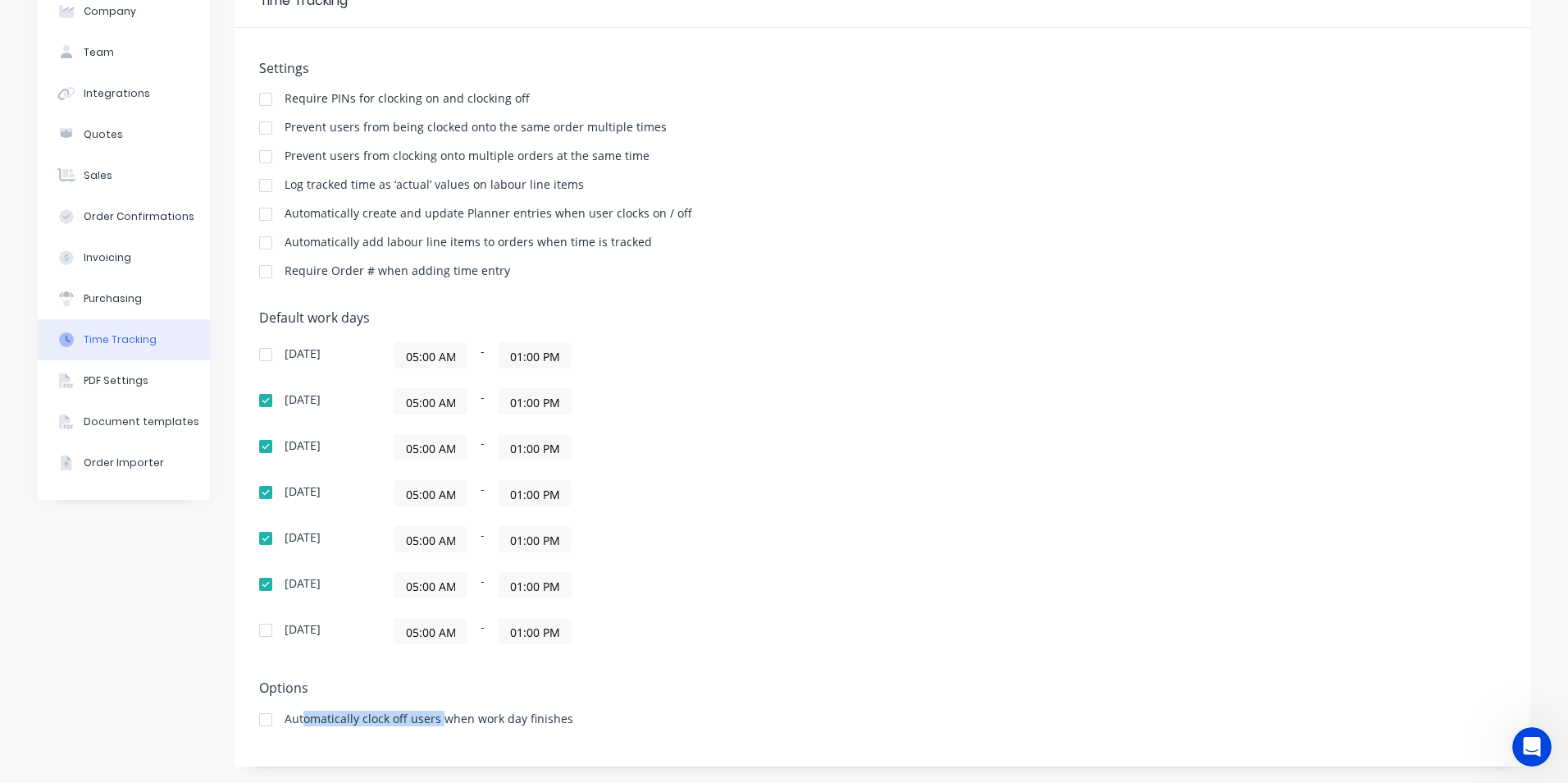
drag, startPoint x: 295, startPoint y: 717, endPoint x: 439, endPoint y: 717, distance: 144.0
click at [439, 717] on div "Automatically clock off users when work day finishes" at bounding box center [429, 718] width 289 height 12
click at [916, 642] on div "Default work days Sunday 05:00 AM - 01:00 PM Monday 05:00 AM - 01:00 PM Tuesday…" at bounding box center [882, 487] width 1247 height 354
drag, startPoint x: 477, startPoint y: 722, endPoint x: 489, endPoint y: 717, distance: 13.0
click at [478, 722] on div "Automatically clock off users when work day finishes" at bounding box center [429, 718] width 289 height 12
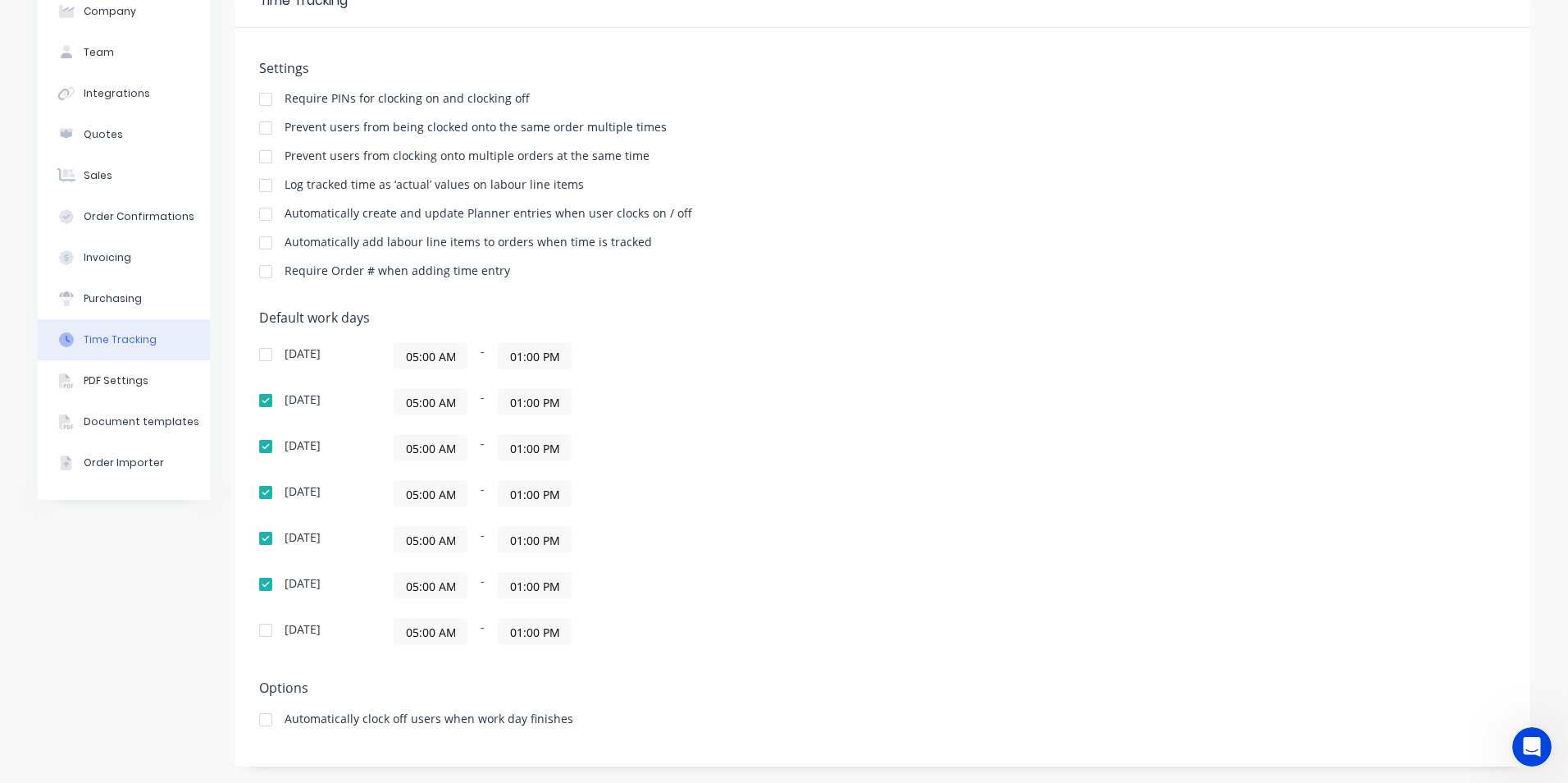
click at [257, 715] on div at bounding box center [266, 719] width 33 height 33
click at [96, 379] on div "PDF Settings" at bounding box center [116, 381] width 65 height 14
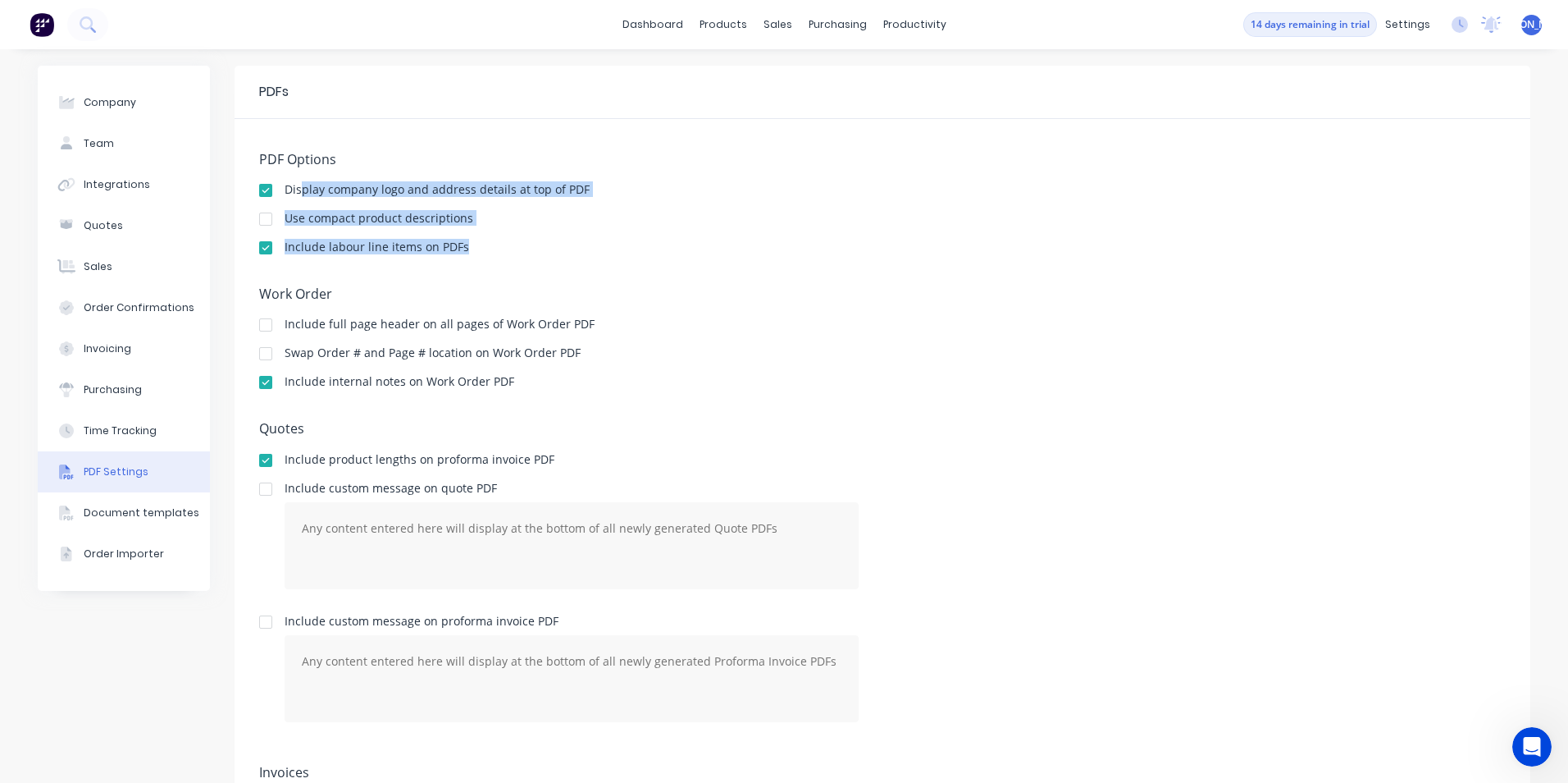
drag, startPoint x: 295, startPoint y: 186, endPoint x: 490, endPoint y: 254, distance: 206.5
click at [490, 254] on div "PDF Options Display company logo and address details at top of PDF Use compact …" at bounding box center [882, 211] width 1247 height 119
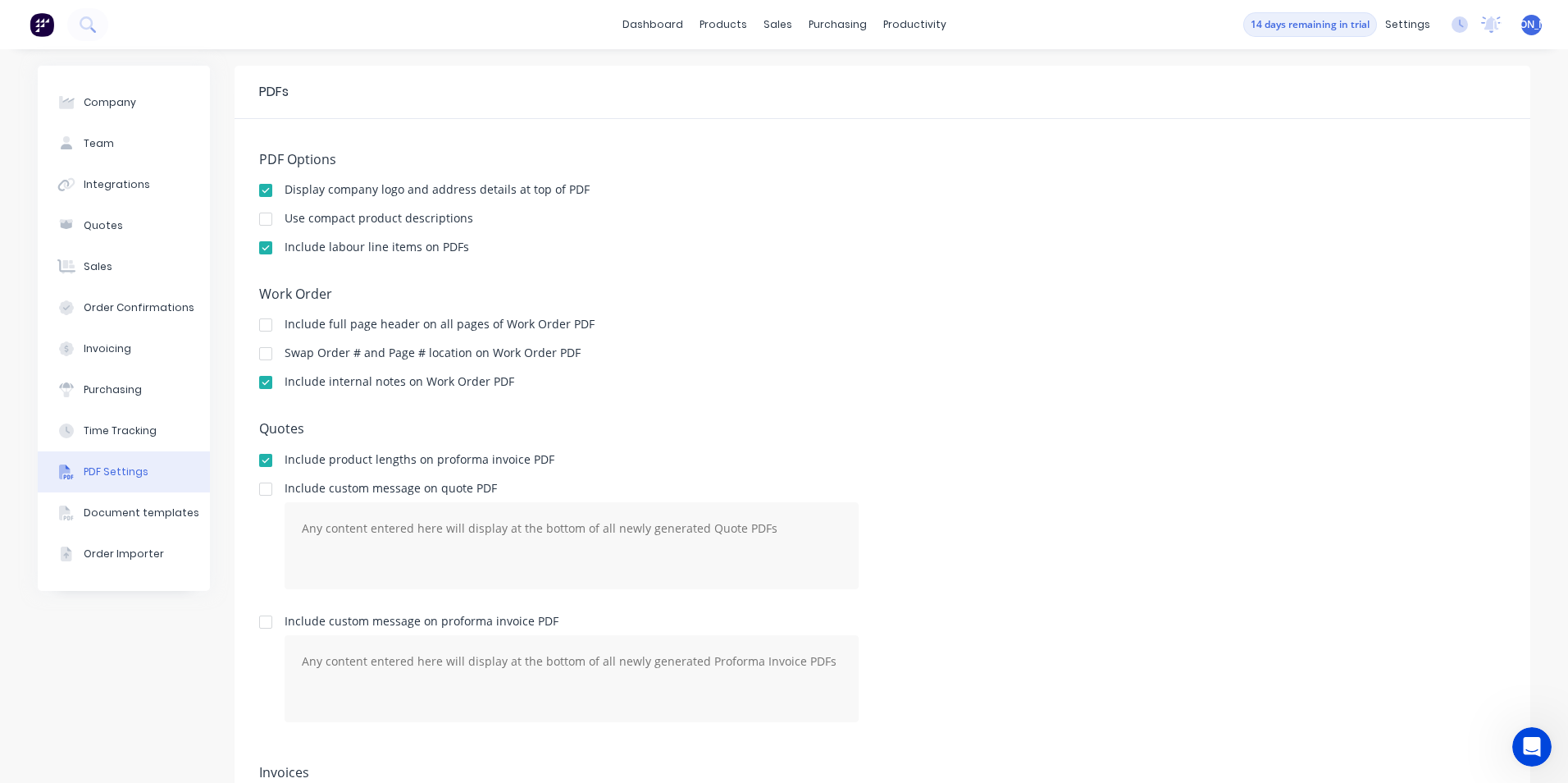
drag, startPoint x: 624, startPoint y: 286, endPoint x: 614, endPoint y: 286, distance: 10.0
click at [623, 286] on h5 "Work Order" at bounding box center [882, 294] width 1247 height 15
drag, startPoint x: 354, startPoint y: 242, endPoint x: 535, endPoint y: 268, distance: 182.9
click at [535, 268] on div "PDF Options Display company logo and address details at top of PDF Use compact …" at bounding box center [882, 211] width 1247 height 119
click at [334, 315] on div "Work Order Include full page header on all pages of Work Order PDF Swap Order #…" at bounding box center [882, 346] width 1247 height 119
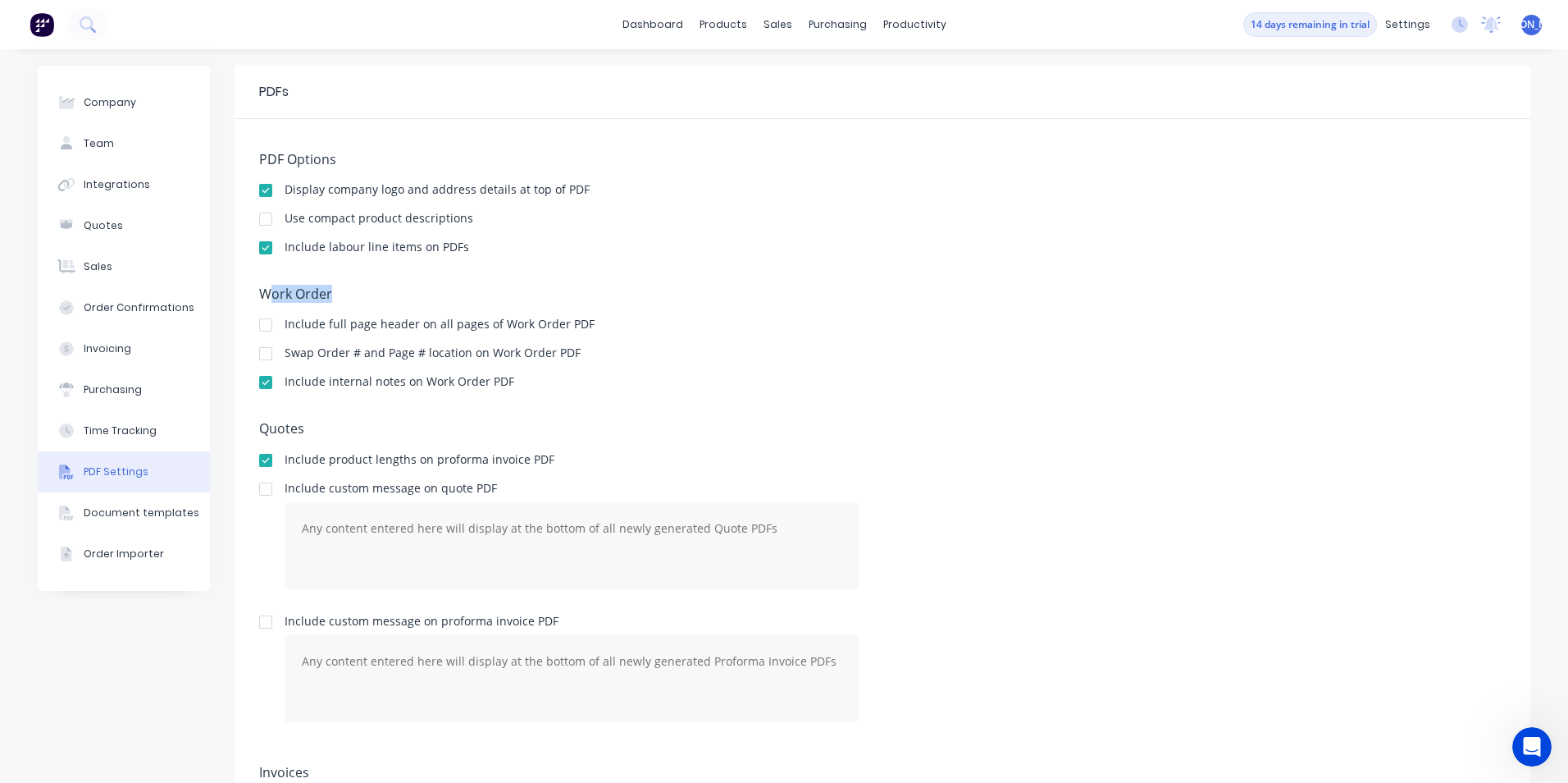
drag, startPoint x: 260, startPoint y: 295, endPoint x: 337, endPoint y: 295, distance: 77.0
click at [337, 295] on h5 "Work Order" at bounding box center [882, 294] width 1247 height 15
click at [574, 334] on div "Include full page header on all pages of Work Order PDF" at bounding box center [439, 326] width 310 height 15
click at [802, 402] on div "Work Order Include full page header on all pages of Work Order PDF Swap Order #…" at bounding box center [882, 346] width 1247 height 119
click at [547, 227] on div "PDF Options Display company logo and address details at top of PDF Use compact …" at bounding box center [882, 211] width 1247 height 119
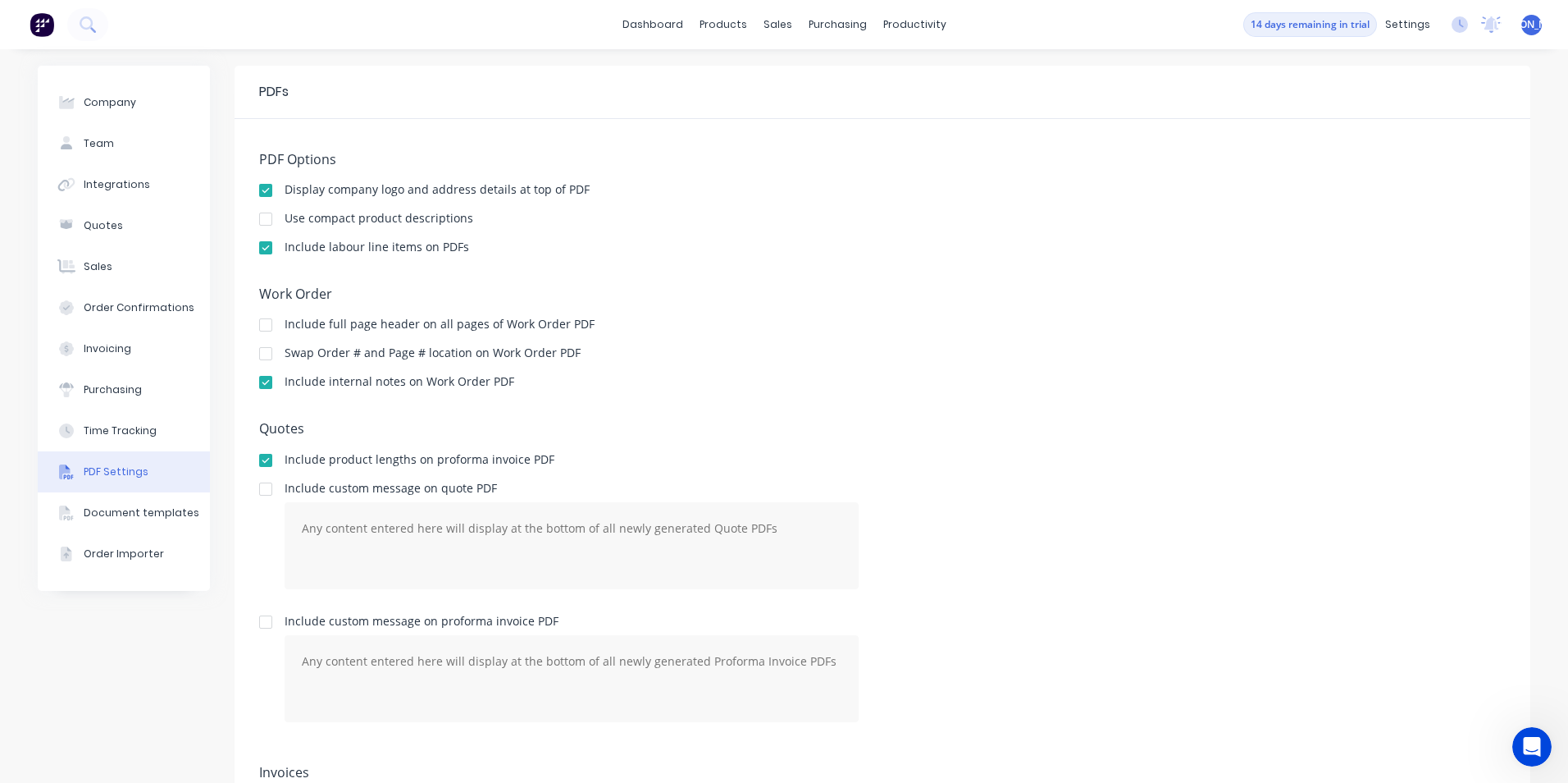
drag, startPoint x: 547, startPoint y: 227, endPoint x: 439, endPoint y: 293, distance: 126.6
click at [440, 293] on h5 "Work Order" at bounding box center [882, 294] width 1247 height 15
drag, startPoint x: 463, startPoint y: 244, endPoint x: 260, endPoint y: 240, distance: 203.0
click at [260, 242] on div "Include labour line items on PDFs" at bounding box center [882, 249] width 1247 height 15
drag, startPoint x: 260, startPoint y: 240, endPoint x: 679, endPoint y: 387, distance: 444.0
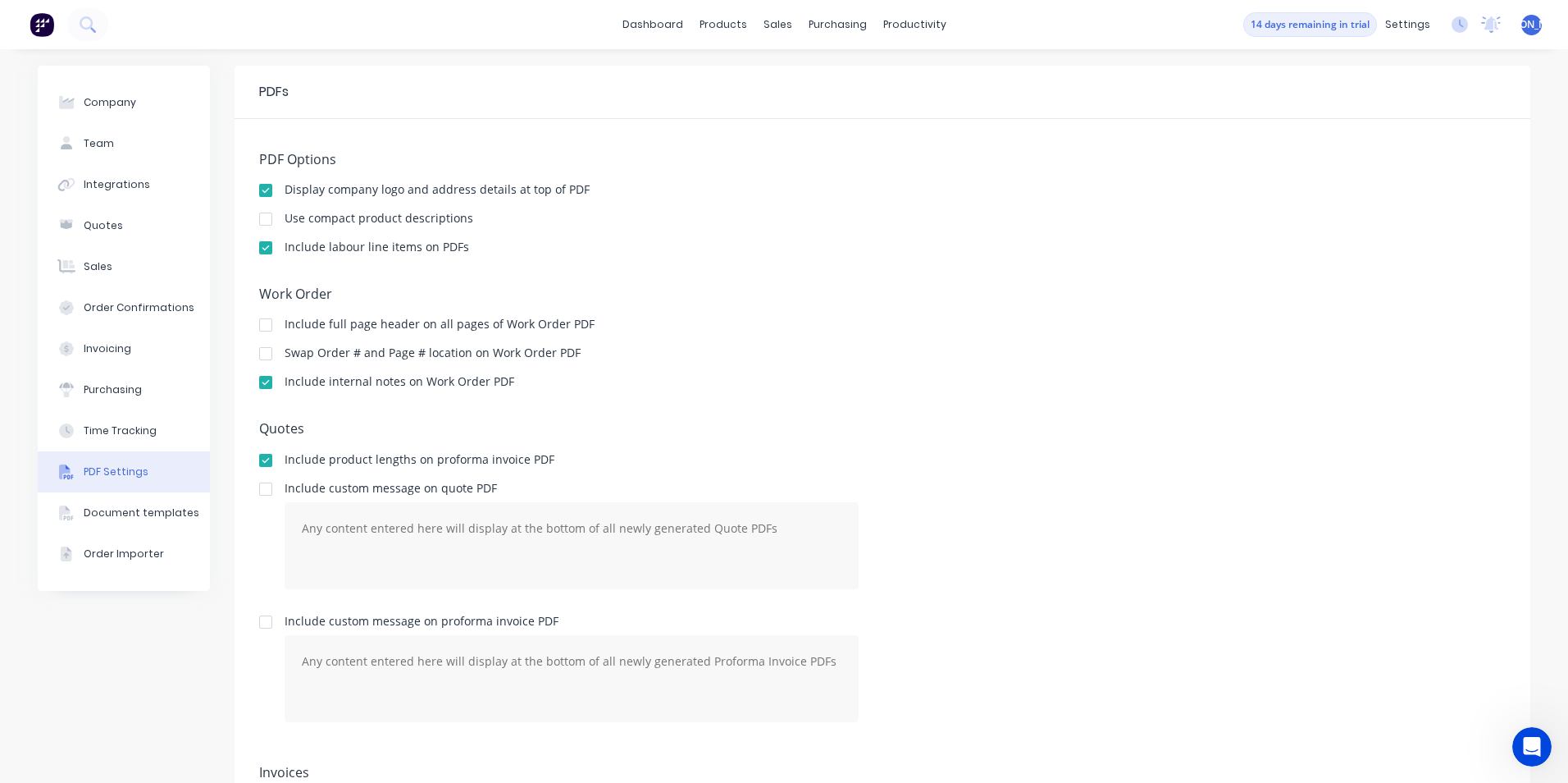
click at [690, 392] on div "Work Order Include full page header on all pages of Work Order PDF Swap Order #…" at bounding box center [882, 346] width 1247 height 119
drag, startPoint x: 570, startPoint y: 353, endPoint x: 392, endPoint y: 346, distance: 178.1
click at [392, 348] on div "Swap Order # and Page # location on Work Order PDF" at bounding box center [882, 355] width 1247 height 15
click at [697, 447] on div "Quotes Include product lengths on proforma invoice PDF Include custom message o…" at bounding box center [882, 585] width 1247 height 327
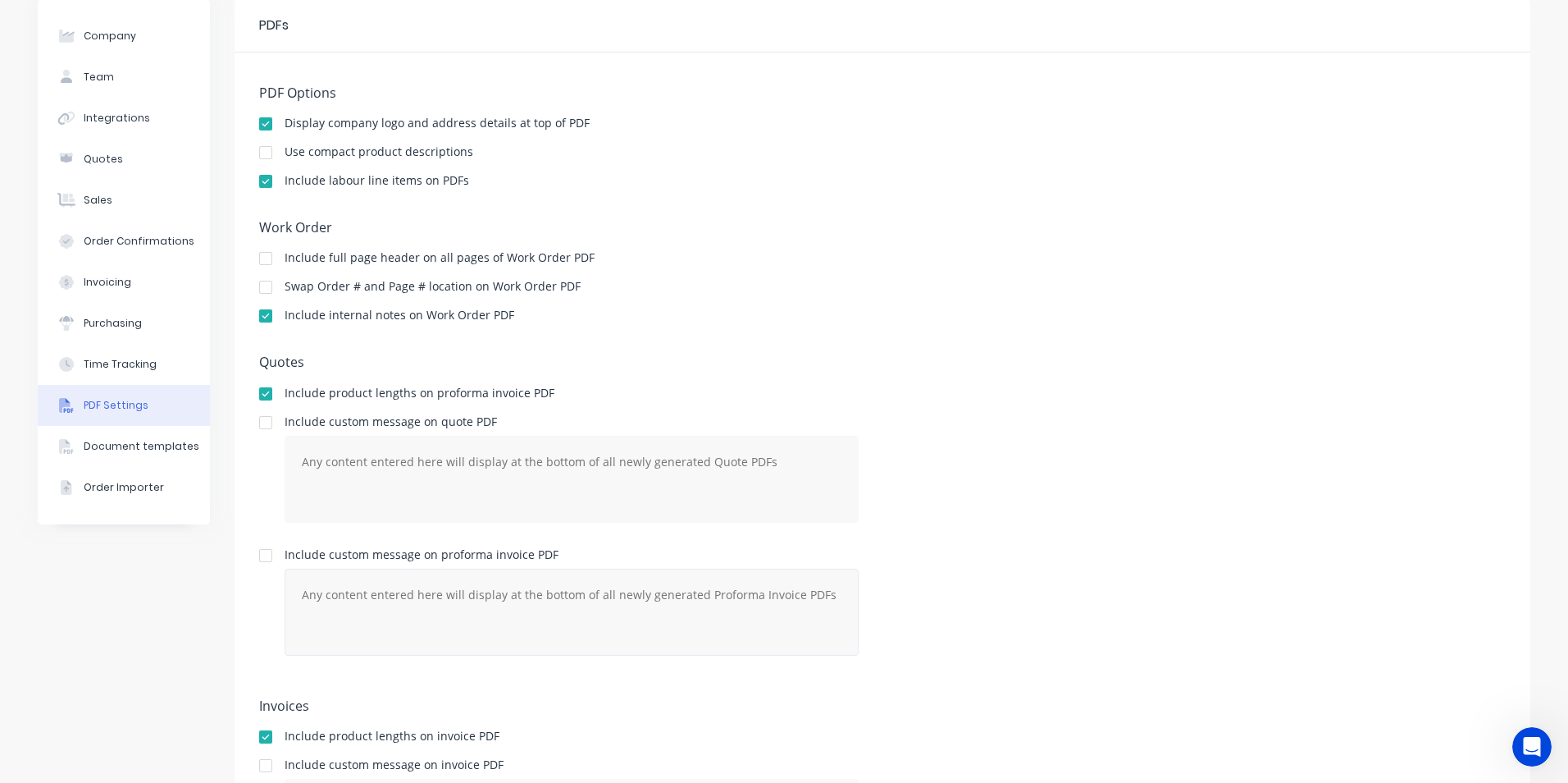
scroll to position [216, 0]
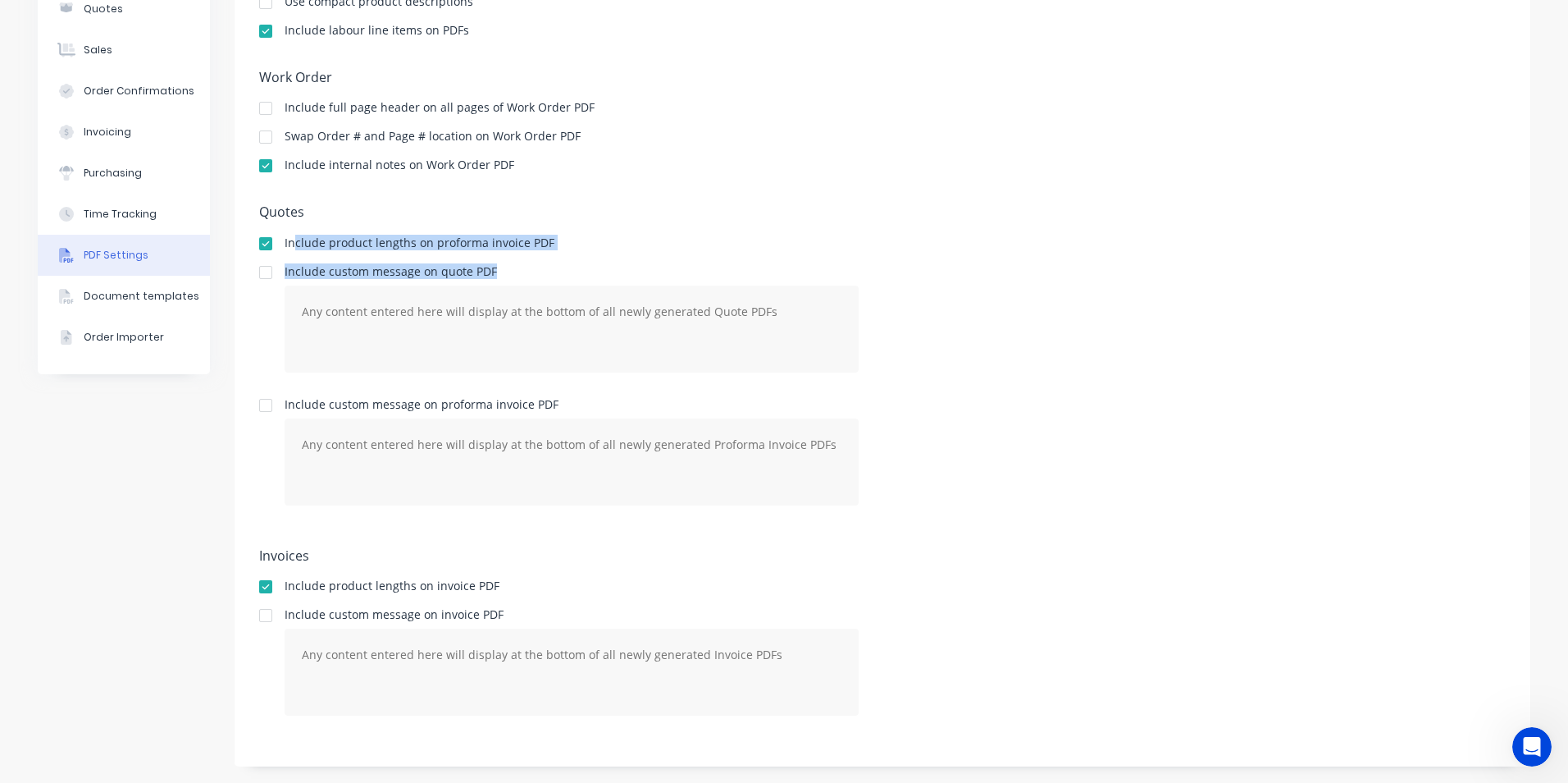
drag, startPoint x: 287, startPoint y: 238, endPoint x: 485, endPoint y: 283, distance: 203.0
click at [485, 283] on div "Quotes Include product lengths on proforma invoice PDF Include custom message o…" at bounding box center [882, 368] width 1247 height 327
click at [1107, 379] on div "Include custom message on quote PDF" at bounding box center [882, 325] width 1247 height 119
drag, startPoint x: 362, startPoint y: 276, endPoint x: 538, endPoint y: 293, distance: 176.8
click at [538, 293] on div "Include custom message on quote PDF" at bounding box center [572, 325] width 574 height 119
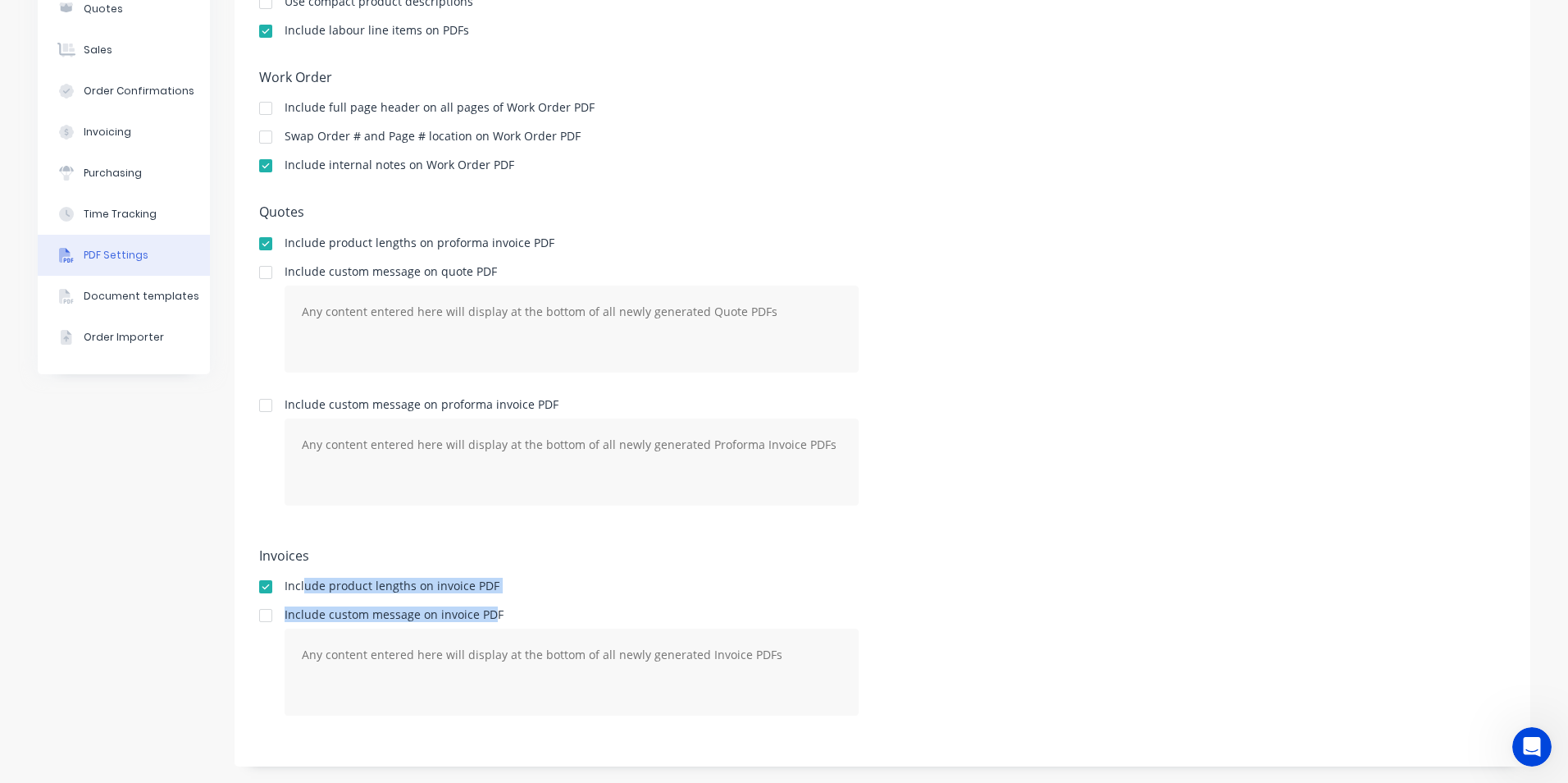
drag, startPoint x: 298, startPoint y: 590, endPoint x: 488, endPoint y: 606, distance: 190.7
click at [488, 606] on div "Invoices Include product lengths on invoice PDF Include custom message on invoi…" at bounding box center [882, 645] width 1247 height 194
drag, startPoint x: 488, startPoint y: 606, endPoint x: 637, endPoint y: 570, distance: 153.3
click at [637, 570] on div "Invoices Include product lengths on invoice PDF Include custom message on invoi…" at bounding box center [882, 645] width 1247 height 194
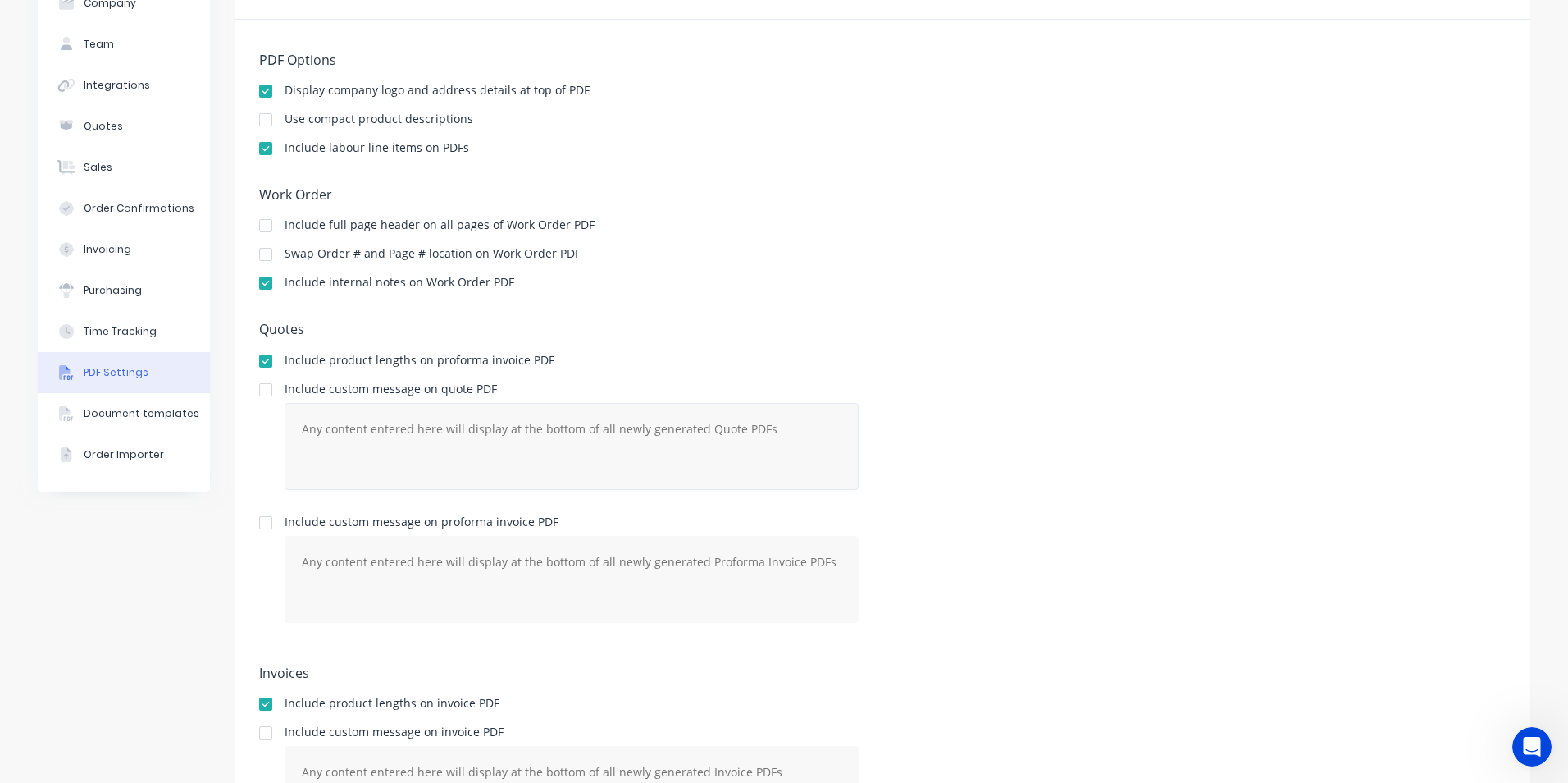
scroll to position [0, 0]
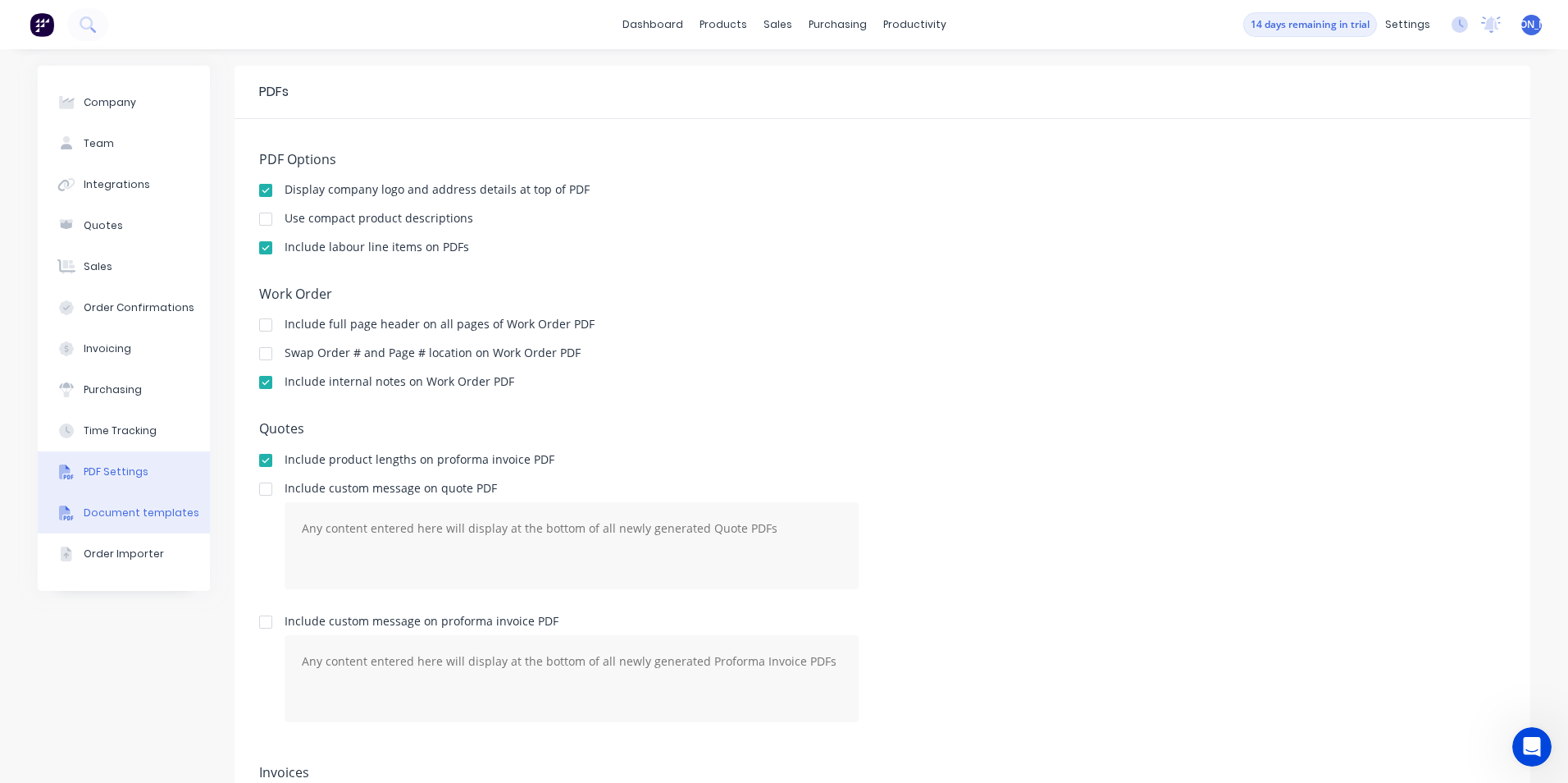
click at [140, 507] on div "Document templates" at bounding box center [141, 513] width 116 height 14
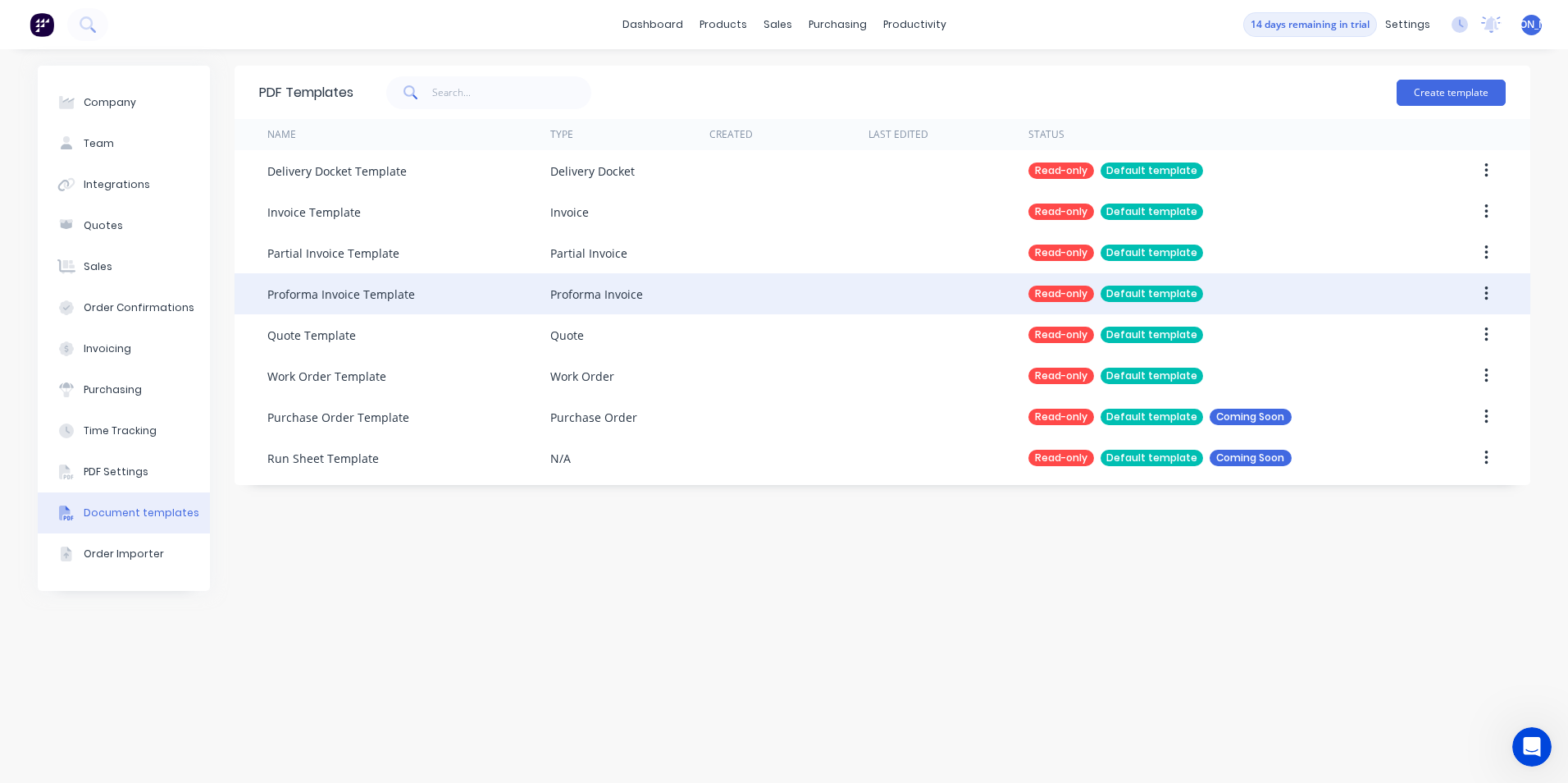
click at [1164, 301] on div "Read-only Default template" at bounding box center [1214, 294] width 372 height 41
click at [1488, 297] on icon "button" at bounding box center [1486, 294] width 4 height 18
click at [664, 286] on div "Proforma Invoice" at bounding box center [629, 294] width 159 height 41
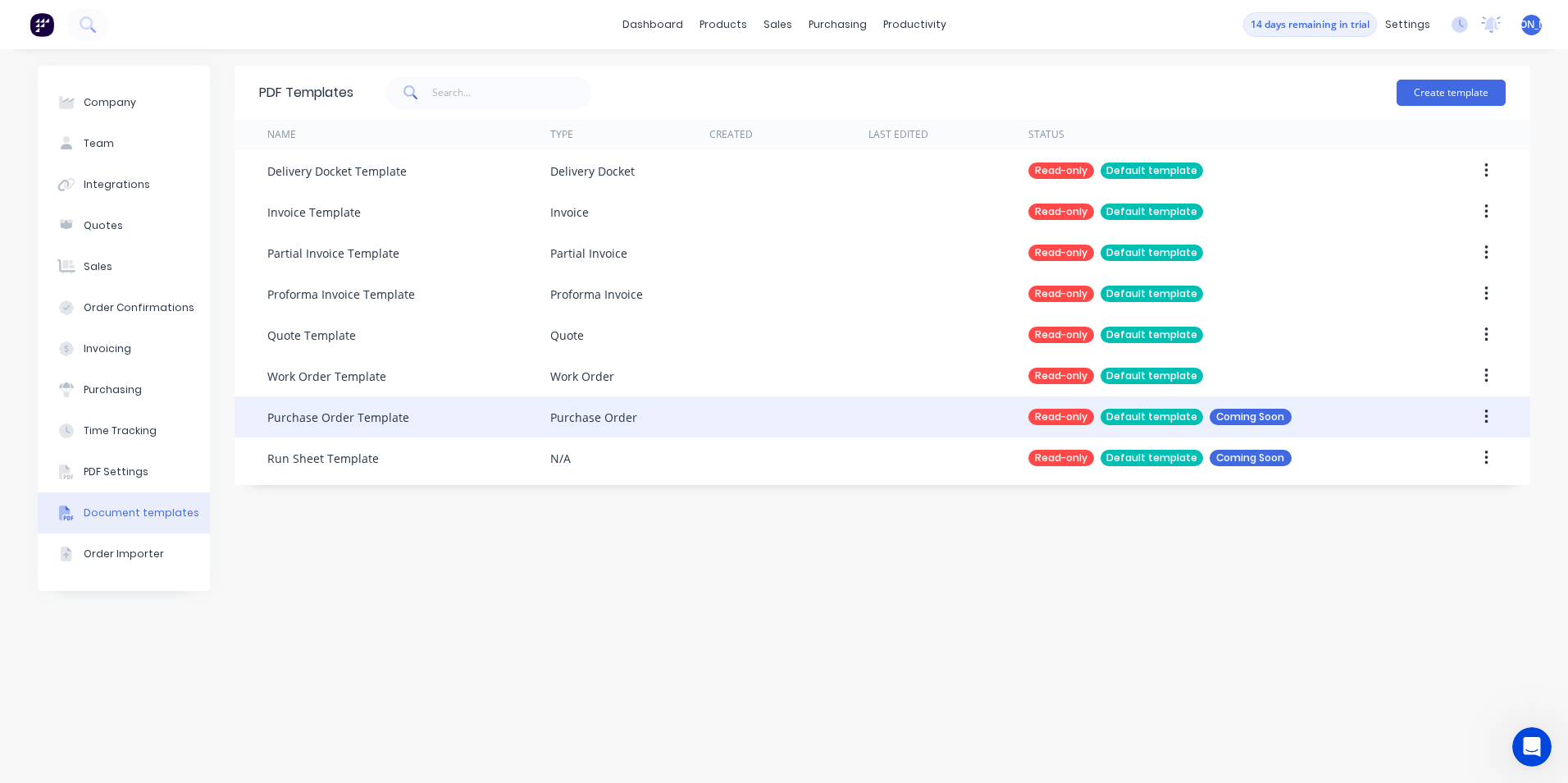
click at [468, 417] on div "Purchase Order Template" at bounding box center [408, 417] width 283 height 41
click at [1250, 414] on div "Coming Soon" at bounding box center [1250, 417] width 82 height 16
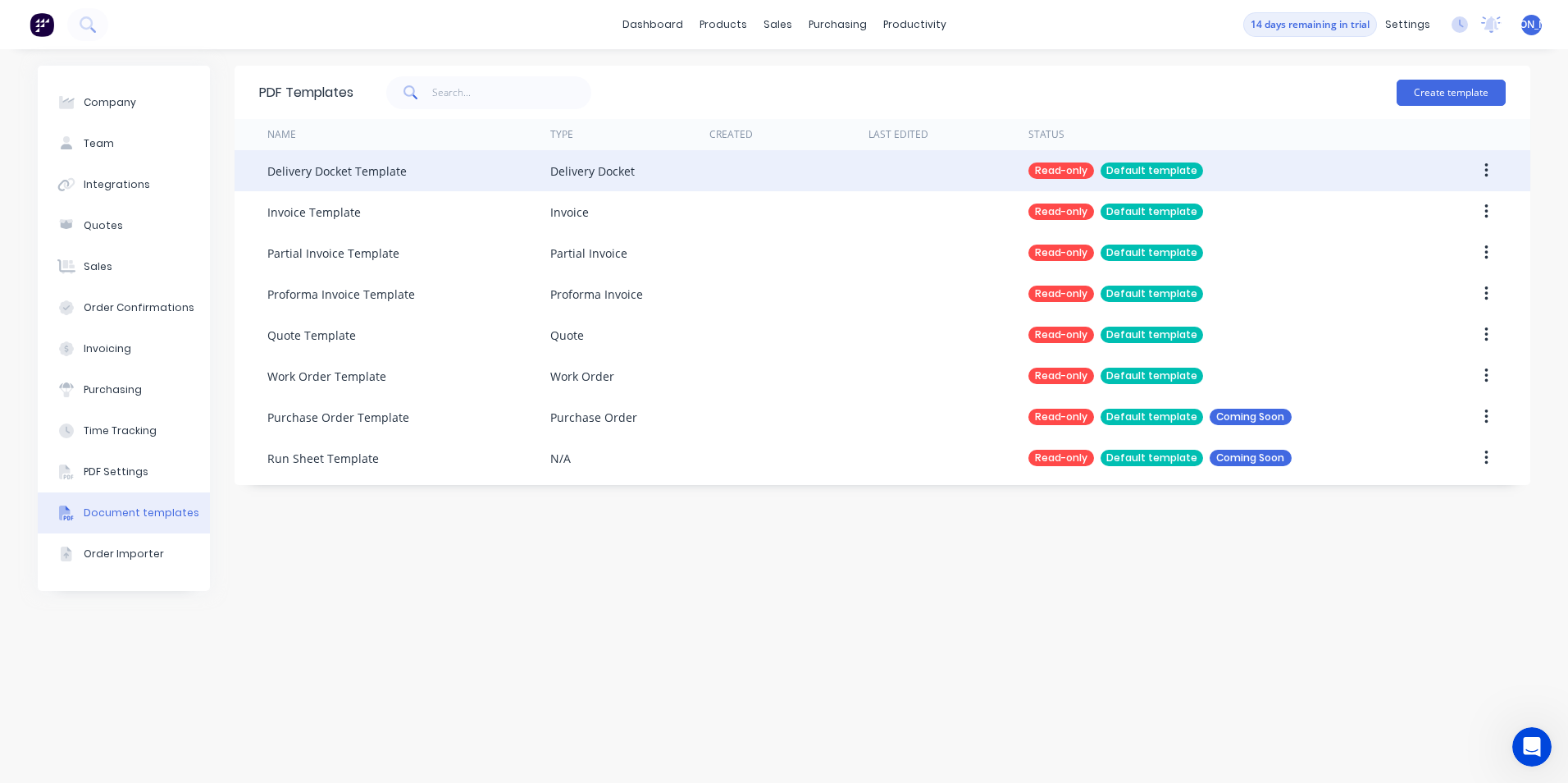
click at [1137, 172] on div "Default template" at bounding box center [1152, 171] width 102 height 16
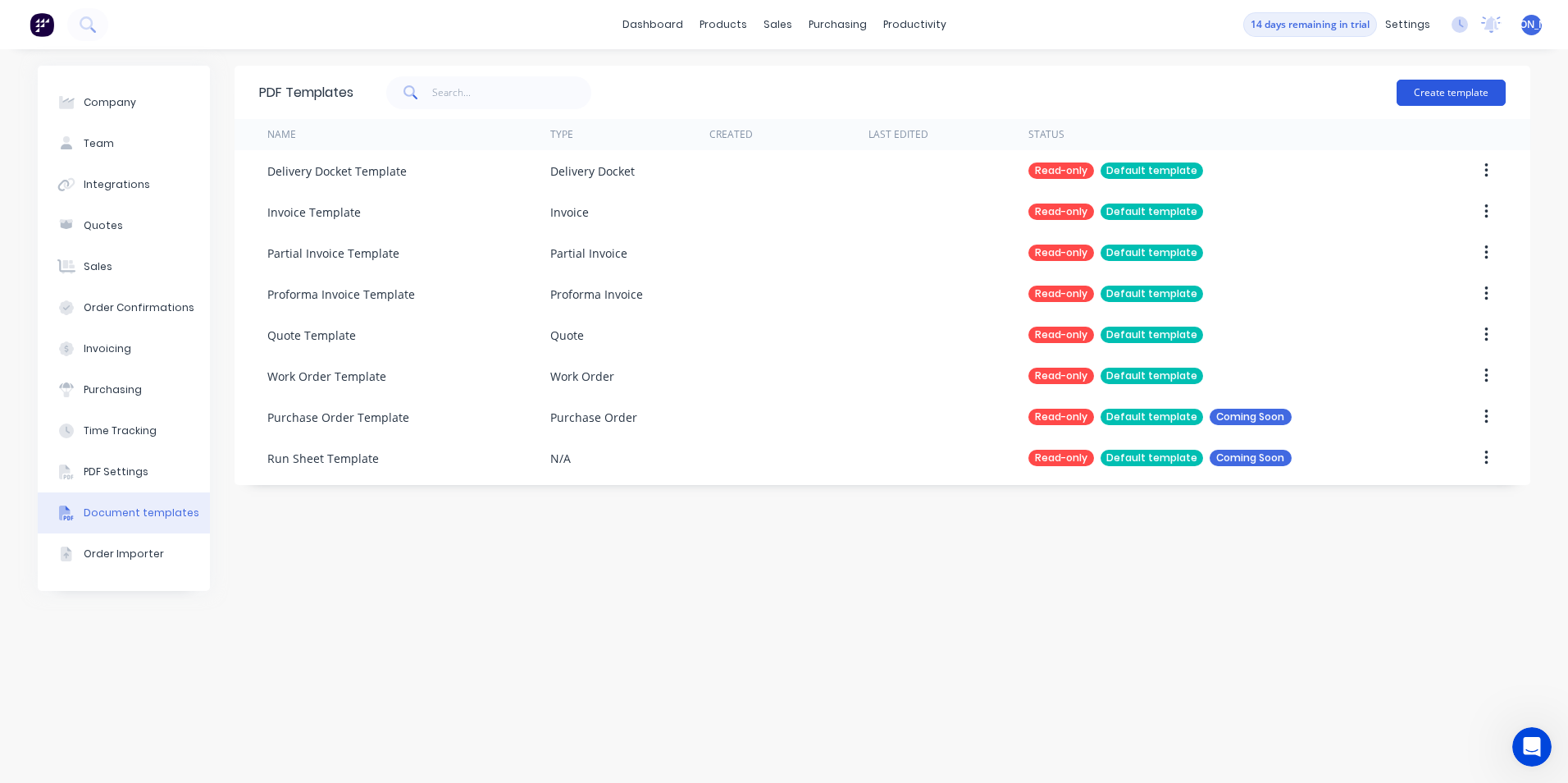
click at [1485, 88] on button "Create template" at bounding box center [1451, 92] width 109 height 26
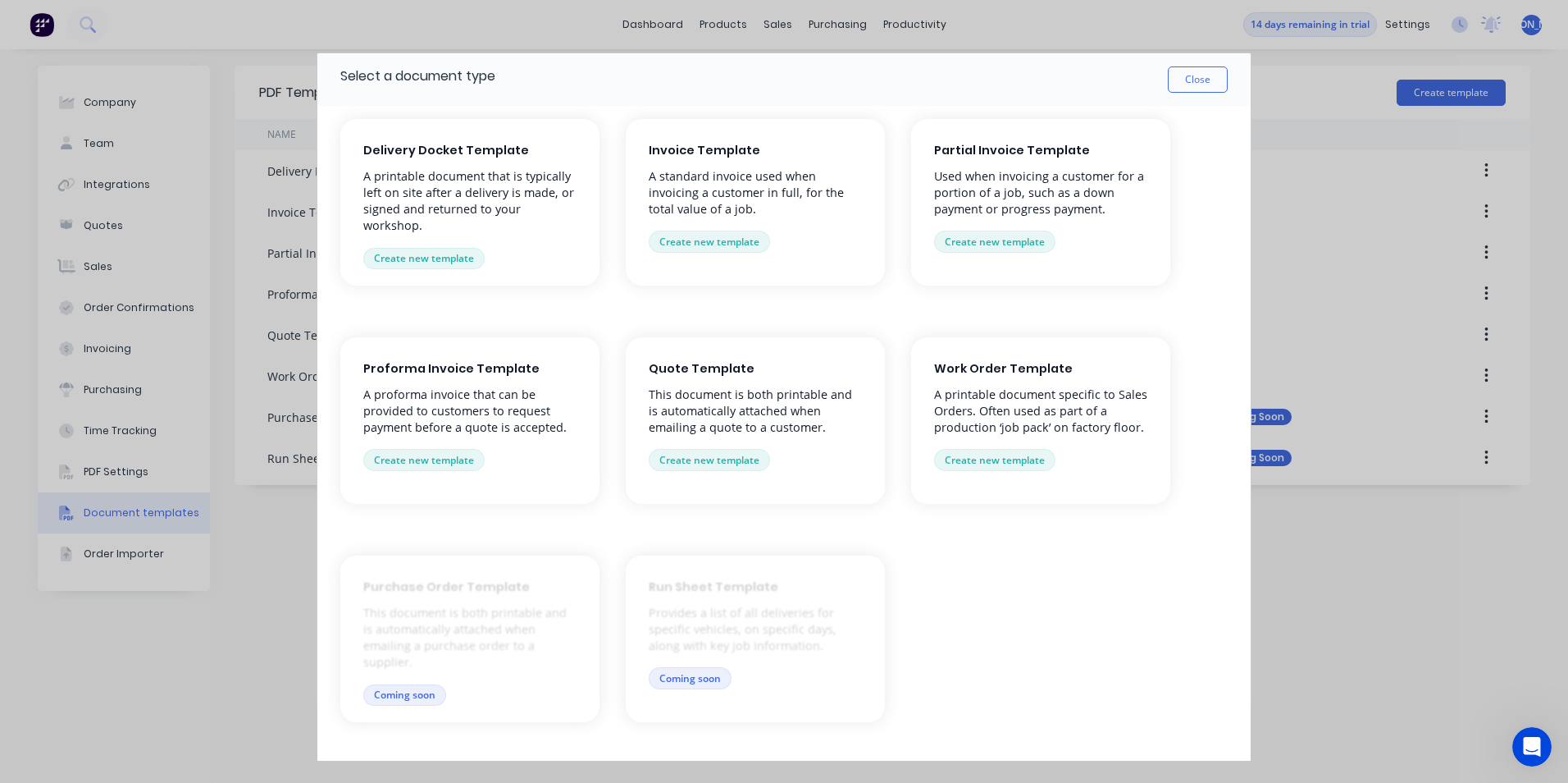
click at [480, 180] on p "A printable document that is typically left on site after a delivery is made, o…" at bounding box center [470, 201] width 214 height 66
click at [1203, 77] on button "Close" at bounding box center [1197, 79] width 60 height 26
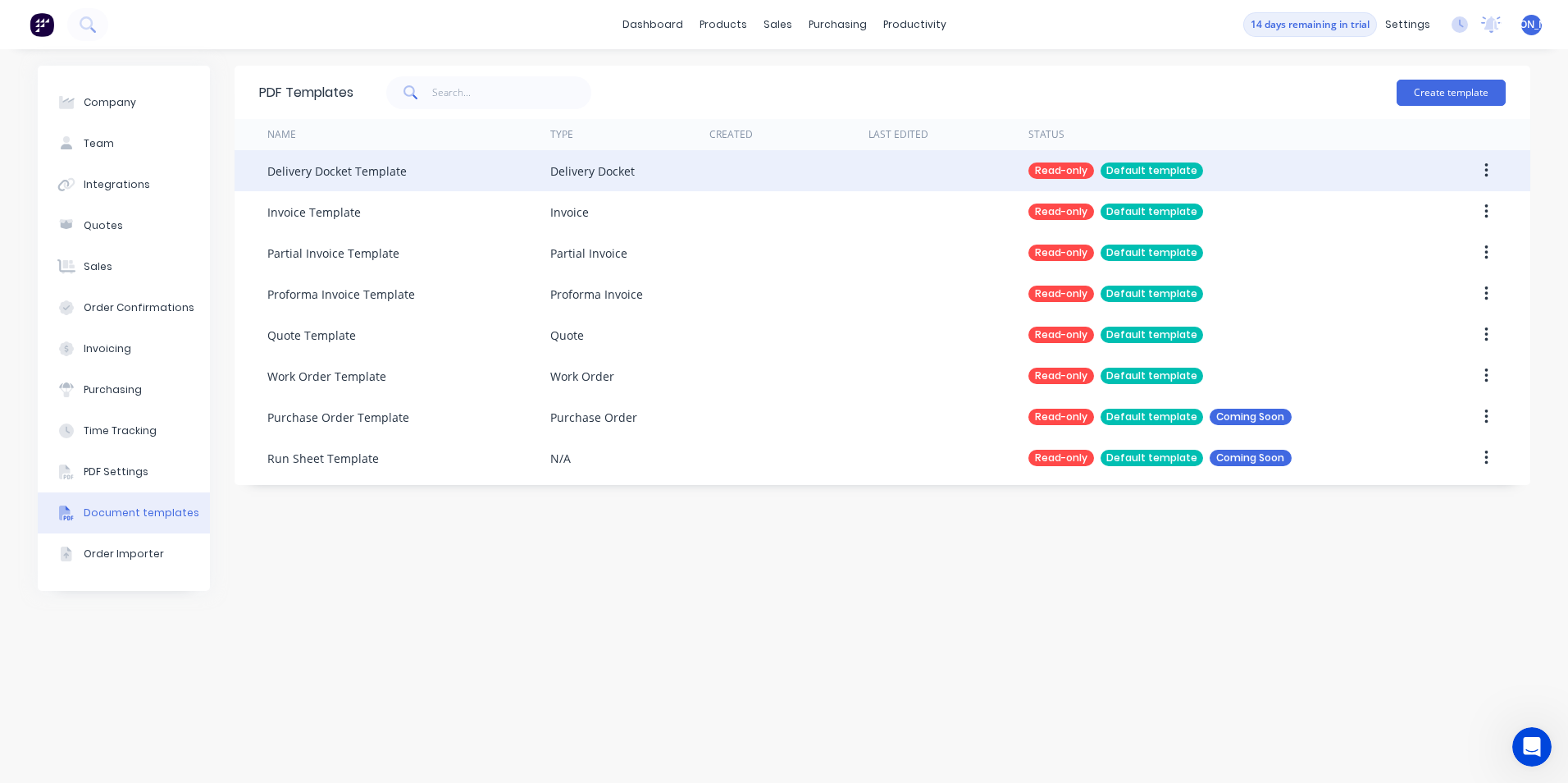
click at [1491, 171] on button "button" at bounding box center [1486, 171] width 39 height 30
click at [827, 190] on div at bounding box center [788, 171] width 159 height 41
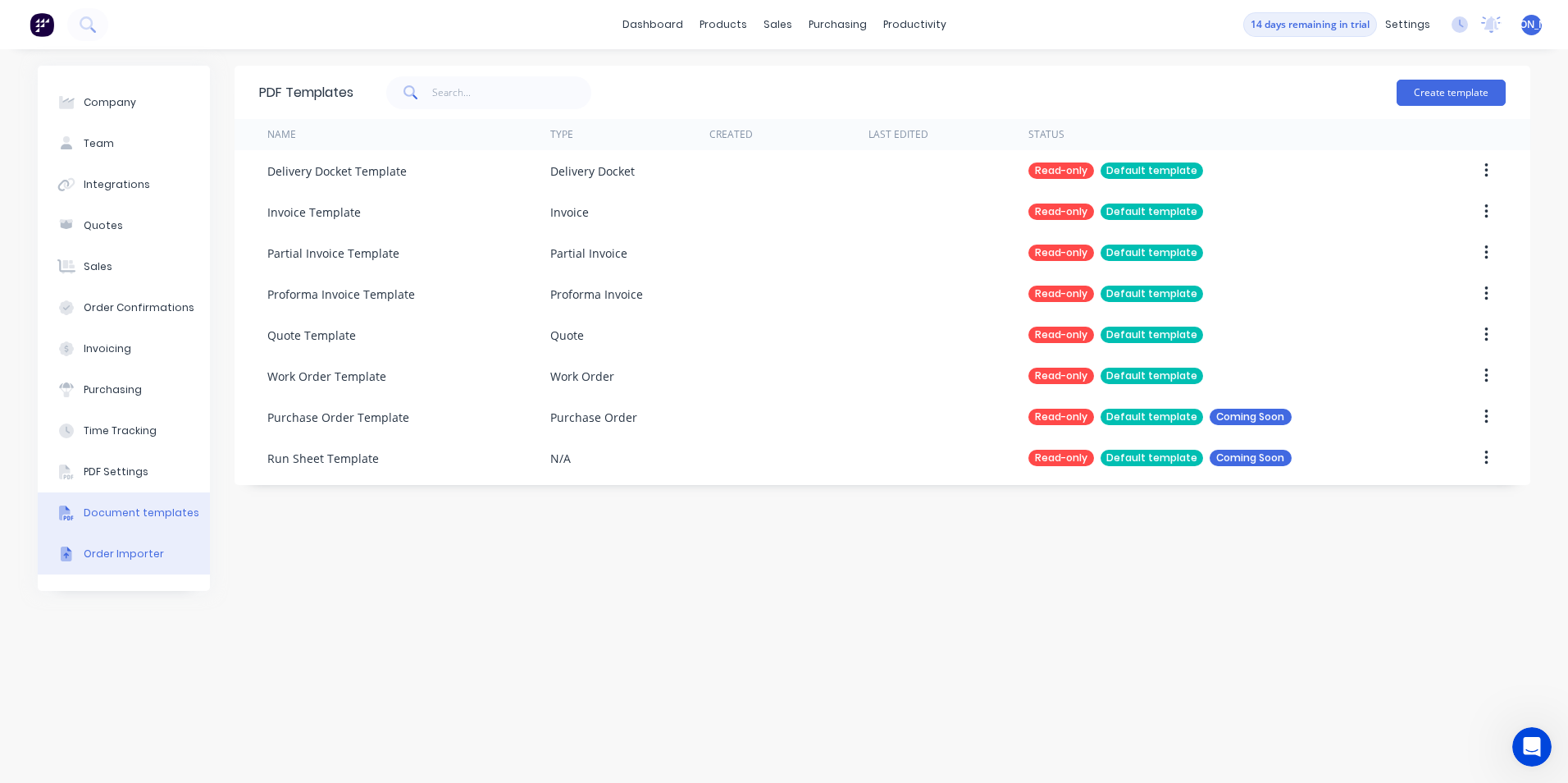
click at [128, 556] on div "Order Importer" at bounding box center [124, 554] width 81 height 14
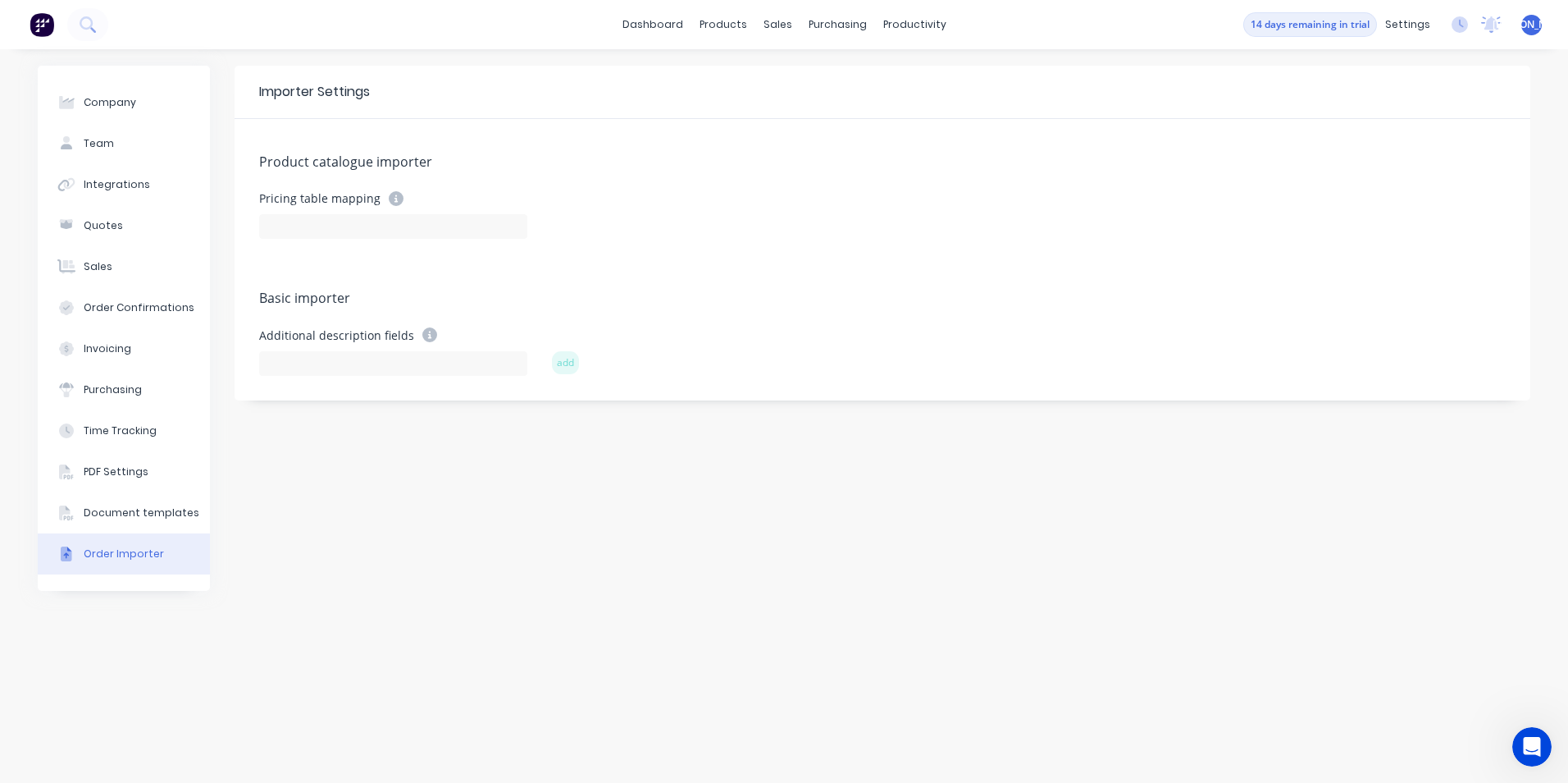
click at [768, 214] on div "Pricing table mapping" at bounding box center [882, 215] width 1247 height 48
click at [933, 281] on div "Product catalogue importer Pricing table mapping Basic importer Additional desc…" at bounding box center [882, 259] width 1296 height 281
click at [826, 129] on link "Price Level Manager" at bounding box center [864, 145] width 217 height 33
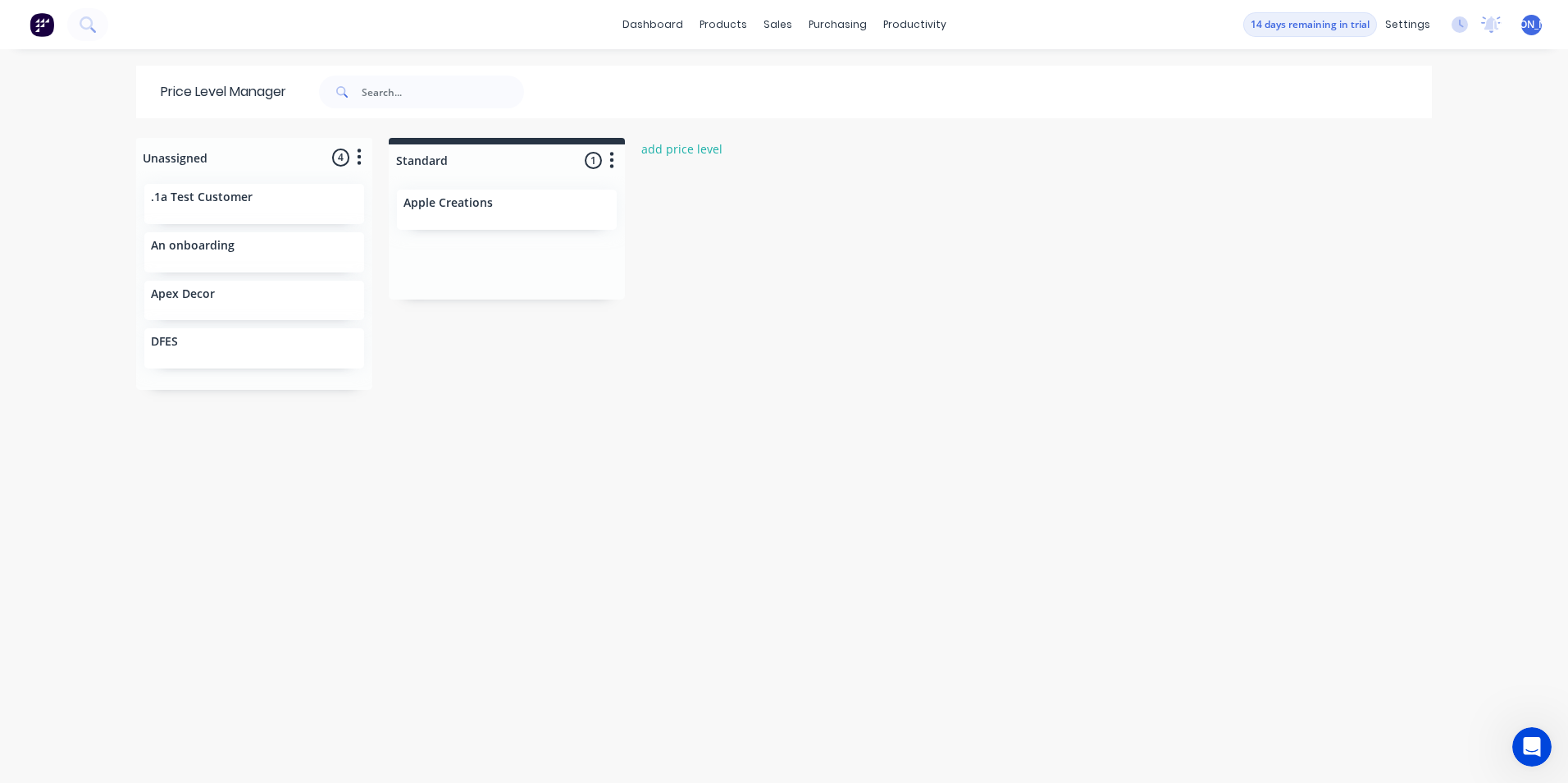
click at [214, 244] on p "An onboarding" at bounding box center [192, 246] width 83 height 14
drag, startPoint x: 224, startPoint y: 260, endPoint x: 504, endPoint y: 276, distance: 280.5
click at [504, 276] on div "Unassigned 4 Move all customers Standard .1a Test Customer An onboarding Apex D…" at bounding box center [784, 460] width 1312 height 643
click at [201, 163] on div "Unassigned 3 Move all customers Standard" at bounding box center [254, 154] width 236 height 33
click at [609, 169] on icon "button" at bounding box center [611, 160] width 4 height 21
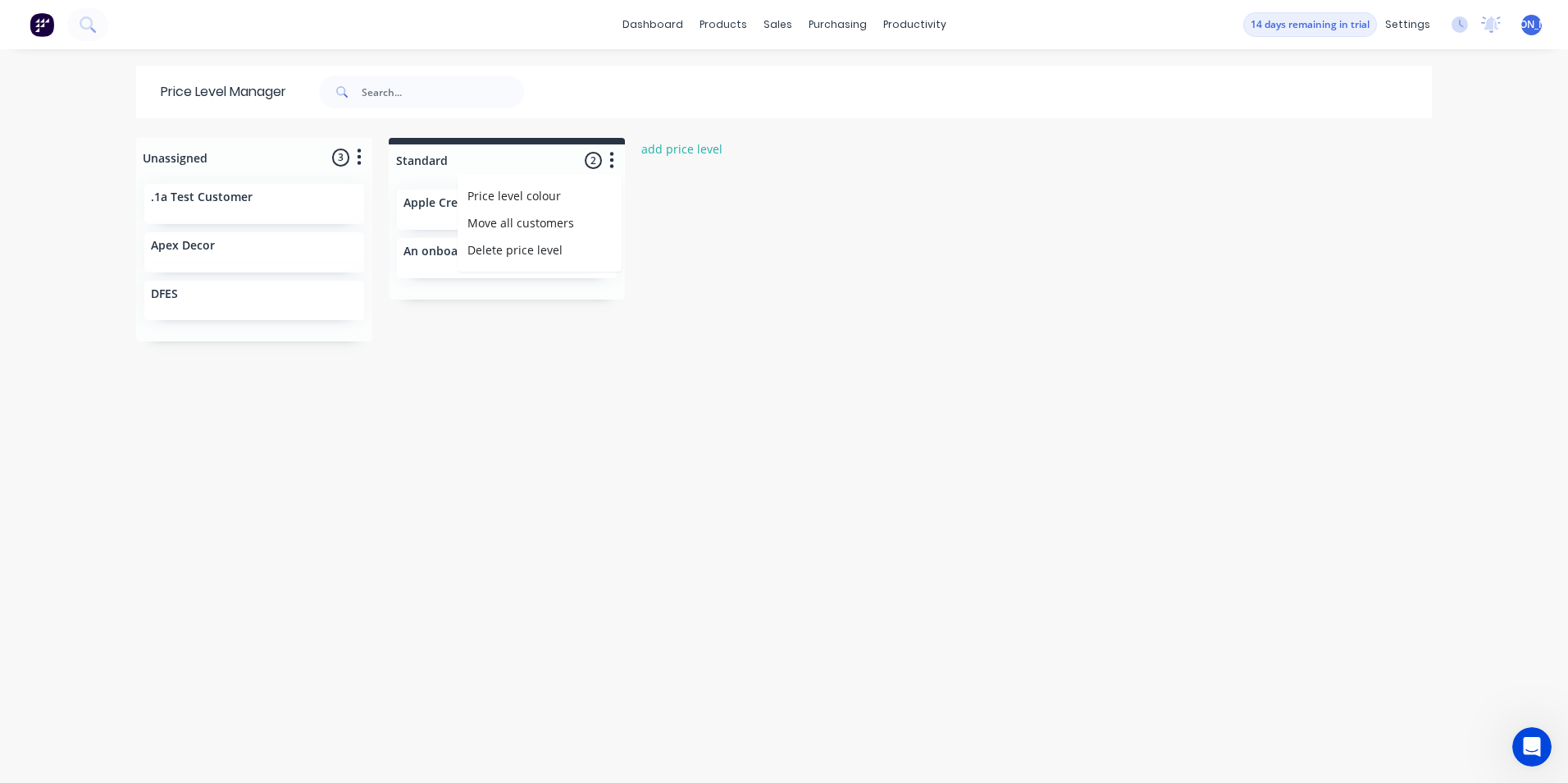
click at [724, 200] on div "Unassigned 3 Move all customers Standard .1a Test Customer Apex Decor DFES Stan…" at bounding box center [784, 460] width 1312 height 643
drag, startPoint x: 1137, startPoint y: 460, endPoint x: 1161, endPoint y: 443, distance: 29.4
click at [1137, 454] on div "Unassigned 3 Move all customers Standard .1a Test Customer Apex Decor DFES Stan…" at bounding box center [784, 460] width 1312 height 643
drag, startPoint x: 731, startPoint y: 358, endPoint x: 579, endPoint y: 362, distance: 152.1
click at [691, 359] on div "Unassigned 3 Move all customers Standard .1a Test Customer Apex Decor DFES Stan…" at bounding box center [784, 460] width 1312 height 643
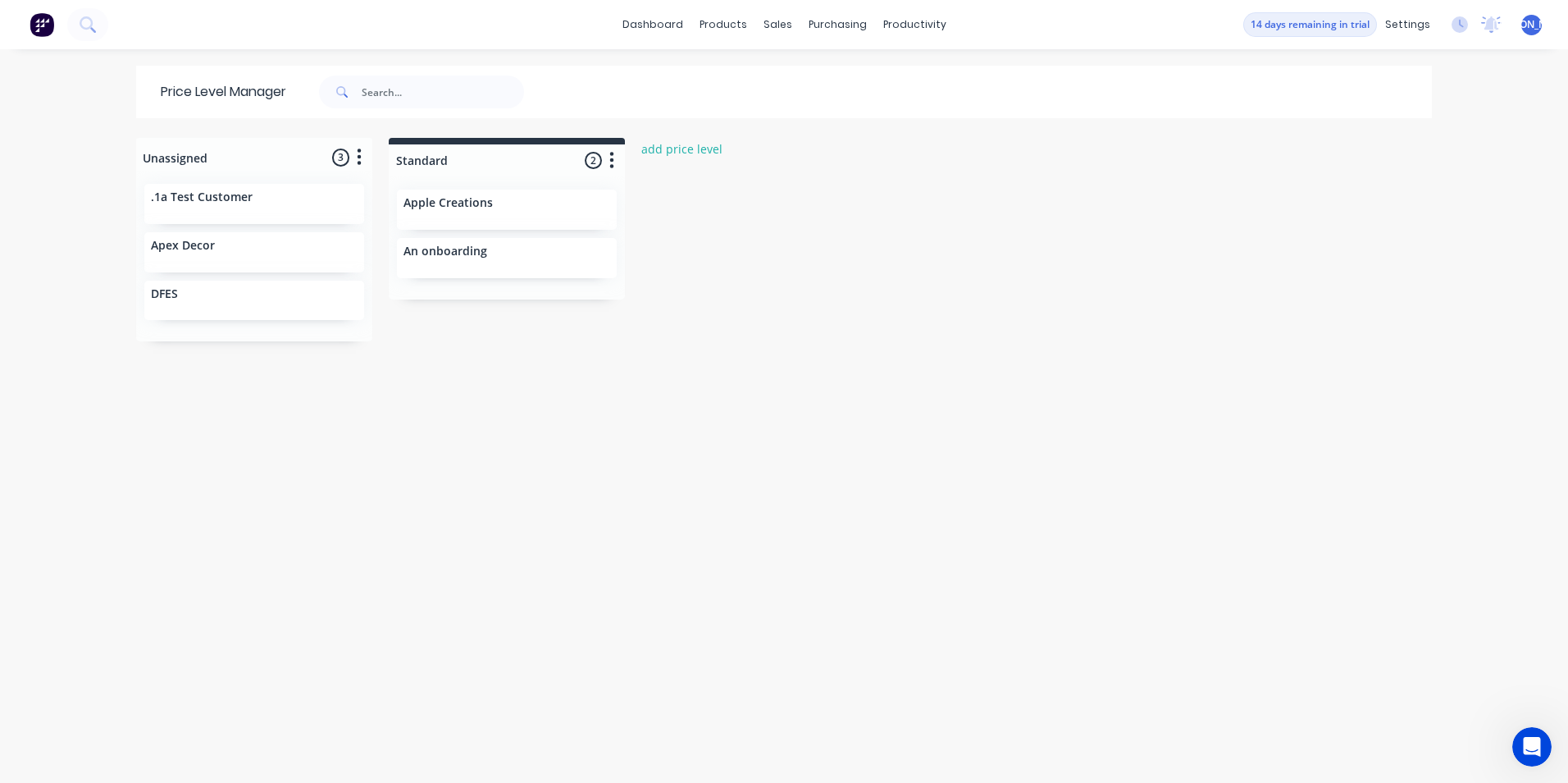
drag, startPoint x: 574, startPoint y: 435, endPoint x: 583, endPoint y: 433, distance: 9.2
click at [583, 433] on div "Unassigned 3 Move all customers Standard .1a Test Customer Apex Decor DFES Stan…" at bounding box center [784, 460] width 1312 height 643
